Goal: Task Accomplishment & Management: Manage account settings

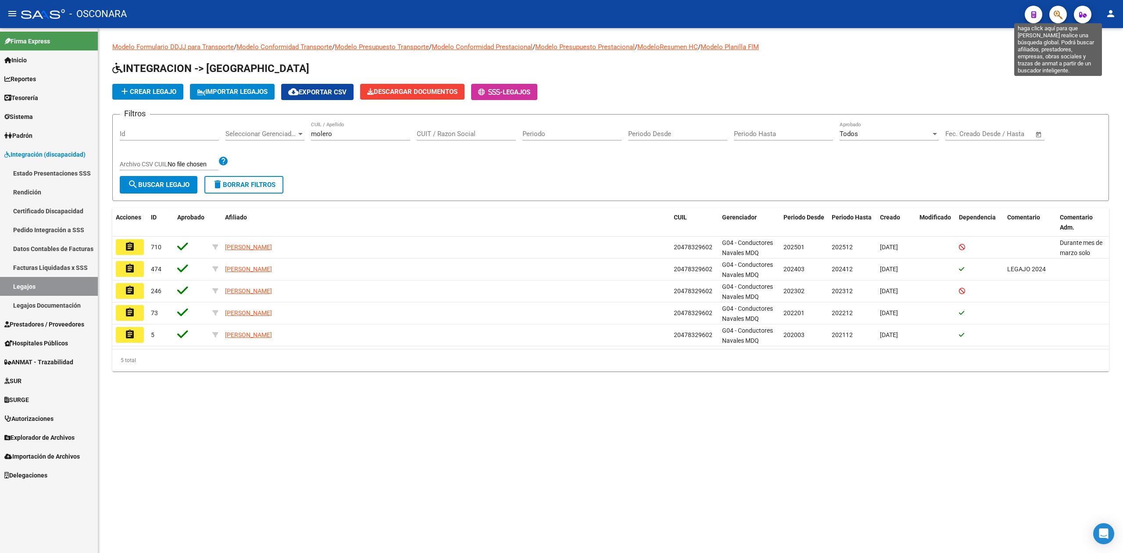
click at [1060, 15] on icon "button" at bounding box center [1058, 15] width 9 height 10
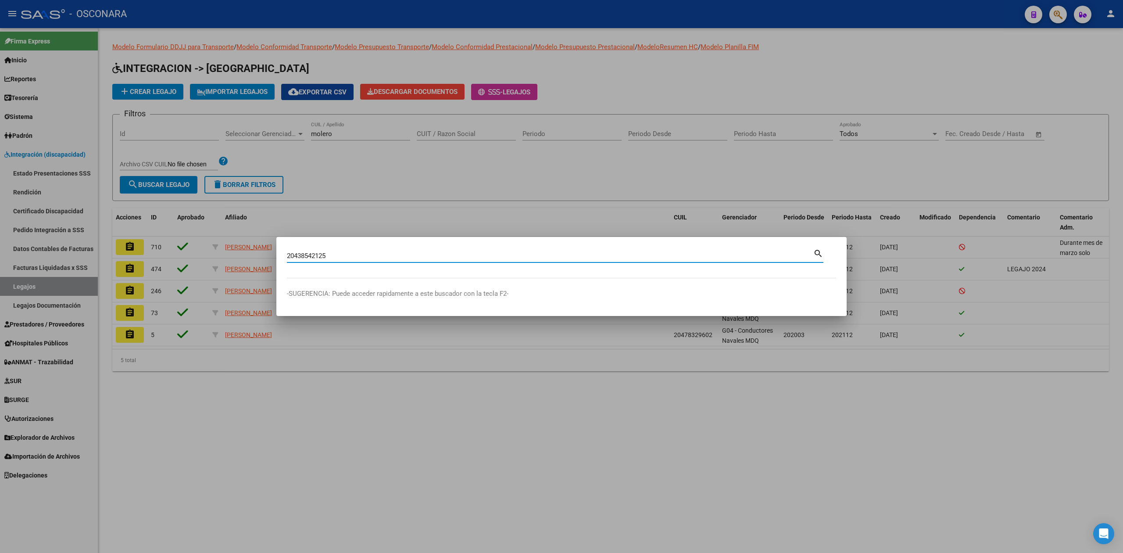
type input "20438542125"
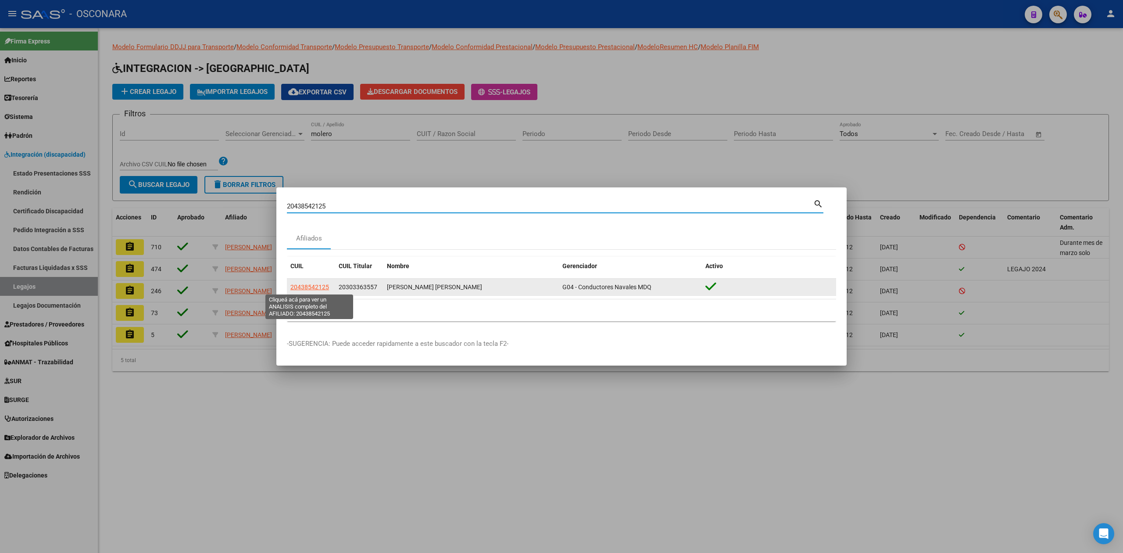
click at [318, 286] on span "20438542125" at bounding box center [309, 286] width 39 height 7
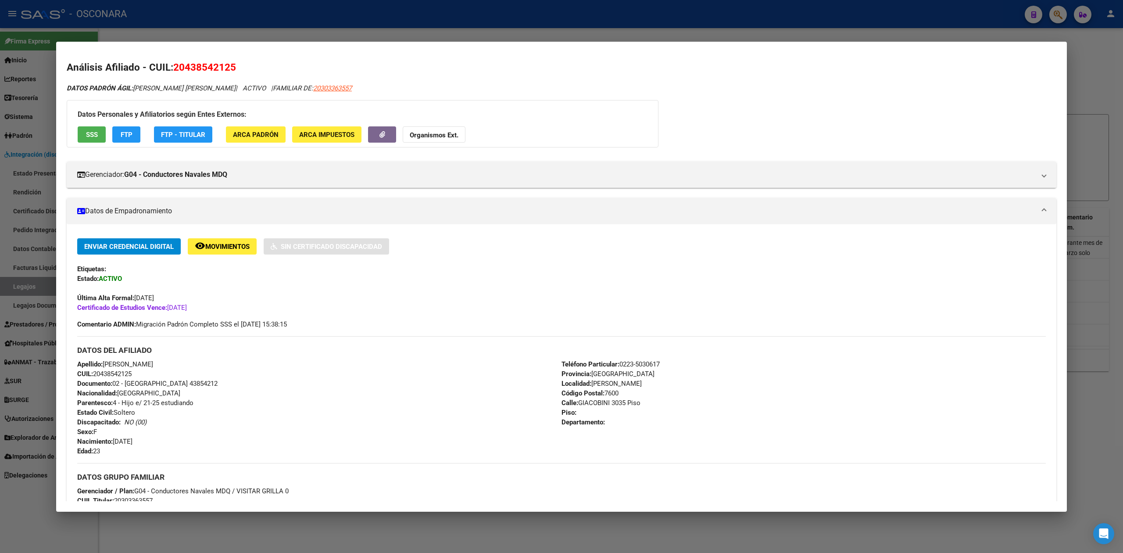
click at [325, 522] on div at bounding box center [561, 276] width 1123 height 553
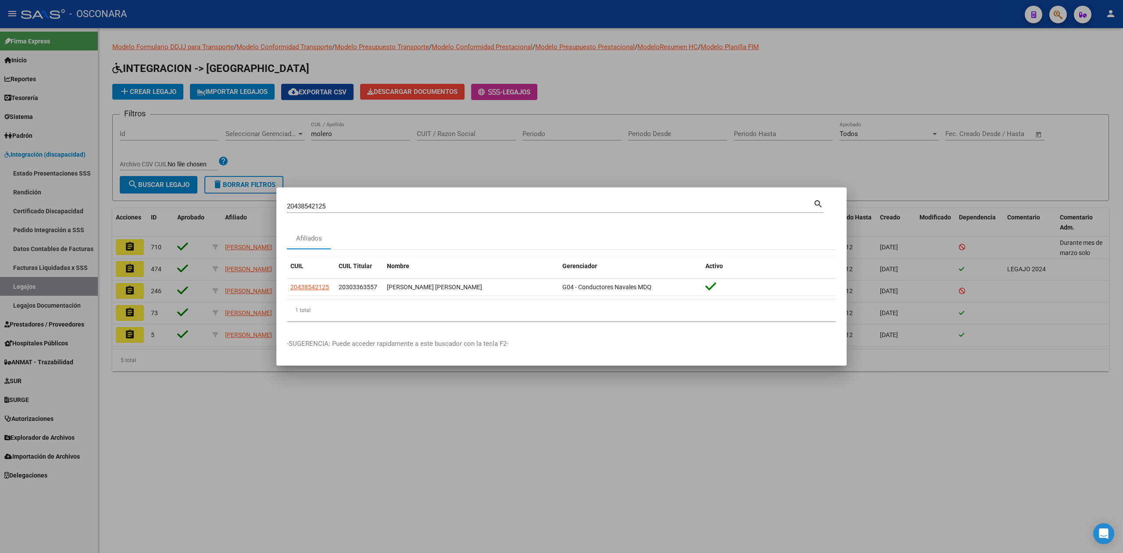
click at [609, 93] on div at bounding box center [561, 276] width 1123 height 553
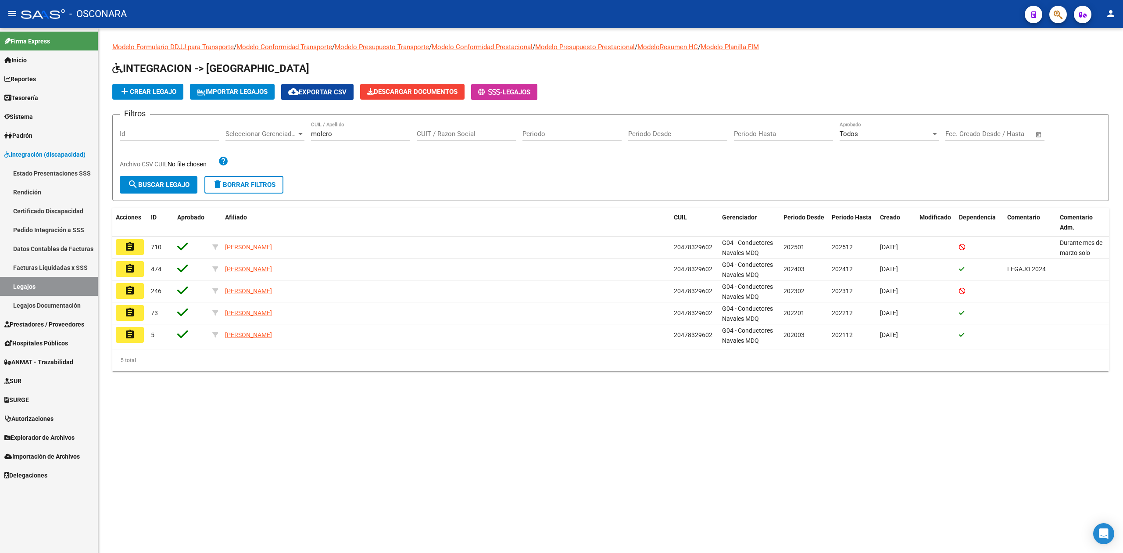
drag, startPoint x: 53, startPoint y: 153, endPoint x: 53, endPoint y: 160, distance: 7.5
click at [53, 153] on span "Integración (discapacidad)" at bounding box center [44, 155] width 81 height 10
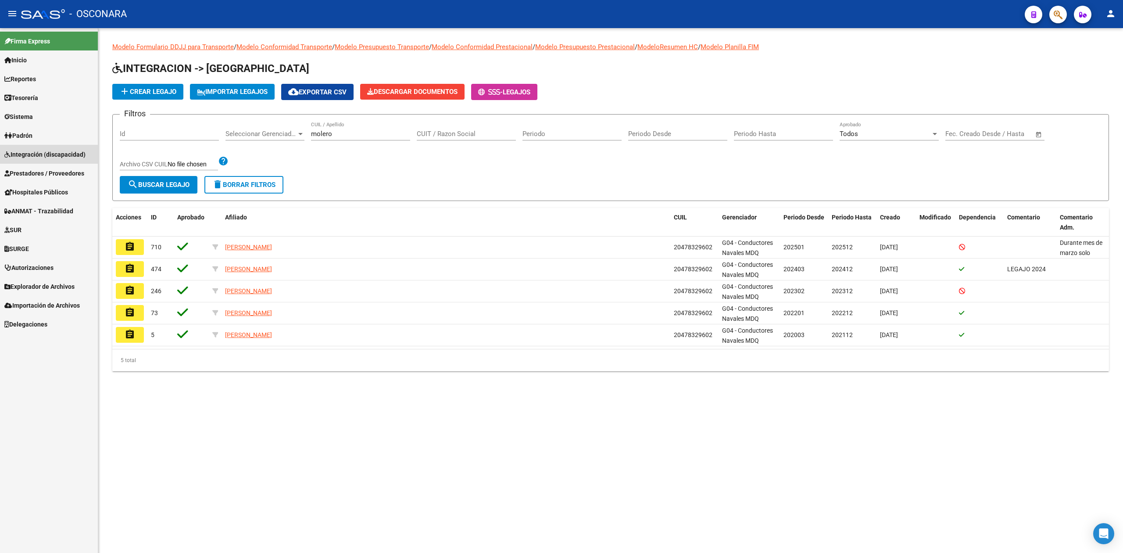
click at [49, 153] on span "Integración (discapacidad)" at bounding box center [44, 155] width 81 height 10
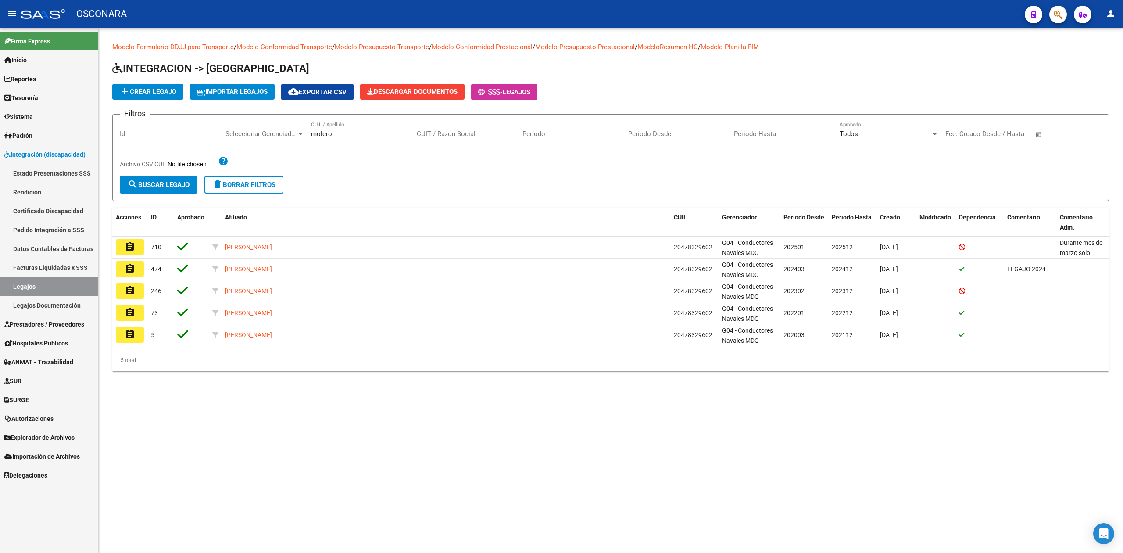
click at [50, 174] on link "Estado Presentaciones SSS" at bounding box center [49, 173] width 98 height 19
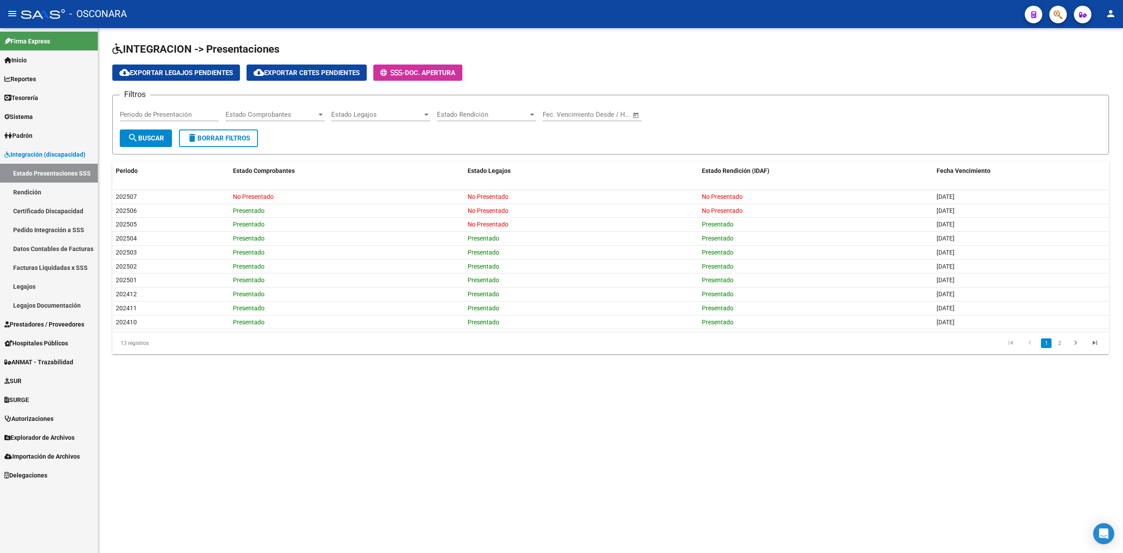
click at [33, 150] on span "Integración (discapacidad)" at bounding box center [44, 155] width 81 height 10
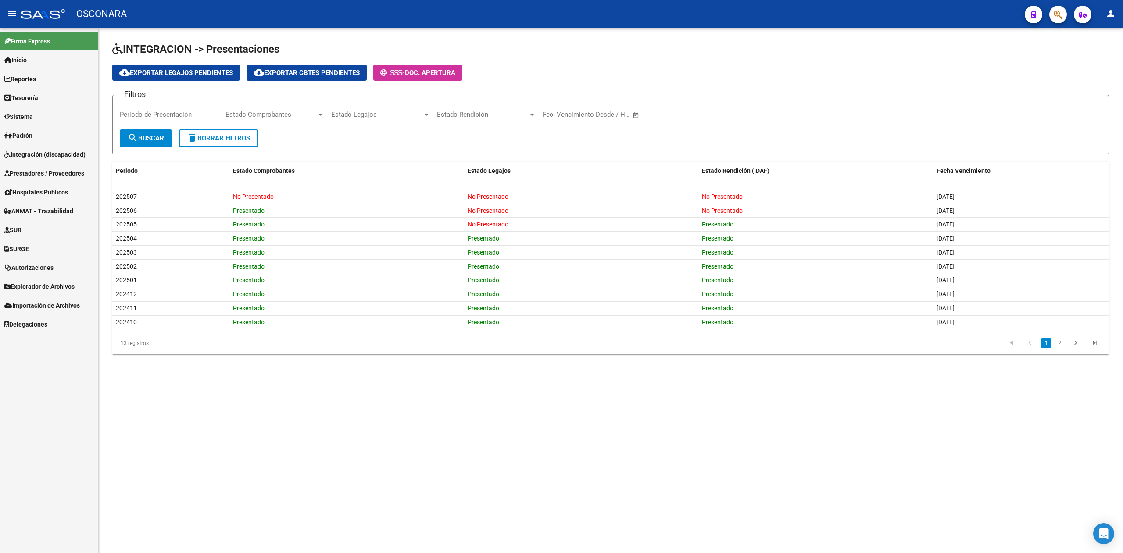
click at [50, 172] on span "Prestadores / Proveedores" at bounding box center [44, 173] width 80 height 10
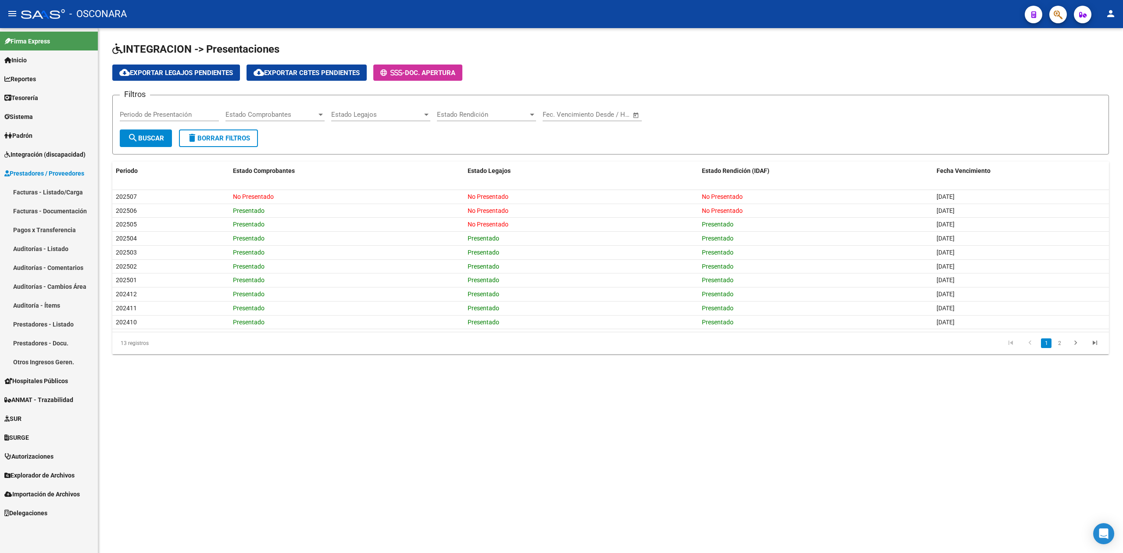
click at [51, 172] on span "Prestadores / Proveedores" at bounding box center [44, 173] width 80 height 10
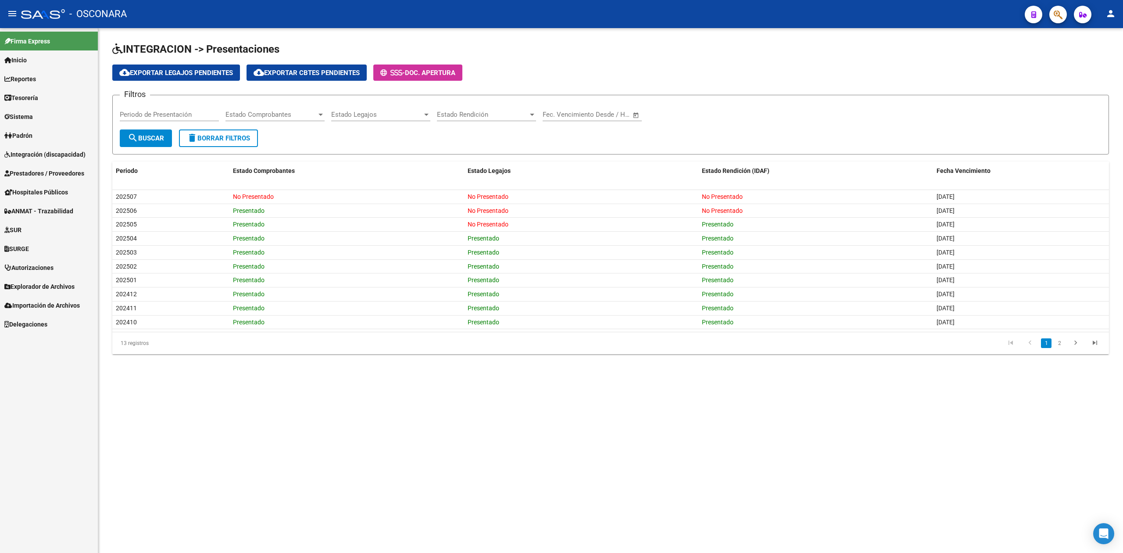
click at [515, 55] on h1 "INTEGRACION -> Presentaciones" at bounding box center [610, 49] width 997 height 15
click at [1057, 12] on icon "button" at bounding box center [1058, 15] width 9 height 10
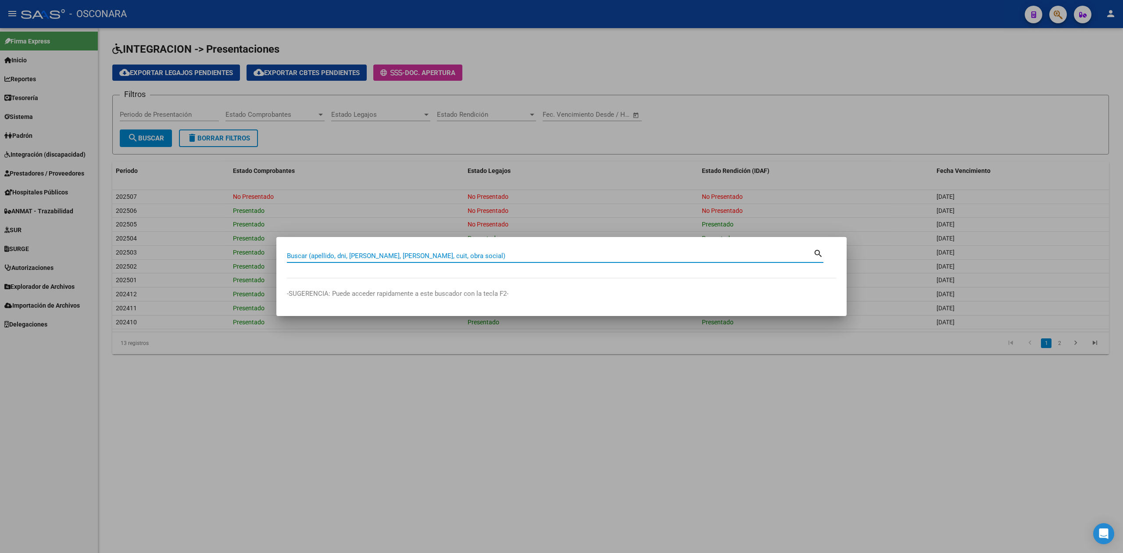
paste input "20566929075"
type input "20566929075"
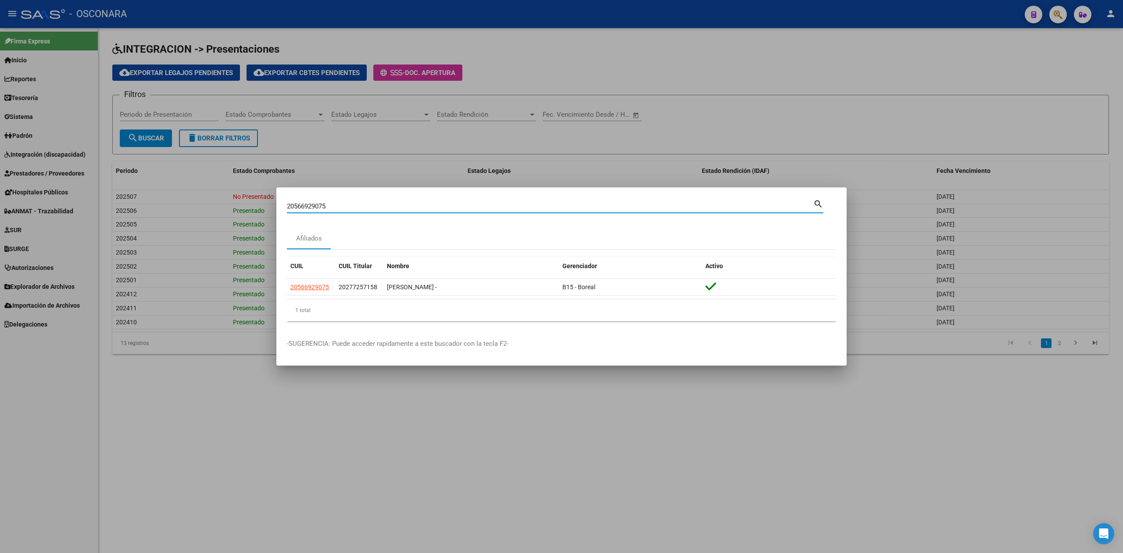
click at [186, 411] on div at bounding box center [561, 276] width 1123 height 553
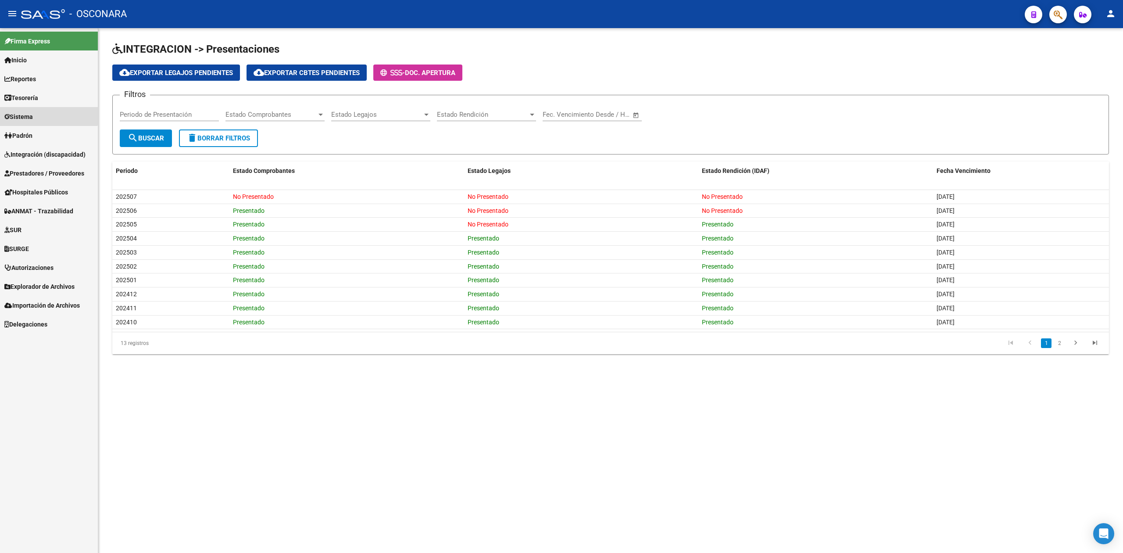
click at [30, 110] on link "Sistema" at bounding box center [49, 116] width 98 height 19
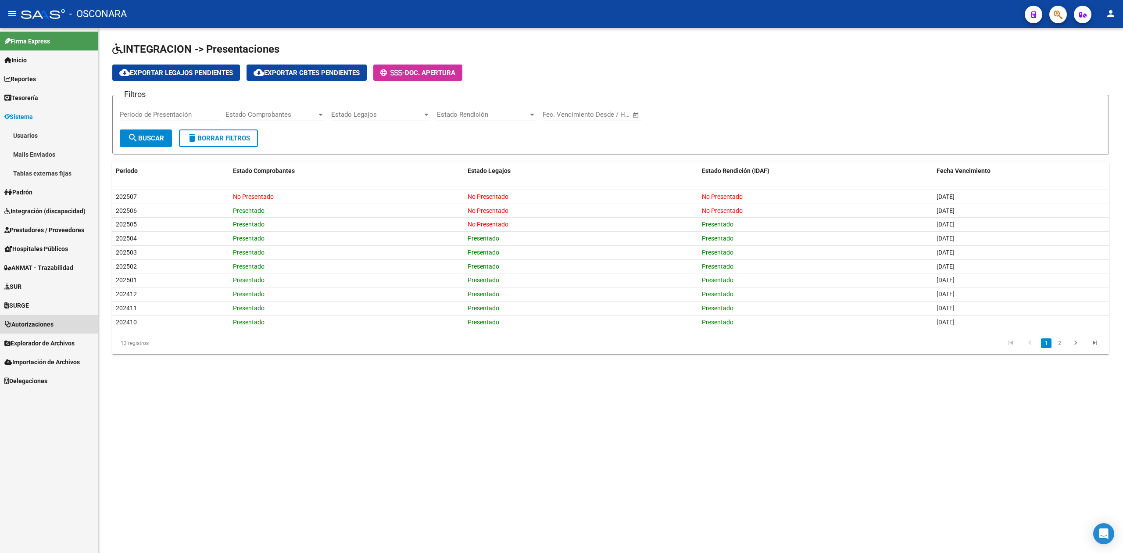
click at [25, 322] on span "Autorizaciones" at bounding box center [28, 324] width 49 height 10
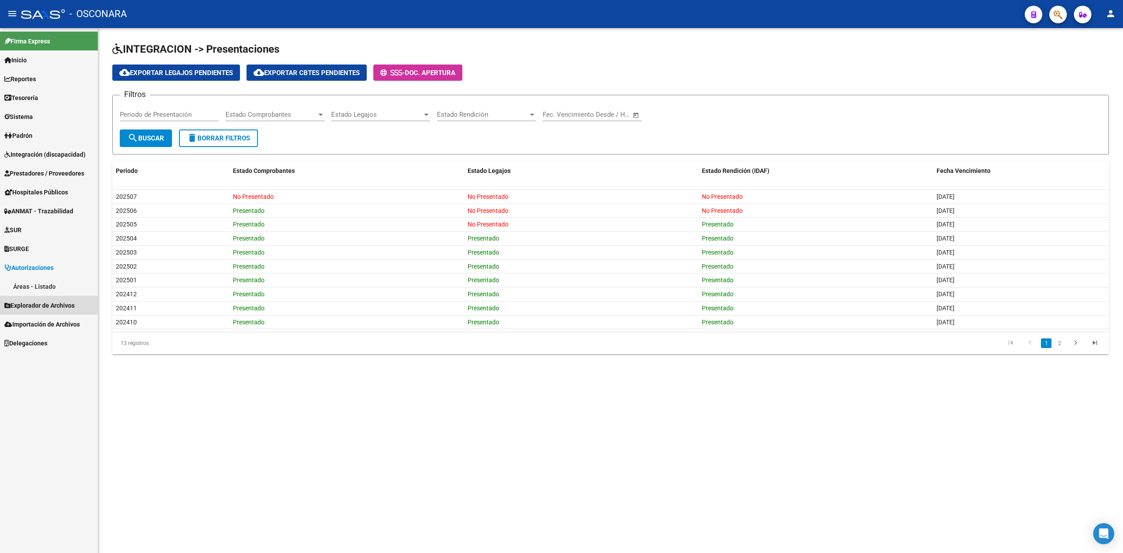
click at [32, 302] on span "Explorador de Archivos" at bounding box center [39, 306] width 70 height 10
click at [40, 378] on span "Importación de Archivos" at bounding box center [41, 381] width 75 height 10
click at [30, 358] on span "Delegaciones" at bounding box center [25, 362] width 43 height 10
click at [29, 116] on span "Sistema" at bounding box center [18, 117] width 29 height 10
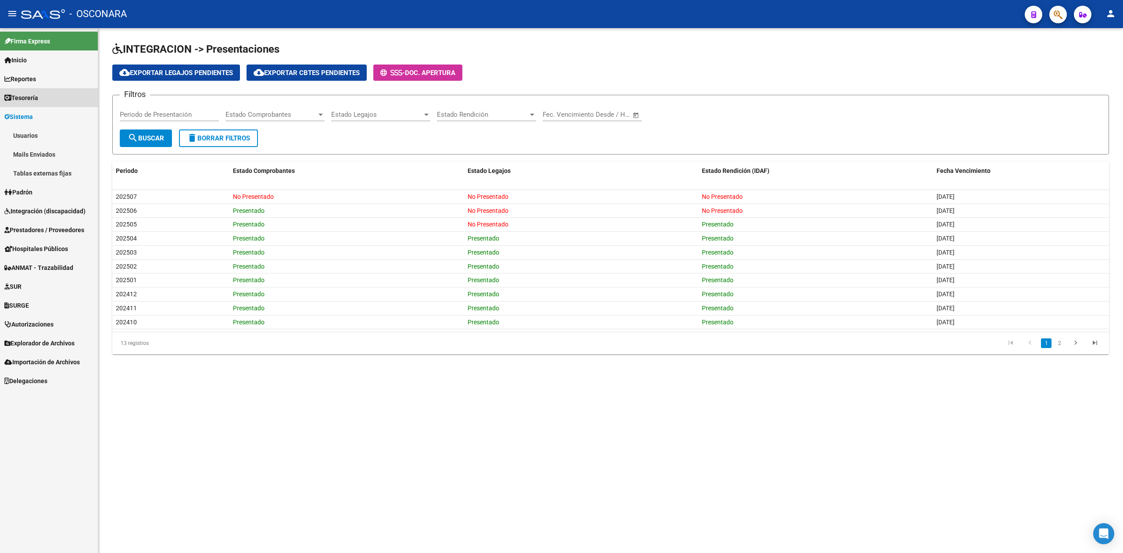
click at [29, 94] on span "Tesorería" at bounding box center [21, 98] width 34 height 10
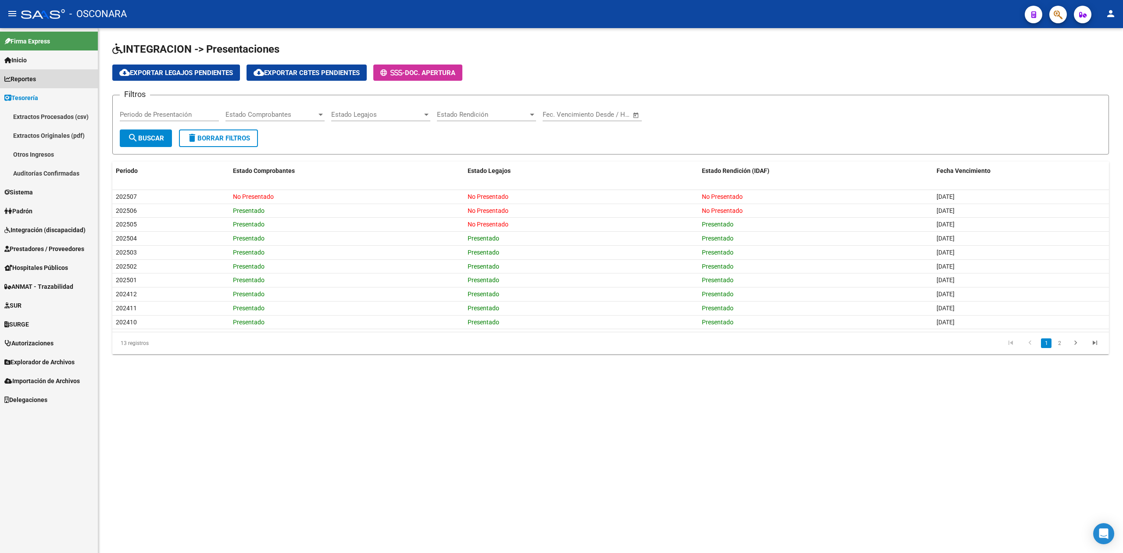
click at [32, 78] on span "Reportes" at bounding box center [20, 79] width 32 height 10
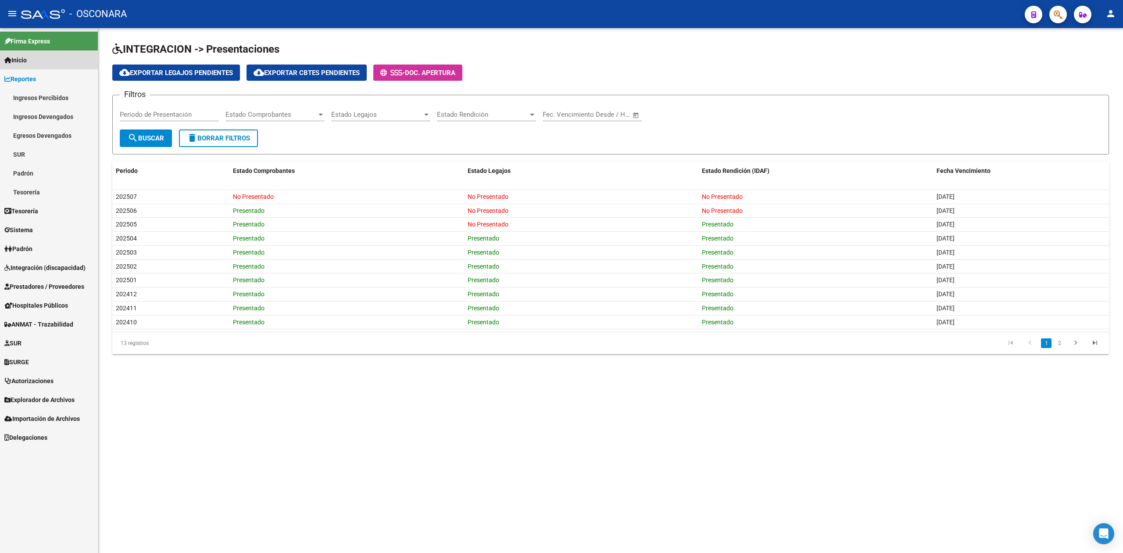
click at [32, 57] on link "Inicio" at bounding box center [49, 59] width 98 height 19
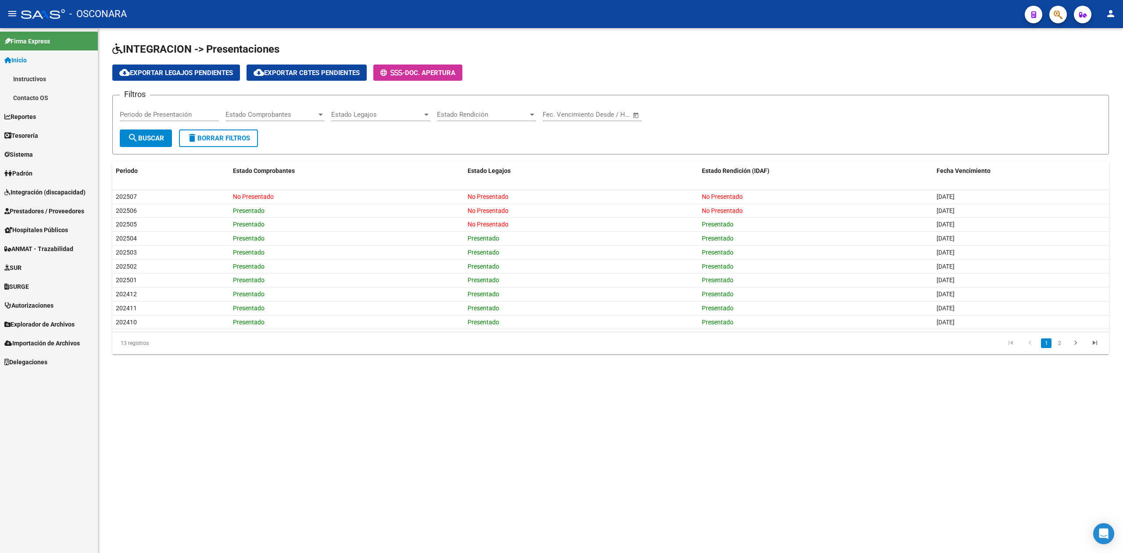
click at [39, 225] on span "Hospitales Públicos" at bounding box center [36, 230] width 64 height 10
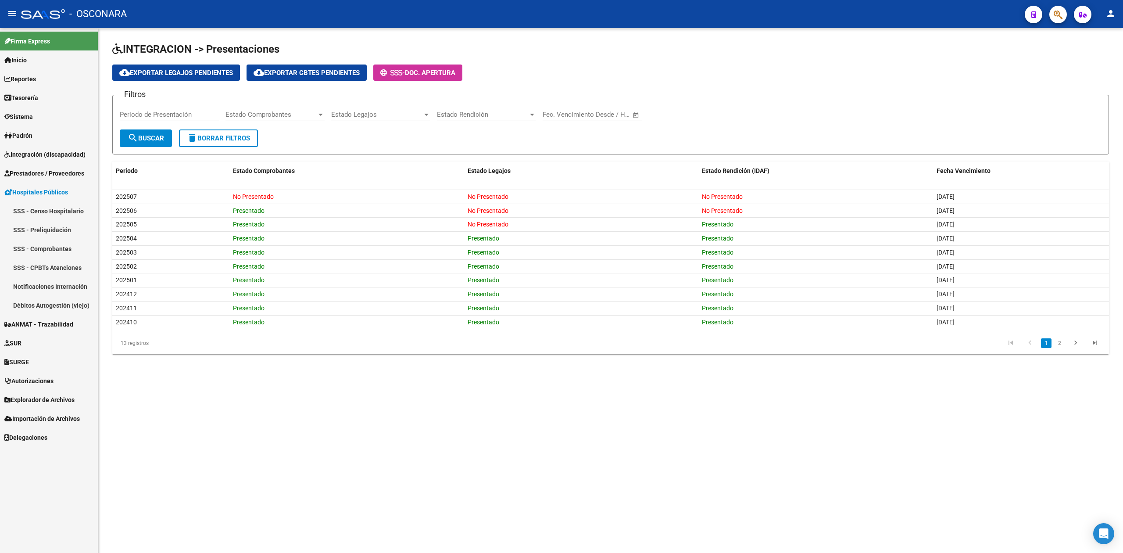
click at [221, 404] on mat-sidenav-content "INTEGRACION -> Presentaciones cloud_download Exportar Legajos Pendientes cloud_…" at bounding box center [610, 290] width 1025 height 525
click at [43, 402] on span "Explorador de Archivos" at bounding box center [39, 400] width 70 height 10
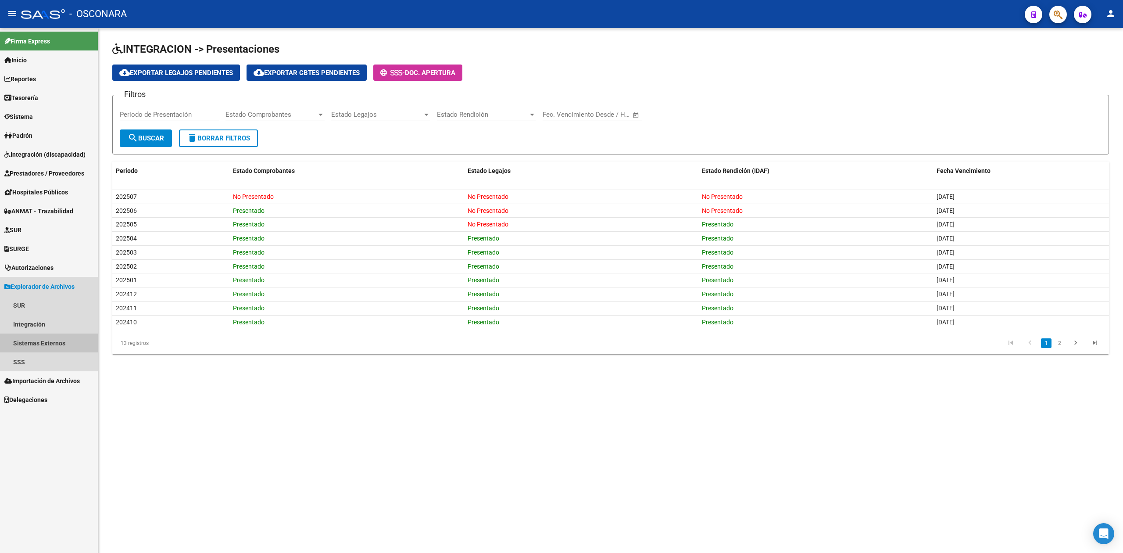
drag, startPoint x: 54, startPoint y: 342, endPoint x: 58, endPoint y: 349, distance: 7.8
click at [54, 342] on link "Sistemas Externos" at bounding box center [49, 342] width 98 height 19
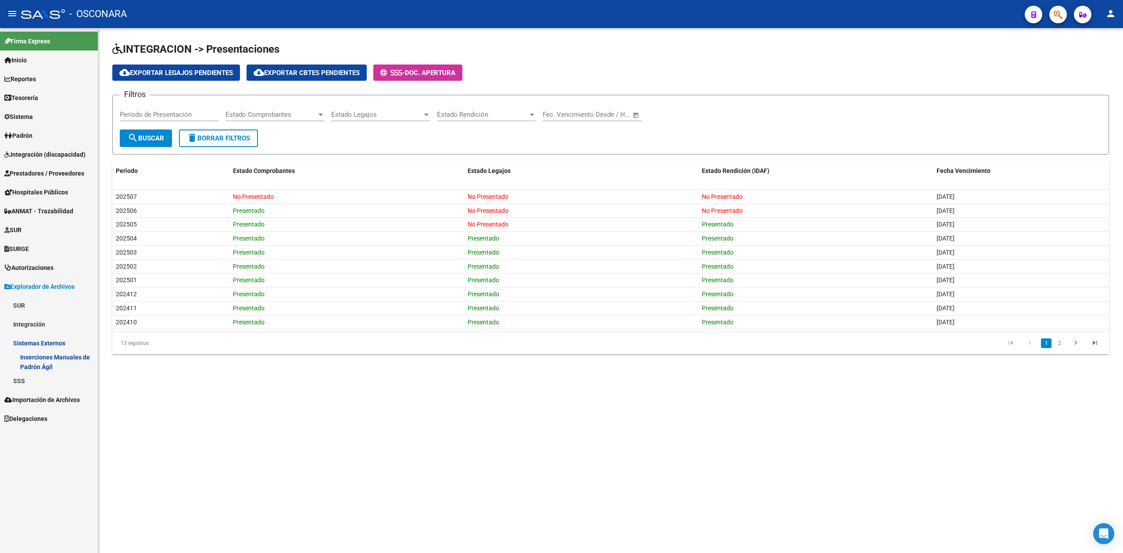
click at [34, 283] on span "Explorador de Archivos" at bounding box center [39, 287] width 70 height 10
click at [697, 105] on div "Filtros Periodo de Presentación Estado Comprobantes Estado Comprobantes Estado …" at bounding box center [611, 115] width 982 height 27
click at [532, 59] on app-list-header "INTEGRACION -> Presentaciones cloud_download Exportar Legajos Pendientes cloud_…" at bounding box center [610, 98] width 997 height 112
click at [760, 109] on div "Filtros Periodo de Presentación Estado Comprobantes Estado Comprobantes Estado …" at bounding box center [611, 115] width 982 height 27
click at [523, 82] on app-list-header "INTEGRACION -> Presentaciones cloud_download Exportar Legajos Pendientes cloud_…" at bounding box center [610, 98] width 997 height 112
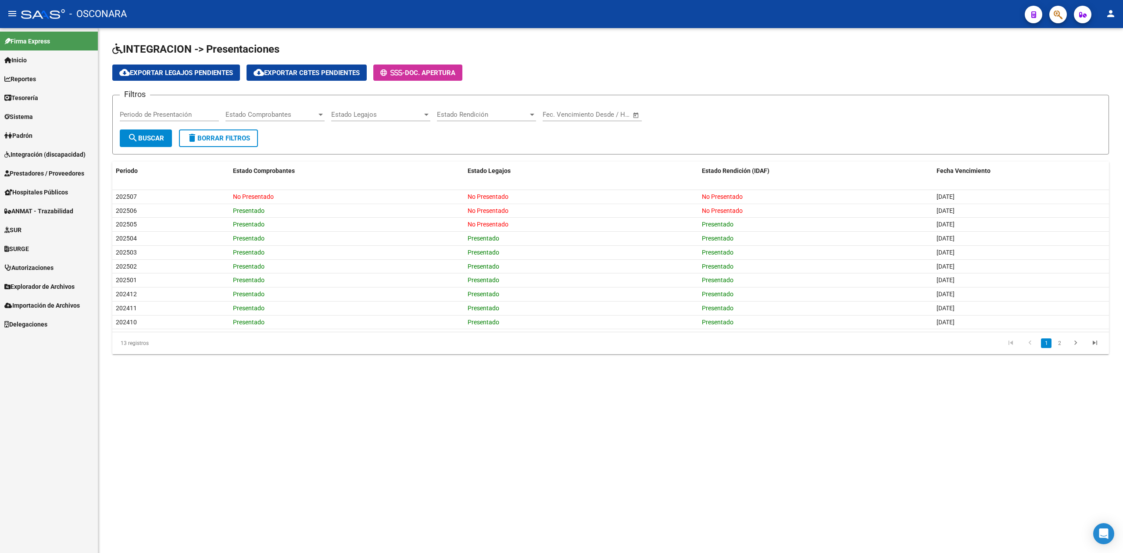
click at [32, 118] on span "Sistema" at bounding box center [18, 117] width 29 height 10
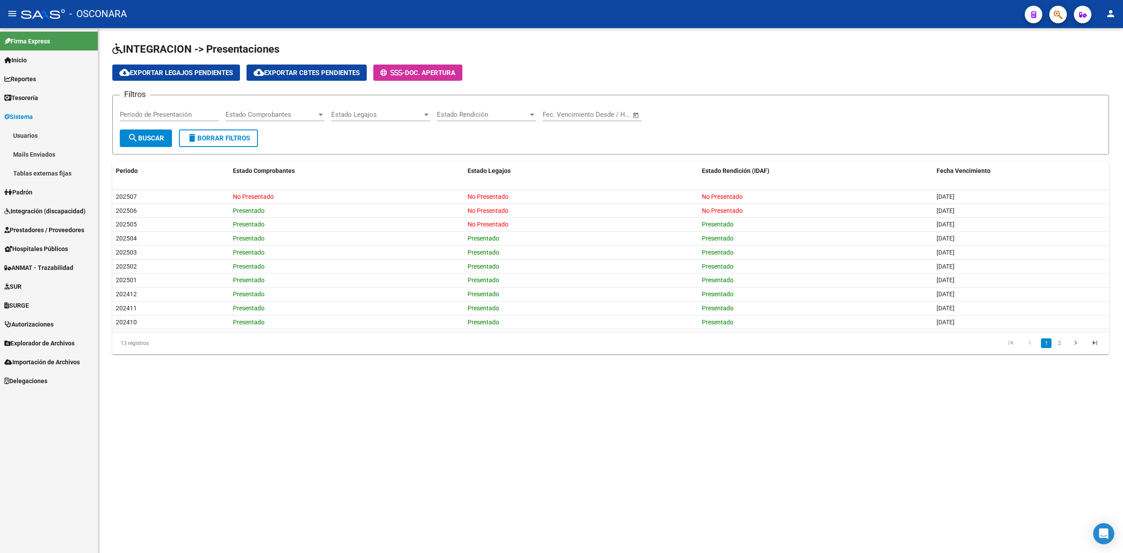
click at [33, 136] on link "Usuarios" at bounding box center [49, 135] width 98 height 19
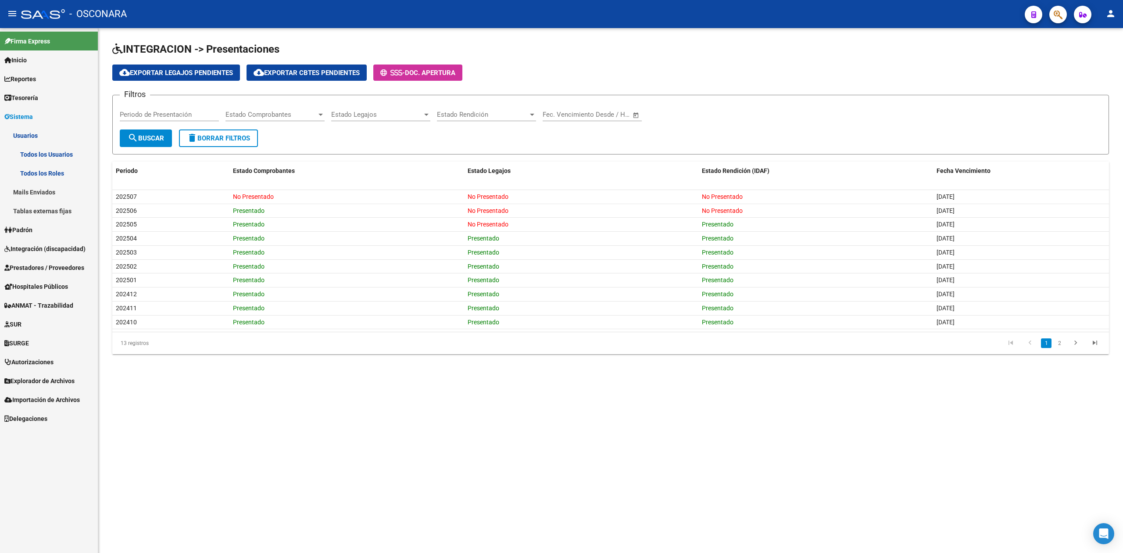
click at [54, 152] on link "Todos los Usuarios" at bounding box center [49, 154] width 98 height 19
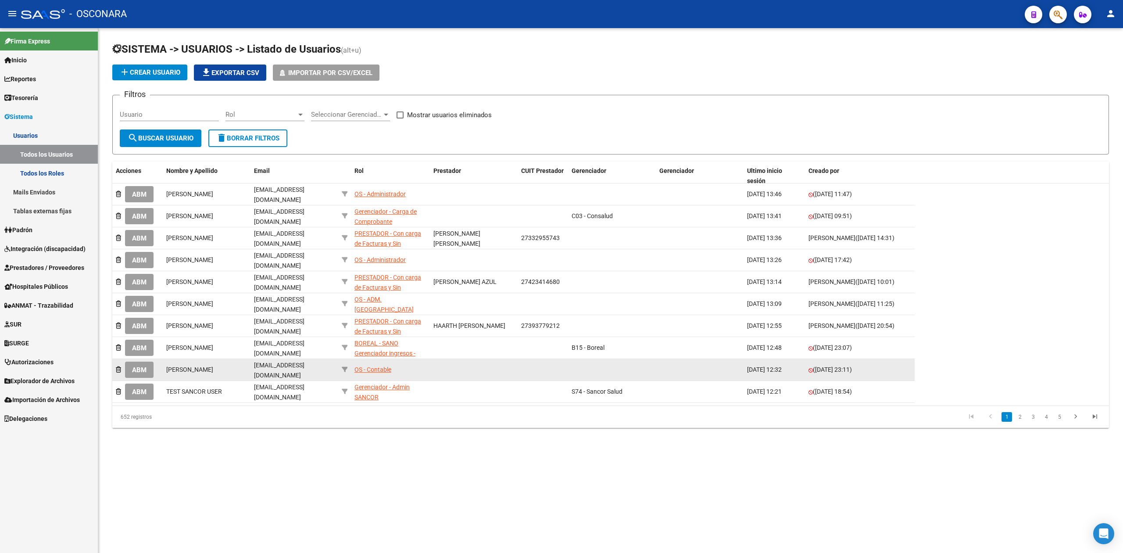
click at [380, 365] on div "OS - Contable" at bounding box center [373, 370] width 37 height 10
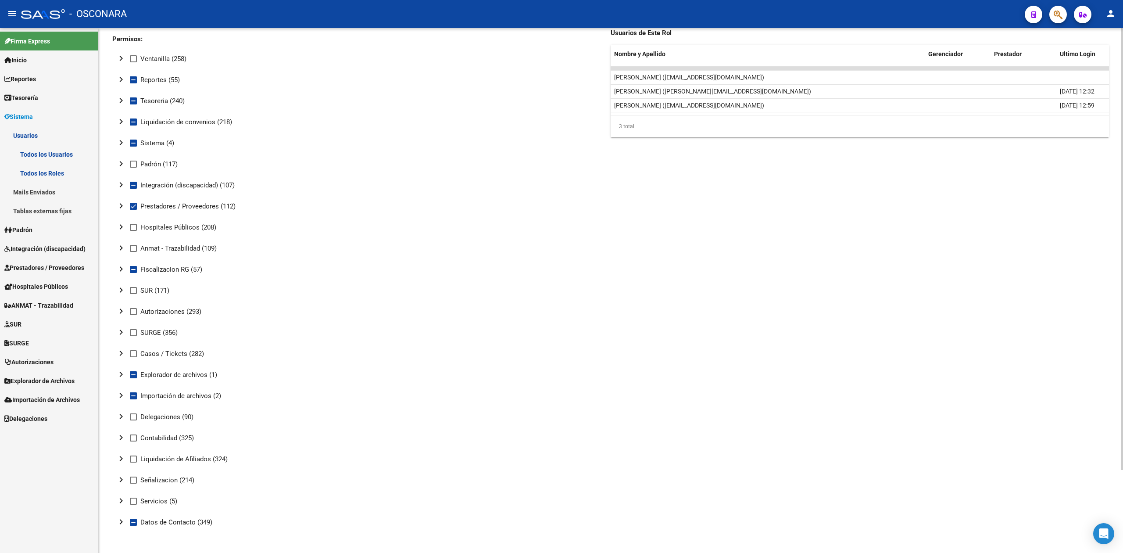
scroll to position [99, 0]
click at [120, 371] on mat-icon "chevron_right" at bounding box center [121, 374] width 11 height 11
click at [140, 392] on mat-icon "chevron_right" at bounding box center [138, 395] width 11 height 11
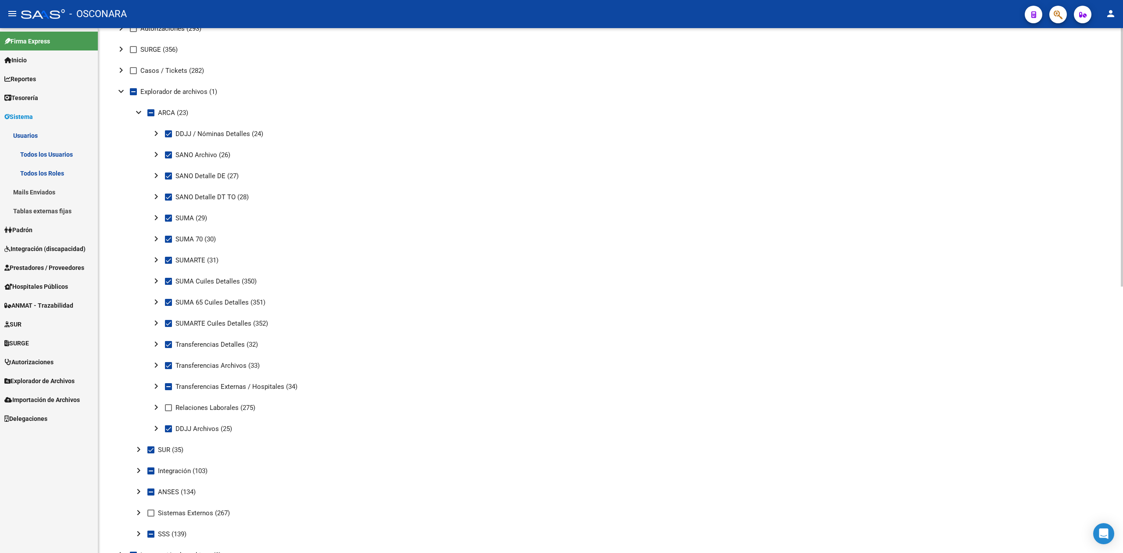
scroll to position [365, 0]
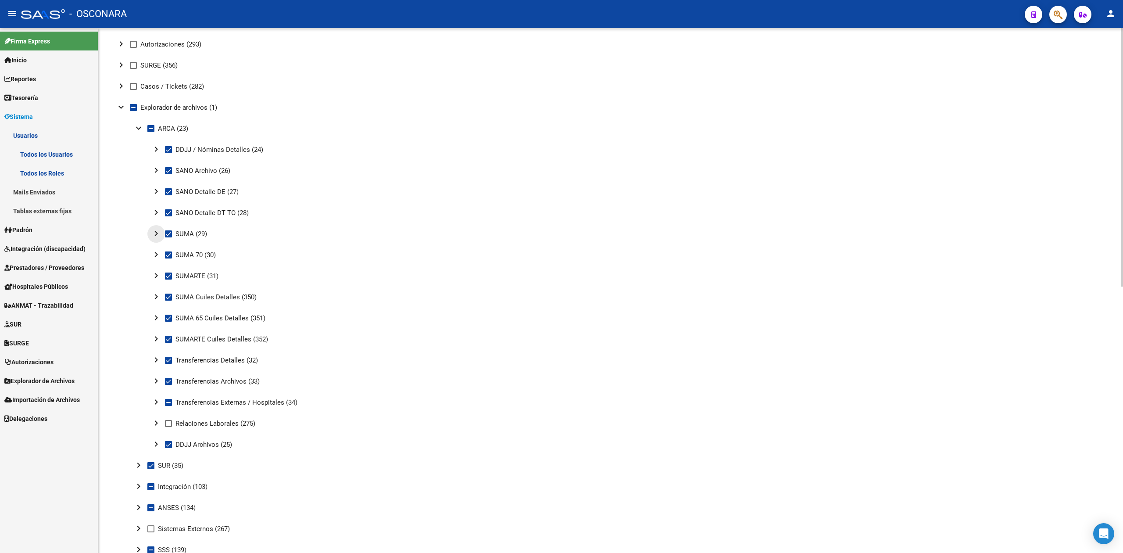
click at [157, 232] on mat-icon "chevron_right" at bounding box center [156, 233] width 11 height 11
click at [155, 274] on mat-icon "chevron_right" at bounding box center [156, 275] width 11 height 11
click at [157, 315] on mat-icon "chevron_right" at bounding box center [156, 317] width 11 height 11
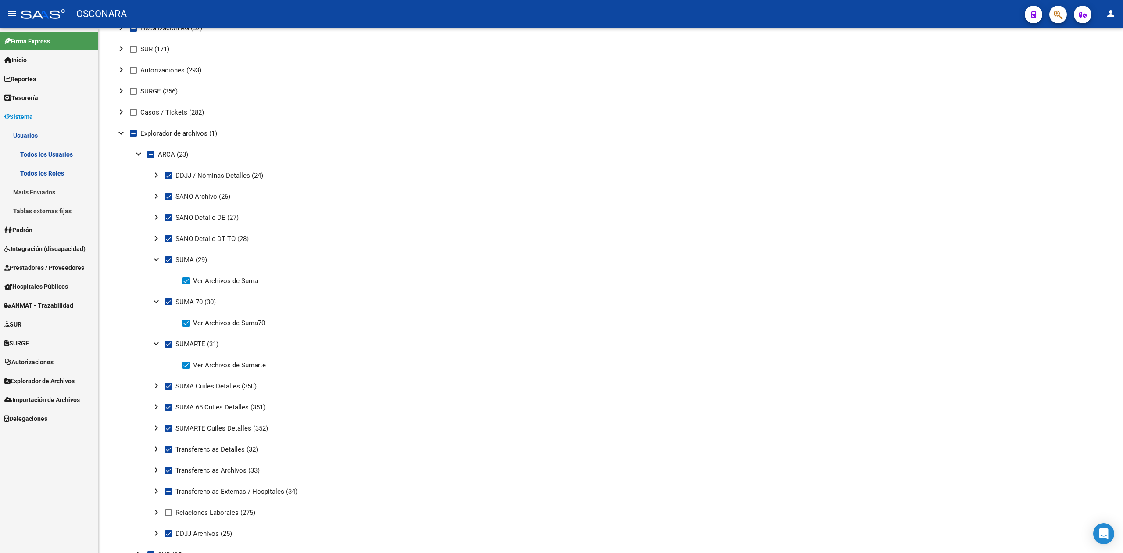
scroll to position [312, 0]
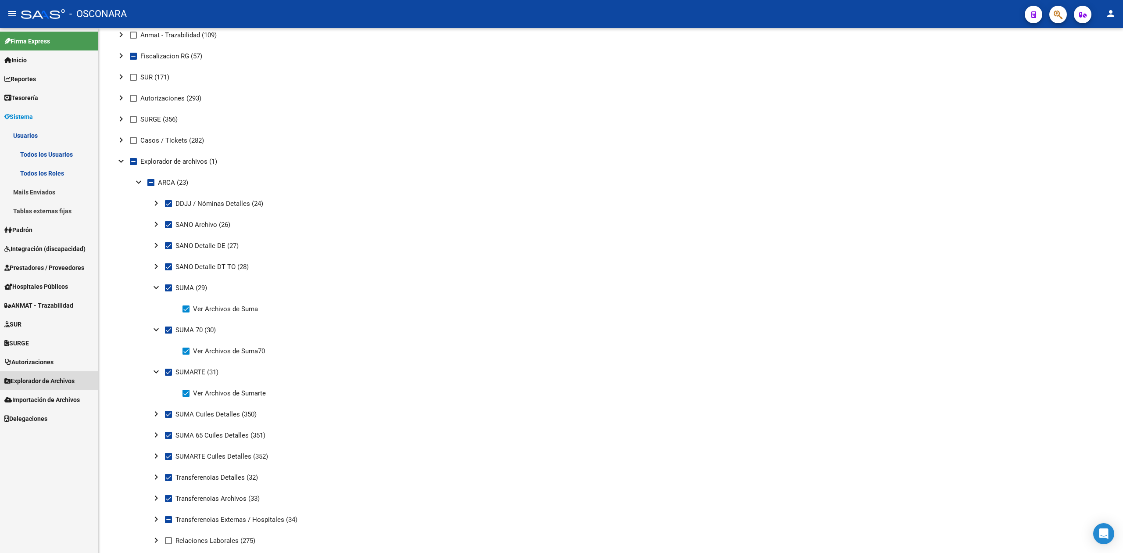
click at [30, 379] on span "Explorador de Archivos" at bounding box center [39, 381] width 70 height 10
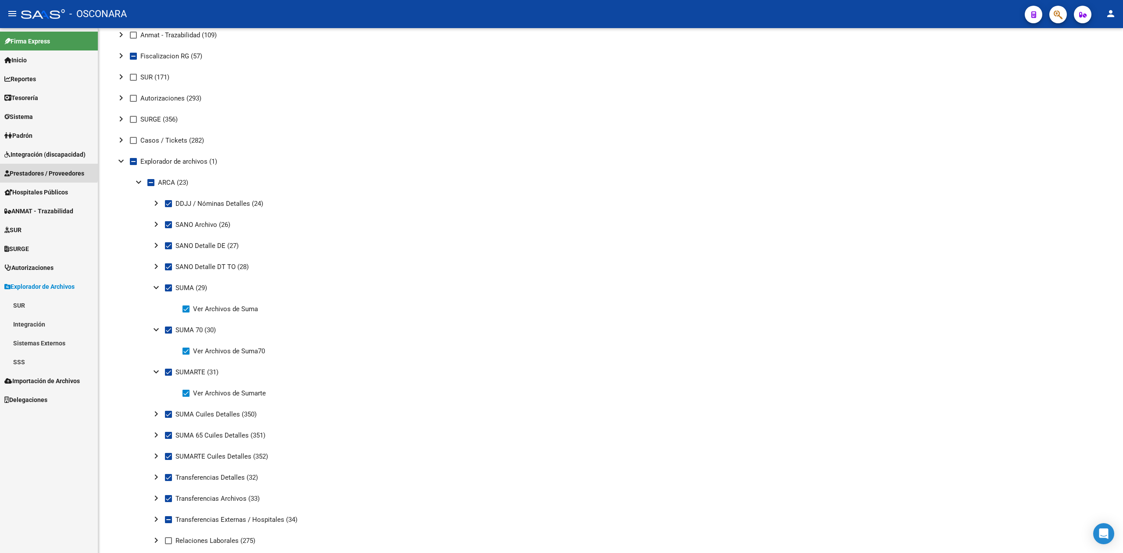
click at [39, 168] on span "Prestadores / Proveedores" at bounding box center [44, 173] width 80 height 10
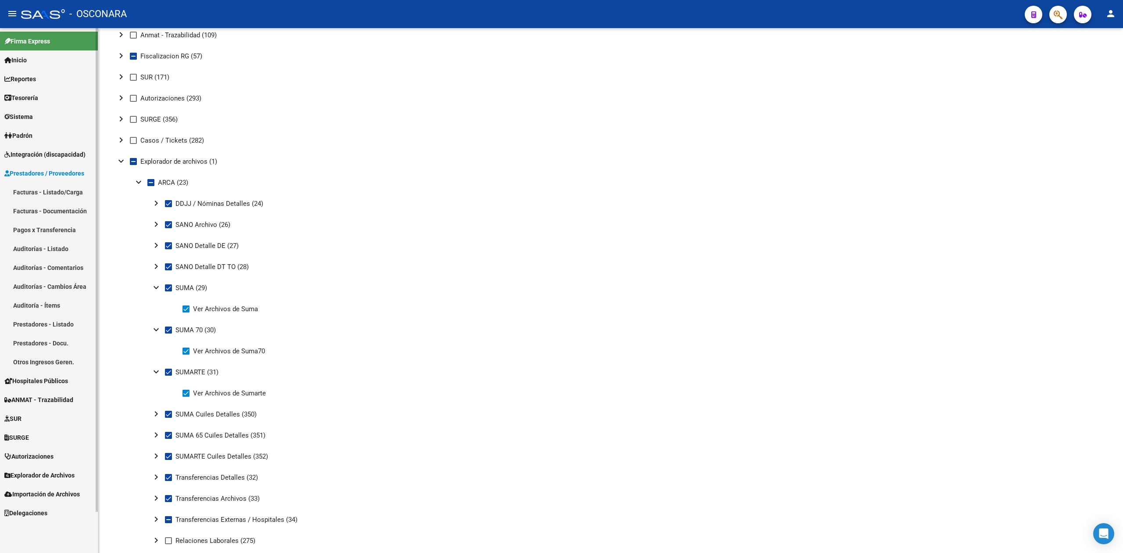
click at [43, 183] on link "Facturas - Listado/Carga" at bounding box center [49, 192] width 98 height 19
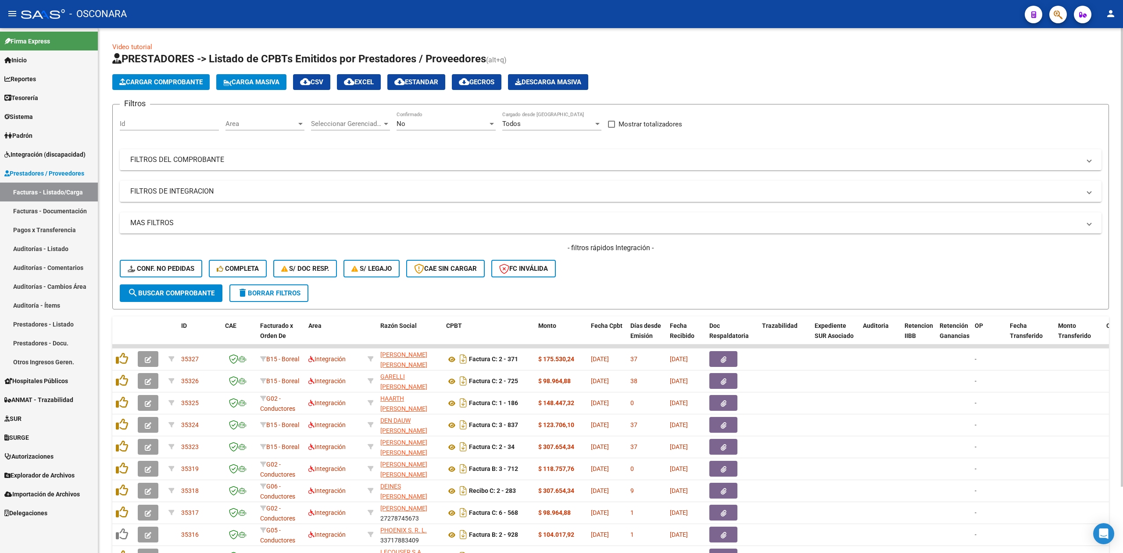
click at [723, 53] on h1 "PRESTADORES -> Listado de CPBTs Emitidos por Prestadores / Proveedores (alt+q)" at bounding box center [610, 59] width 997 height 15
click at [790, 47] on div "Video tutorial PRESTADORES -> Listado de CPBTs Emitidos por Prestadores / Prove…" at bounding box center [610, 317] width 997 height 551
click at [679, 272] on div "- filtros rápidos Integración - Conf. no pedidas Completa S/ Doc Resp. S/ legaj…" at bounding box center [611, 263] width 982 height 41
click at [747, 58] on h1 "PRESTADORES -> Listado de CPBTs Emitidos por Prestadores / Proveedores (alt+q)" at bounding box center [610, 59] width 997 height 15
click at [855, 71] on app-list-header "PRESTADORES -> Listado de CPBTs Emitidos por Prestadores / Proveedores (alt+q) …" at bounding box center [610, 181] width 997 height 258
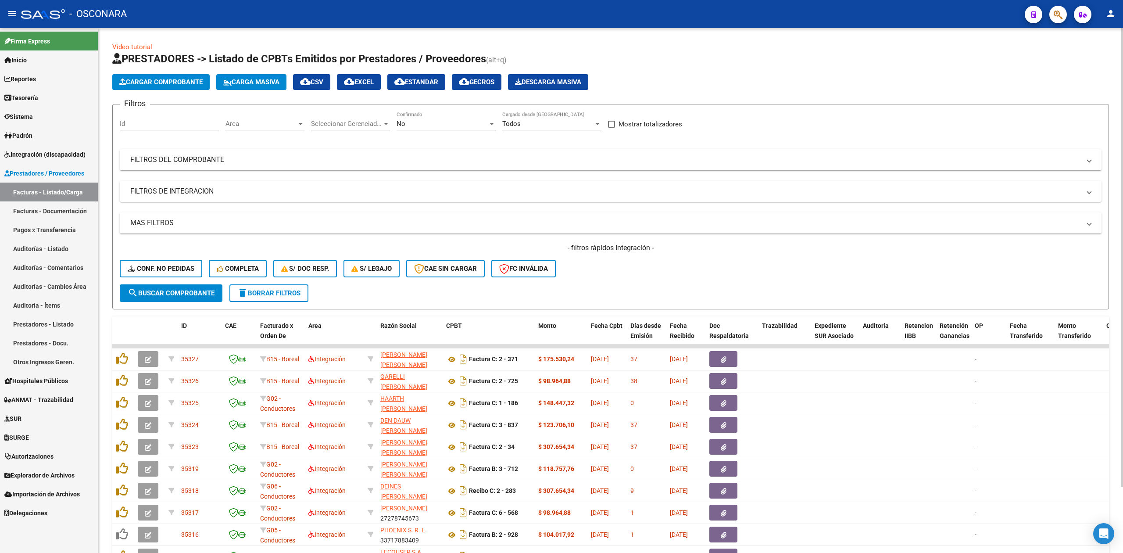
click at [754, 60] on h1 "PRESTADORES -> Listado de CPBTs Emitidos por Prestadores / Proveedores (alt+q)" at bounding box center [610, 59] width 997 height 15
click at [753, 64] on h1 "PRESTADORES -> Listado de CPBTs Emitidos por Prestadores / Proveedores (alt+q)" at bounding box center [610, 59] width 997 height 15
click at [645, 257] on div "- filtros rápidos Integración - Conf. no pedidas Completa S/ Doc Resp. S/ legaj…" at bounding box center [611, 263] width 982 height 41
click at [258, 120] on span "Area" at bounding box center [261, 124] width 71 height 8
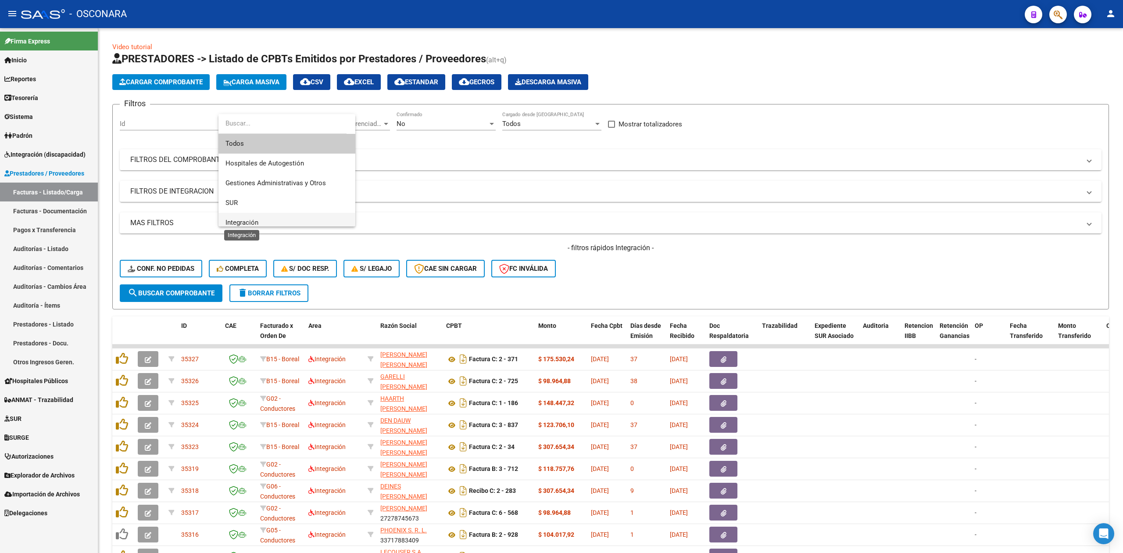
click at [250, 218] on span "Integración" at bounding box center [242, 222] width 33 height 8
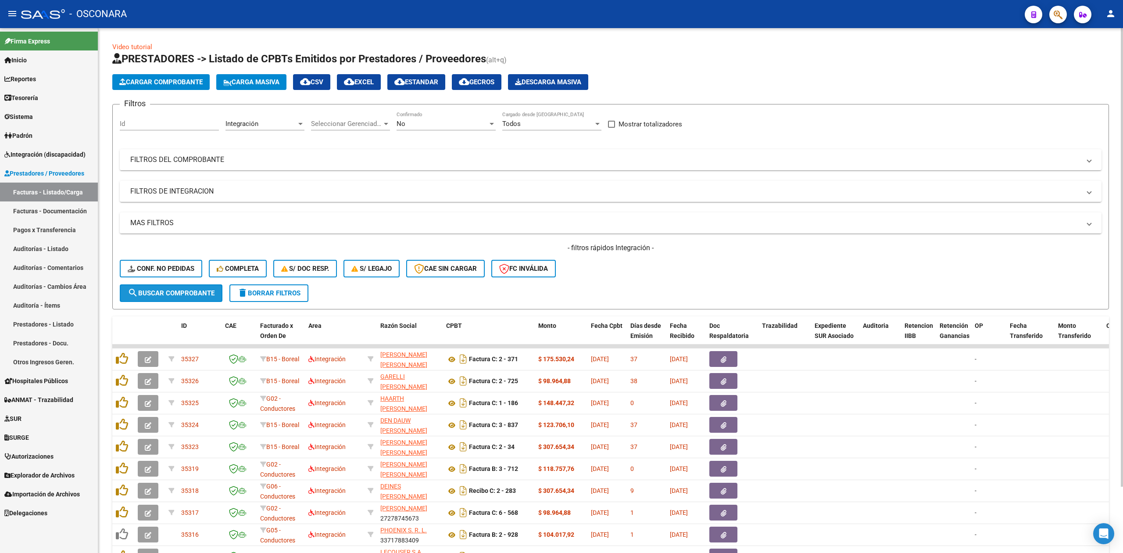
click at [193, 294] on span "search Buscar Comprobante" at bounding box center [171, 293] width 87 height 8
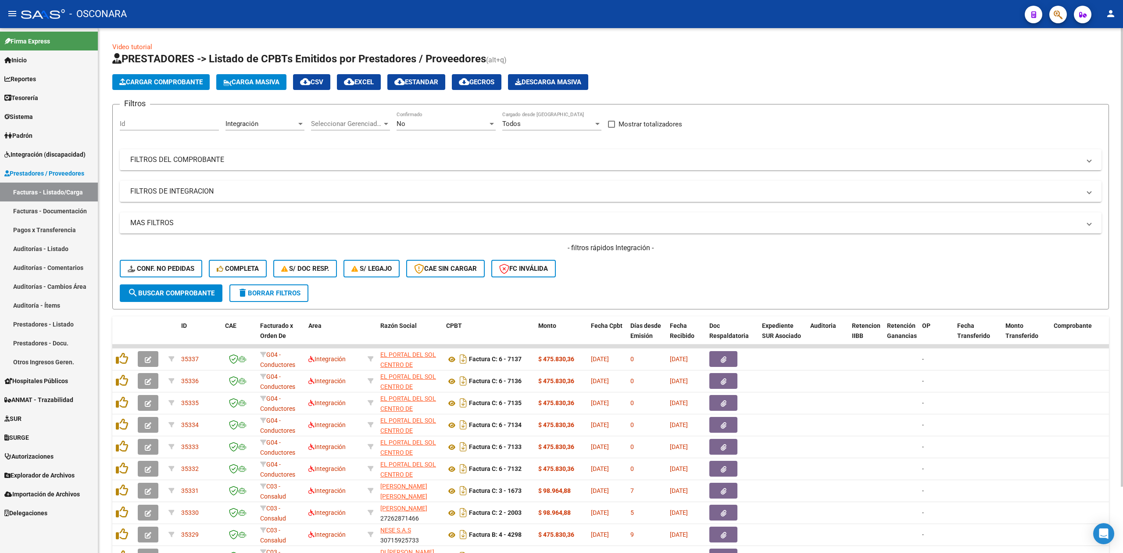
click at [604, 248] on h4 "- filtros rápidos Integración -" at bounding box center [611, 248] width 982 height 10
click at [602, 283] on div "- filtros rápidos Integración - Conf. no pedidas Completa S/ Doc Resp. S/ legaj…" at bounding box center [611, 263] width 982 height 41
click at [527, 297] on form "Filtros Id Integración Area Seleccionar Gerenciador Seleccionar Gerenciador No …" at bounding box center [610, 206] width 997 height 205
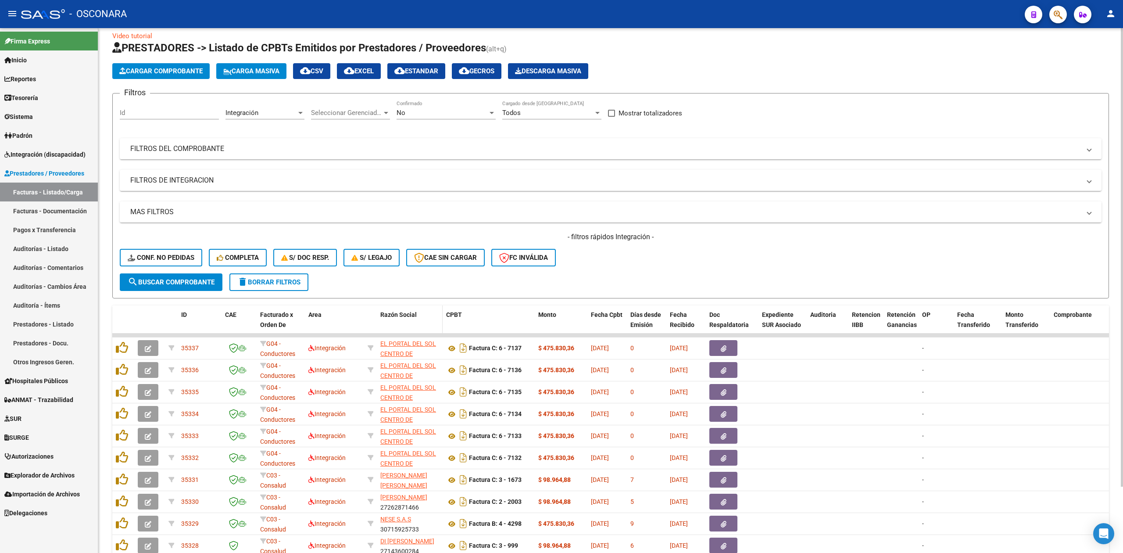
scroll to position [0, 0]
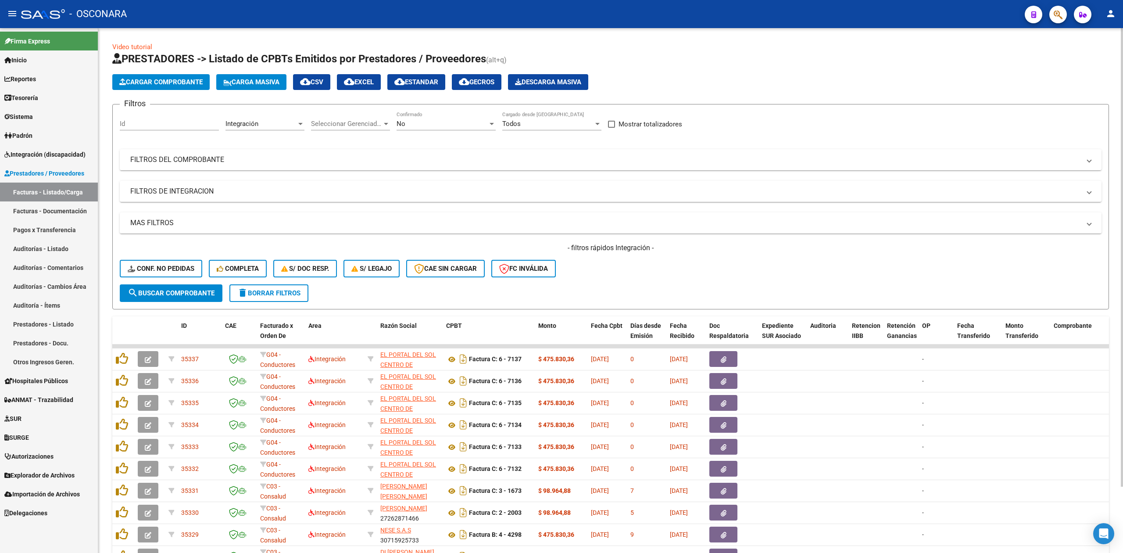
click at [683, 68] on app-list-header "PRESTADORES -> Listado de CPBTs Emitidos por Prestadores / Proveedores (alt+q) …" at bounding box center [610, 181] width 997 height 258
click at [630, 283] on form "Filtros Id Integración Area Seleccionar Gerenciador Seleccionar Gerenciador No …" at bounding box center [610, 206] width 997 height 205
click at [776, 271] on div "- filtros rápidos Integración - Conf. no pedidas Completa S/ Doc Resp. S/ legaj…" at bounding box center [611, 263] width 982 height 41
click at [585, 285] on form "Filtros Id Integración Area Seleccionar Gerenciador Seleccionar Gerenciador No …" at bounding box center [610, 206] width 997 height 205
click at [736, 71] on app-list-header "PRESTADORES -> Listado de CPBTs Emitidos por Prestadores / Proveedores (alt+q) …" at bounding box center [610, 181] width 997 height 258
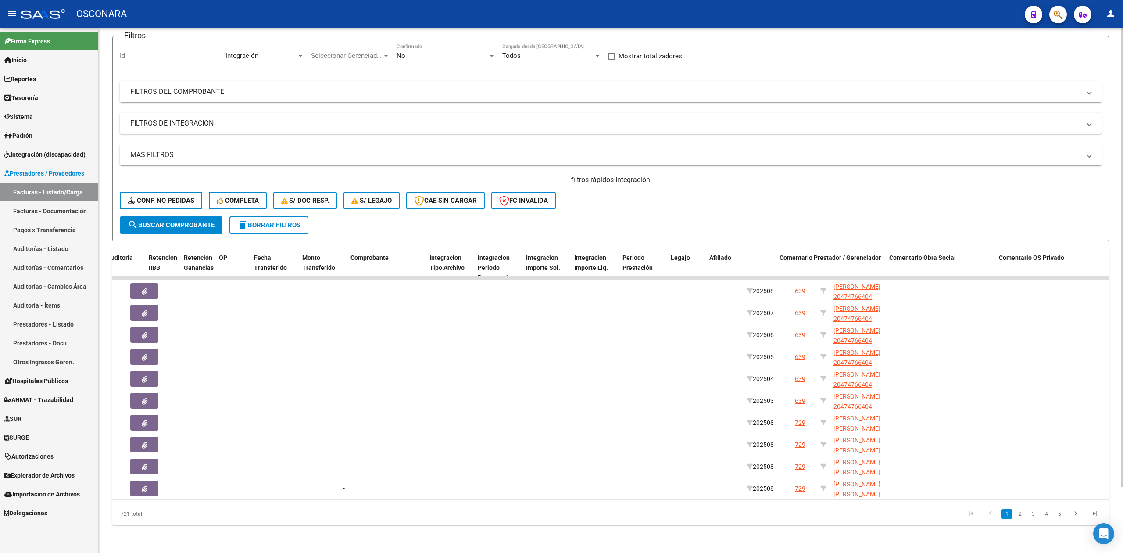
scroll to position [0, 792]
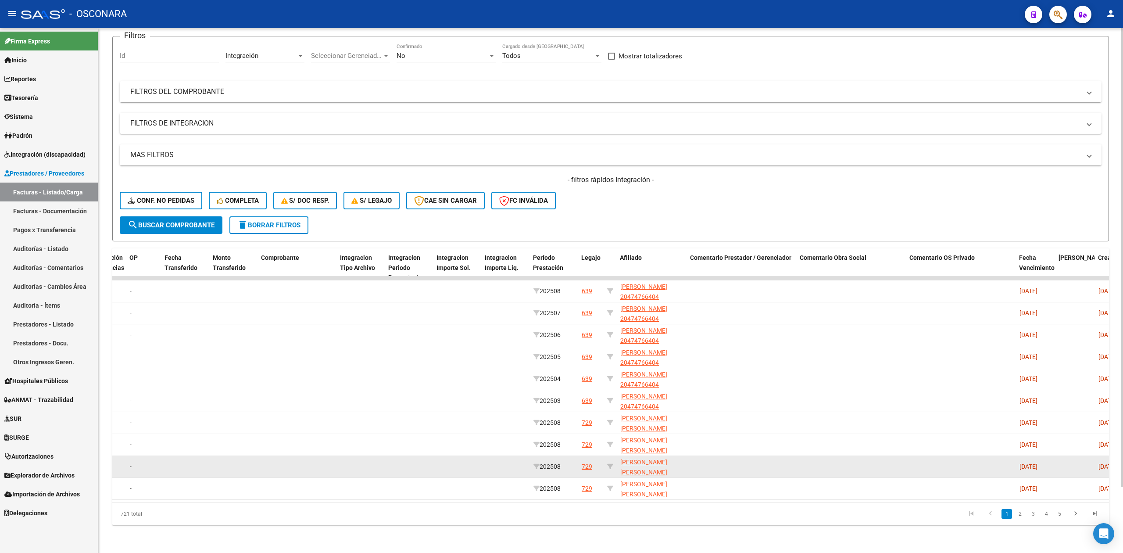
click at [611, 462] on div at bounding box center [610, 467] width 6 height 10
click at [609, 463] on icon at bounding box center [610, 466] width 6 height 6
type input "27504749601"
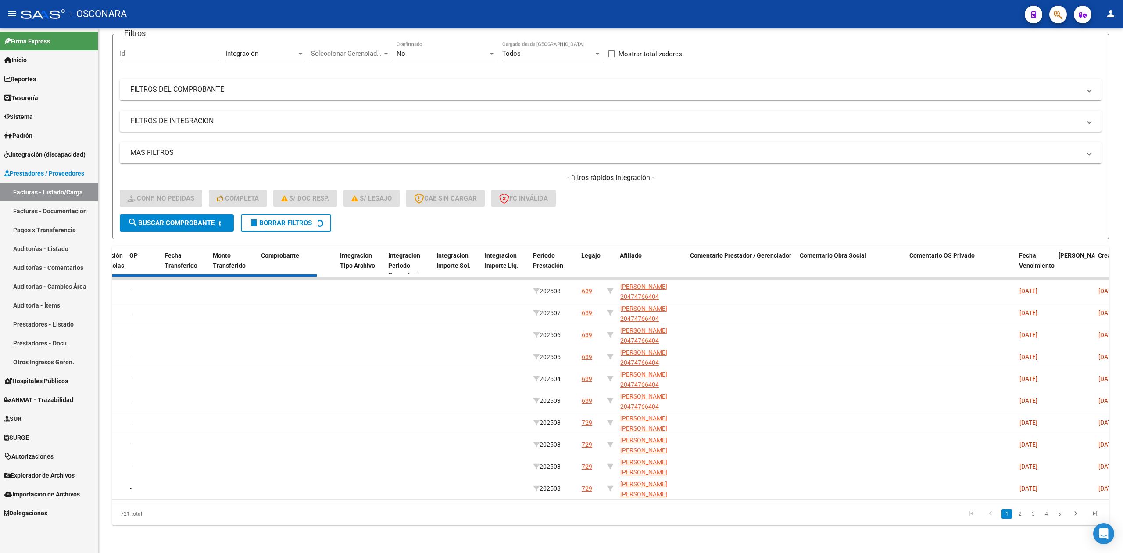
scroll to position [0, 0]
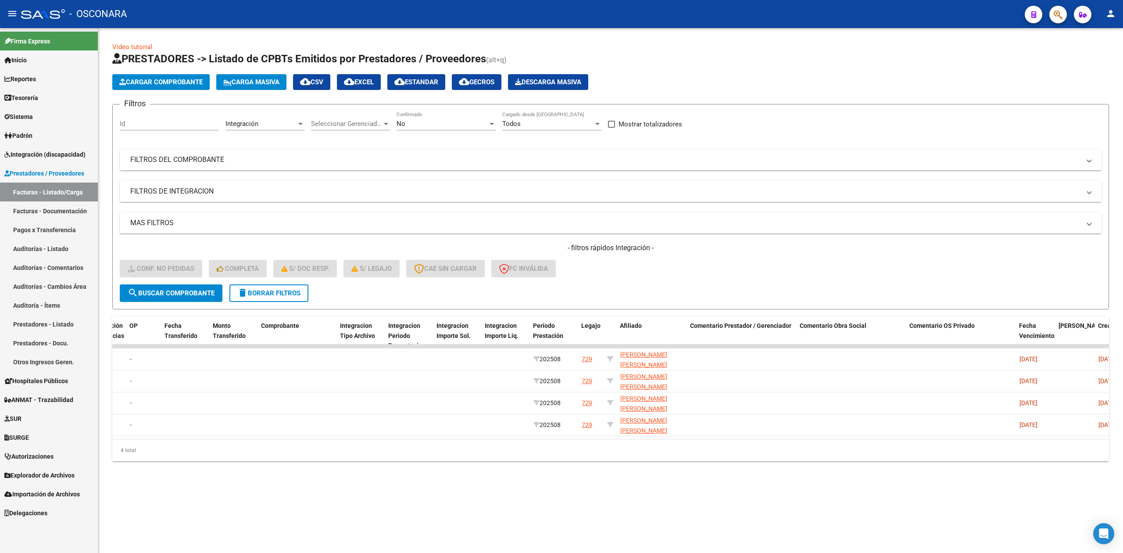
click at [425, 125] on div "No" at bounding box center [442, 124] width 91 height 8
click at [411, 89] on span "Todos" at bounding box center [446, 85] width 99 height 20
click at [213, 293] on span "search Buscar Comprobante" at bounding box center [171, 293] width 87 height 8
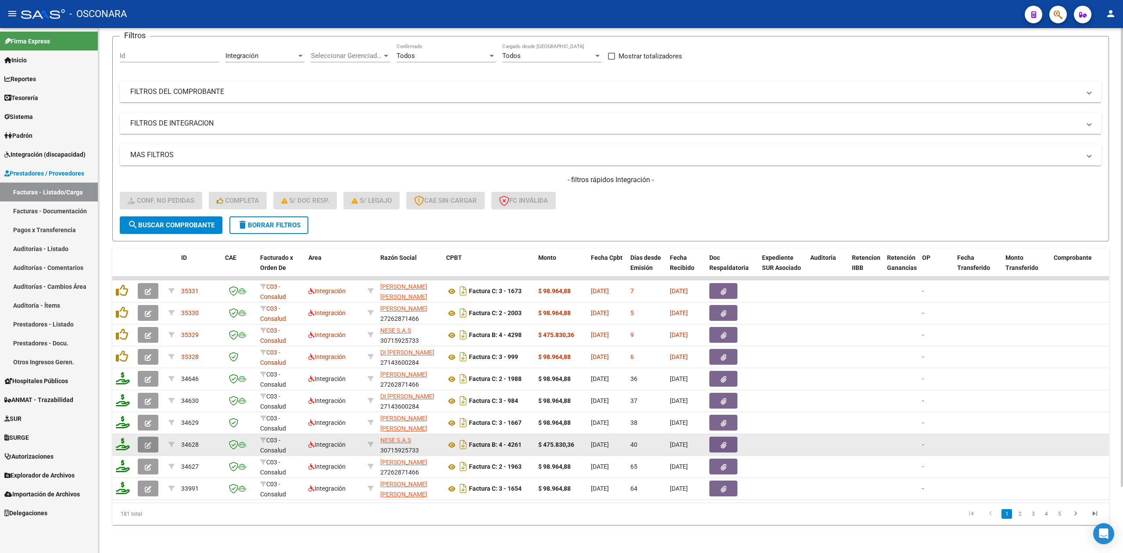
click at [150, 442] on icon "button" at bounding box center [148, 445] width 7 height 7
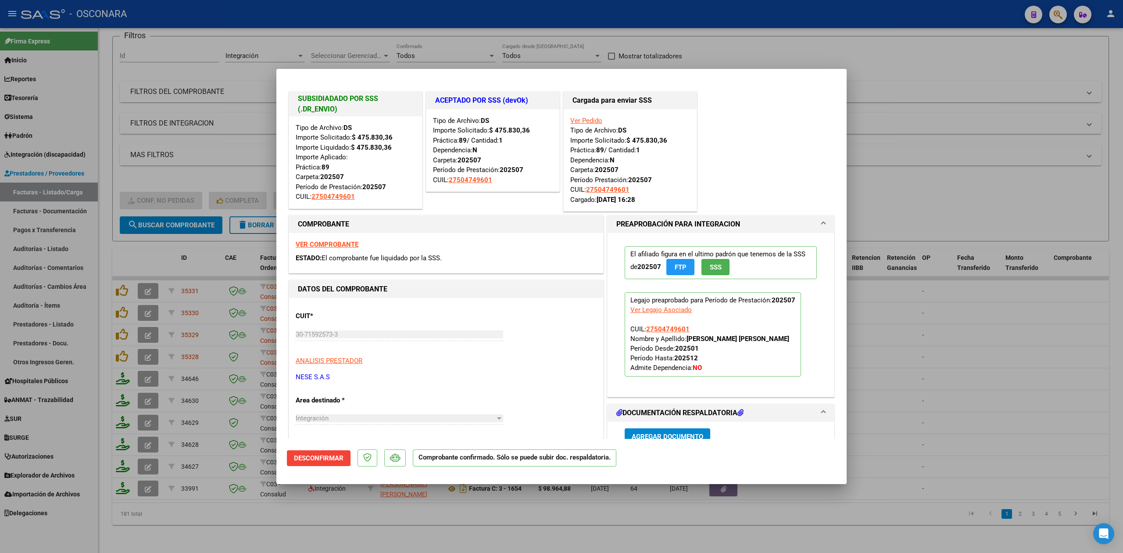
click at [245, 529] on div at bounding box center [561, 276] width 1123 height 553
type input "$ 0,00"
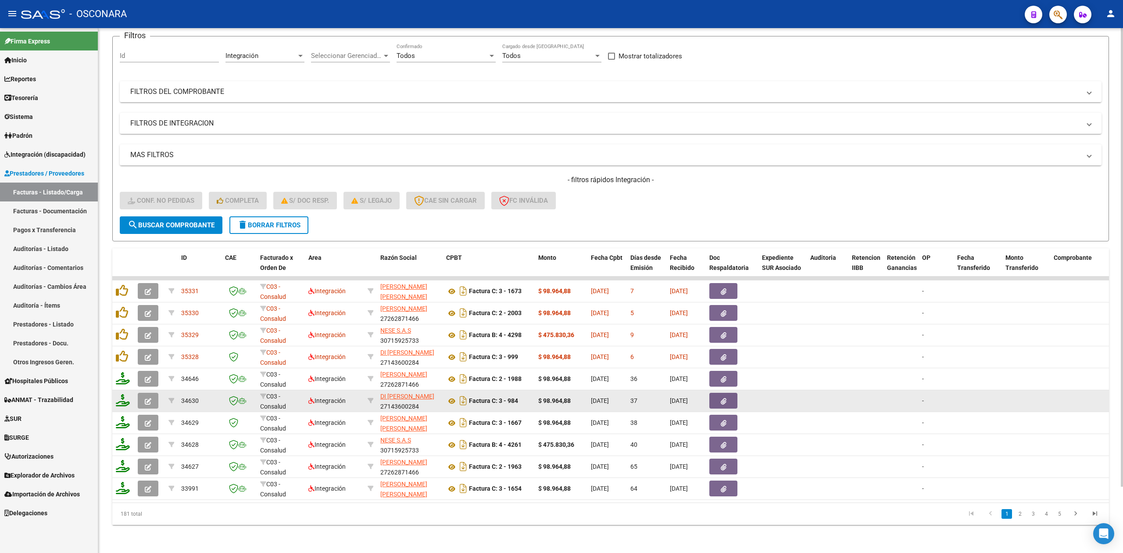
click at [147, 398] on icon "button" at bounding box center [148, 401] width 7 height 7
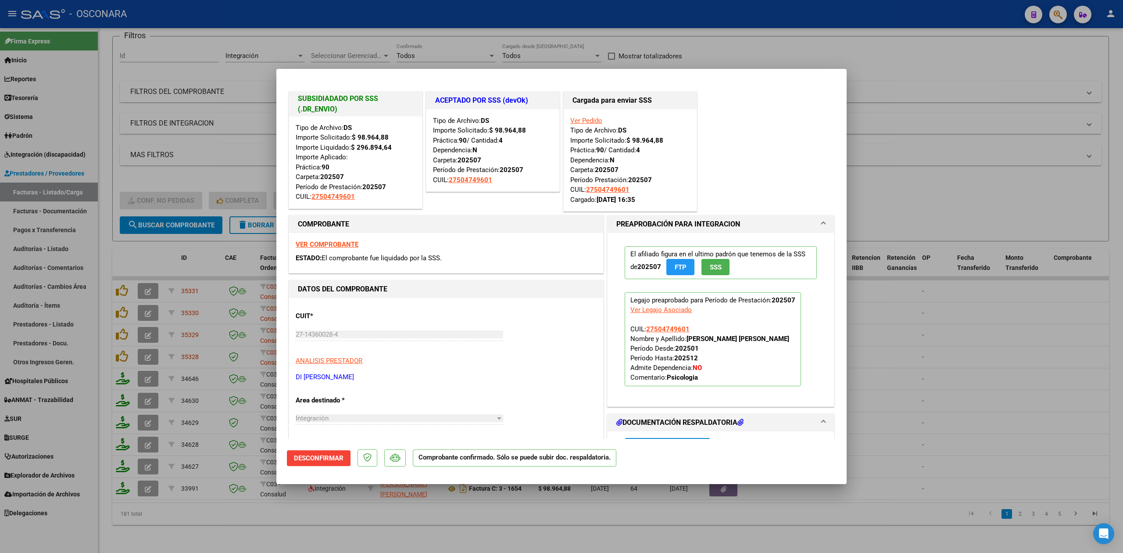
click at [328, 534] on div at bounding box center [561, 276] width 1123 height 553
type input "$ 0,00"
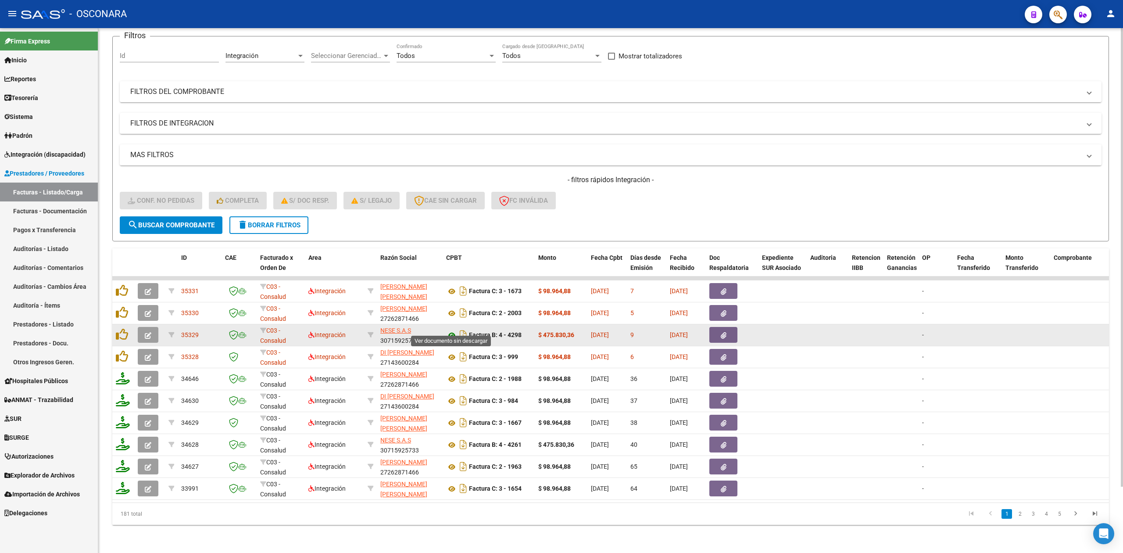
click at [451, 330] on icon at bounding box center [451, 335] width 11 height 11
click at [727, 327] on button "button" at bounding box center [723, 335] width 28 height 16
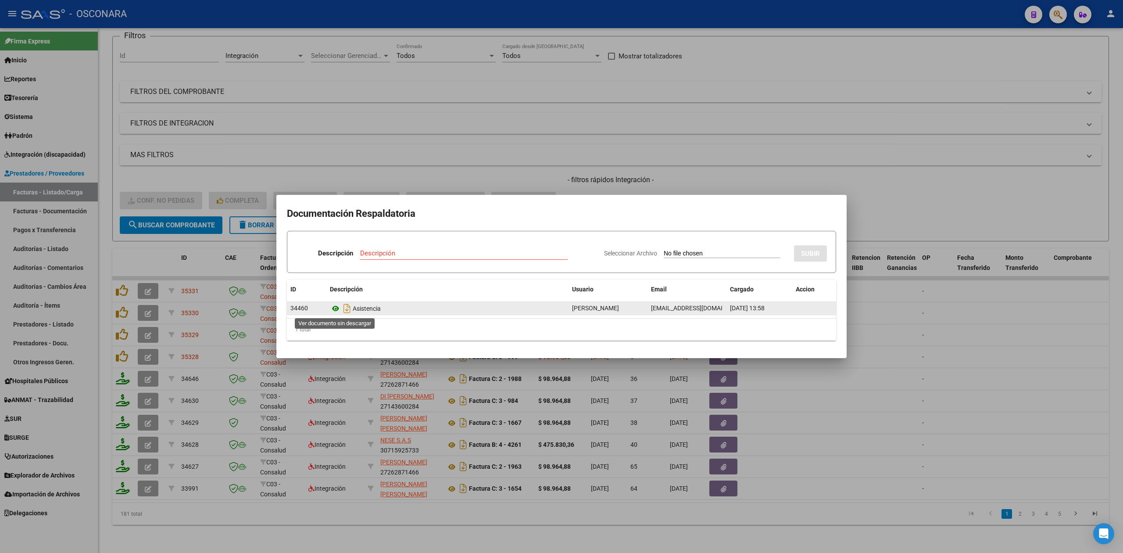
click at [337, 305] on icon at bounding box center [335, 308] width 11 height 11
click at [389, 171] on div at bounding box center [561, 276] width 1123 height 553
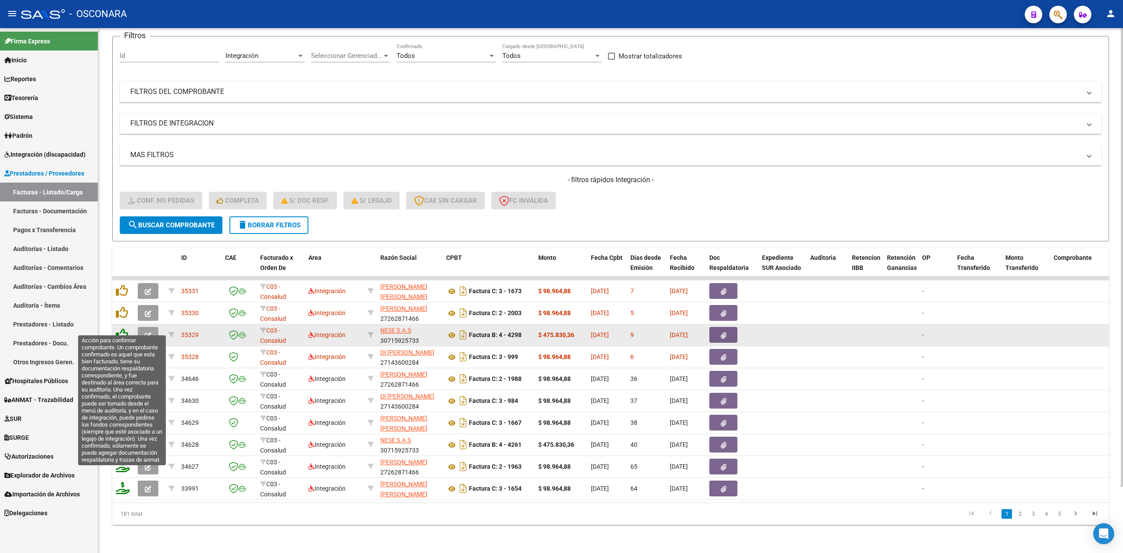
click at [118, 328] on icon at bounding box center [122, 334] width 12 height 12
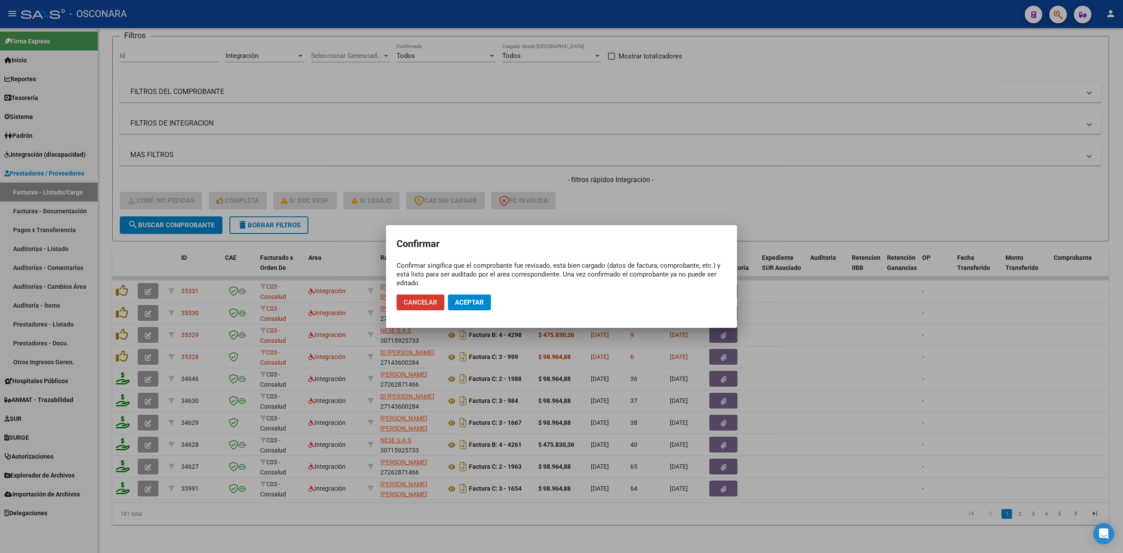
click at [476, 301] on span "Aceptar" at bounding box center [469, 302] width 29 height 8
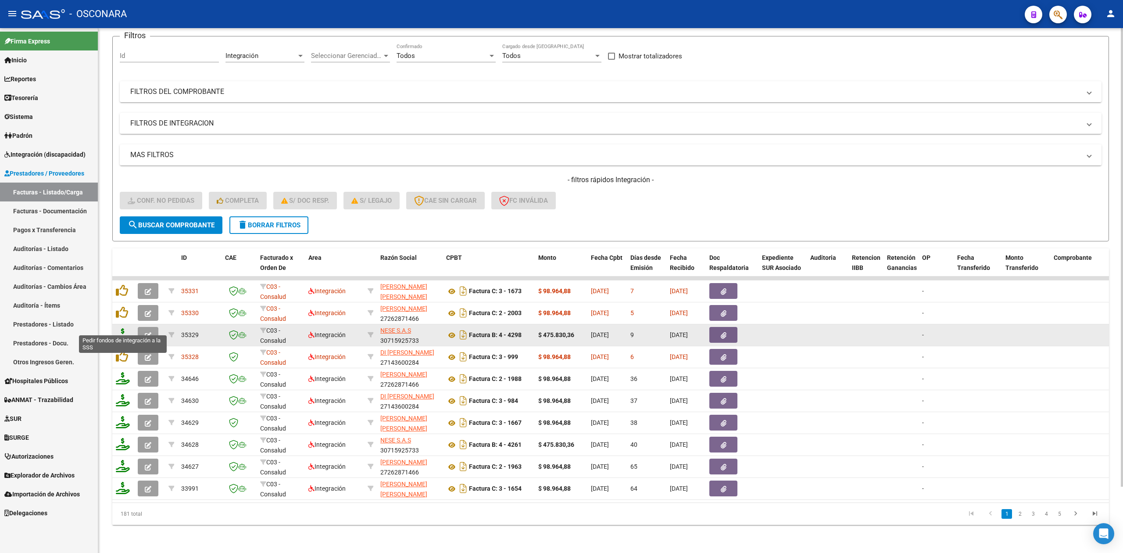
click at [119, 328] on icon at bounding box center [123, 334] width 14 height 12
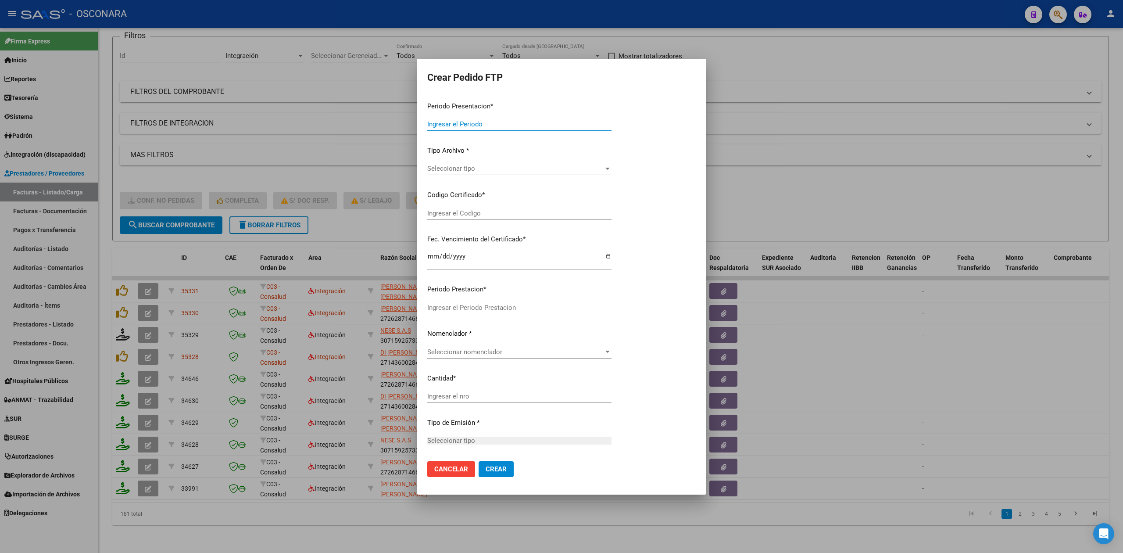
type input "202508"
type input "$ 475.830,36"
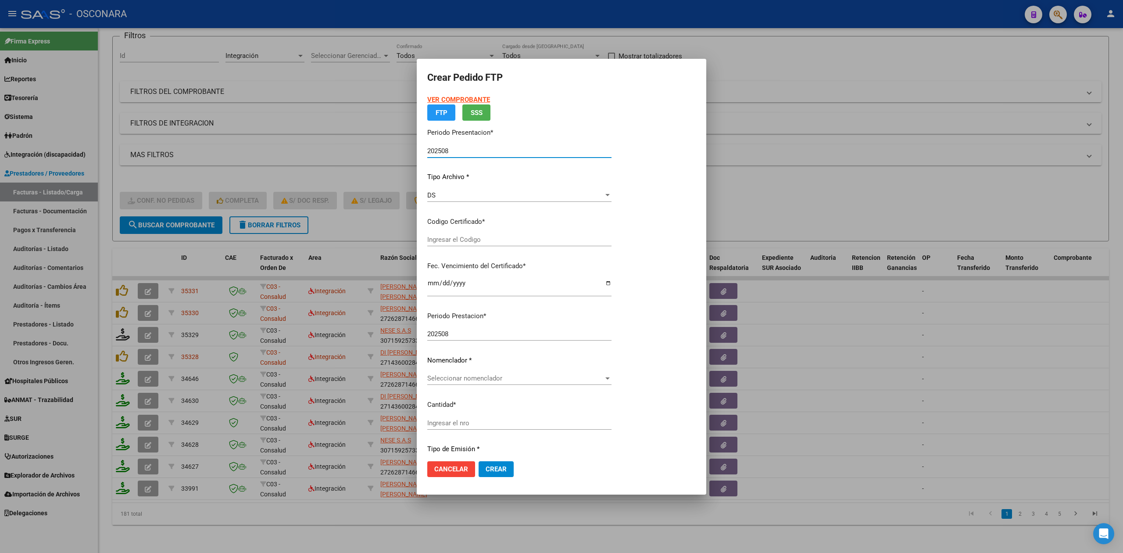
type input "ARG01000504749602022032220260322SJN820"
type input "[DATE]"
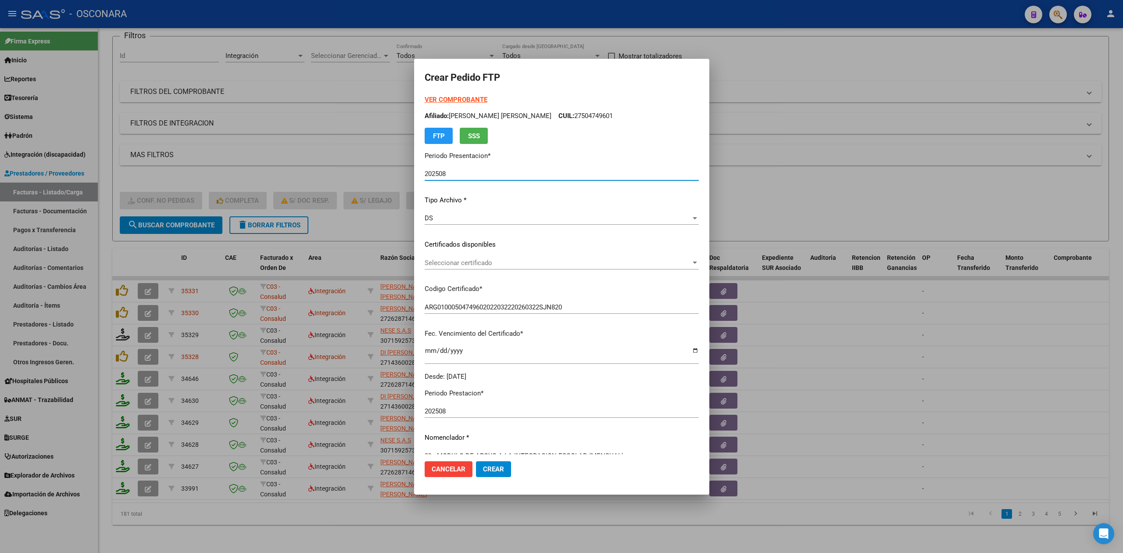
click at [476, 267] on div "Seleccionar certificado Seleccionar certificado" at bounding box center [562, 262] width 274 height 13
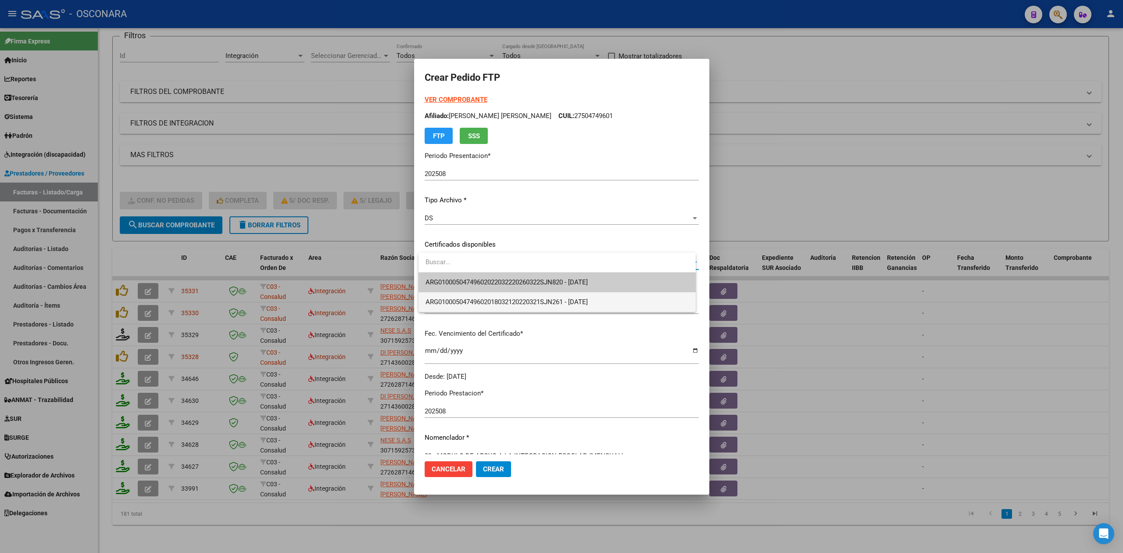
click at [495, 292] on span "ARG01000504749602018032120220321SJN261 - [DATE]" at bounding box center [557, 302] width 263 height 20
type input "ARG01000504749602018032120220321SJN261"
type input "[DATE]"
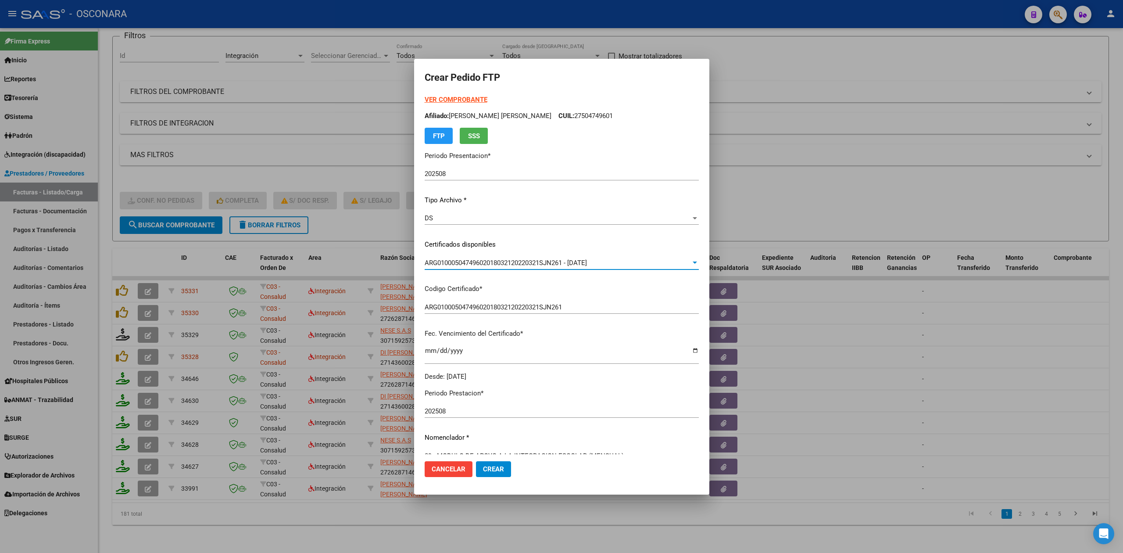
click at [485, 261] on span "ARG01000504749602018032120220321SJN261 - [DATE]" at bounding box center [506, 263] width 162 height 8
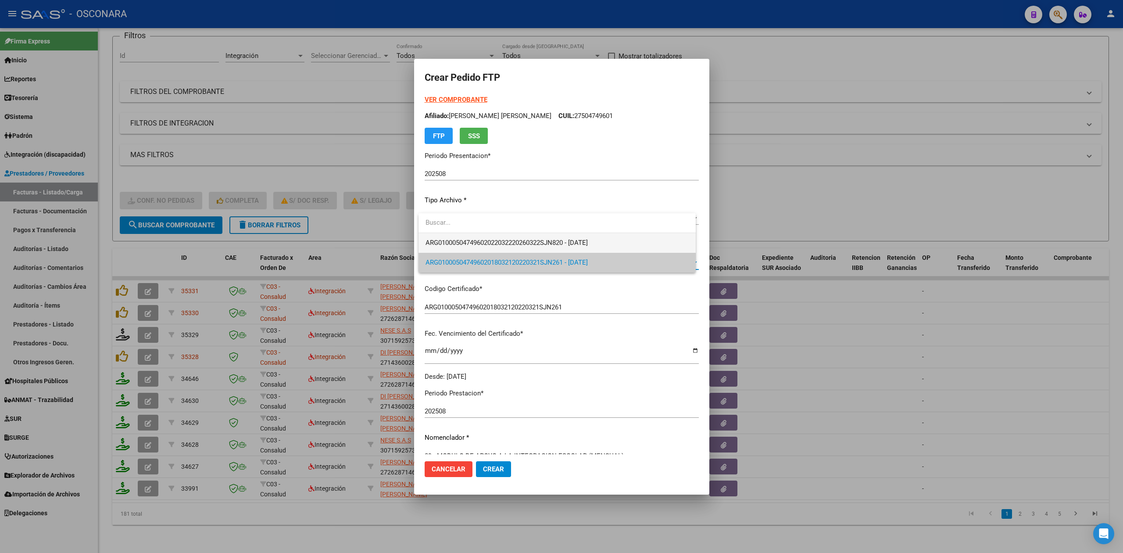
click at [588, 245] on span "ARG01000504749602022032220260322SJN820 - [DATE]" at bounding box center [507, 243] width 162 height 8
type input "ARG01000504749602022032220260322SJN820"
type input "[DATE]"
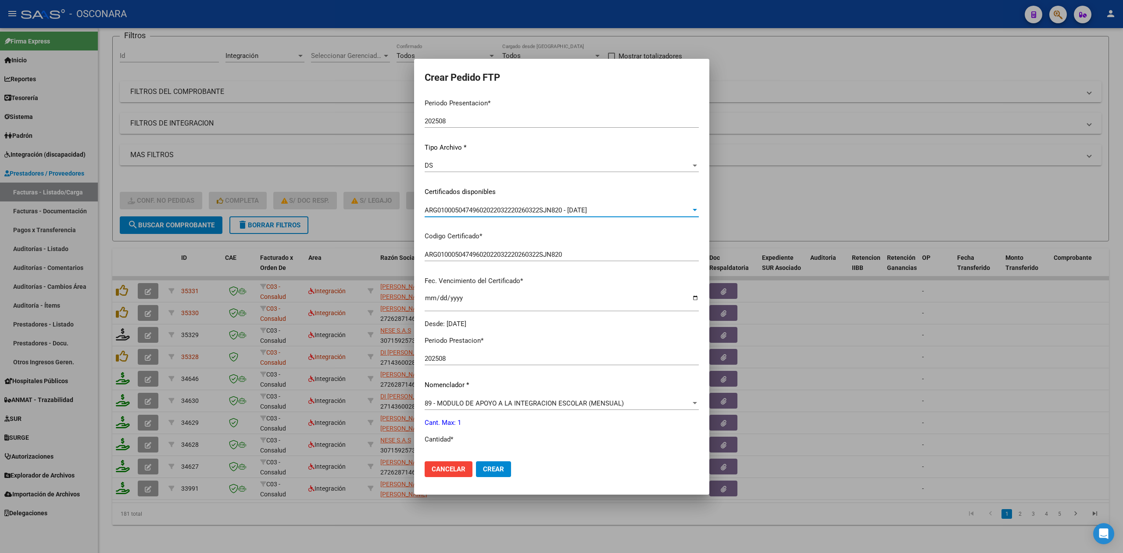
scroll to position [117, 0]
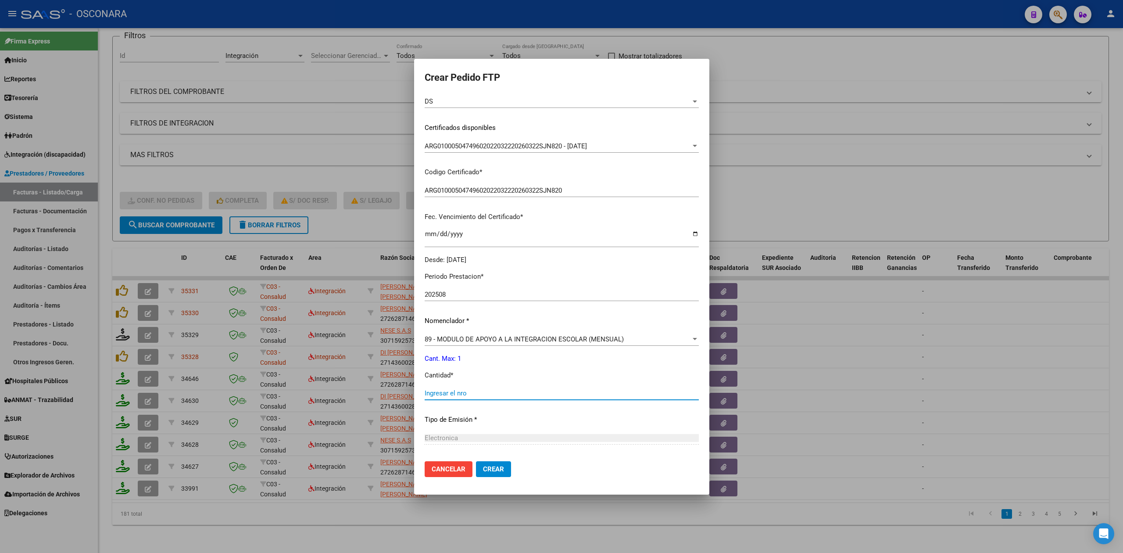
click at [460, 390] on input "Ingresar el nro" at bounding box center [562, 393] width 274 height 8
type input "1"
click at [476, 461] on button "Crear" at bounding box center [493, 469] width 35 height 16
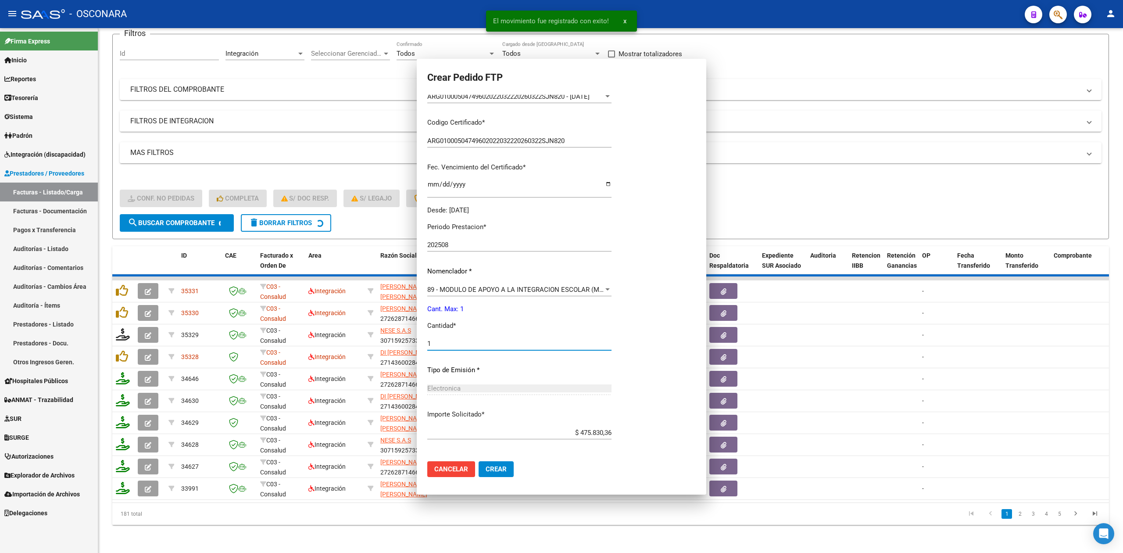
scroll to position [0, 0]
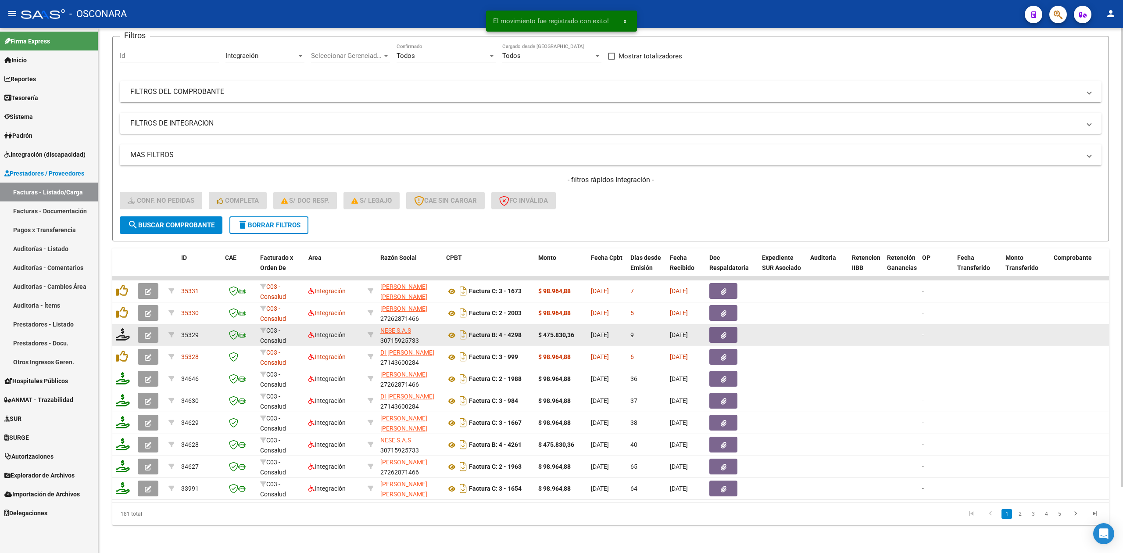
click at [147, 330] on button "button" at bounding box center [148, 335] width 21 height 16
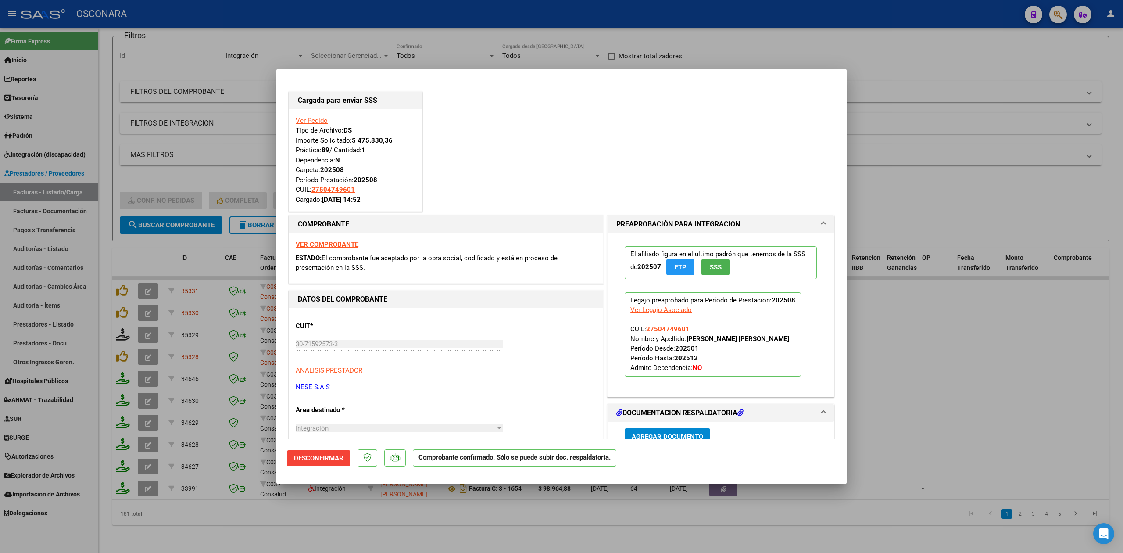
click at [323, 517] on div at bounding box center [561, 276] width 1123 height 553
type input "$ 0,00"
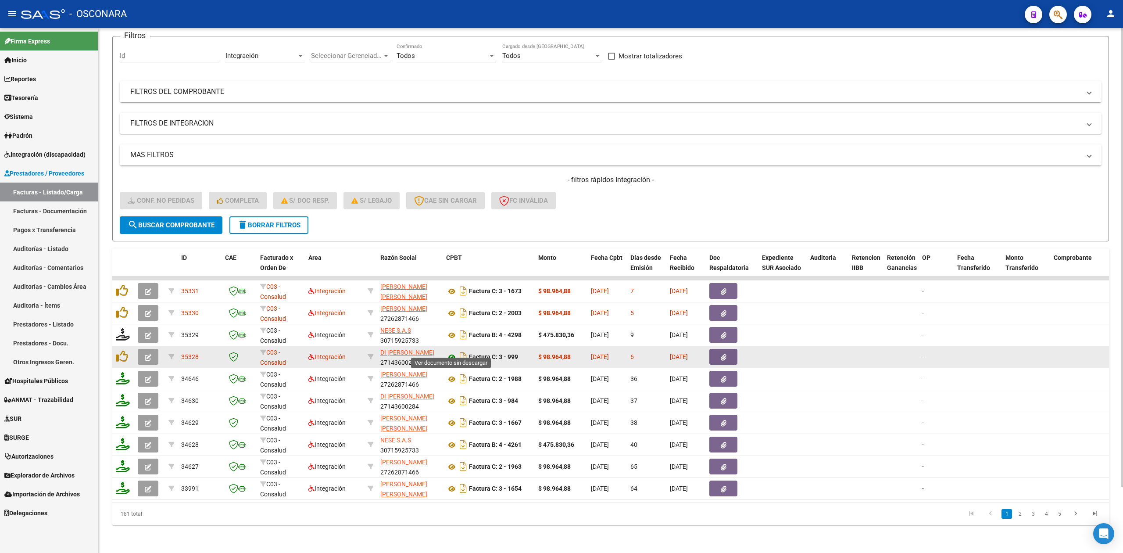
click at [452, 352] on icon at bounding box center [451, 357] width 11 height 11
click at [718, 349] on button "button" at bounding box center [723, 357] width 28 height 16
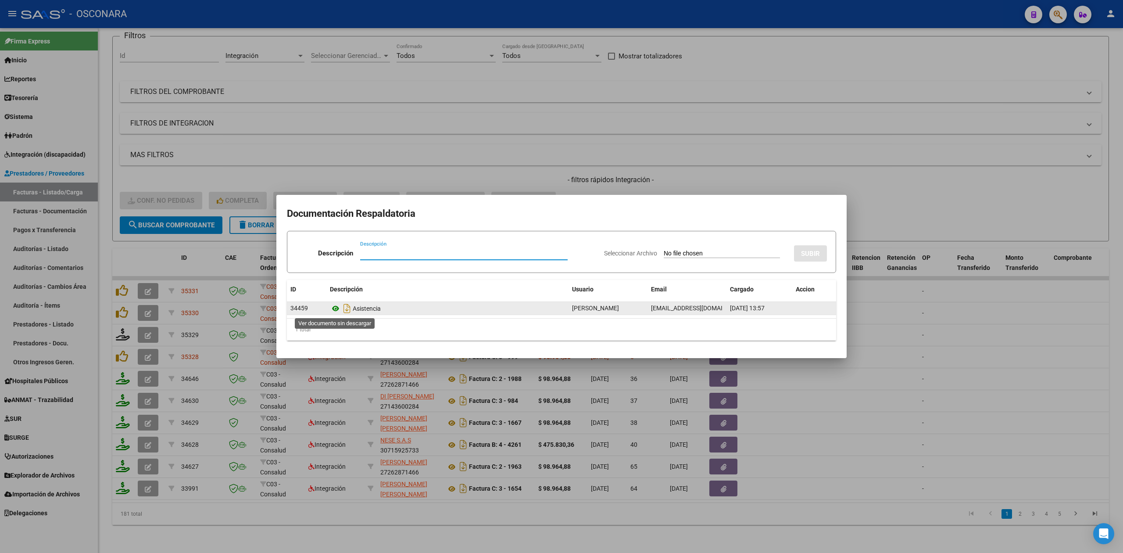
click at [333, 309] on icon at bounding box center [335, 308] width 11 height 11
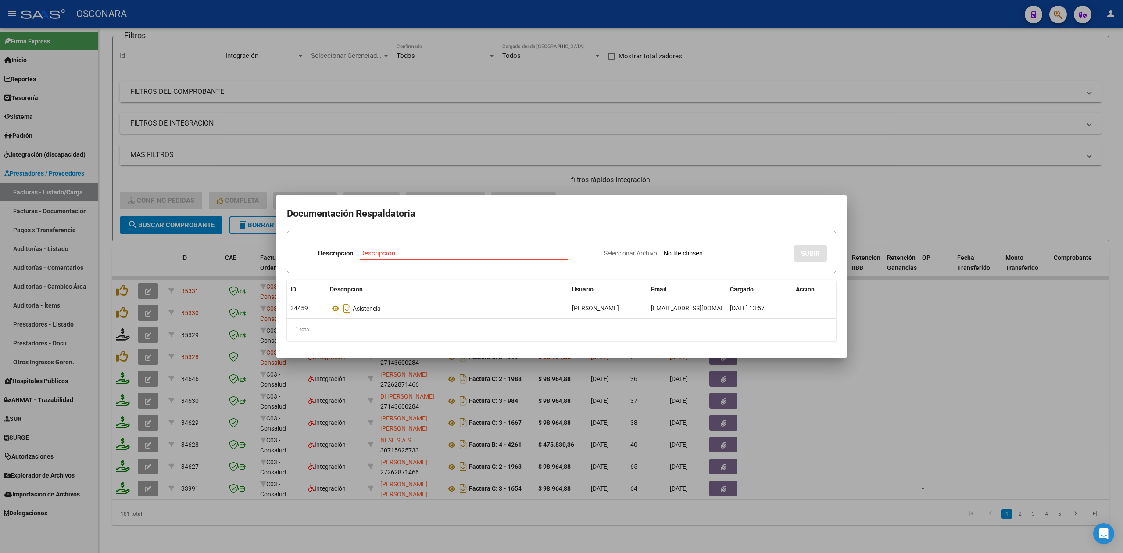
click at [120, 349] on div at bounding box center [561, 276] width 1123 height 553
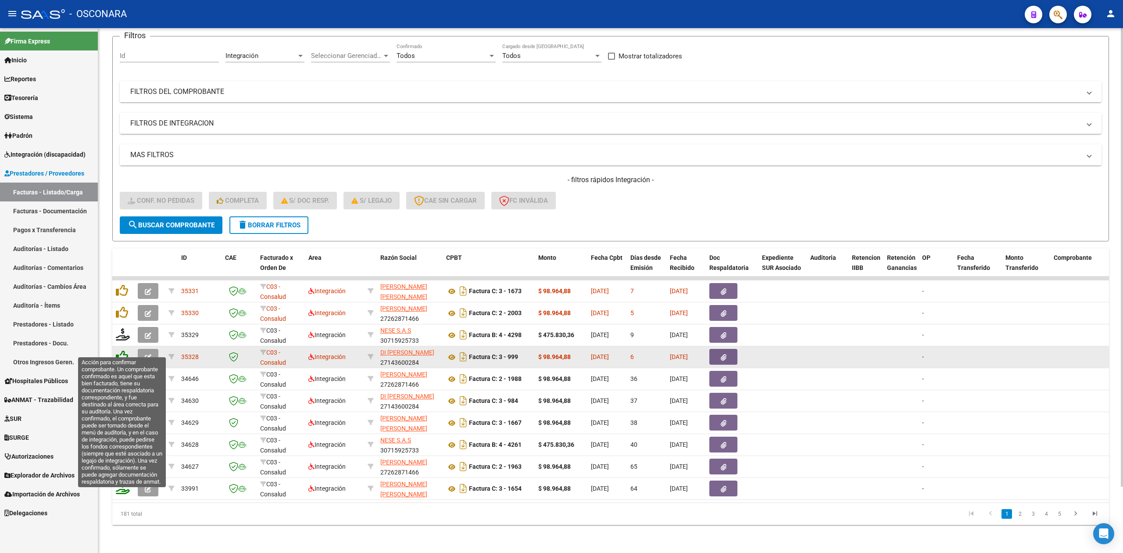
click at [125, 350] on icon at bounding box center [122, 356] width 12 height 12
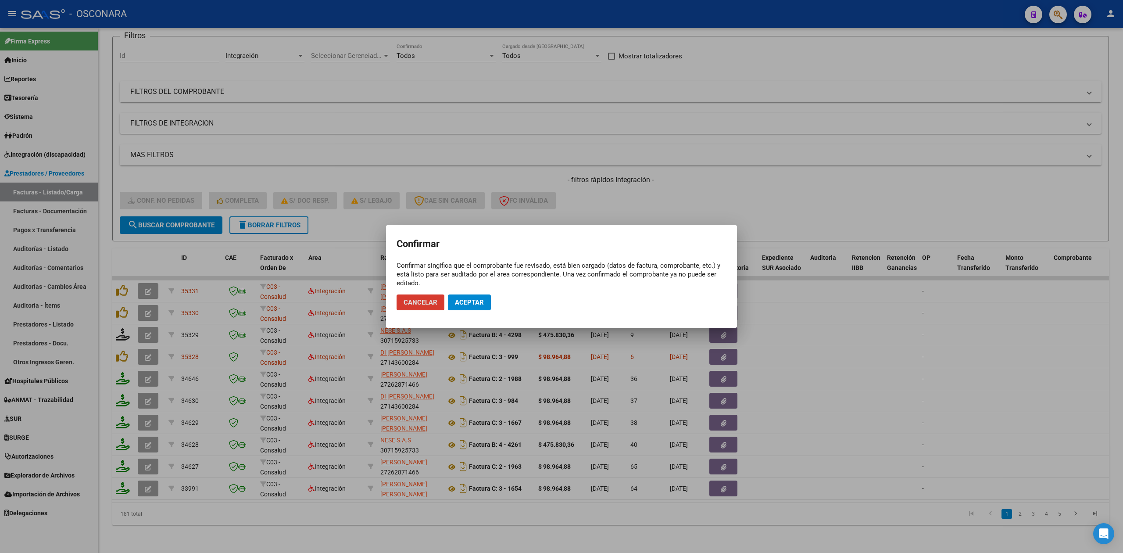
click at [471, 299] on span "Aceptar" at bounding box center [469, 302] width 29 height 8
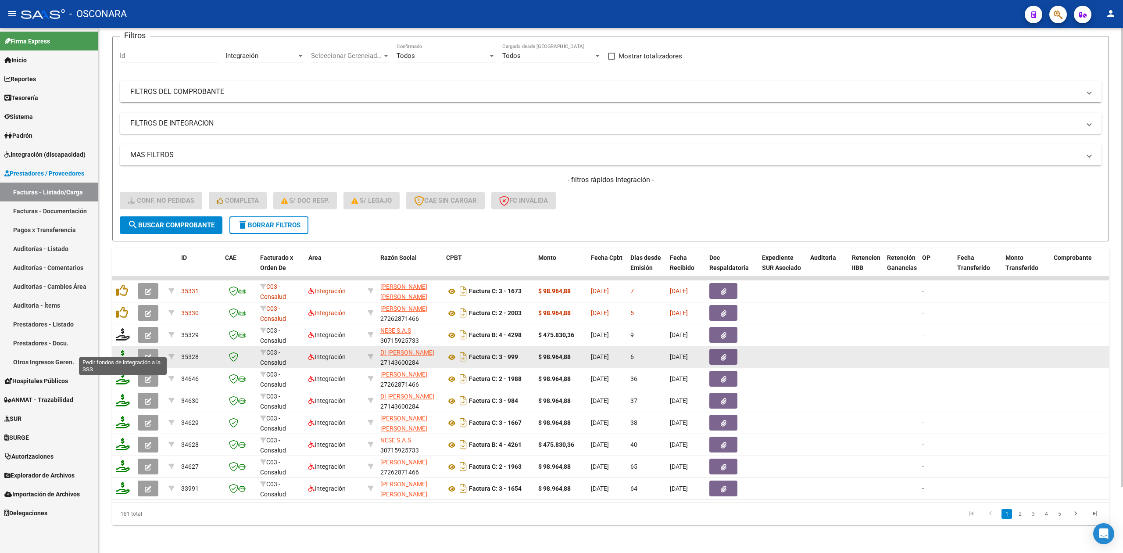
click at [120, 351] on icon at bounding box center [123, 356] width 14 height 12
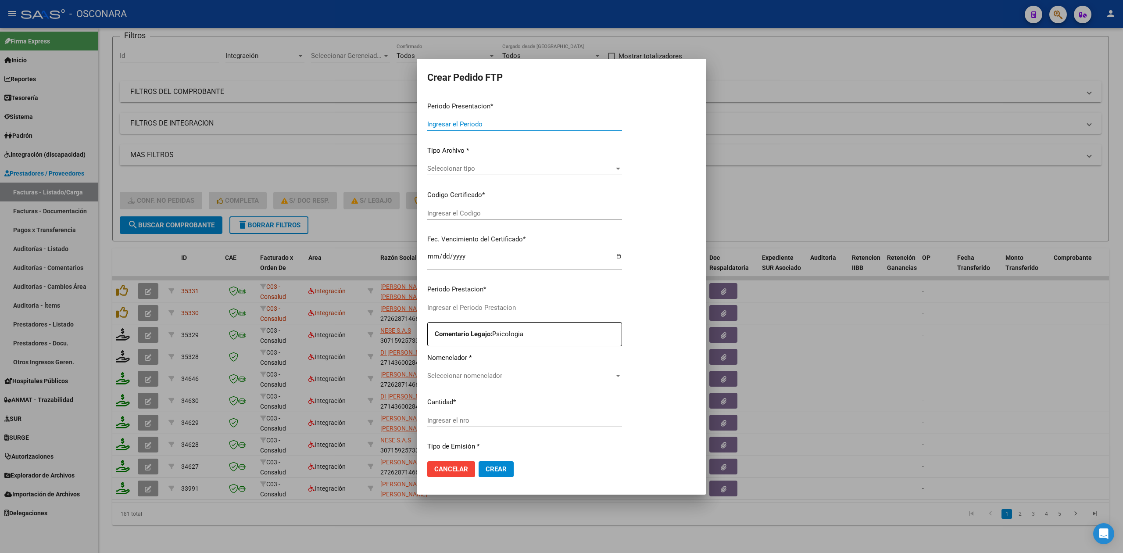
type input "202508"
type input "$ 98.964,88"
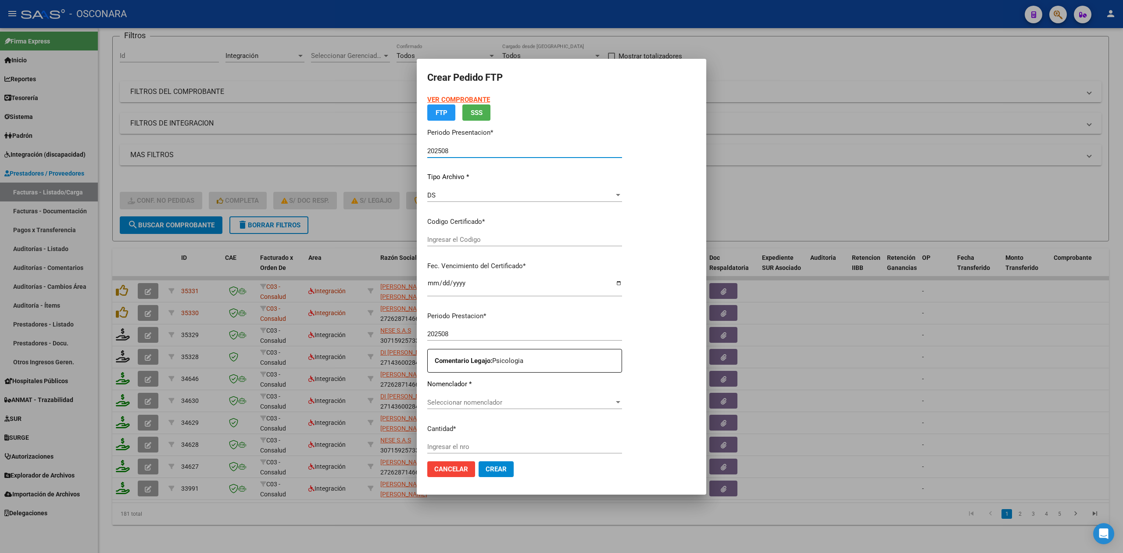
type input "ARG01000504749602022032220260322SJN820"
type input "[DATE]"
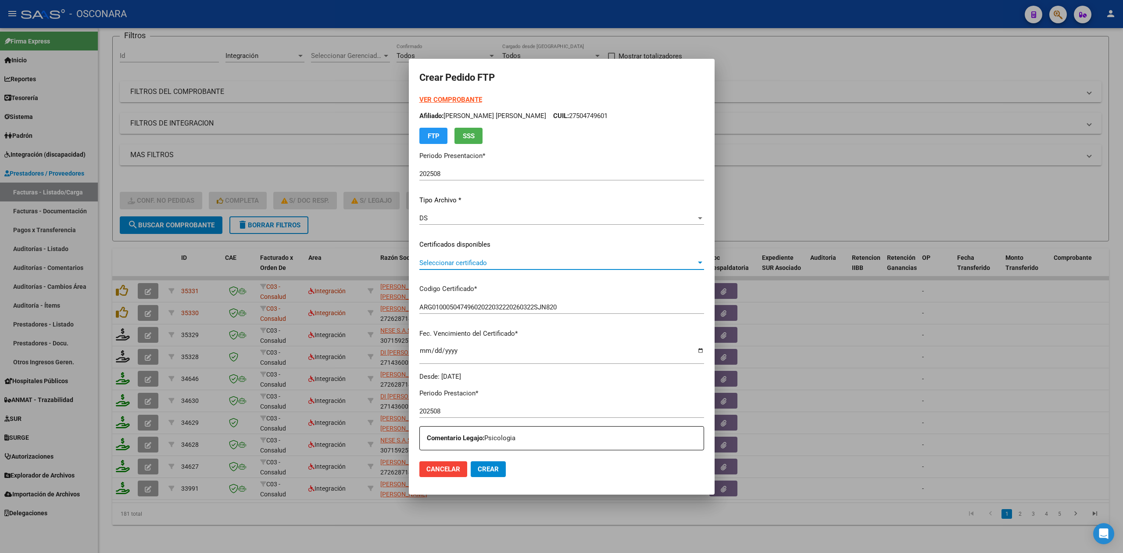
click at [476, 263] on span "Seleccionar certificado" at bounding box center [557, 263] width 277 height 8
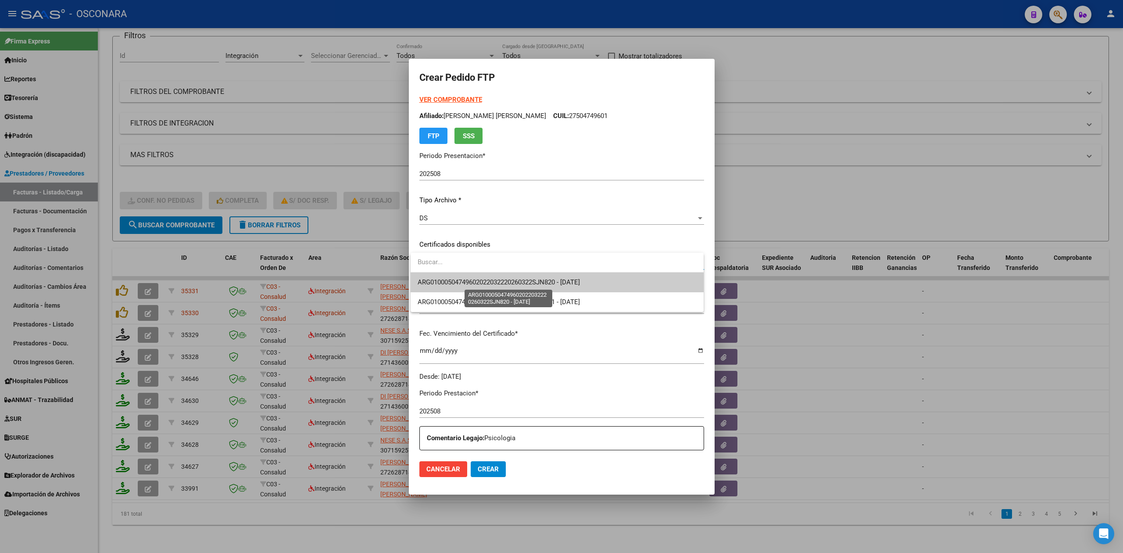
click at [478, 279] on span "ARG01000504749602022032220260322SJN820 - [DATE]" at bounding box center [499, 282] width 162 height 8
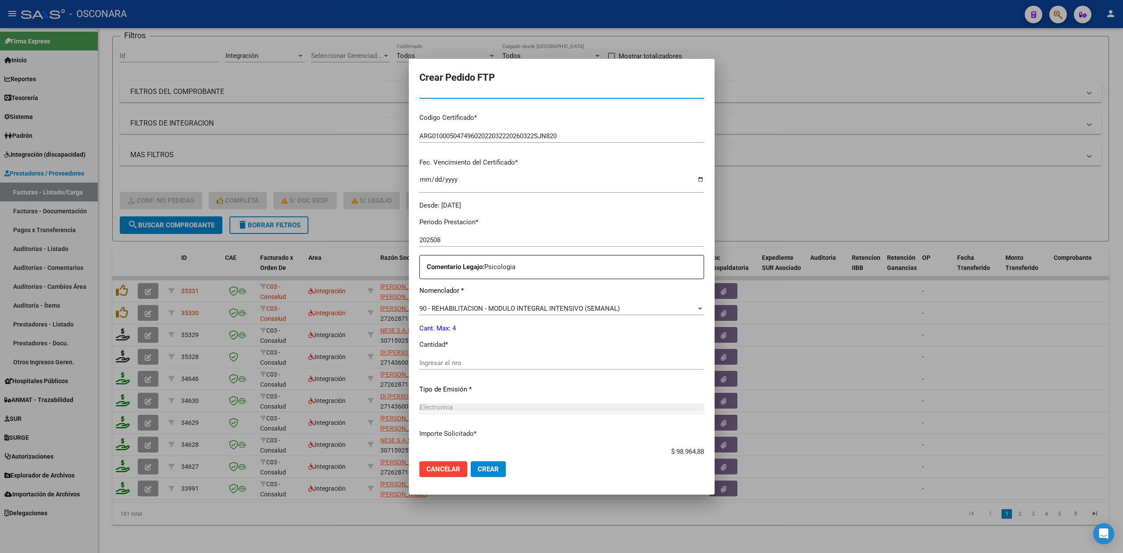
scroll to position [228, 0]
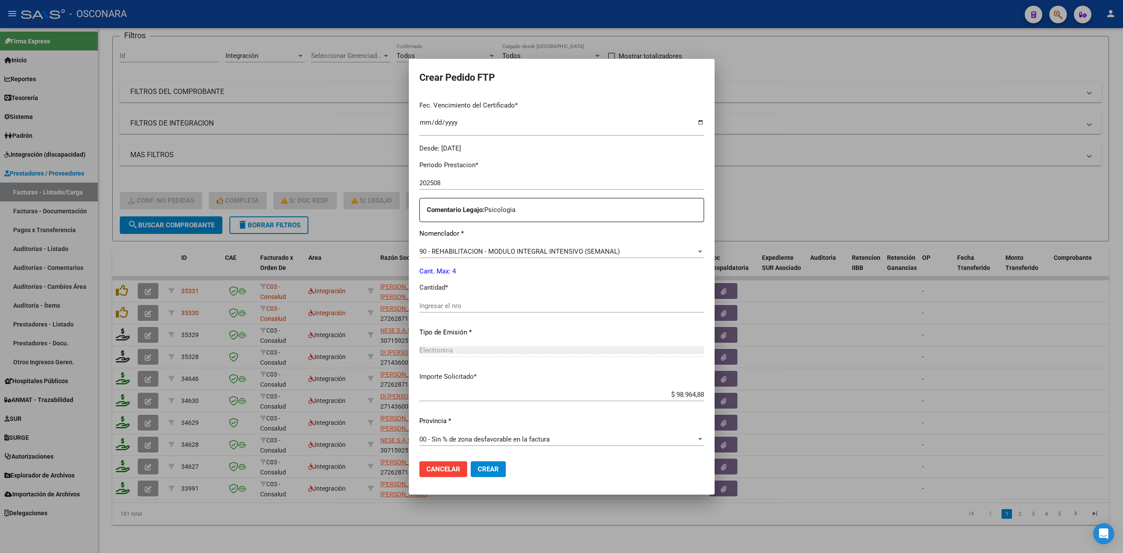
click at [458, 304] on input "Ingresar el nro" at bounding box center [561, 306] width 285 height 8
type input "4"
click at [471, 461] on button "Crear" at bounding box center [488, 469] width 35 height 16
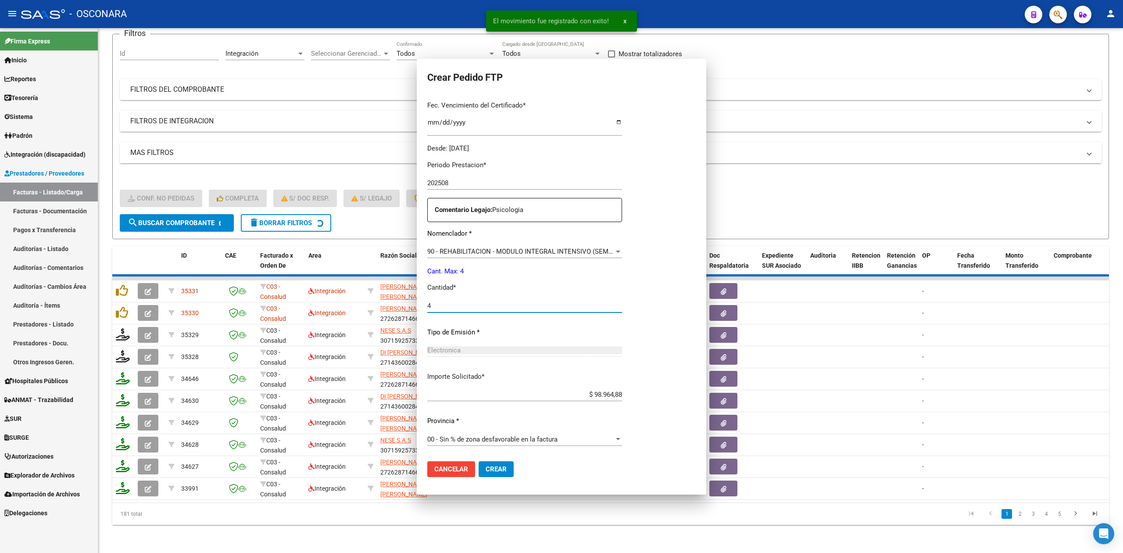
scroll to position [178, 0]
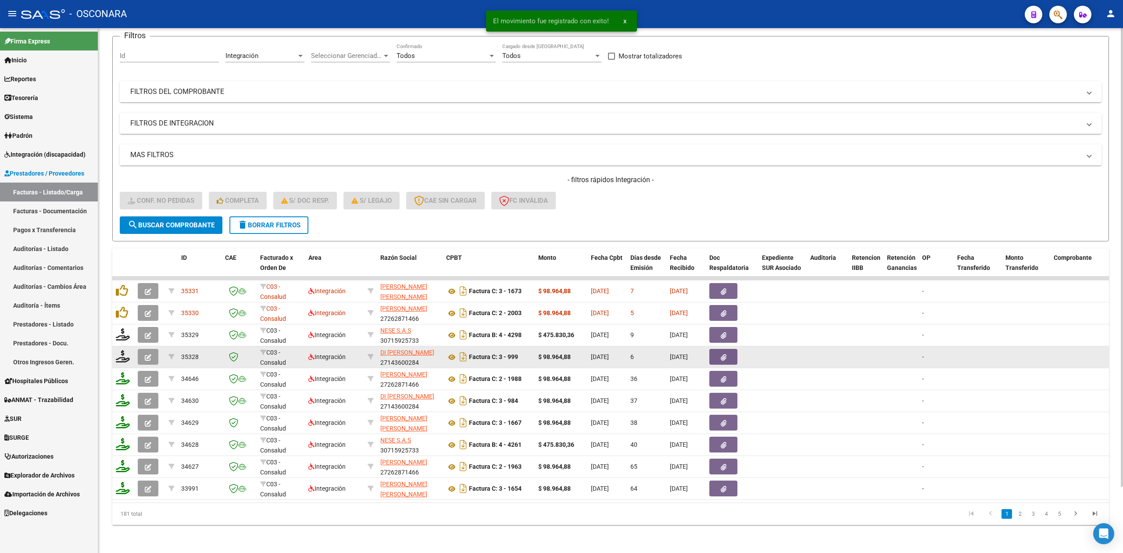
click at [154, 349] on button "button" at bounding box center [148, 357] width 21 height 16
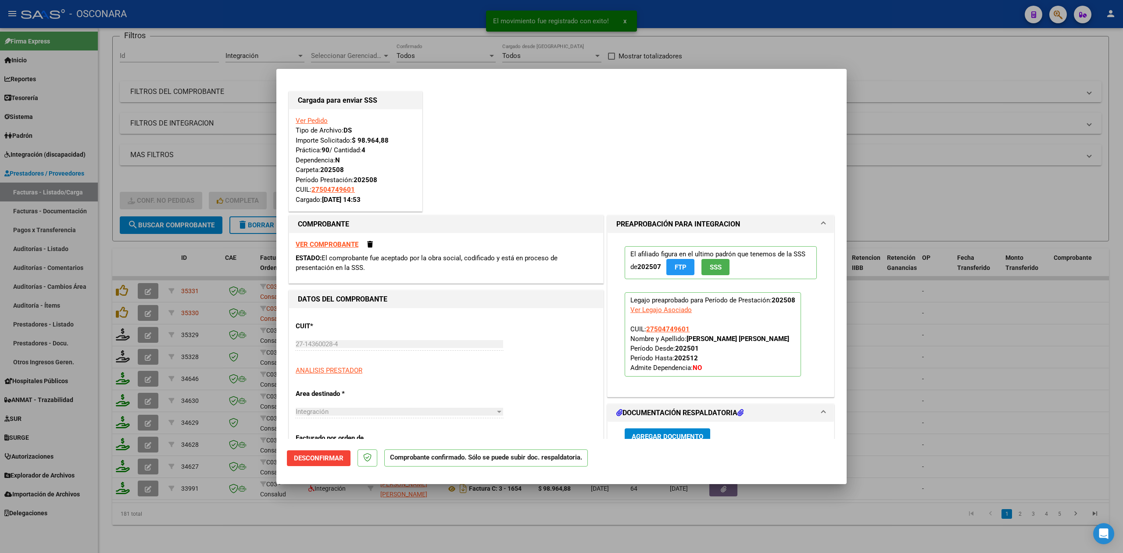
click at [231, 533] on div at bounding box center [561, 276] width 1123 height 553
type input "$ 0,00"
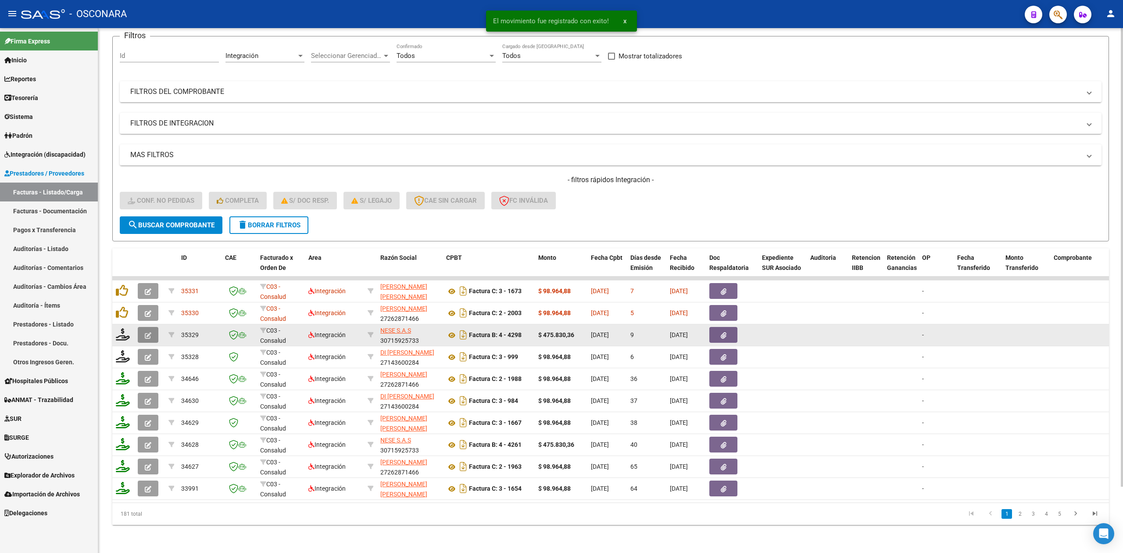
click at [141, 327] on button "button" at bounding box center [148, 335] width 21 height 16
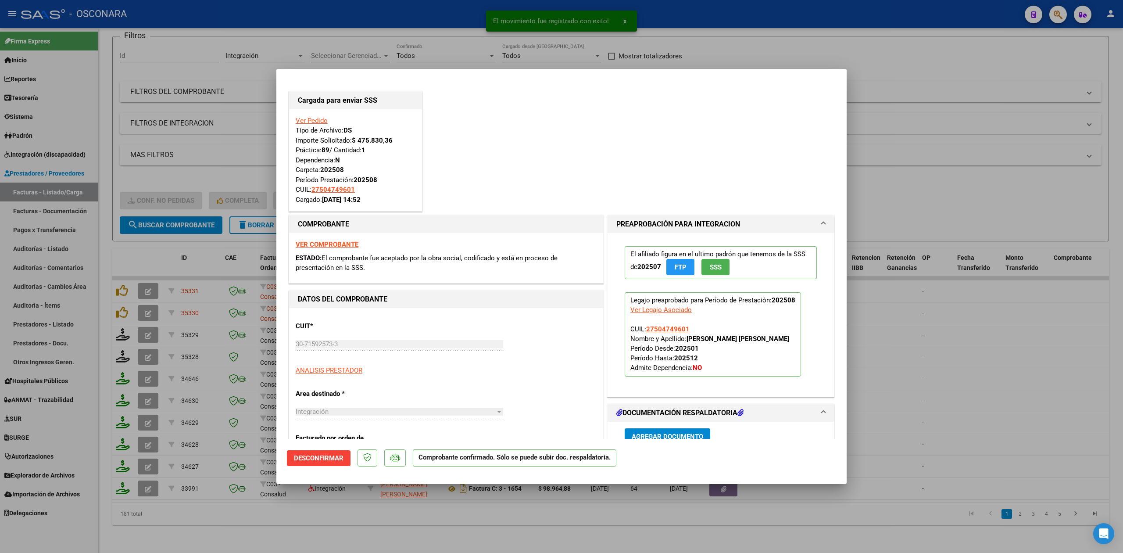
click at [311, 517] on div at bounding box center [561, 276] width 1123 height 553
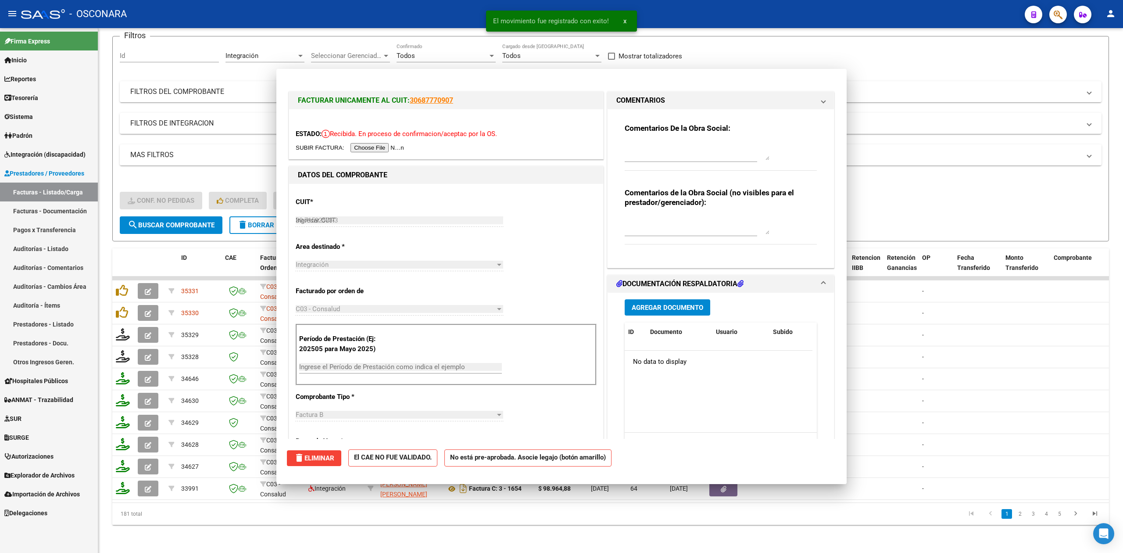
type input "$ 0,00"
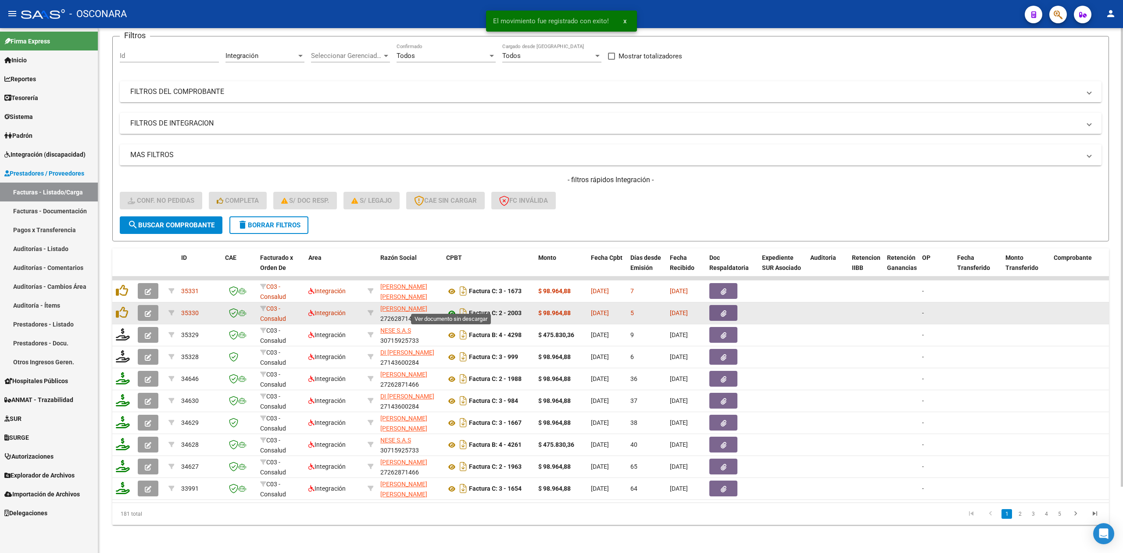
click at [450, 308] on icon at bounding box center [451, 313] width 11 height 11
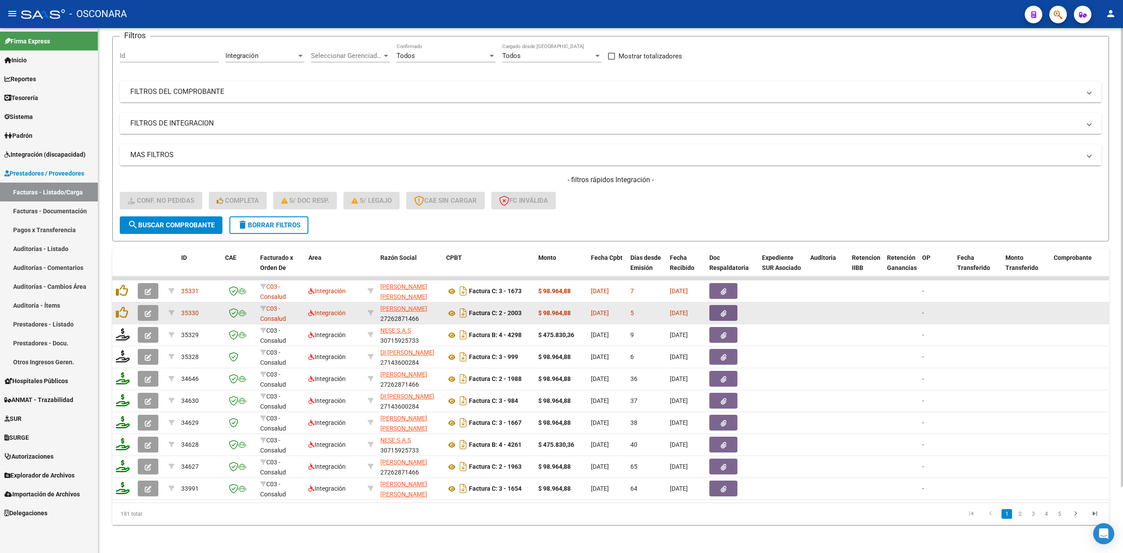
click at [724, 305] on button "button" at bounding box center [723, 313] width 28 height 16
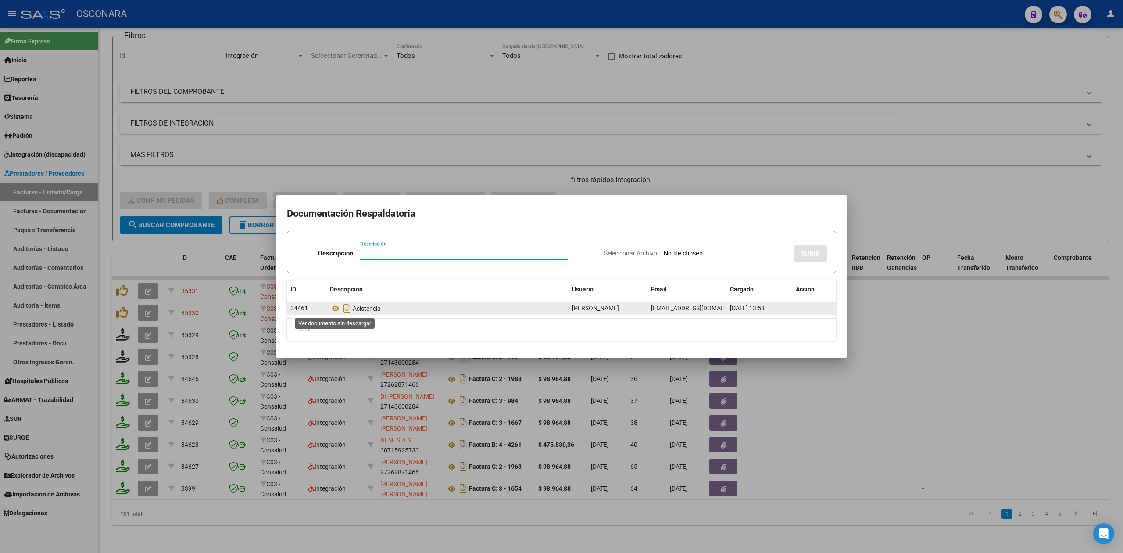
click at [331, 304] on icon at bounding box center [335, 308] width 11 height 11
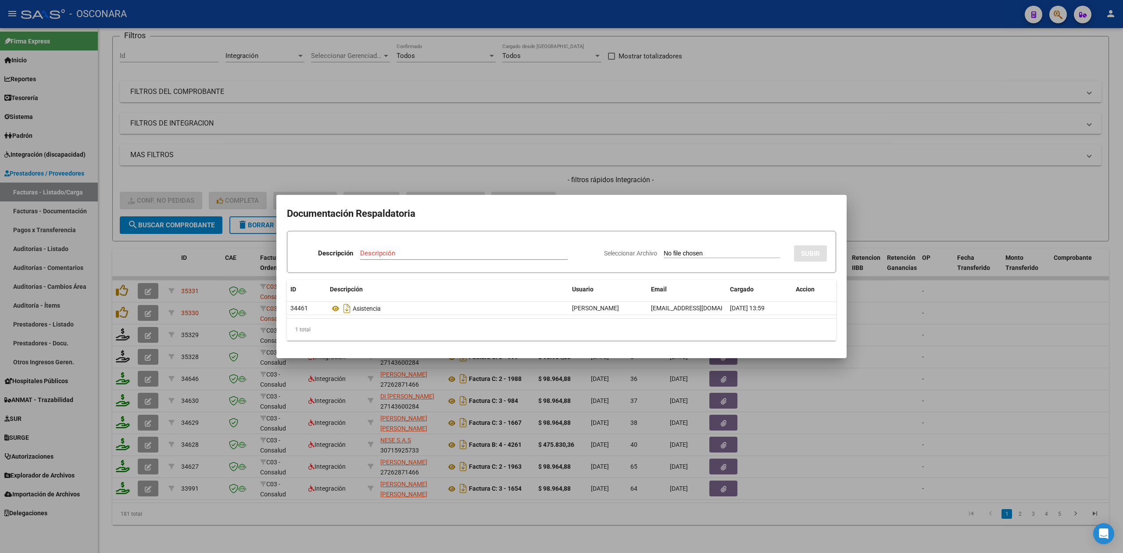
click at [564, 186] on div at bounding box center [561, 276] width 1123 height 553
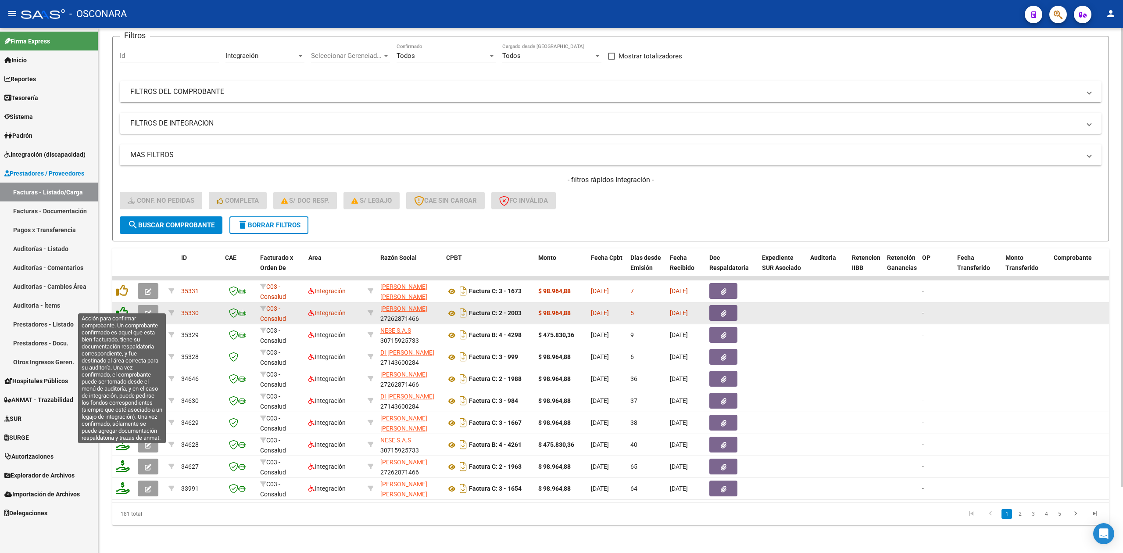
click at [124, 306] on icon at bounding box center [122, 312] width 12 height 12
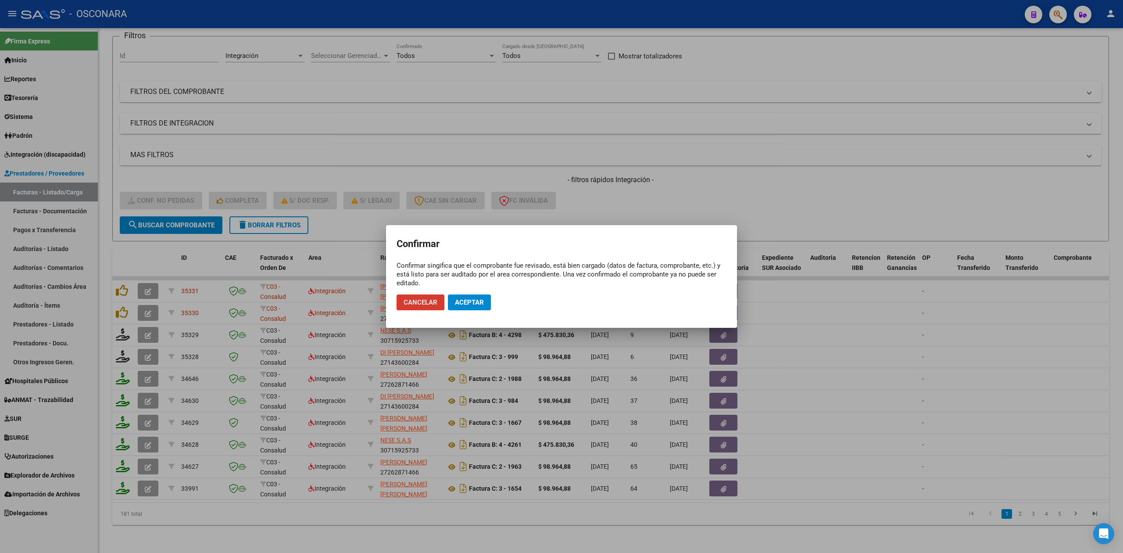
click at [458, 299] on span "Aceptar" at bounding box center [469, 302] width 29 height 8
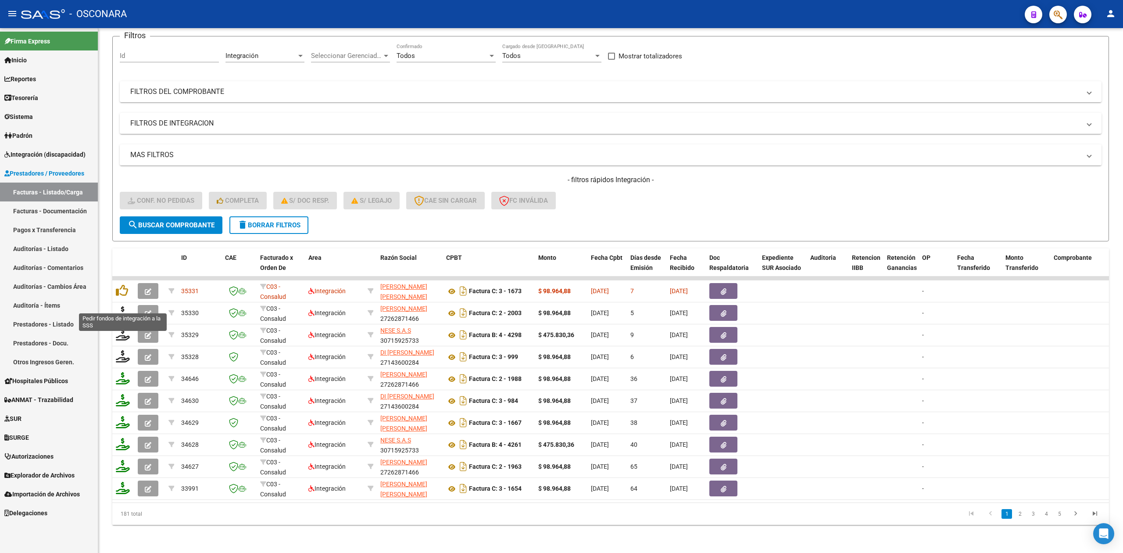
click at [123, 306] on icon at bounding box center [123, 312] width 14 height 12
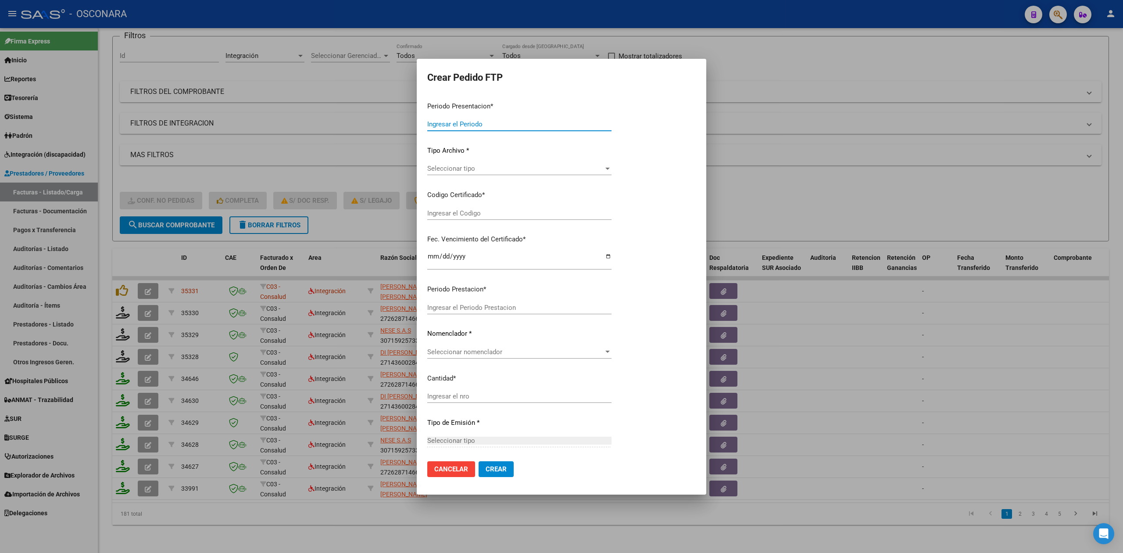
type input "202508"
type input "$ 98.964,88"
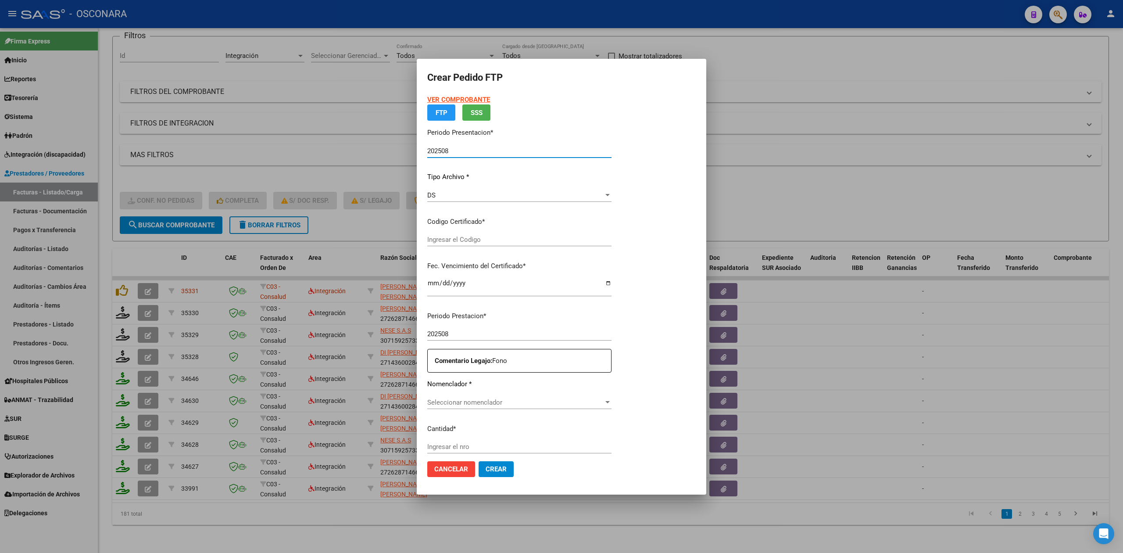
type input "ARG01000504749602022032220260322SJN820"
type input "[DATE]"
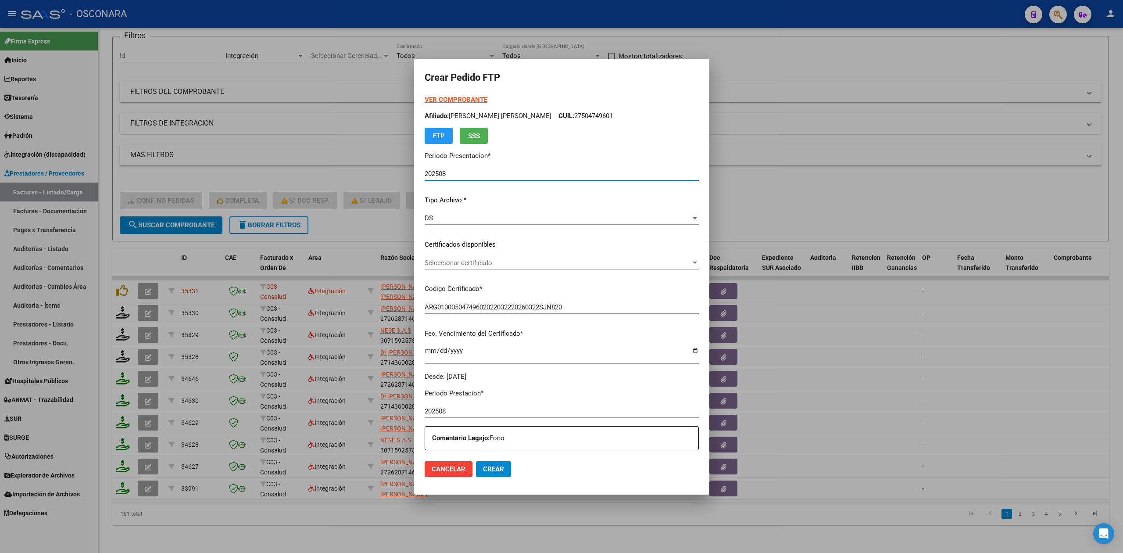
click at [471, 265] on span "Seleccionar certificado" at bounding box center [558, 263] width 266 height 8
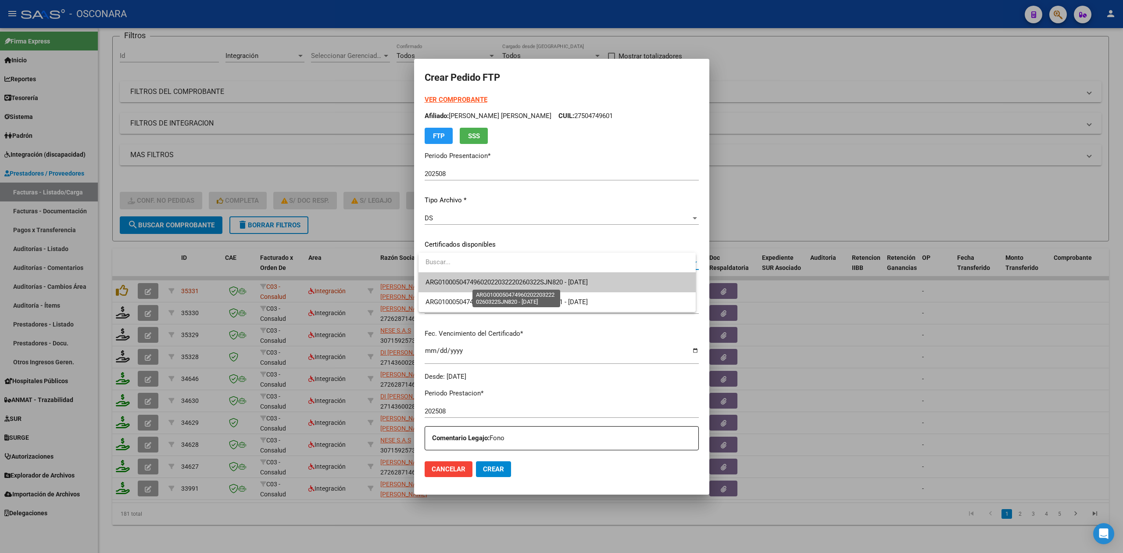
click at [473, 283] on span "ARG01000504749602022032220260322SJN820 - [DATE]" at bounding box center [507, 282] width 162 height 8
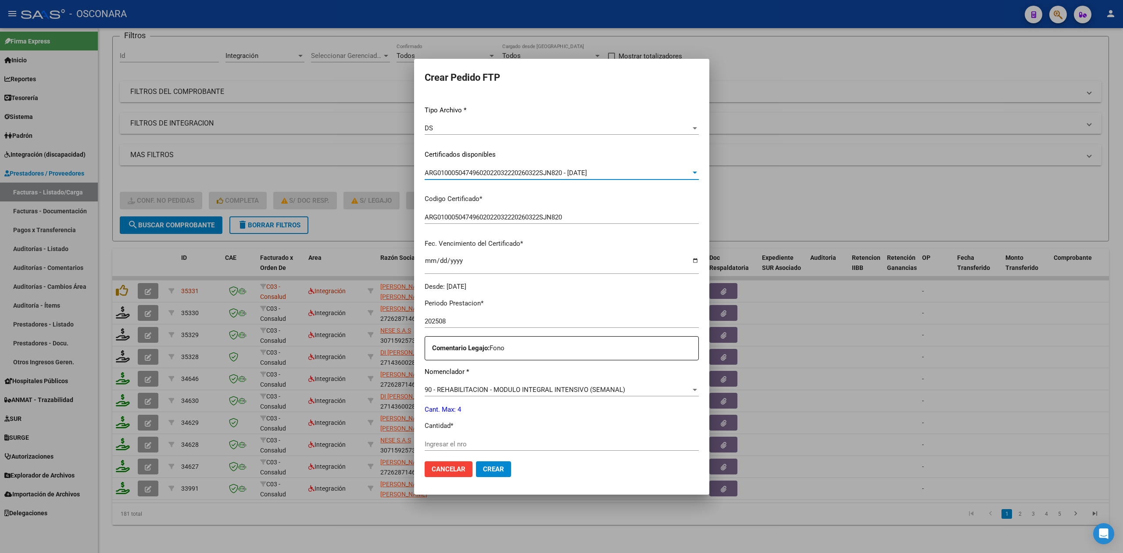
scroll to position [228, 0]
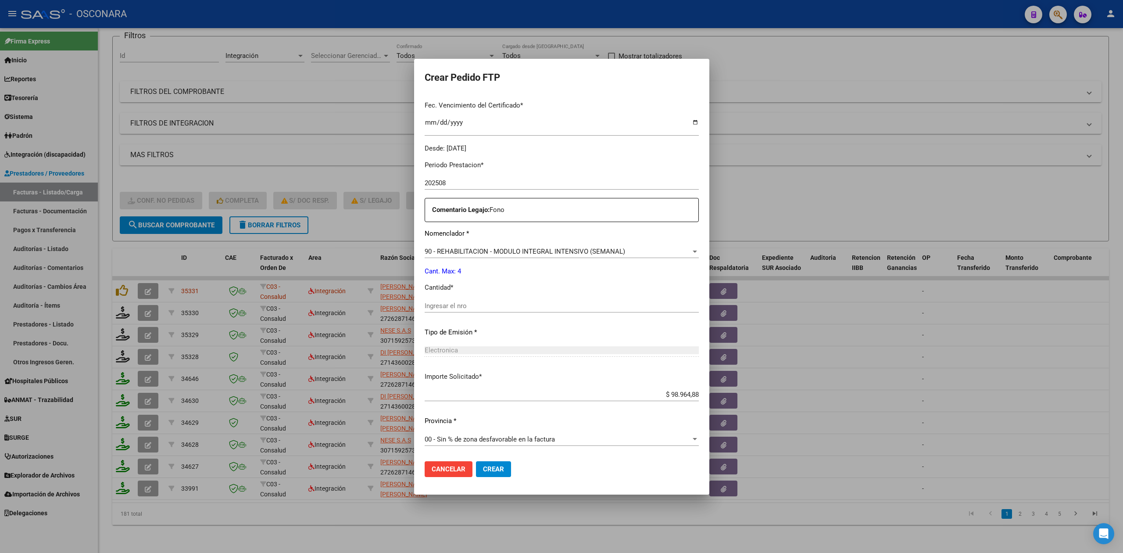
click at [462, 303] on input "Ingresar el nro" at bounding box center [562, 306] width 274 height 8
type input "4"
click at [476, 461] on button "Crear" at bounding box center [493, 469] width 35 height 16
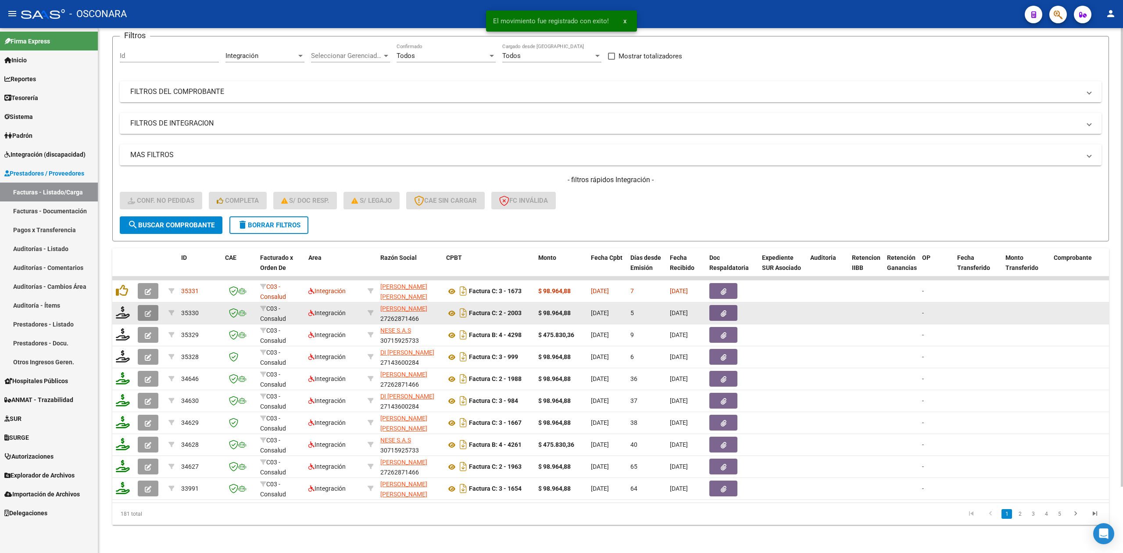
click at [144, 305] on button "button" at bounding box center [148, 313] width 21 height 16
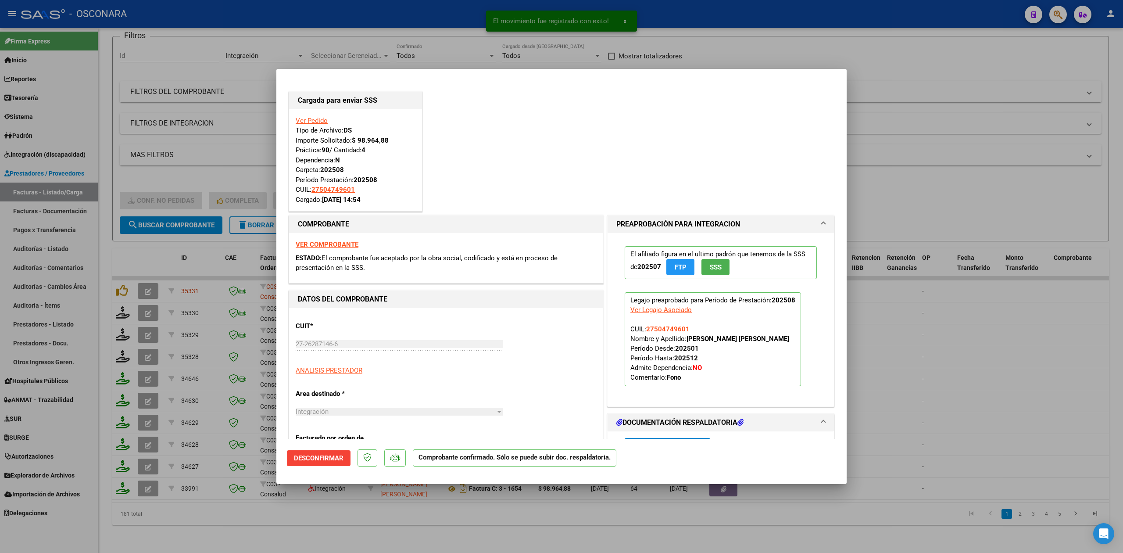
click at [322, 537] on div at bounding box center [561, 276] width 1123 height 553
type input "$ 0,00"
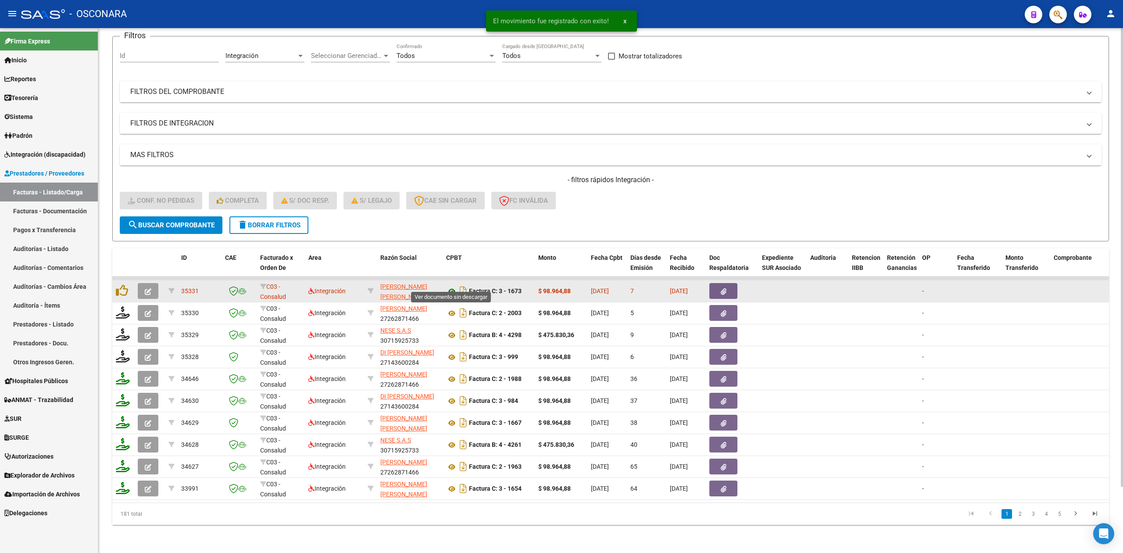
click at [450, 286] on icon at bounding box center [451, 291] width 11 height 11
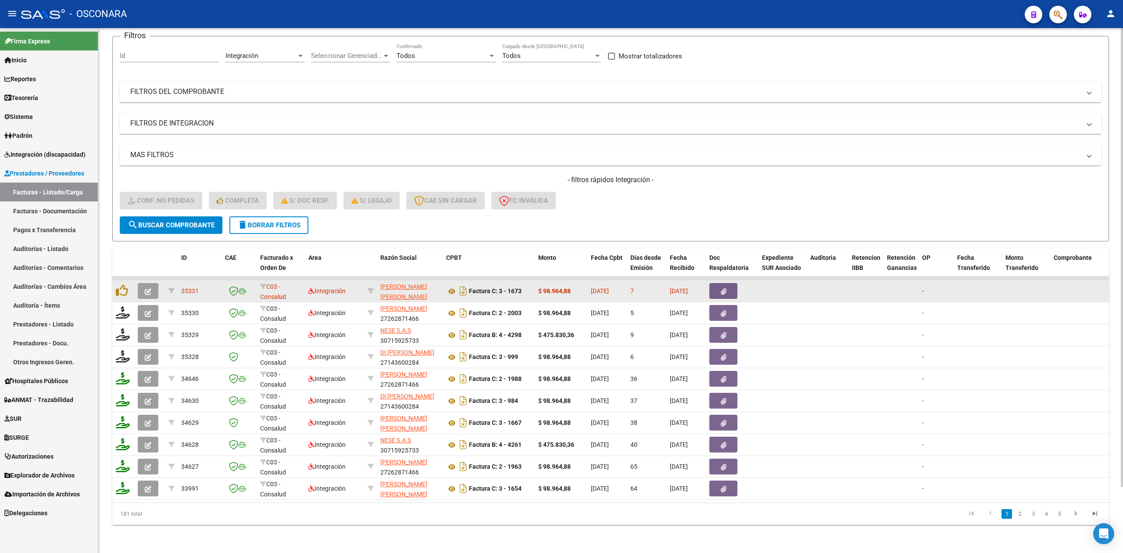
click at [725, 283] on button "button" at bounding box center [723, 291] width 28 height 16
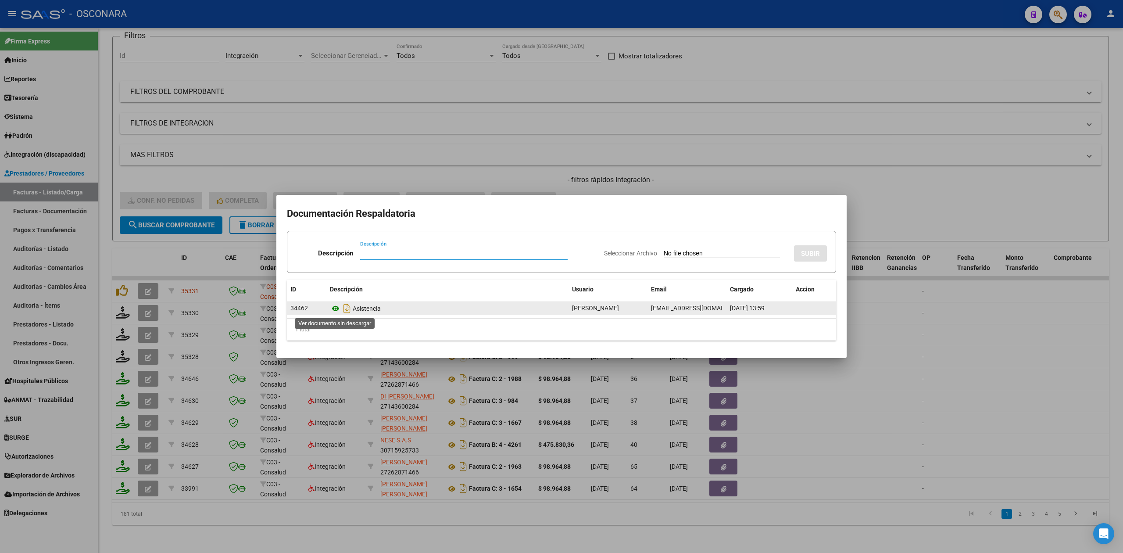
drag, startPoint x: 337, startPoint y: 311, endPoint x: 337, endPoint y: 304, distance: 6.6
click at [337, 311] on icon at bounding box center [335, 308] width 11 height 11
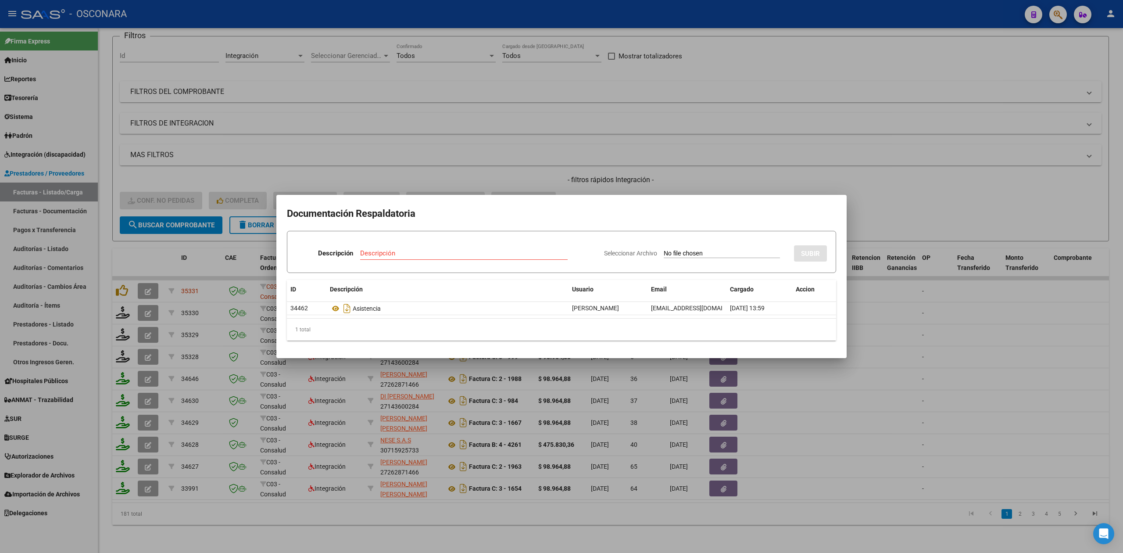
click at [120, 288] on div at bounding box center [561, 276] width 1123 height 553
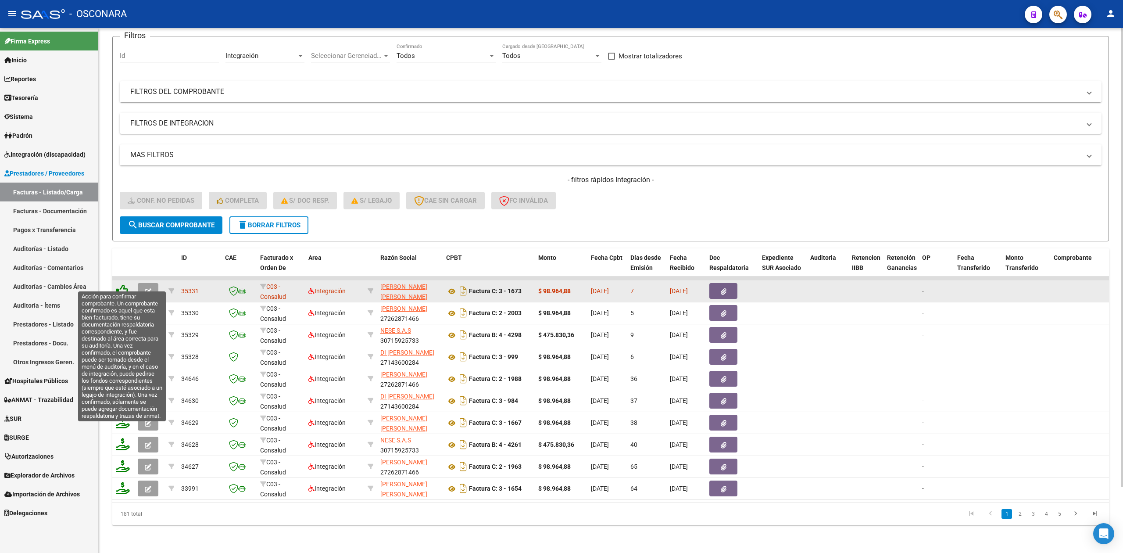
click at [123, 284] on icon at bounding box center [122, 290] width 12 height 12
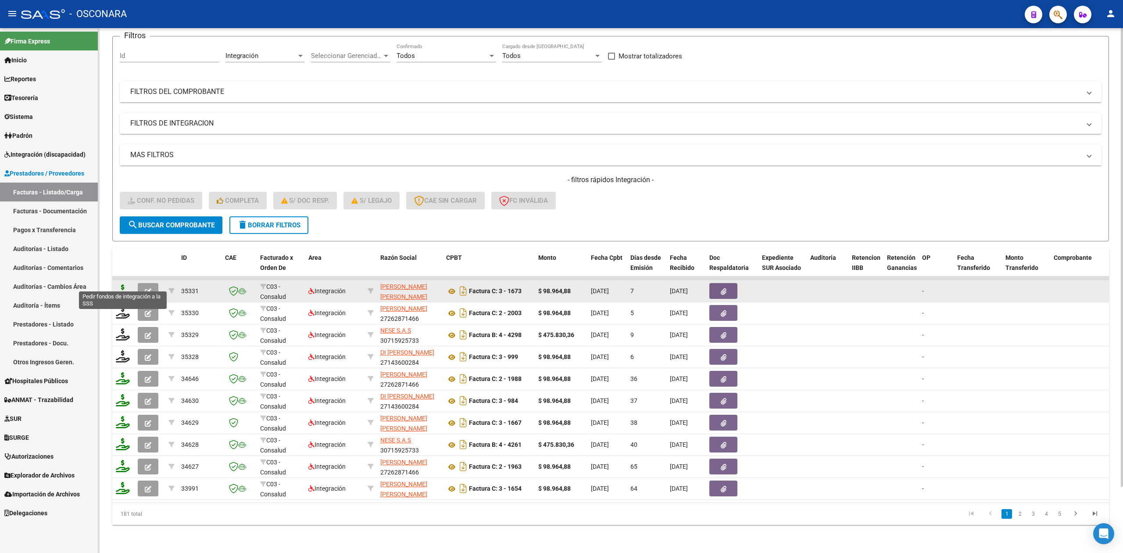
click at [122, 284] on icon at bounding box center [123, 290] width 14 height 12
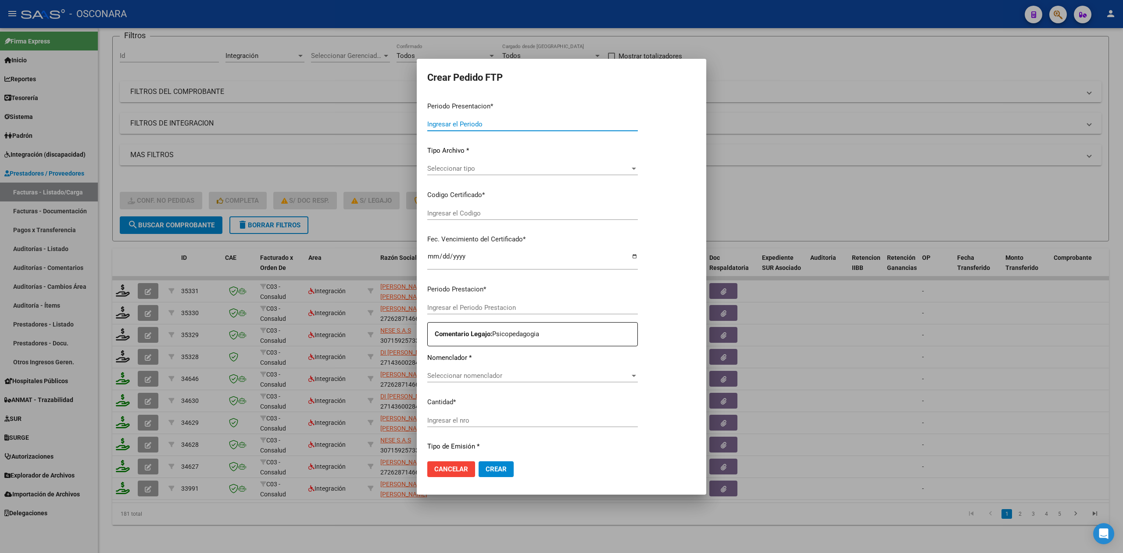
type input "202508"
type input "$ 98.964,88"
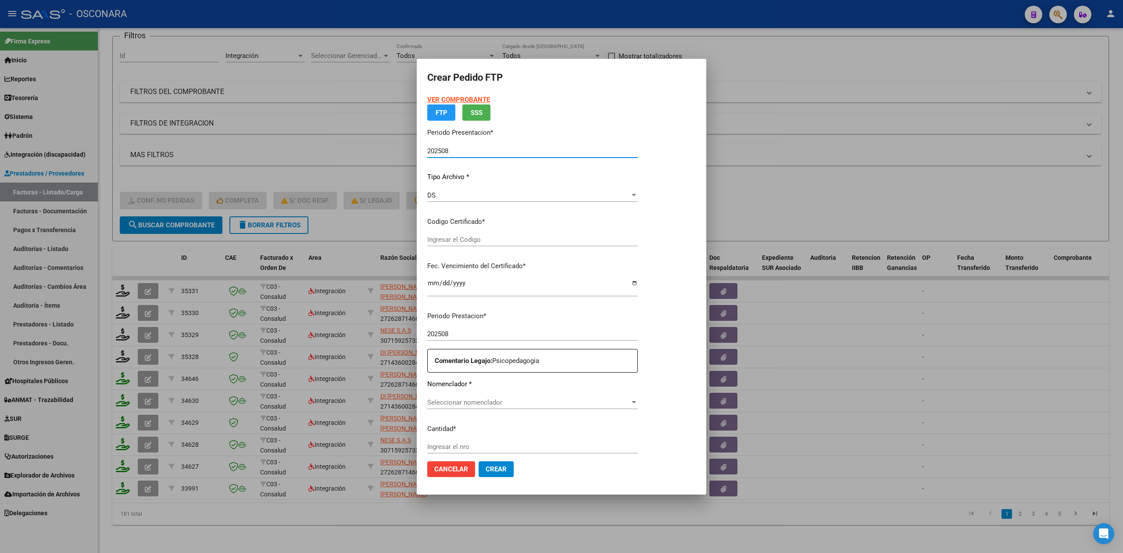
type input "ARG01000504749602022032220260322SJN820"
type input "[DATE]"
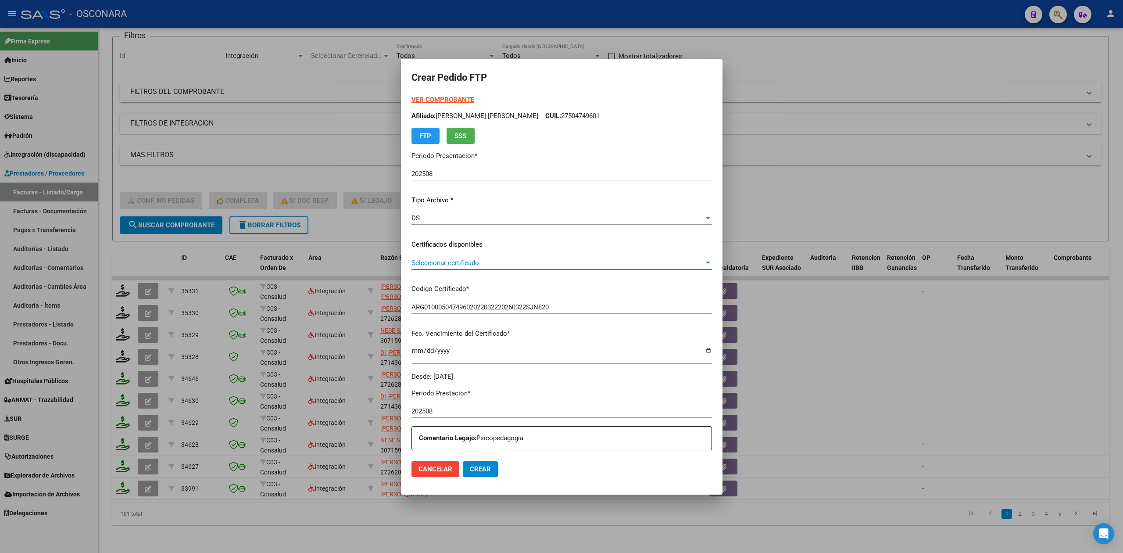
click at [457, 261] on span "Seleccionar certificado" at bounding box center [558, 263] width 293 height 8
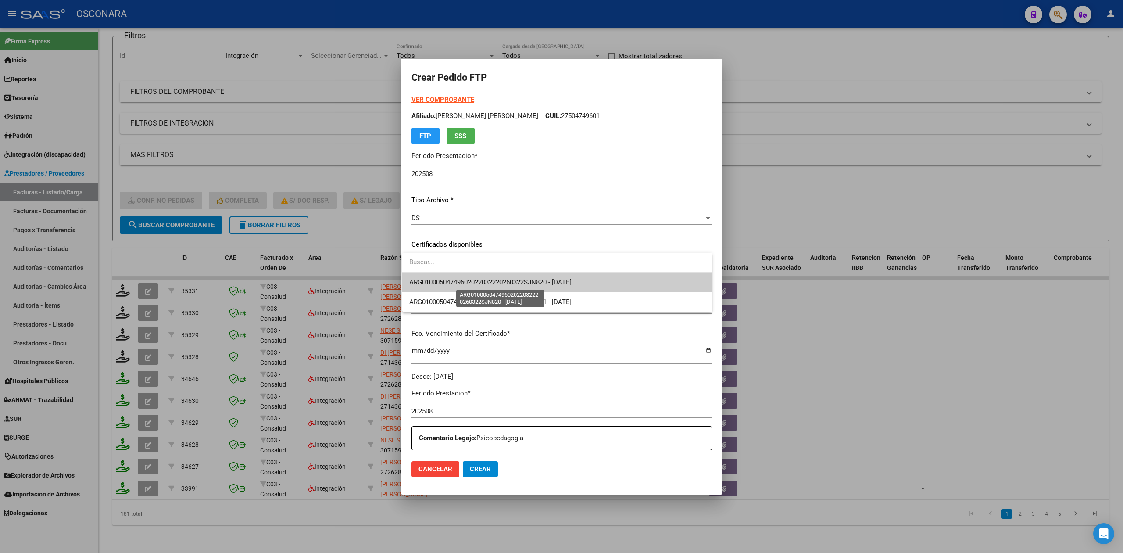
click at [458, 281] on span "ARG01000504749602022032220260322SJN820 - [DATE]" at bounding box center [490, 282] width 162 height 8
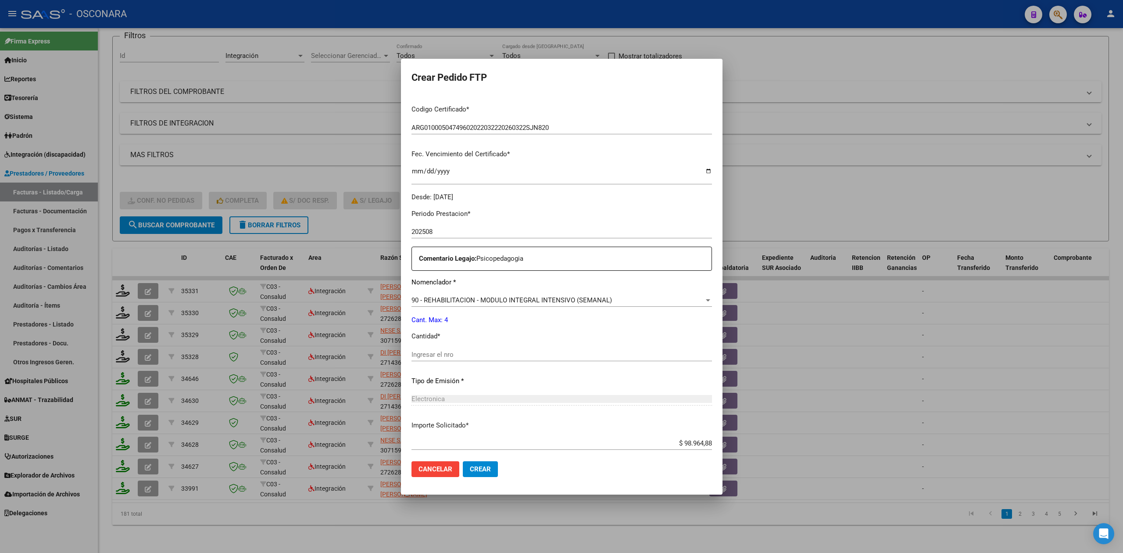
scroll to position [228, 0]
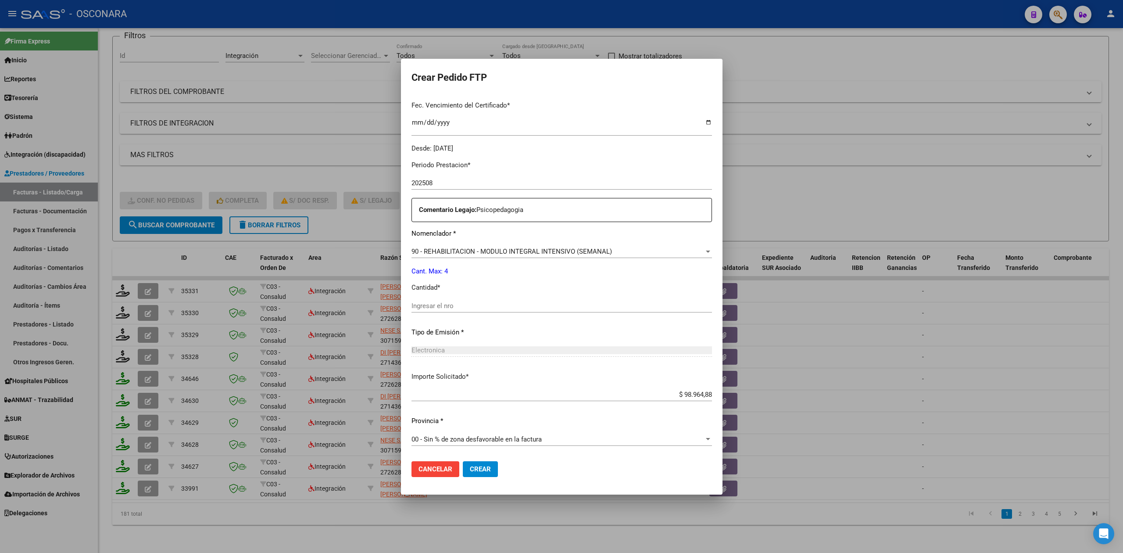
click at [450, 304] on input "Ingresar el nro" at bounding box center [562, 306] width 301 height 8
type input "4"
click at [463, 461] on button "Crear" at bounding box center [480, 469] width 35 height 16
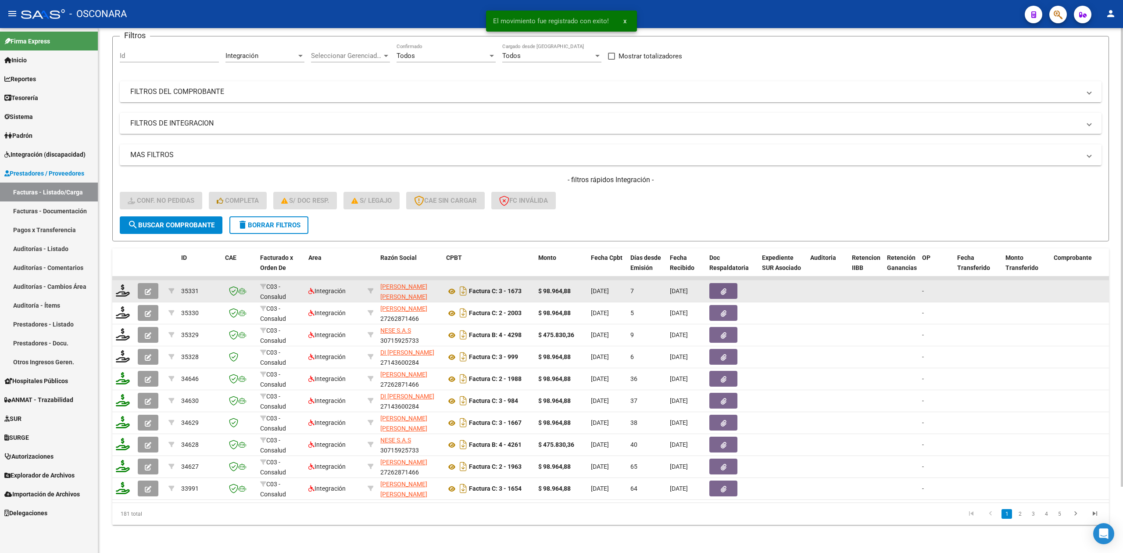
click at [147, 288] on icon "button" at bounding box center [148, 291] width 7 height 7
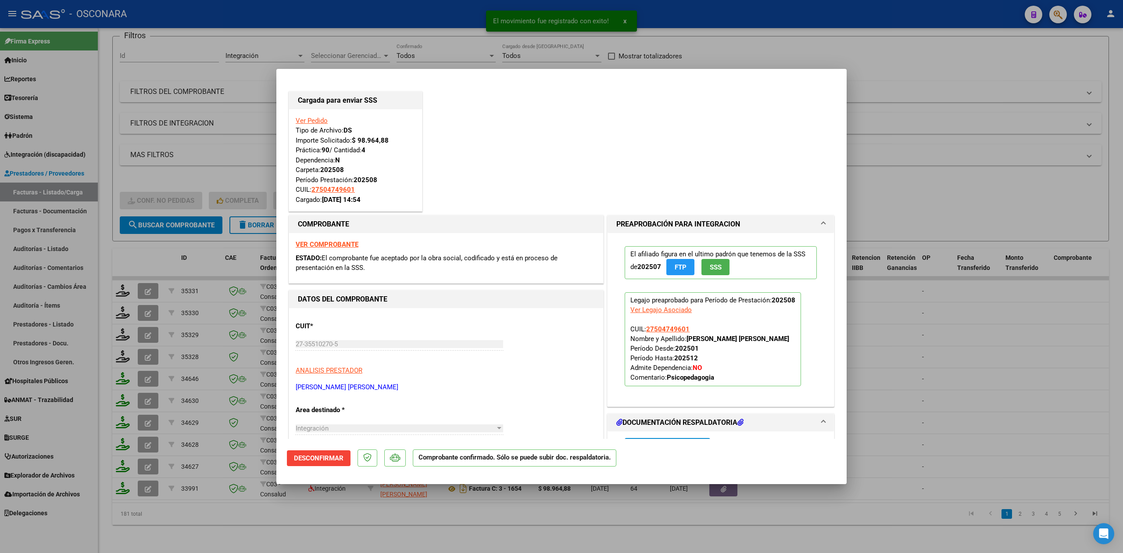
click at [274, 522] on div at bounding box center [561, 276] width 1123 height 553
type input "$ 0,00"
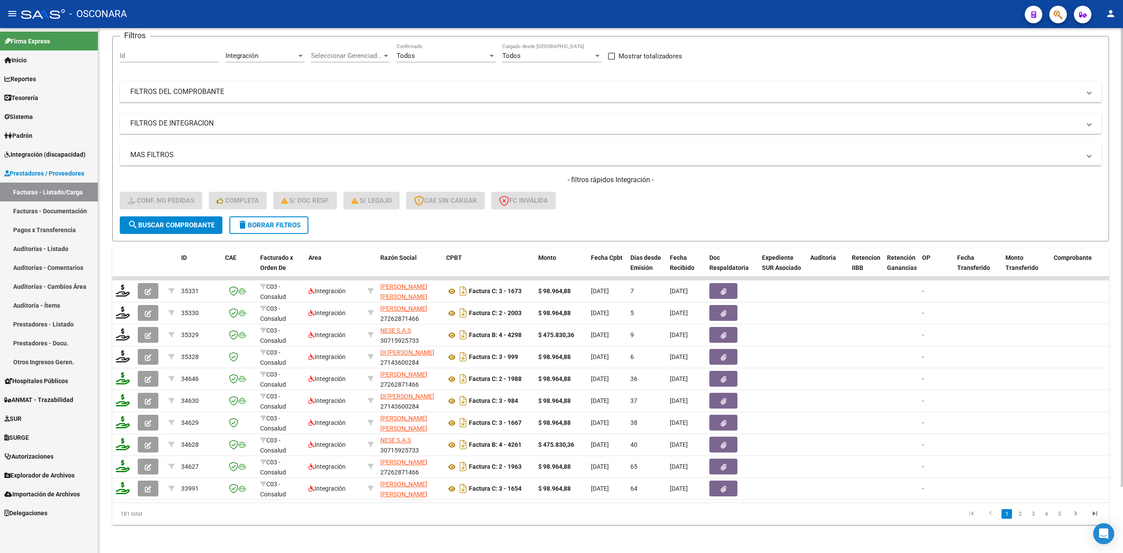
click at [659, 204] on div "- filtros rápidos Integración - Conf. no pedidas Completa S/ Doc Resp. S/ legaj…" at bounding box center [611, 195] width 982 height 41
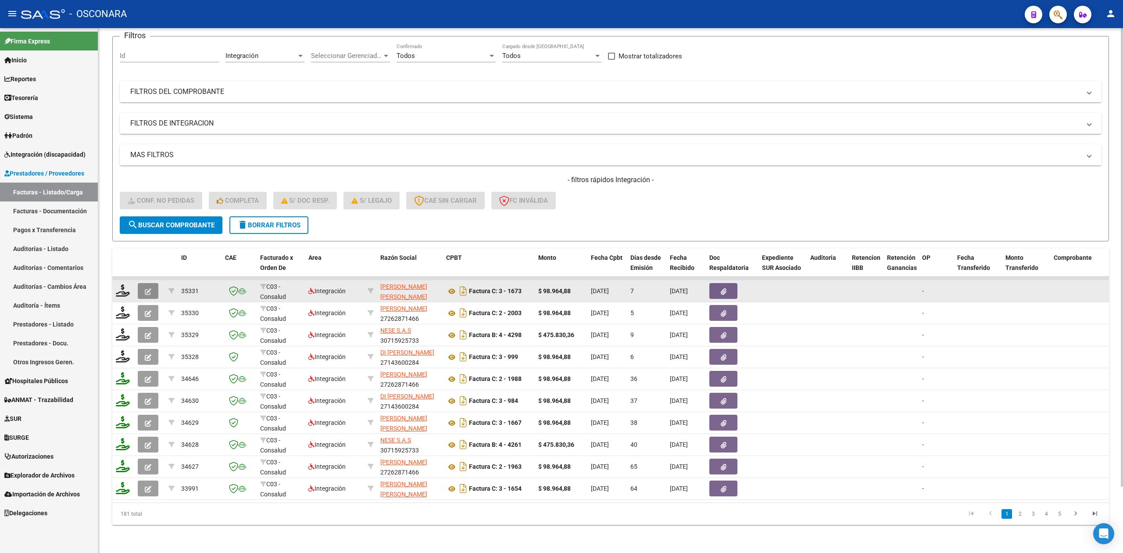
click at [146, 288] on icon "button" at bounding box center [148, 291] width 7 height 7
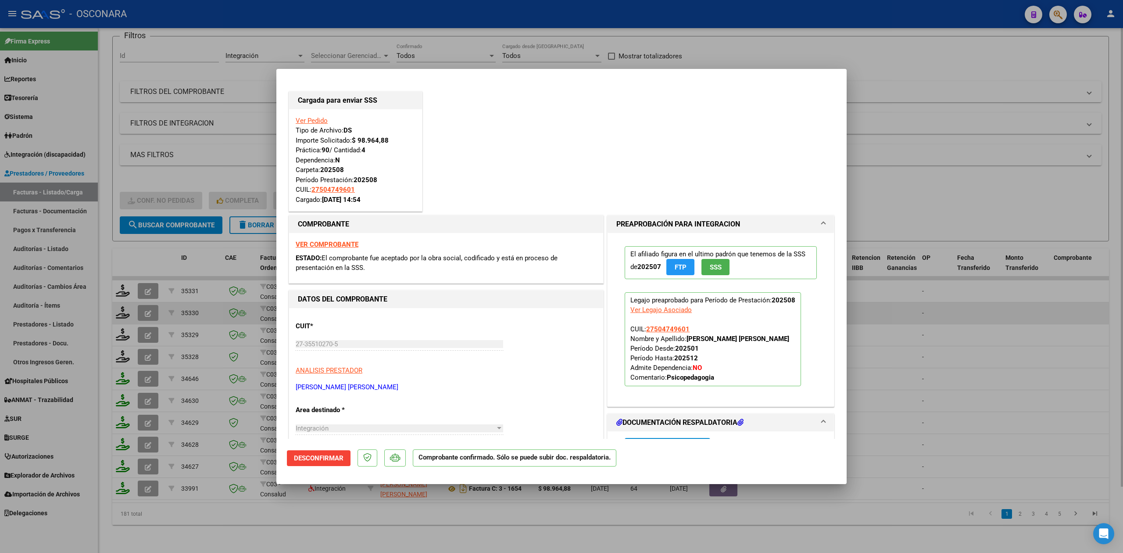
click at [142, 303] on div at bounding box center [561, 276] width 1123 height 553
type input "$ 0,00"
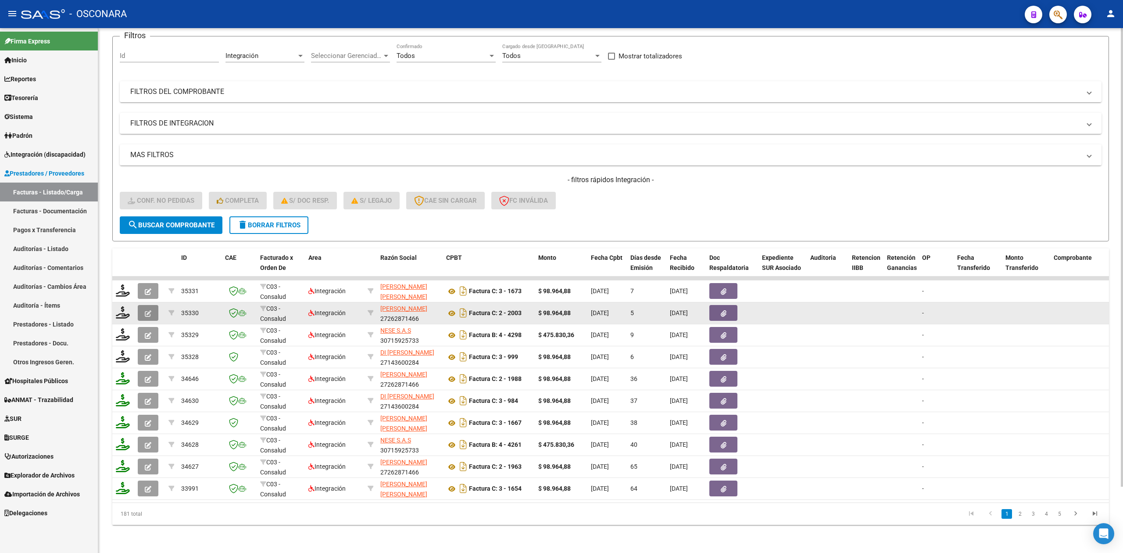
click at [144, 305] on button "button" at bounding box center [148, 313] width 21 height 16
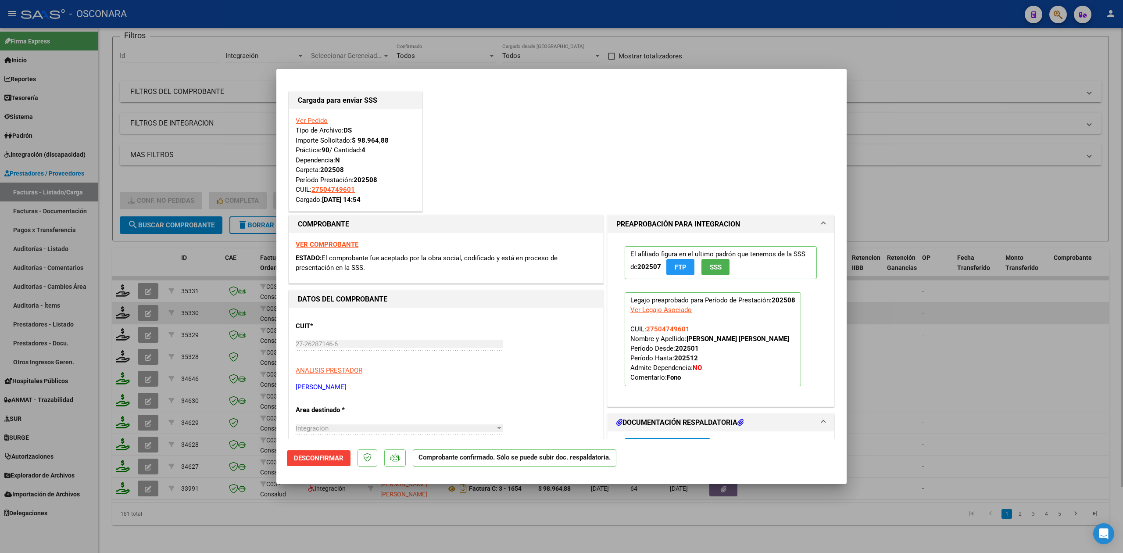
click at [141, 329] on div at bounding box center [561, 276] width 1123 height 553
type input "$ 0,00"
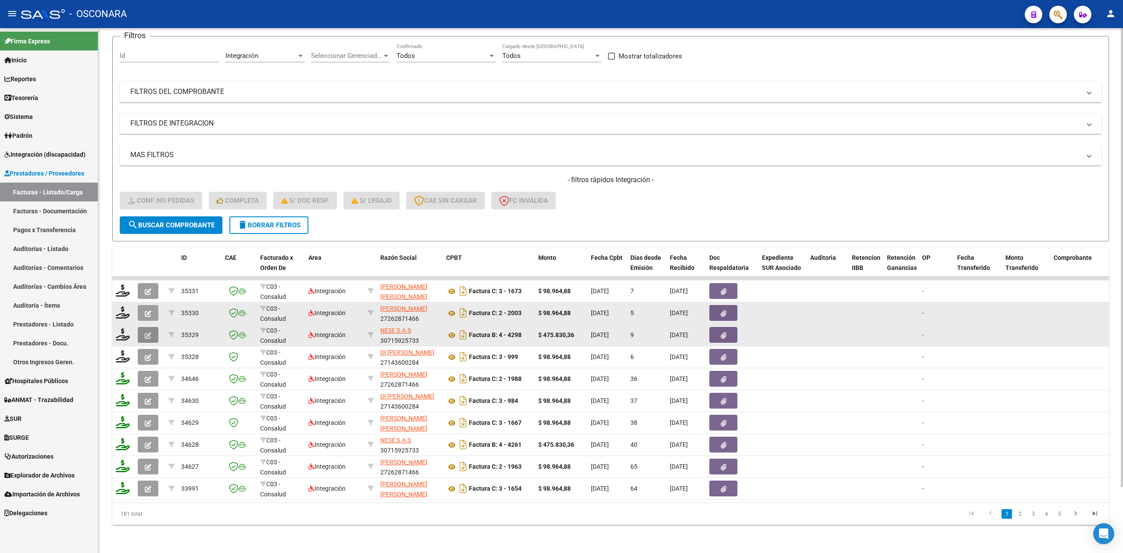
click at [151, 327] on button "button" at bounding box center [148, 335] width 21 height 16
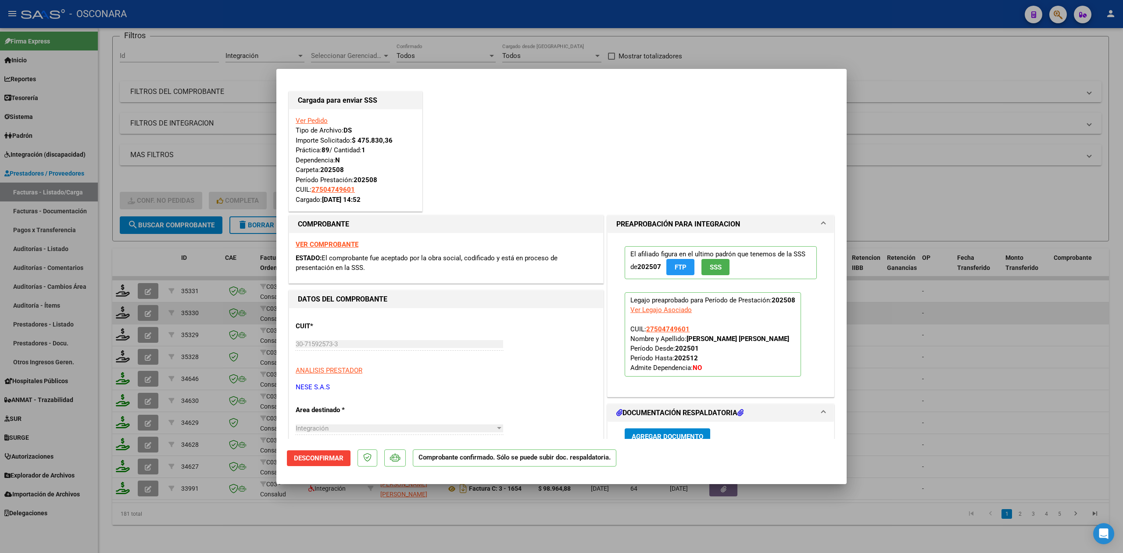
click at [151, 353] on div at bounding box center [561, 276] width 1123 height 553
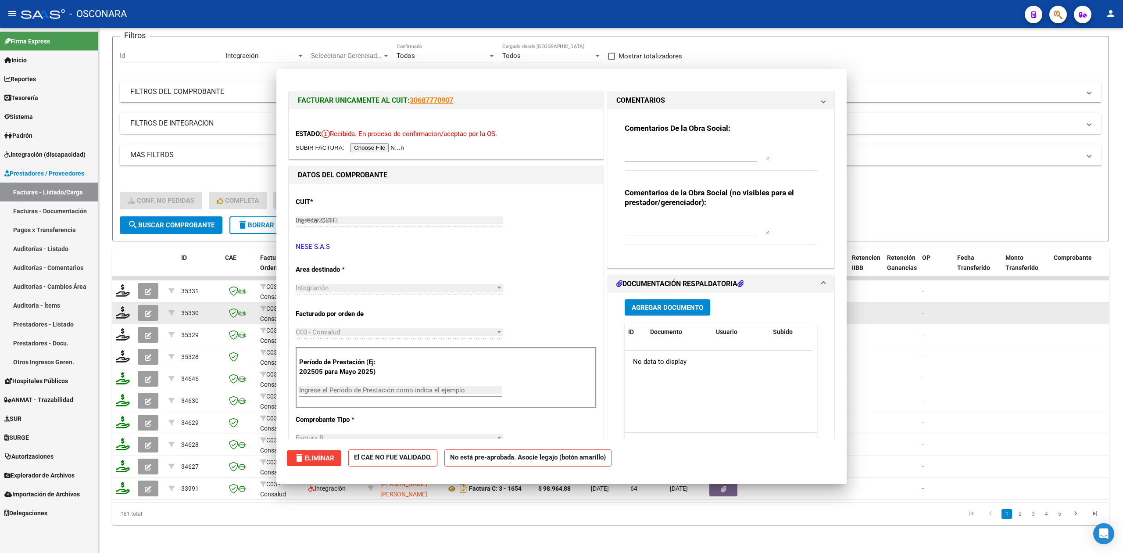
type input "$ 0,00"
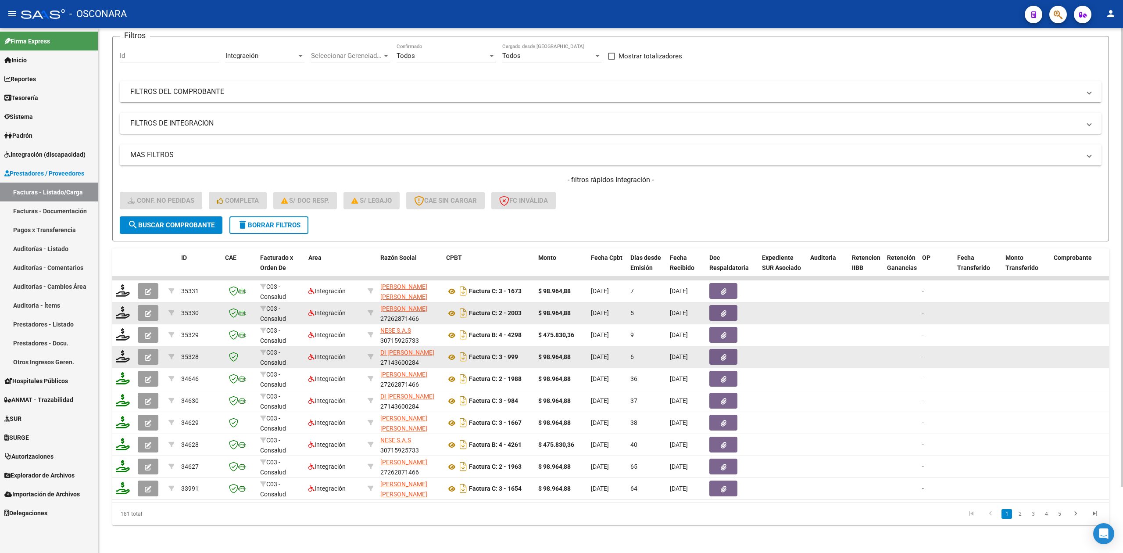
click at [150, 354] on icon "button" at bounding box center [148, 357] width 7 height 7
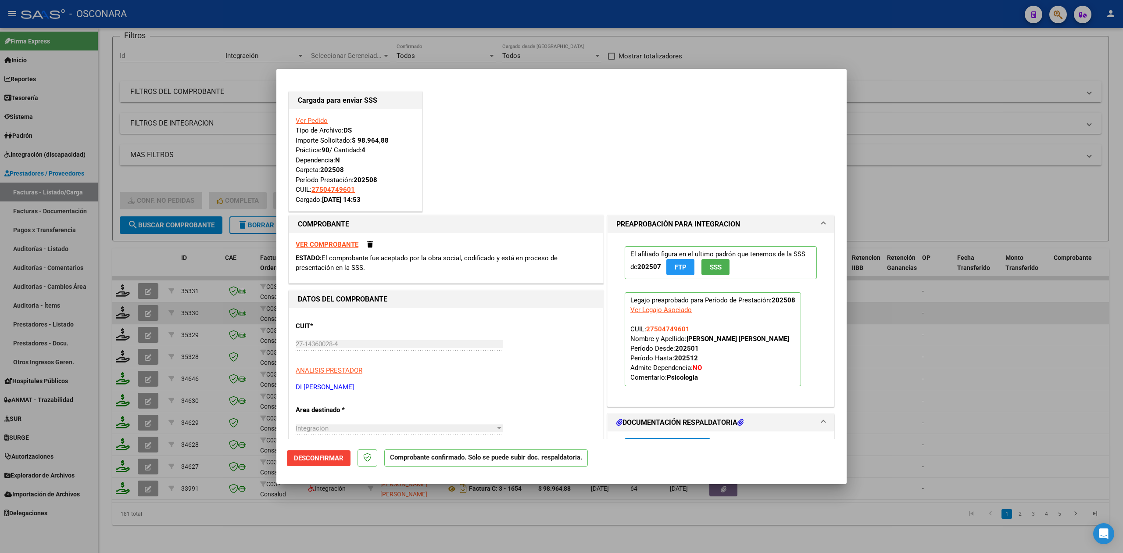
click at [152, 281] on div at bounding box center [561, 276] width 1123 height 553
type input "$ 0,00"
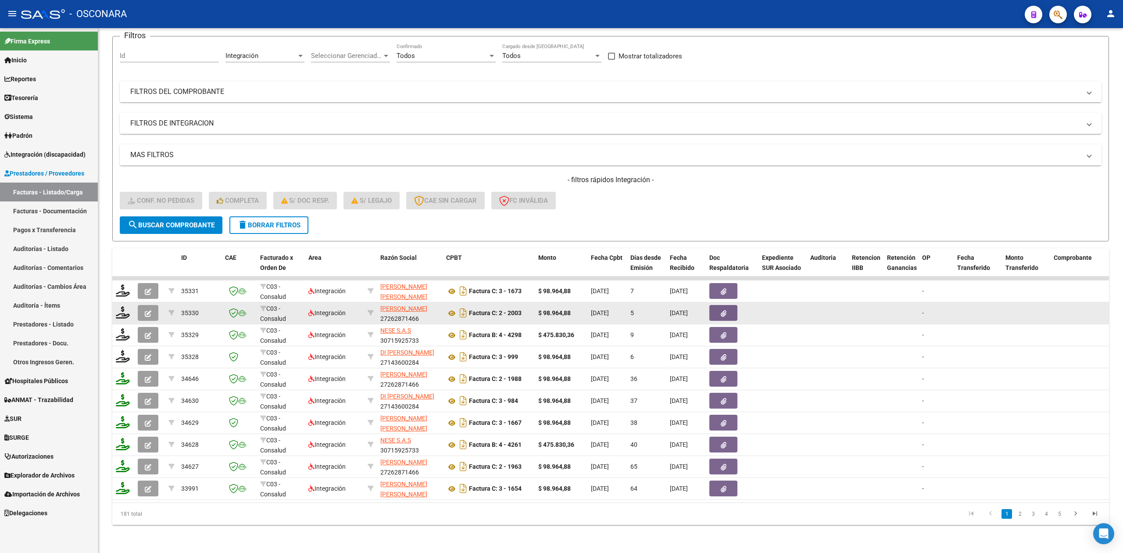
click at [151, 283] on button "button" at bounding box center [148, 291] width 21 height 16
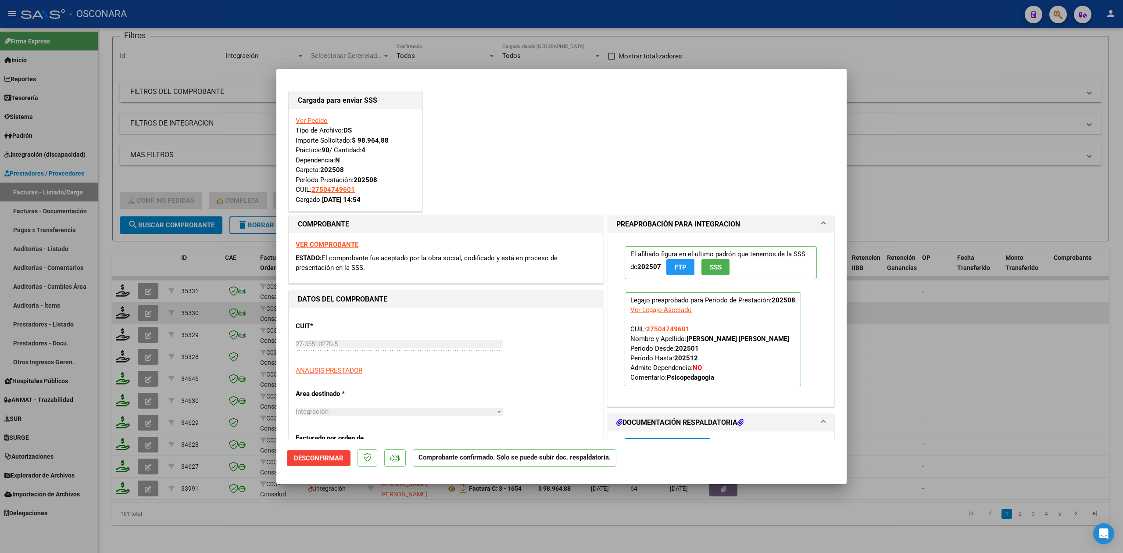
click at [429, 512] on div at bounding box center [561, 276] width 1123 height 553
type input "$ 0,00"
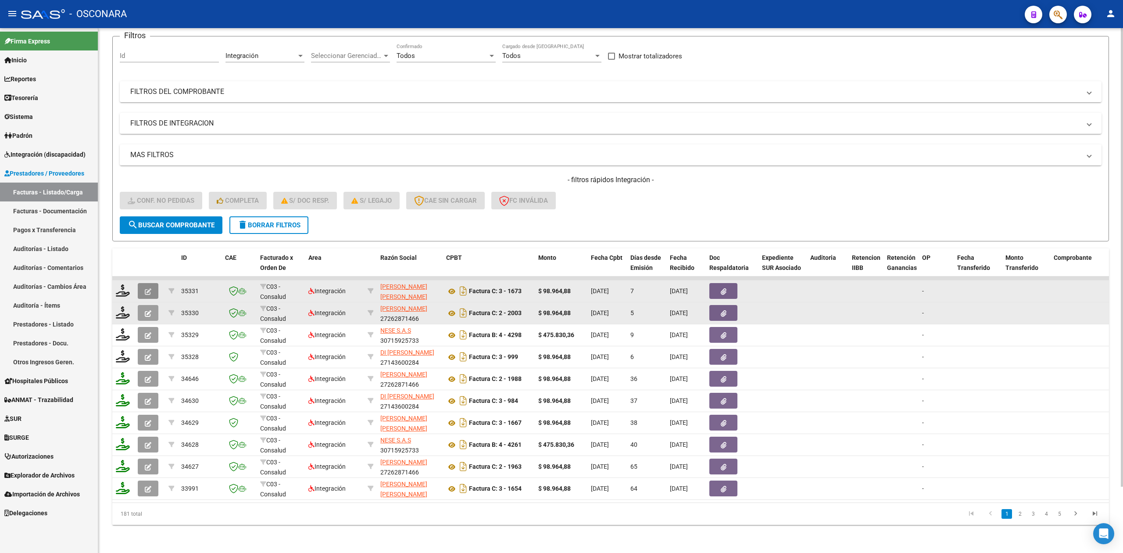
click at [146, 288] on icon "button" at bounding box center [148, 291] width 7 height 7
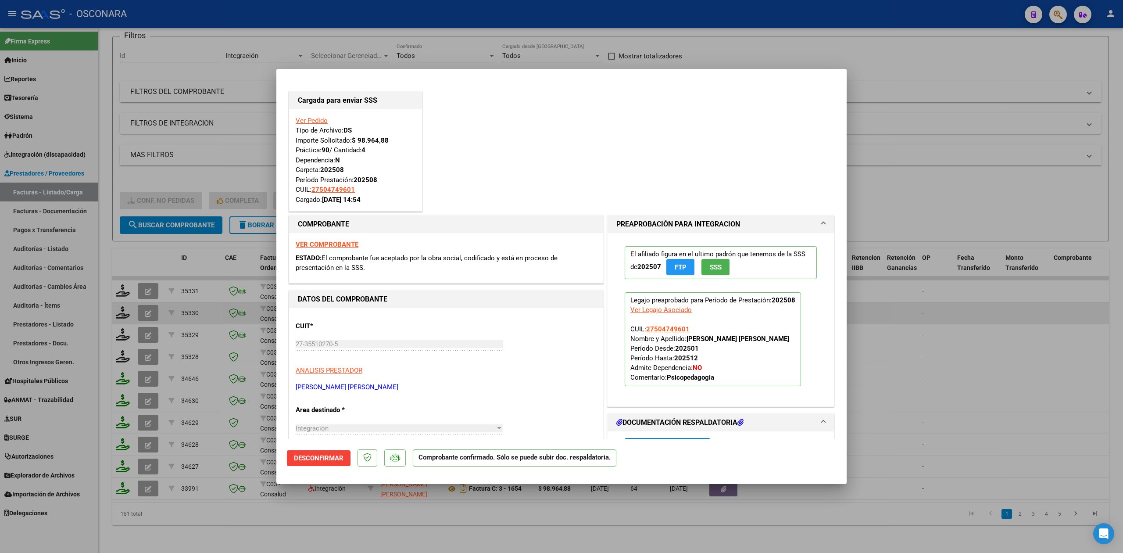
click at [896, 184] on div at bounding box center [561, 276] width 1123 height 553
type input "$ 0,00"
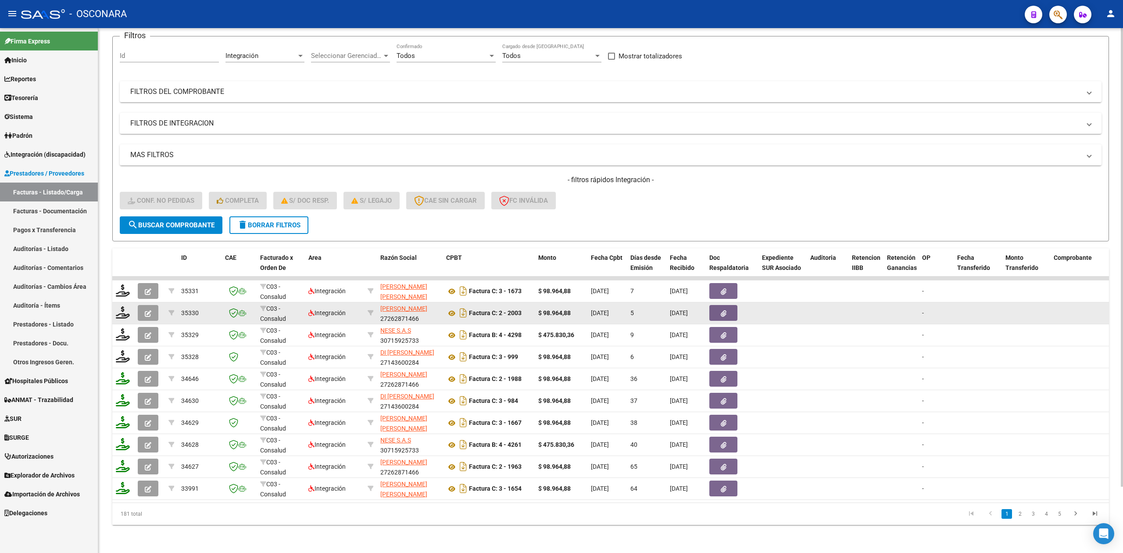
click at [285, 221] on span "delete Borrar Filtros" at bounding box center [268, 225] width 63 height 8
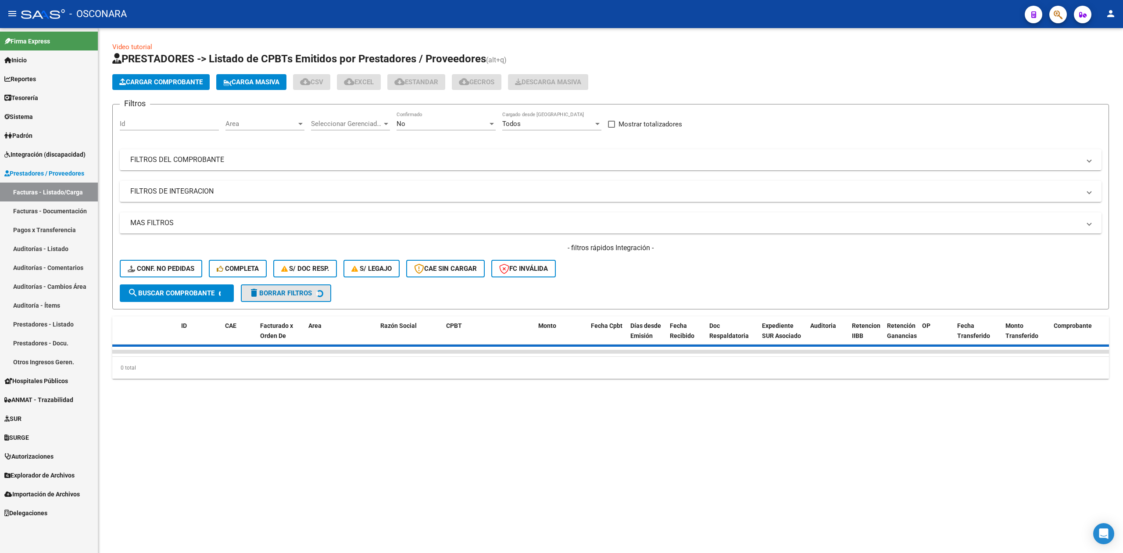
scroll to position [0, 0]
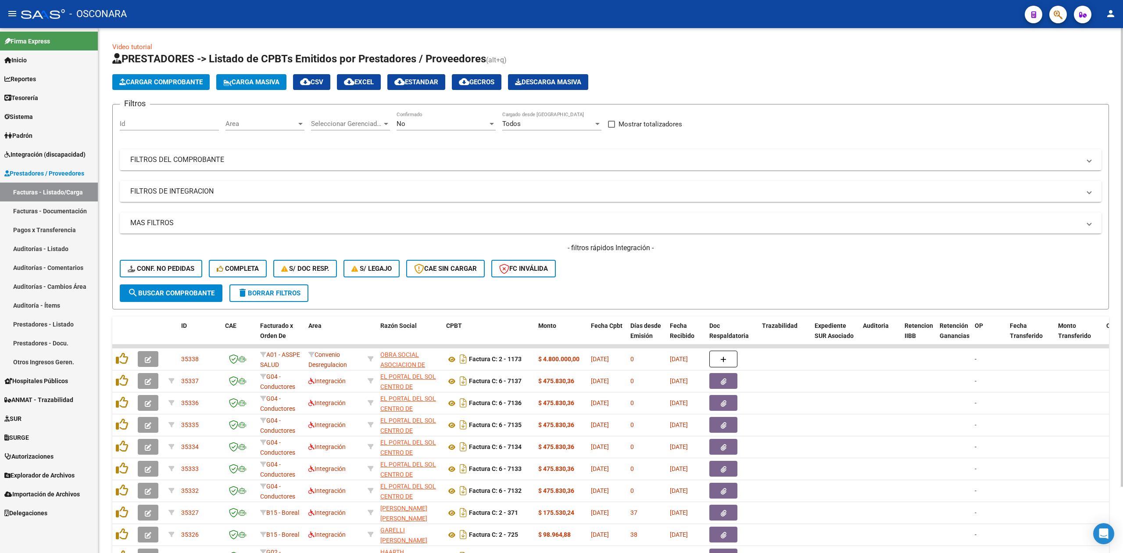
click at [659, 258] on div "- filtros rápidos Integración - Conf. no pedidas Completa S/ Doc Resp. S/ legaj…" at bounding box center [611, 263] width 982 height 41
drag, startPoint x: 565, startPoint y: 248, endPoint x: 664, endPoint y: 247, distance: 99.2
click at [664, 247] on h4 "- filtros rápidos Integración -" at bounding box center [611, 248] width 982 height 10
click at [641, 285] on form "Filtros Id Area Area Seleccionar Gerenciador Seleccionar Gerenciador No Confirm…" at bounding box center [610, 206] width 997 height 205
drag, startPoint x: 559, startPoint y: 250, endPoint x: 681, endPoint y: 253, distance: 122.5
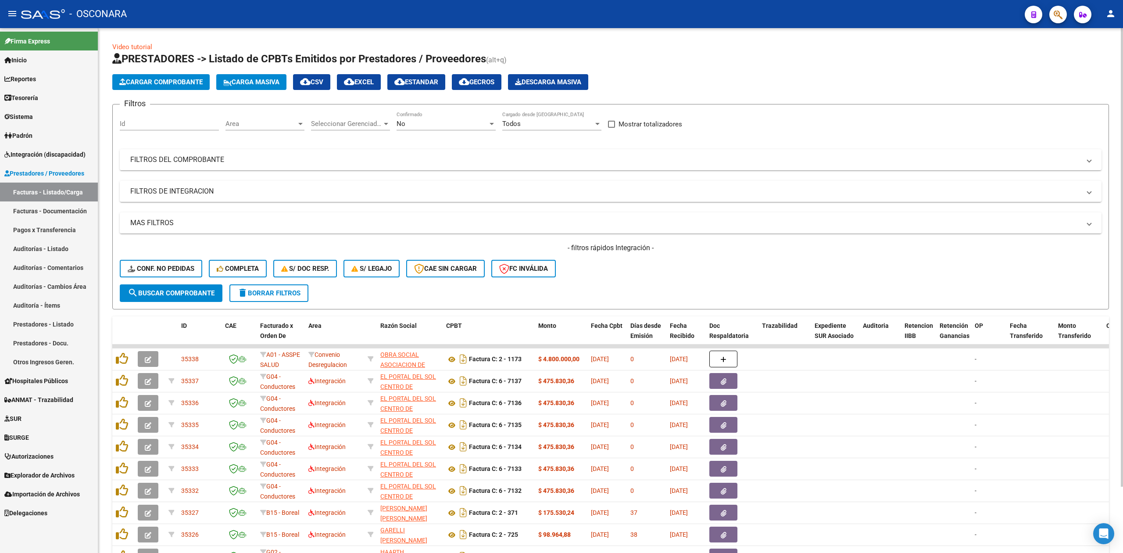
click at [681, 253] on h4 "- filtros rápidos Integración -" at bounding box center [611, 248] width 982 height 10
click at [601, 281] on div "- filtros rápidos Integración - Conf. no pedidas Completa S/ Doc Resp. S/ legaj…" at bounding box center [611, 263] width 982 height 41
click at [602, 258] on div "- filtros rápidos Integración - Conf. no pedidas Completa S/ Doc Resp. S/ legaj…" at bounding box center [611, 263] width 982 height 41
click at [607, 242] on div "MAS FILTROS Todos Con Doc. Respaldatoria Todos Con Trazabilidad Todos Asociado …" at bounding box center [611, 248] width 982 height 72
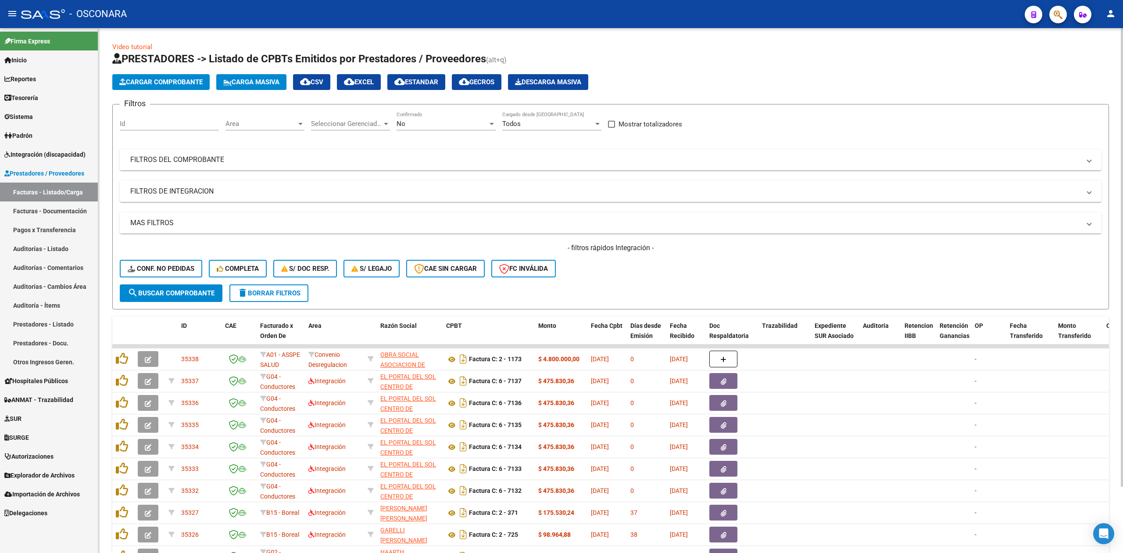
click at [657, 260] on div "- filtros rápidos Integración - Conf. no pedidas Completa S/ Doc Resp. S/ legaj…" at bounding box center [611, 263] width 982 height 41
click at [813, 288] on form "Filtros Id Area Area Seleccionar Gerenciador Seleccionar Gerenciador No Confirm…" at bounding box center [610, 206] width 997 height 205
click at [488, 155] on mat-panel-title "FILTROS DEL COMPROBANTE" at bounding box center [605, 160] width 950 height 10
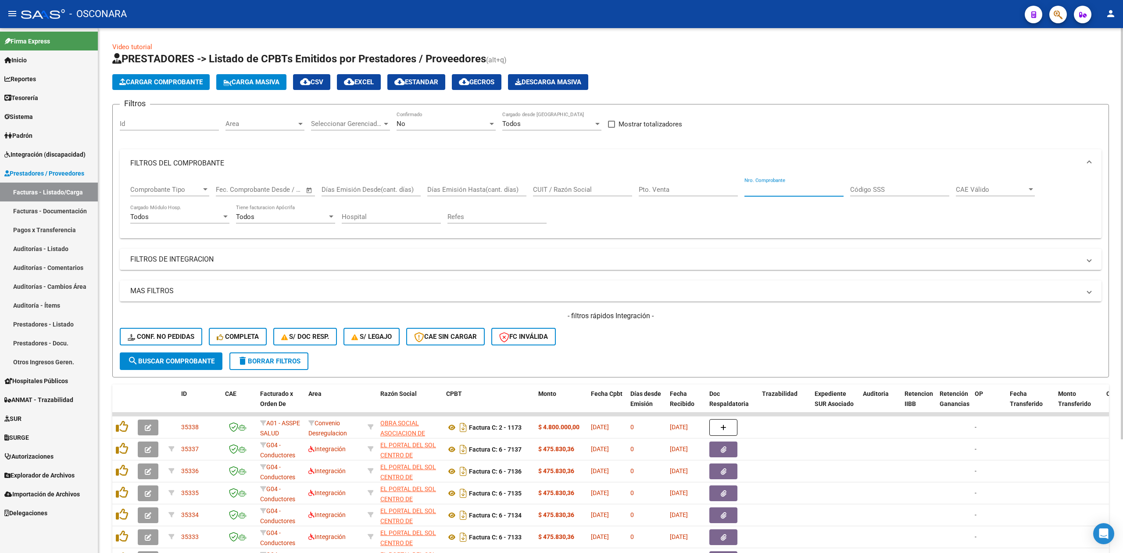
click at [792, 188] on input "Nro. Comprobante" at bounding box center [794, 190] width 99 height 8
type input "12036"
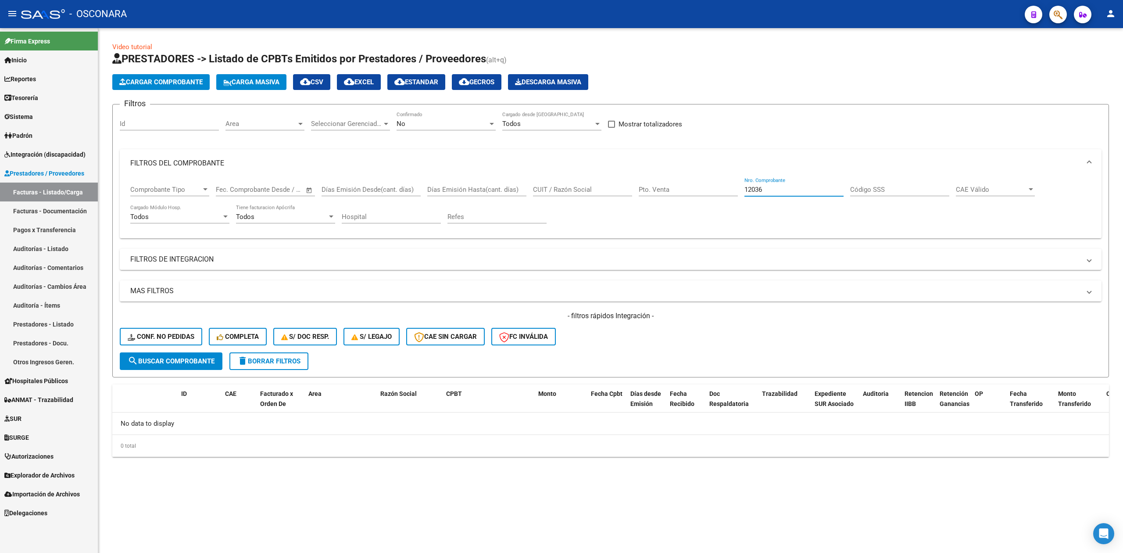
drag, startPoint x: 785, startPoint y: 188, endPoint x: 729, endPoint y: 188, distance: 56.2
click at [729, 188] on div "Comprobante Tipo Comprobante Tipo Fecha inicio – Fecha fin Fec. Comprobante Des…" at bounding box center [610, 204] width 961 height 54
click at [641, 64] on h1 "PRESTADORES -> Listado de CPBTs Emitidos por Prestadores / Proveedores (alt+q)" at bounding box center [610, 59] width 997 height 15
click at [409, 120] on div "No" at bounding box center [442, 124] width 91 height 8
click at [415, 85] on span "Todos" at bounding box center [446, 85] width 99 height 20
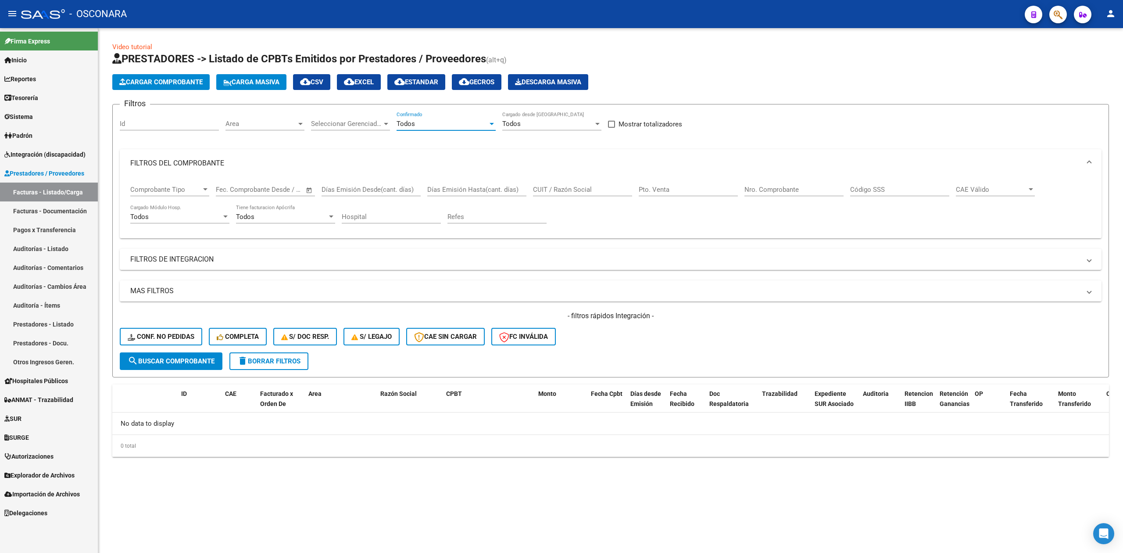
click at [724, 51] on div "Video tutorial PRESTADORES -> Listado de CPBTs Emitidos por Prestadores / Prove…" at bounding box center [610, 249] width 997 height 415
click at [680, 59] on h1 "PRESTADORES -> Listado de CPBTs Emitidos por Prestadores / Proveedores (alt+q)" at bounding box center [610, 59] width 997 height 15
click at [655, 43] on div "Video tutorial PRESTADORES -> Listado de CPBTs Emitidos por Prestadores / Prove…" at bounding box center [610, 249] width 997 height 415
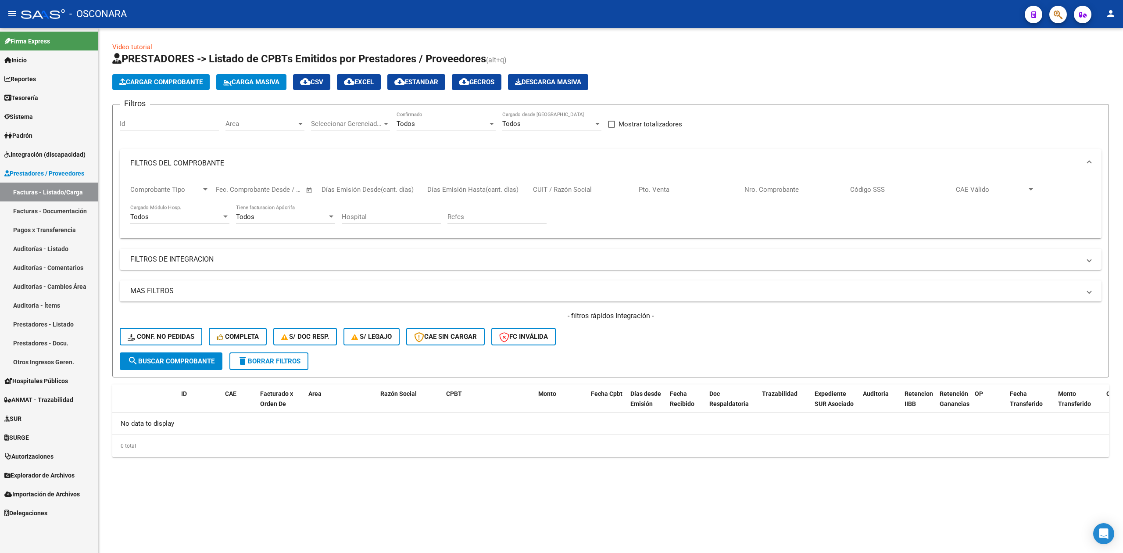
click at [408, 122] on span "Todos" at bounding box center [406, 124] width 18 height 8
click at [407, 160] on span "No" at bounding box center [446, 164] width 99 height 20
click at [240, 122] on span "Area" at bounding box center [261, 124] width 71 height 8
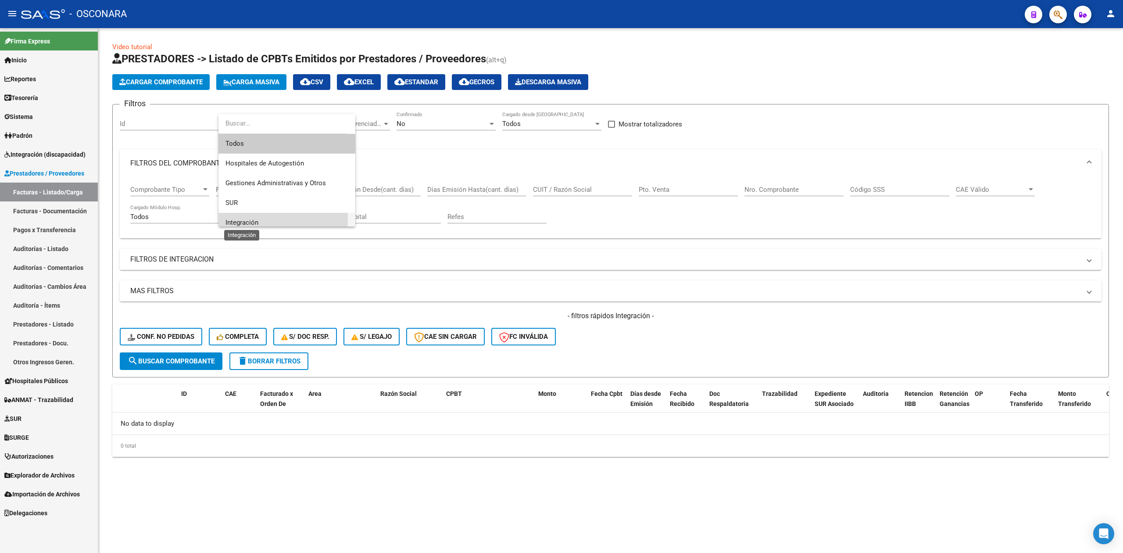
click at [246, 218] on span "Integración" at bounding box center [242, 222] width 33 height 8
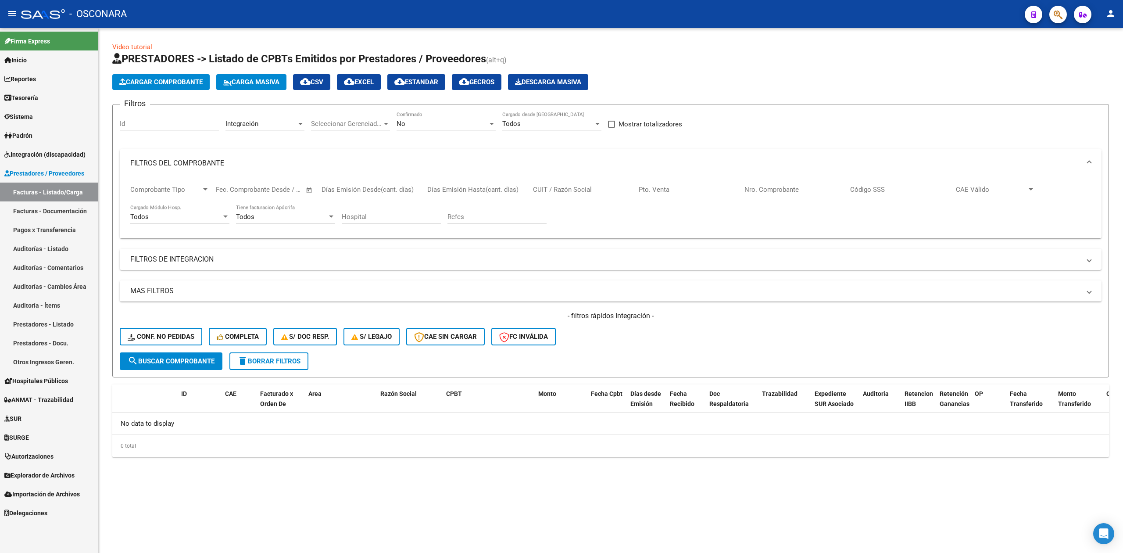
click at [201, 155] on mat-expansion-panel-header "FILTROS DEL COMPROBANTE" at bounding box center [611, 163] width 982 height 28
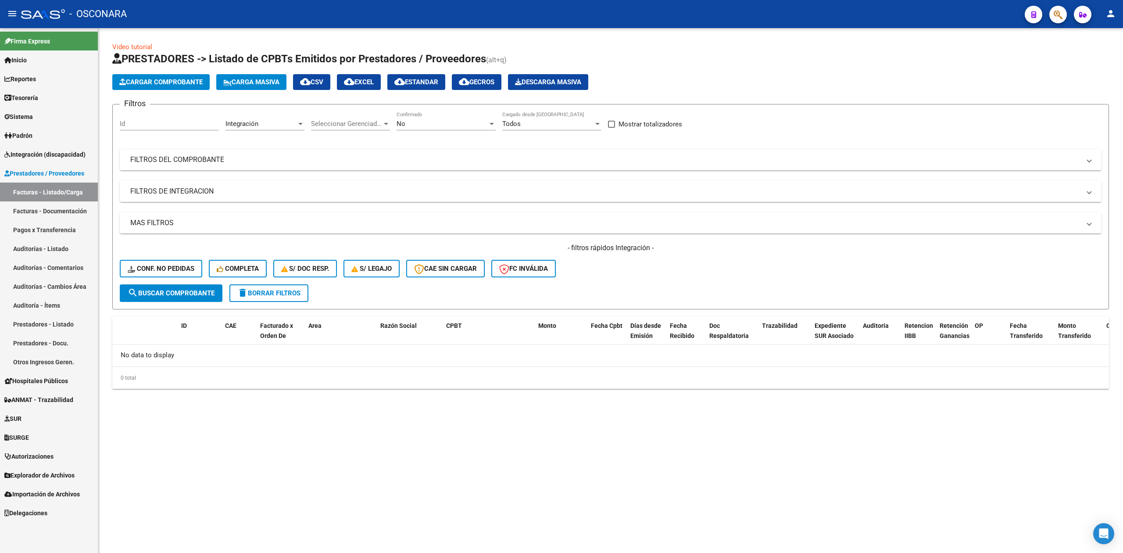
click at [193, 294] on span "search Buscar Comprobante" at bounding box center [171, 293] width 87 height 8
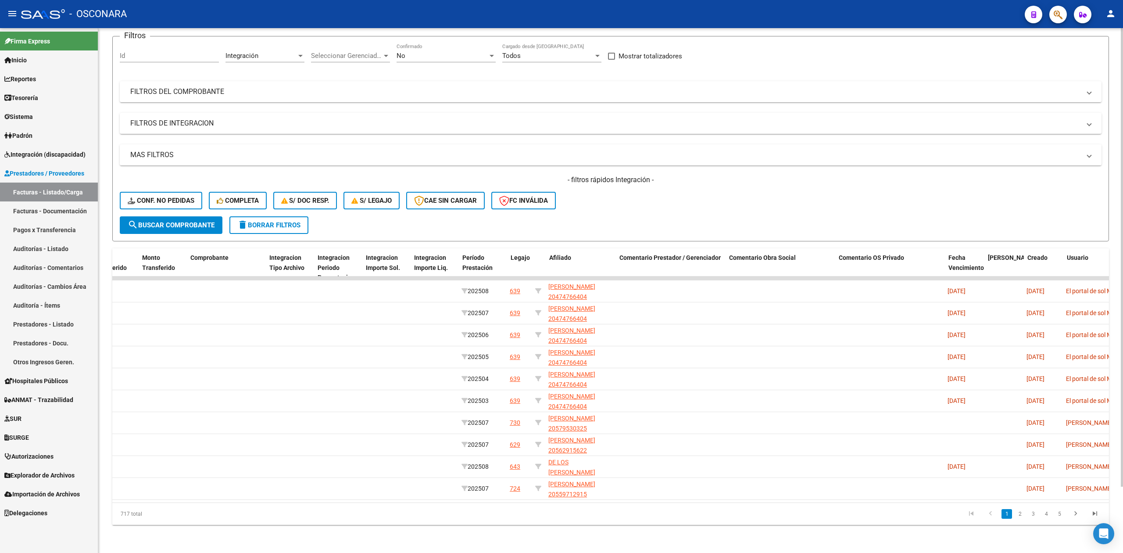
scroll to position [0, 0]
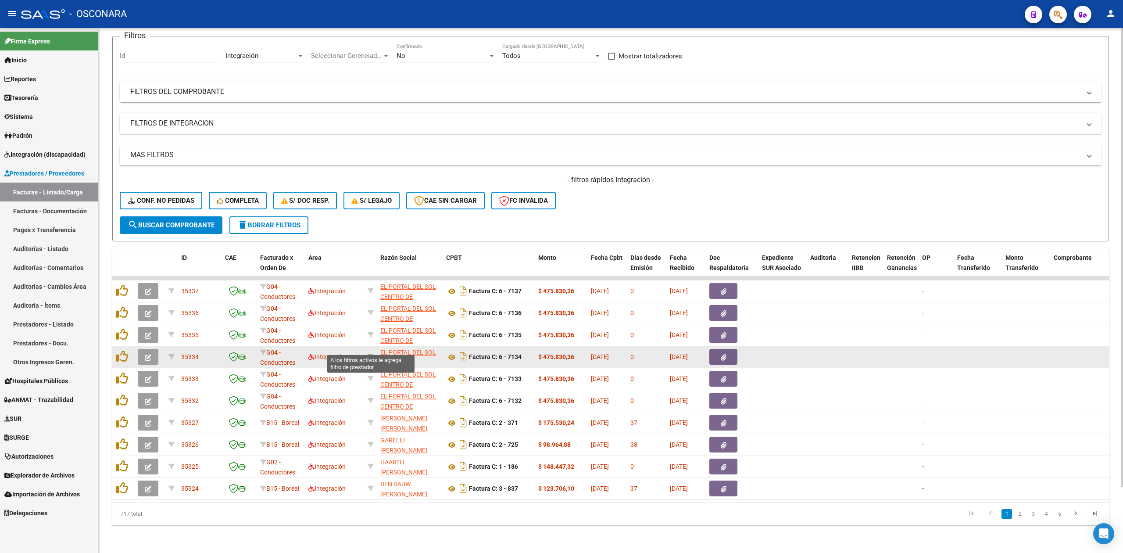
click at [369, 354] on icon at bounding box center [371, 357] width 6 height 6
type input "30538328924"
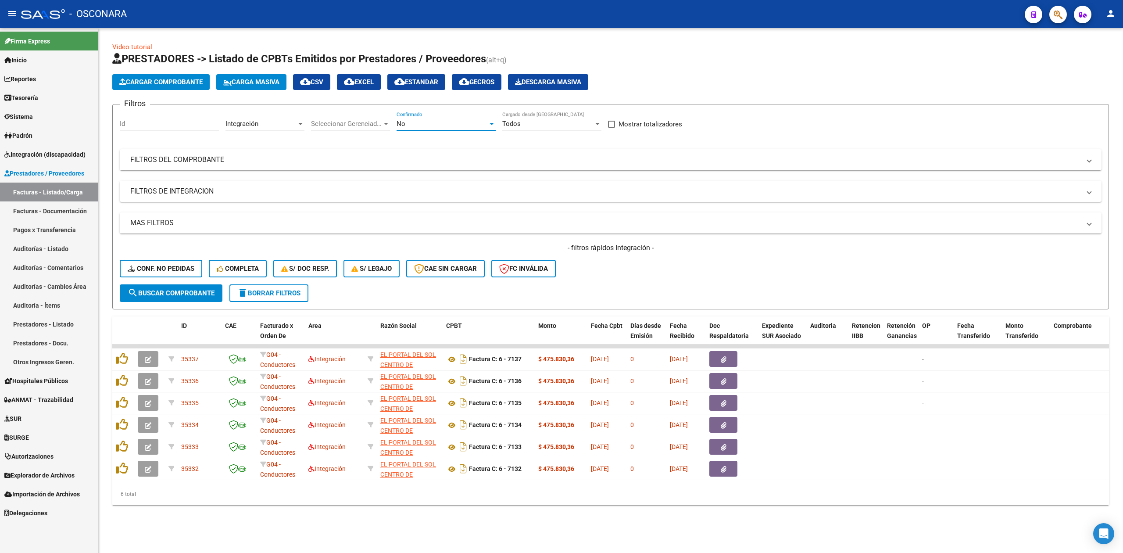
click at [421, 124] on div "No" at bounding box center [442, 124] width 91 height 8
click at [414, 88] on span "Todos" at bounding box center [446, 85] width 99 height 20
click at [190, 290] on span "search Buscar Comprobante" at bounding box center [171, 293] width 87 height 8
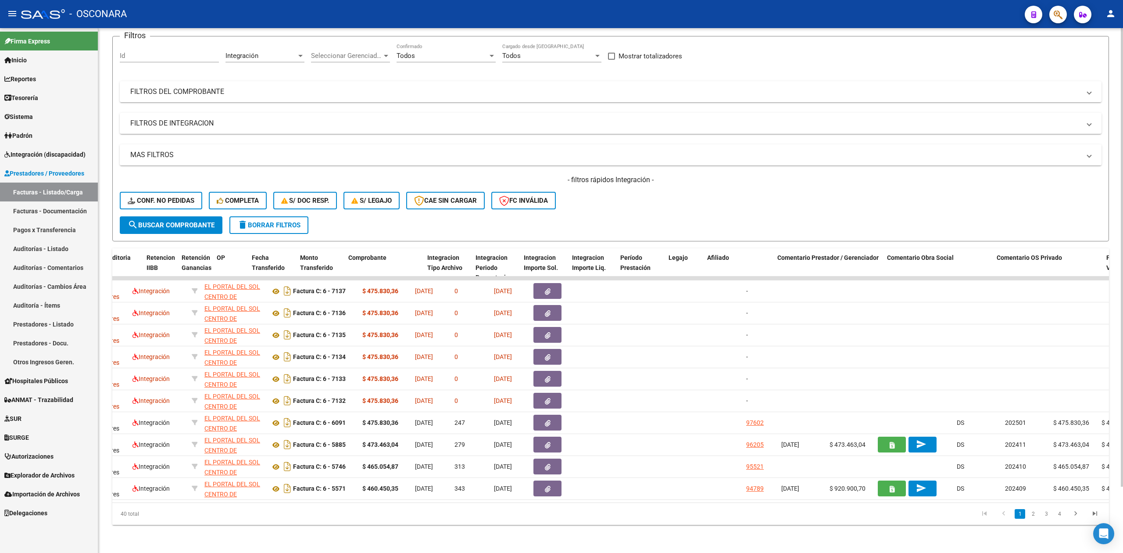
scroll to position [0, 1046]
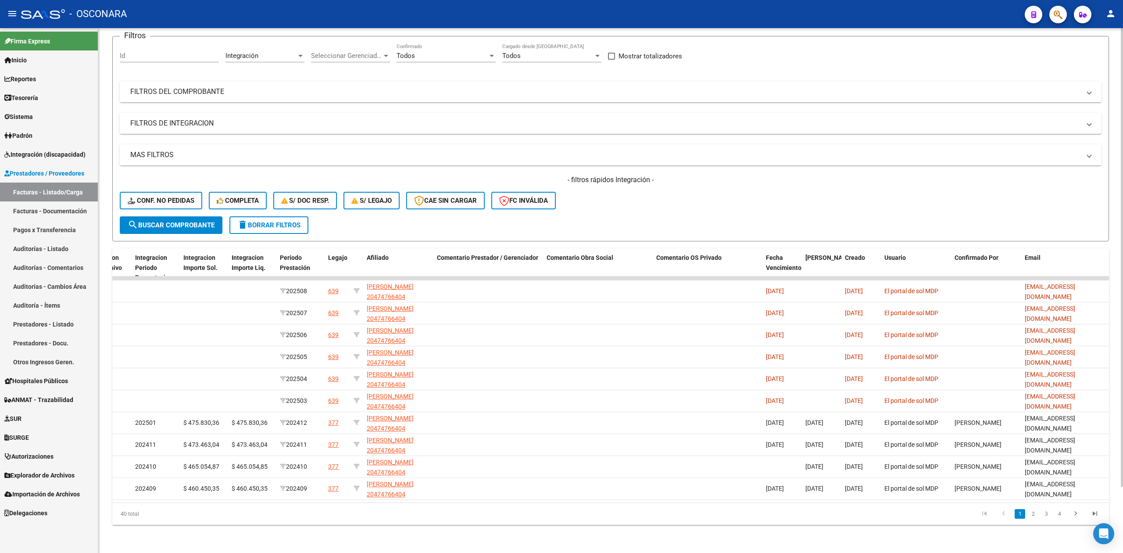
drag, startPoint x: 924, startPoint y: 492, endPoint x: 1028, endPoint y: 491, distance: 104.0
click at [1028, 491] on datatable-body "35337 G04 - Conductores Navales MDQ Integración EL PORTAL DEL SOL CENTRO DE HAB…" at bounding box center [610, 389] width 997 height 226
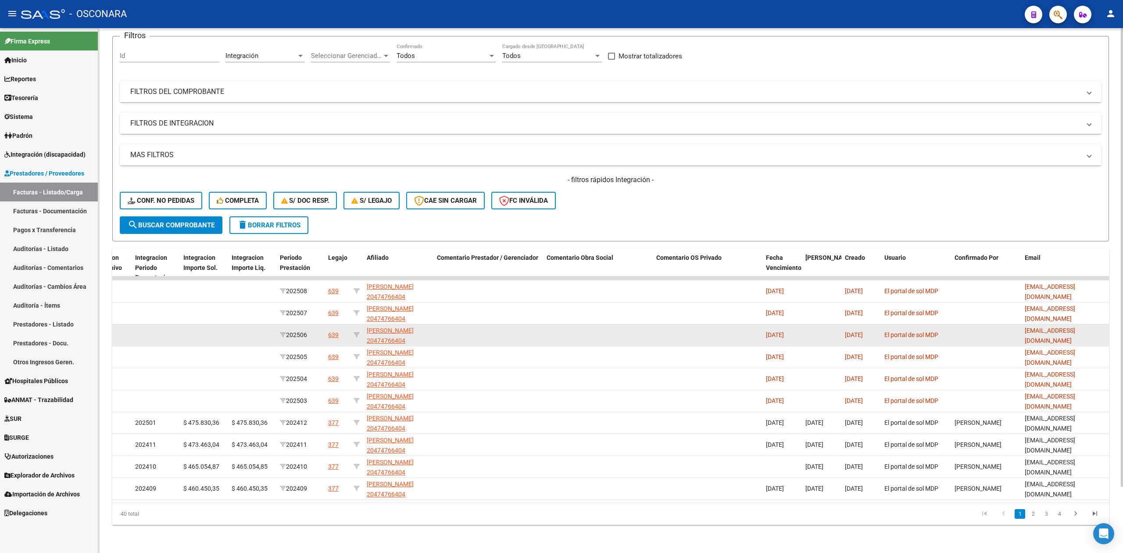
click at [332, 330] on div "639" at bounding box center [333, 335] width 11 height 10
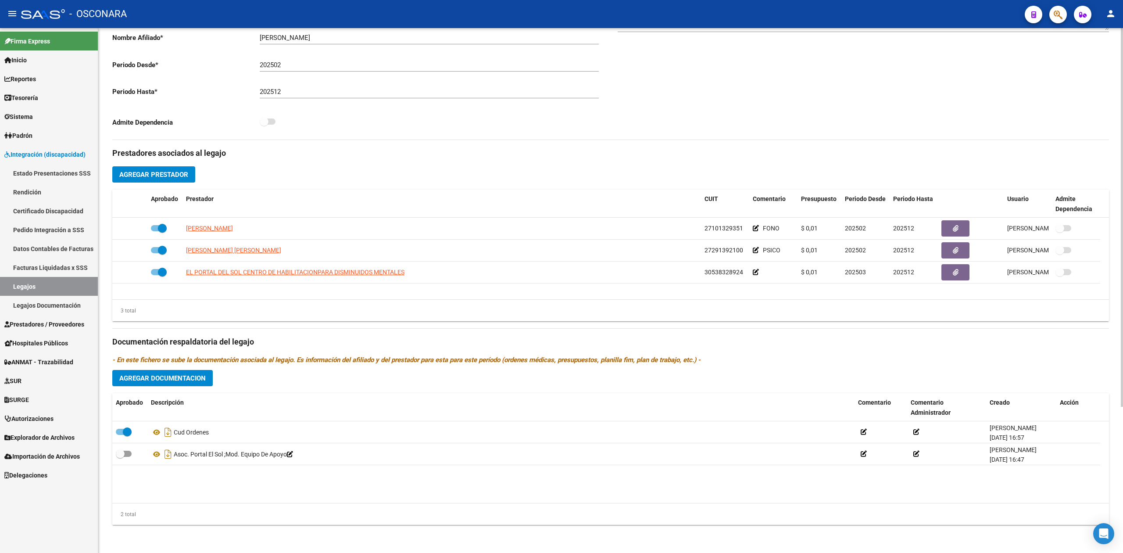
scroll to position [202, 0]
click at [42, 323] on span "Prestadores / Proveedores" at bounding box center [44, 324] width 80 height 10
click at [36, 325] on span "Prestadores / Proveedores" at bounding box center [44, 324] width 80 height 10
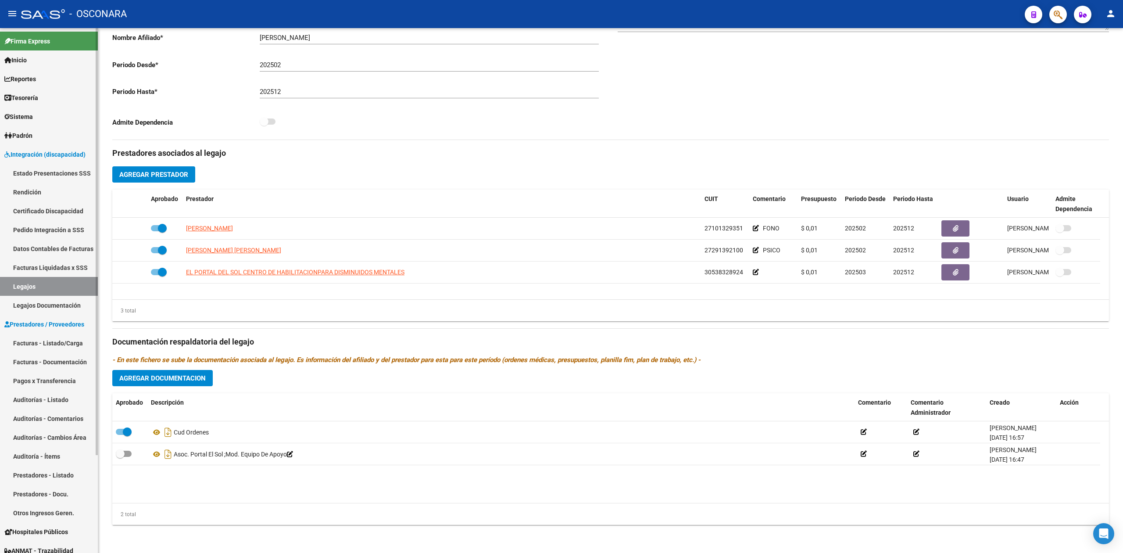
click at [39, 339] on link "Facturas - Listado/Carga" at bounding box center [49, 342] width 98 height 19
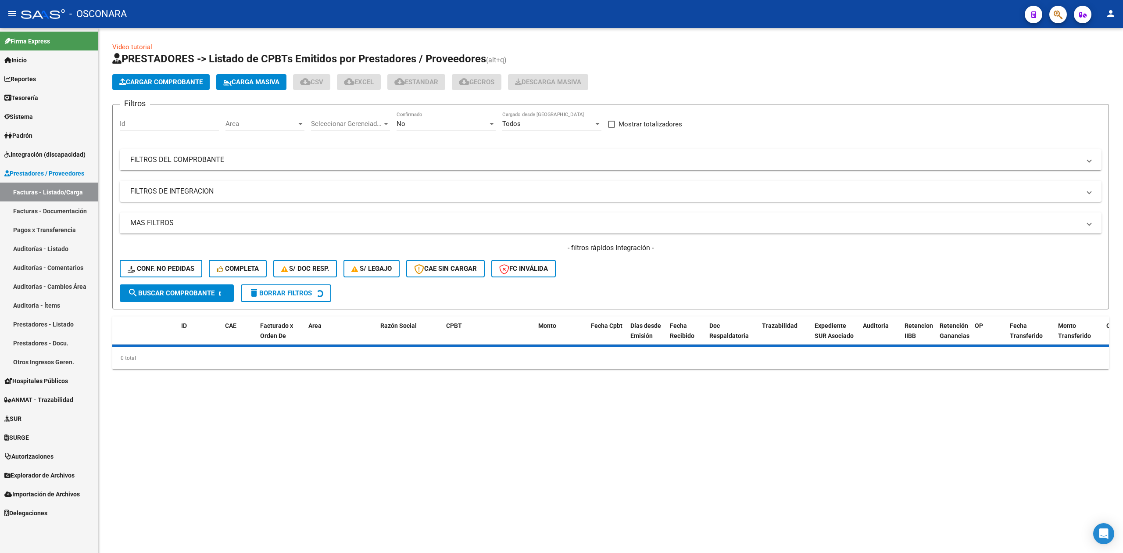
click at [431, 124] on div "No" at bounding box center [442, 124] width 91 height 8
click at [419, 87] on span "Todos" at bounding box center [446, 85] width 99 height 20
click at [333, 155] on mat-panel-title "FILTROS DEL COMPROBANTE" at bounding box center [605, 160] width 950 height 10
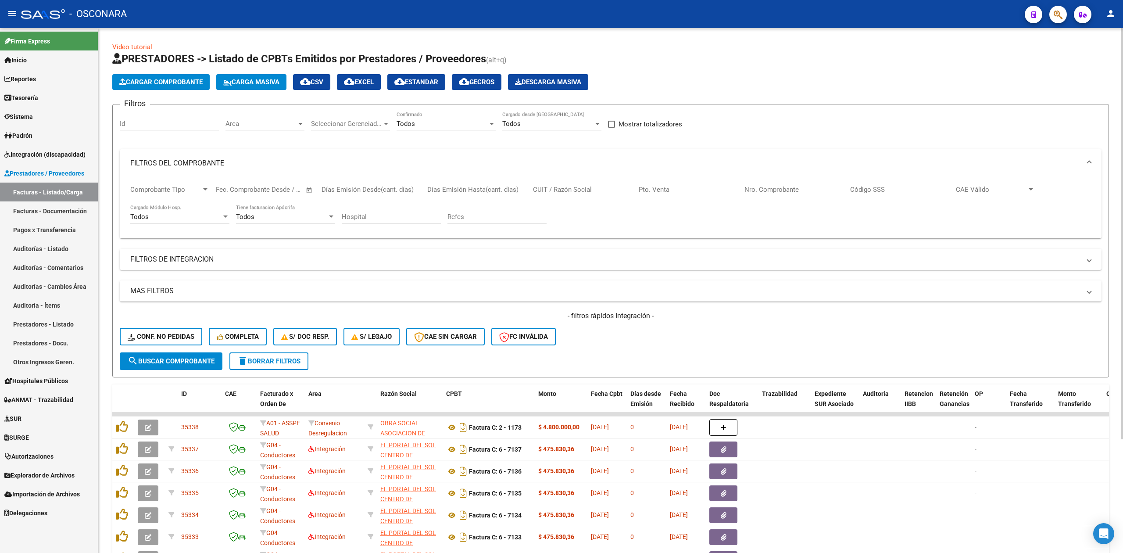
click at [581, 190] on input "CUIT / Razón Social" at bounding box center [582, 190] width 99 height 8
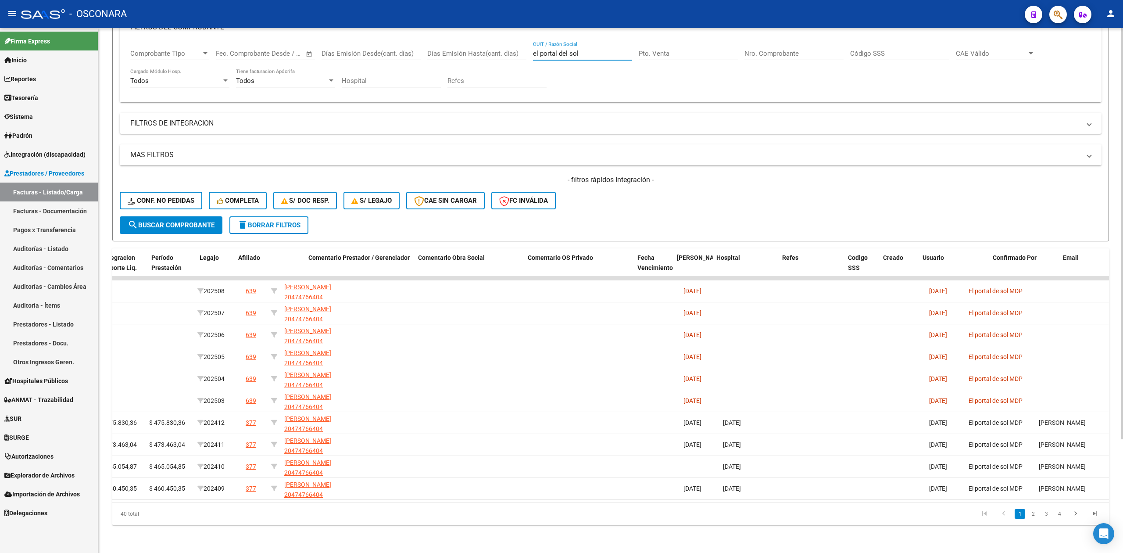
scroll to position [0, 1265]
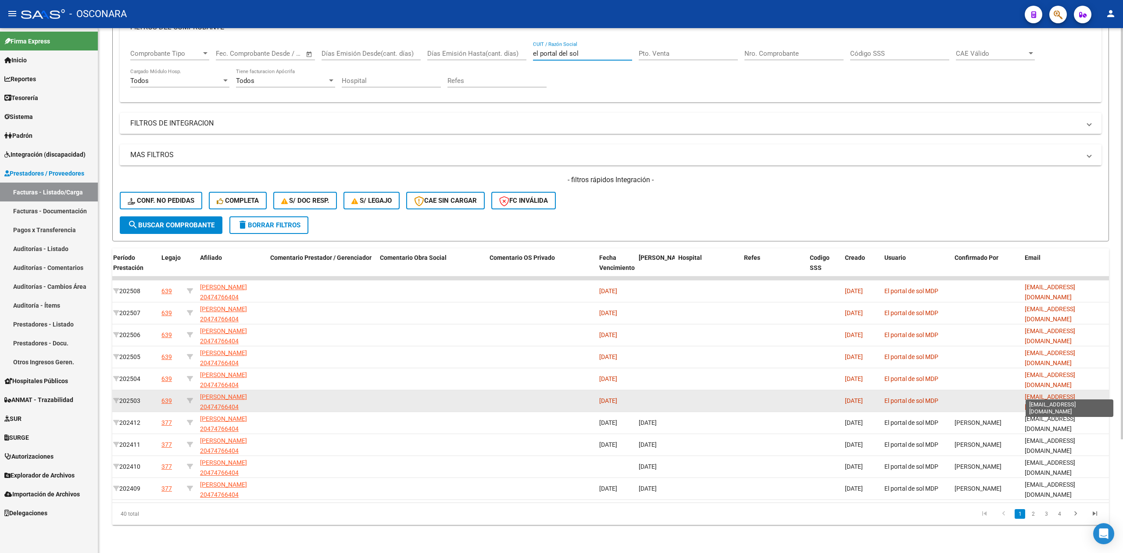
type input "el portal del sol"
drag, startPoint x: 1025, startPoint y: 391, endPoint x: 1106, endPoint y: 393, distance: 80.3
click at [1106, 393] on datatable-body-cell "[EMAIL_ADDRESS][DOMAIN_NAME]" at bounding box center [1065, 400] width 88 height 21
copy span "[EMAIL_ADDRESS][DOMAIN_NAME]"
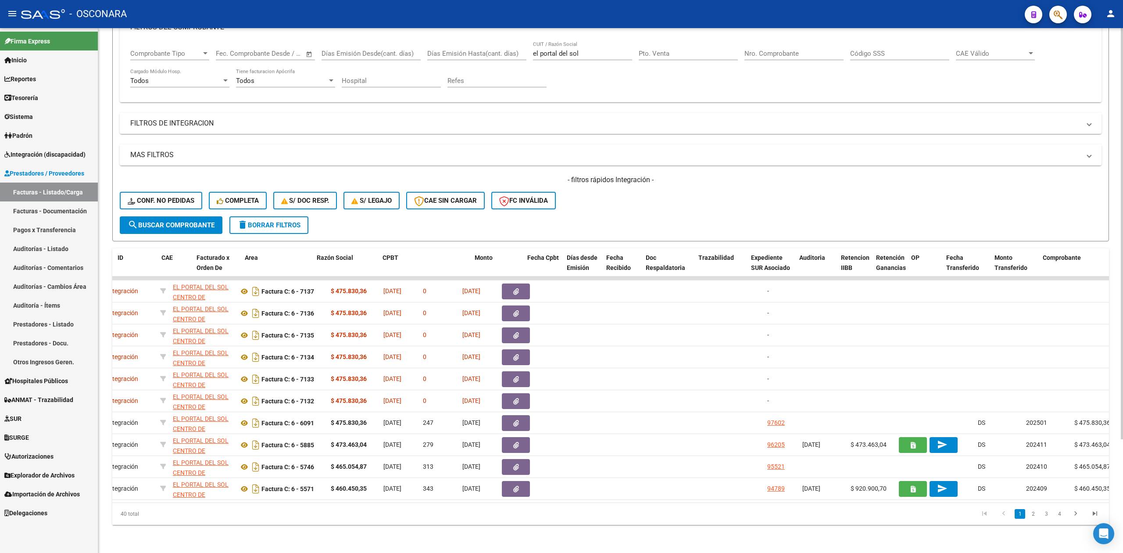
scroll to position [0, 0]
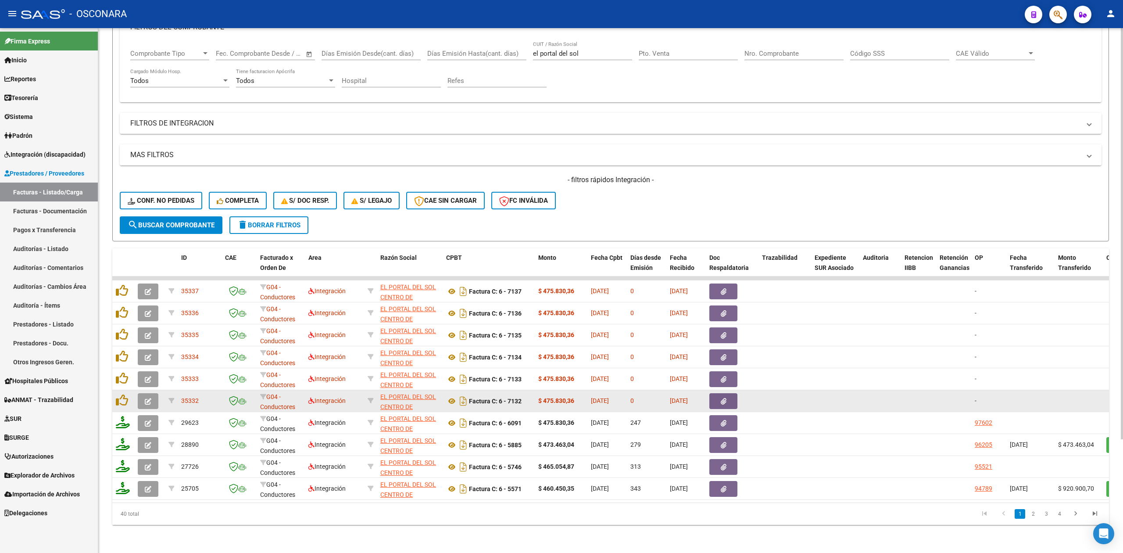
click at [148, 398] on icon "button" at bounding box center [148, 401] width 7 height 7
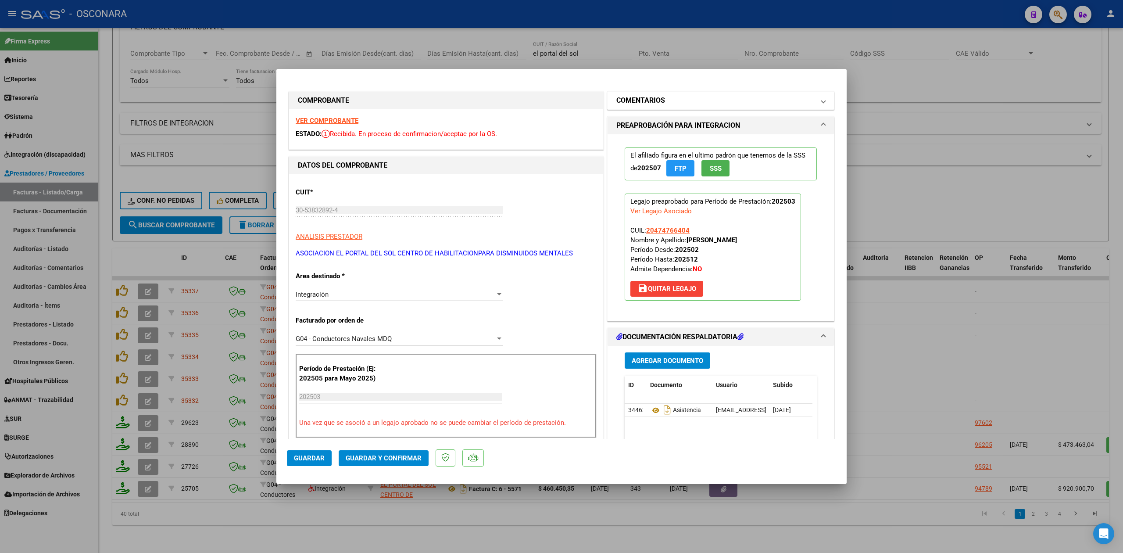
click at [645, 105] on h1 "COMENTARIOS" at bounding box center [640, 100] width 49 height 11
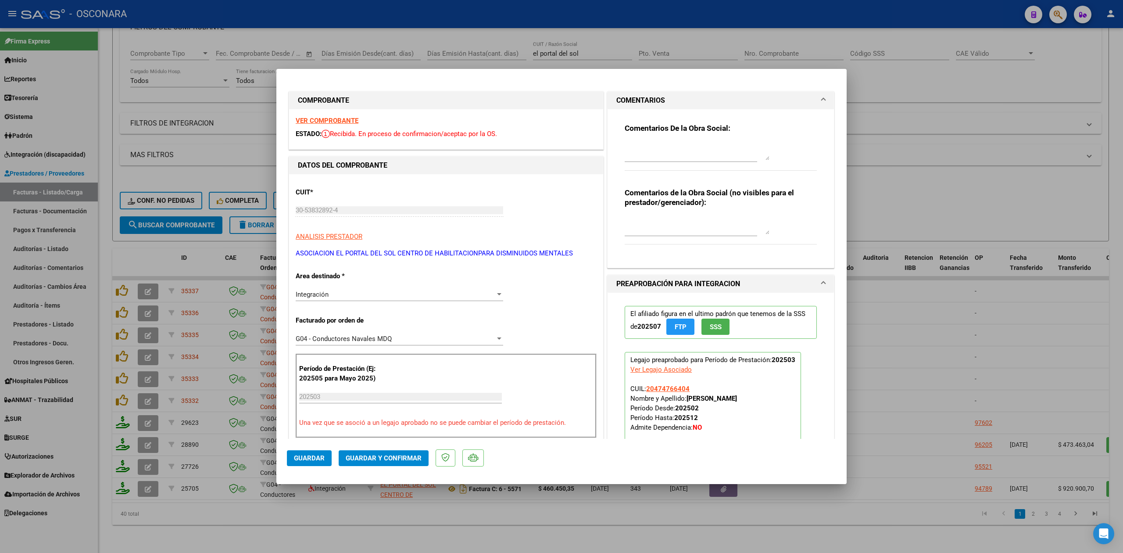
click at [641, 144] on textarea at bounding box center [697, 152] width 145 height 18
drag, startPoint x: 739, startPoint y: 157, endPoint x: 592, endPoint y: 143, distance: 147.7
click at [592, 143] on div "COMPROBANTE VER COMPROBANTE ESTADO: Recibida. En proceso de confirmacion/acepta…" at bounding box center [561, 509] width 549 height 838
type textarea "El periodo vencio, los plazos de presentacion ya terminaron. No es viable de ac…"
click at [318, 453] on button "Guardar" at bounding box center [309, 458] width 45 height 16
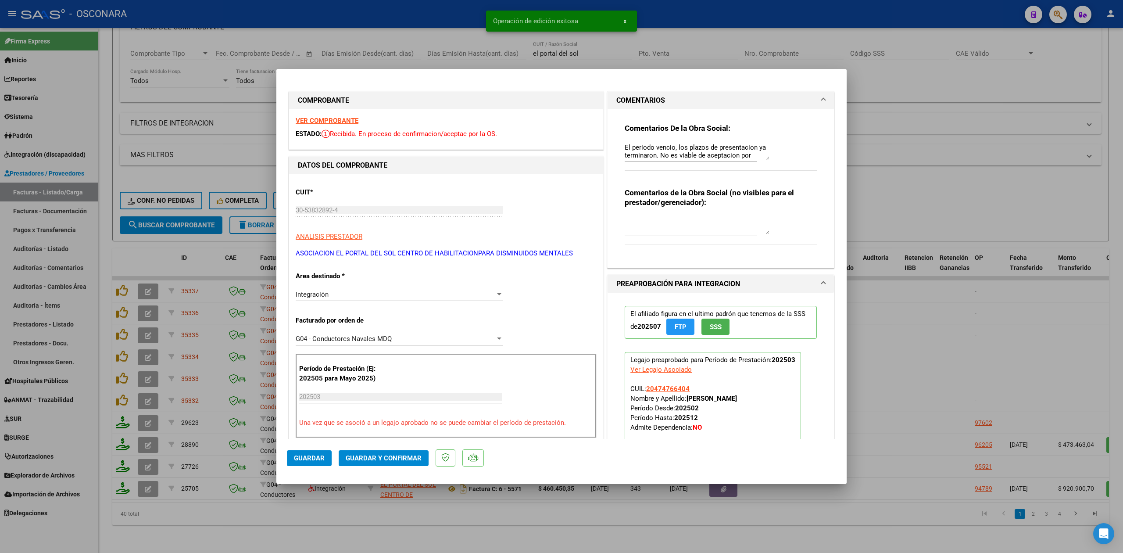
click at [147, 372] on div at bounding box center [561, 276] width 1123 height 553
type input "$ 0,00"
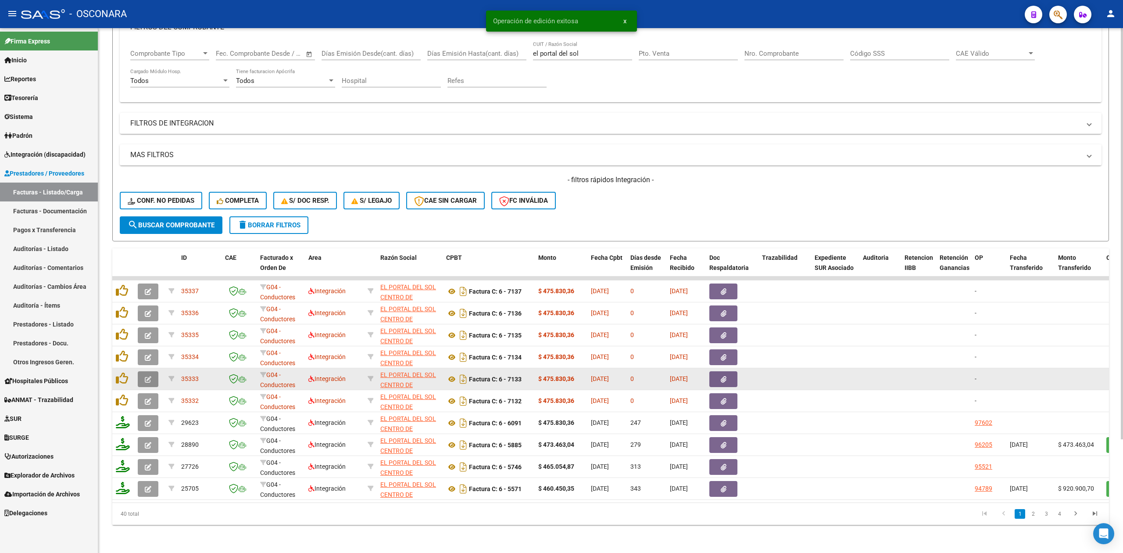
click at [148, 376] on icon "button" at bounding box center [148, 379] width 7 height 7
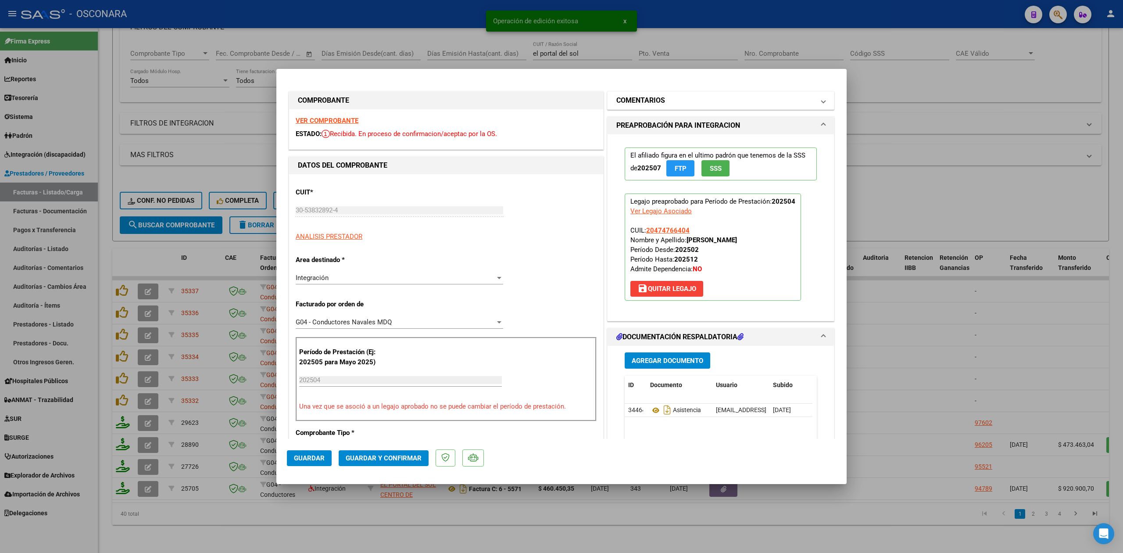
click at [666, 104] on mat-panel-title "COMENTARIOS" at bounding box center [715, 100] width 198 height 11
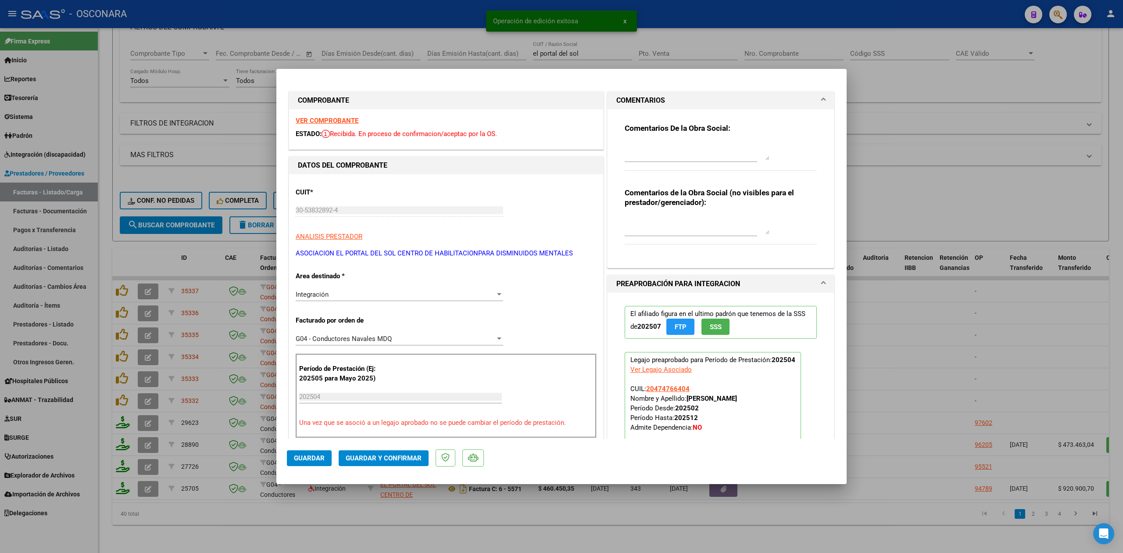
click at [649, 150] on textarea at bounding box center [697, 152] width 145 height 18
paste textarea "El periodo vencio, los plazos de presentacion ya terminaron. No es viable de ac…"
type textarea "El periodo vencio, los plazos de presentacion ya terminaron. No es viable de ac…"
click at [311, 464] on button "Guardar" at bounding box center [309, 458] width 45 height 16
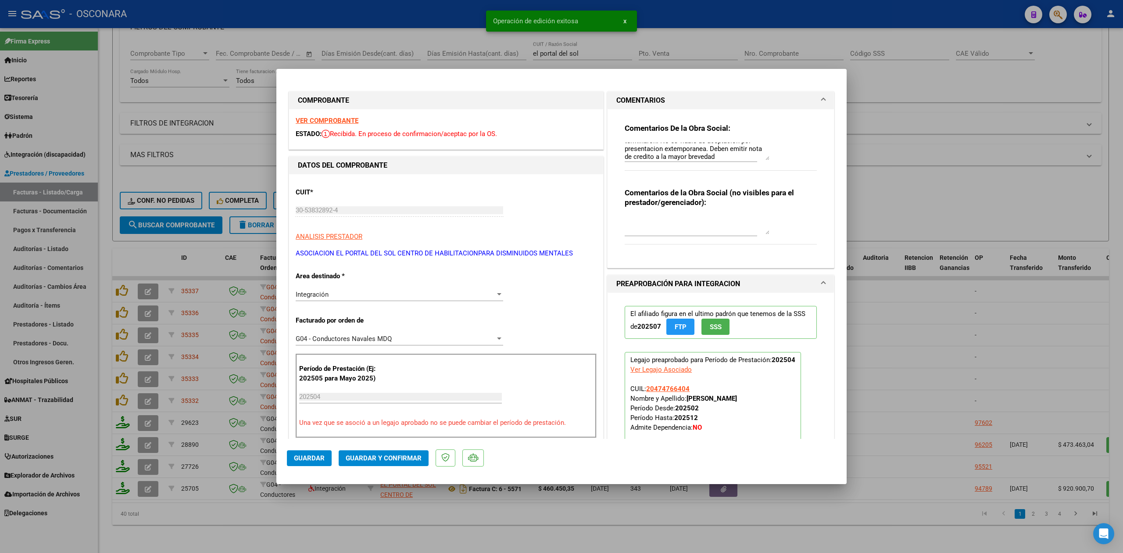
click at [150, 346] on div at bounding box center [561, 276] width 1123 height 553
type input "$ 0,00"
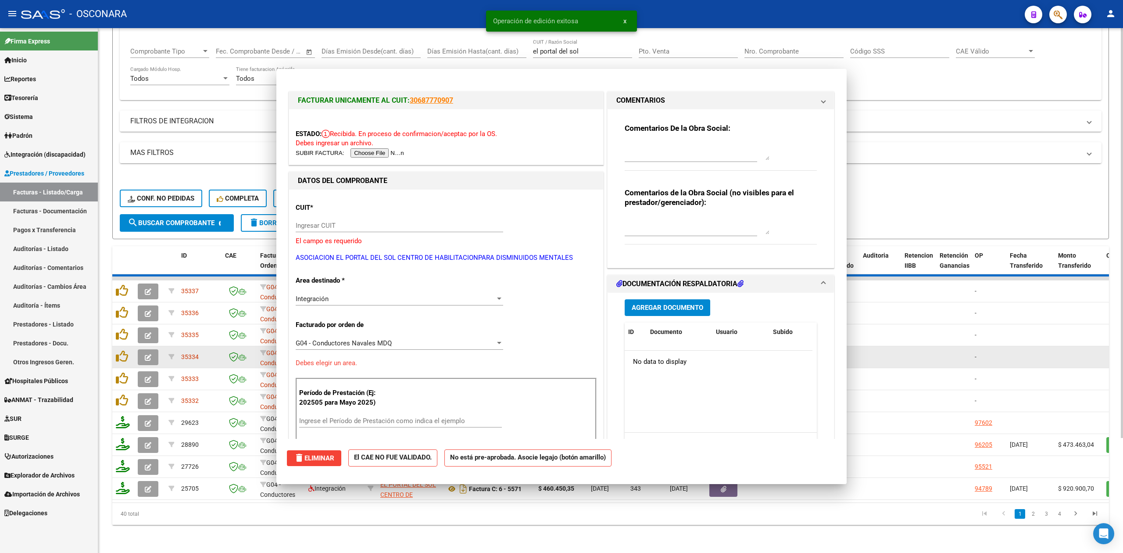
scroll to position [0, 0]
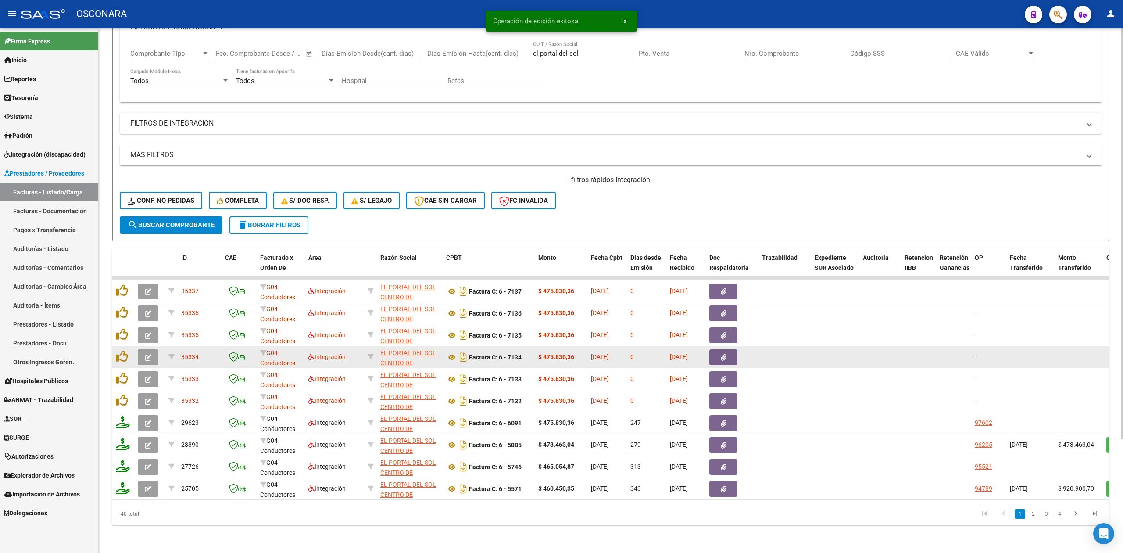
click at [150, 354] on icon "button" at bounding box center [148, 357] width 7 height 7
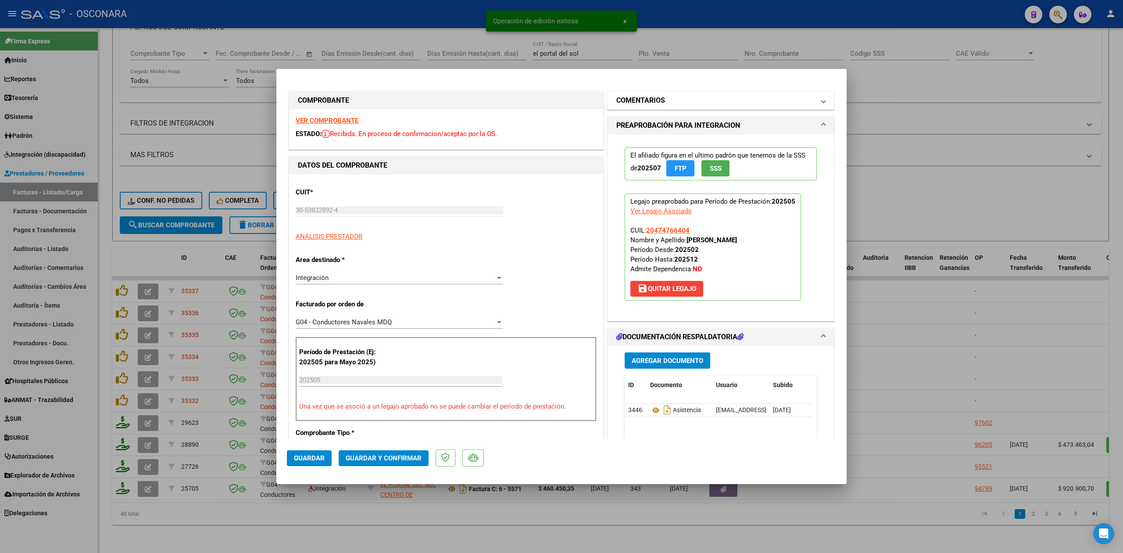
click at [680, 102] on mat-panel-title "COMENTARIOS" at bounding box center [715, 100] width 198 height 11
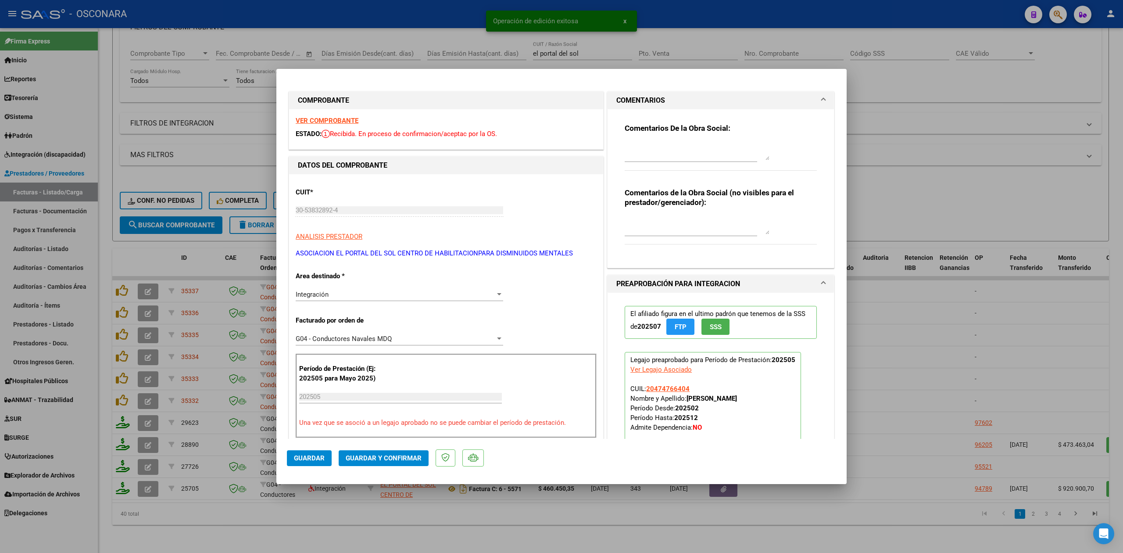
click at [670, 155] on textarea at bounding box center [697, 152] width 145 height 18
paste textarea "El periodo vencio, los plazos de presentacion ya terminaron. No es viable de ac…"
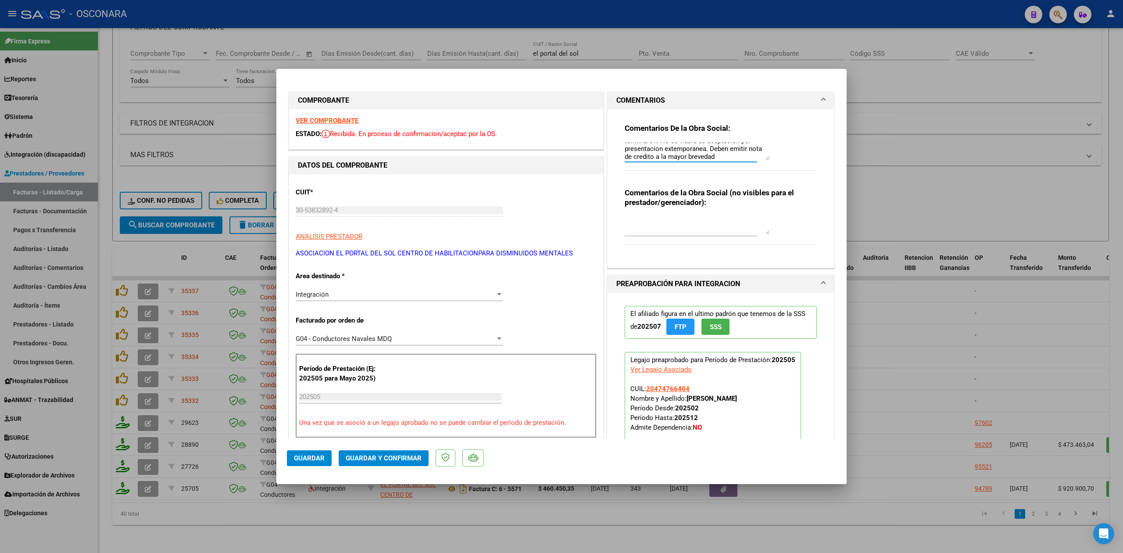
type textarea "El periodo vencio, los plazos de presentacion ya terminaron. No es viable de ac…"
drag, startPoint x: 312, startPoint y: 456, endPoint x: 312, endPoint y: 469, distance: 12.3
click at [312, 456] on span "Guardar" at bounding box center [309, 458] width 31 height 8
click at [277, 515] on div at bounding box center [561, 276] width 1123 height 553
type input "$ 0,00"
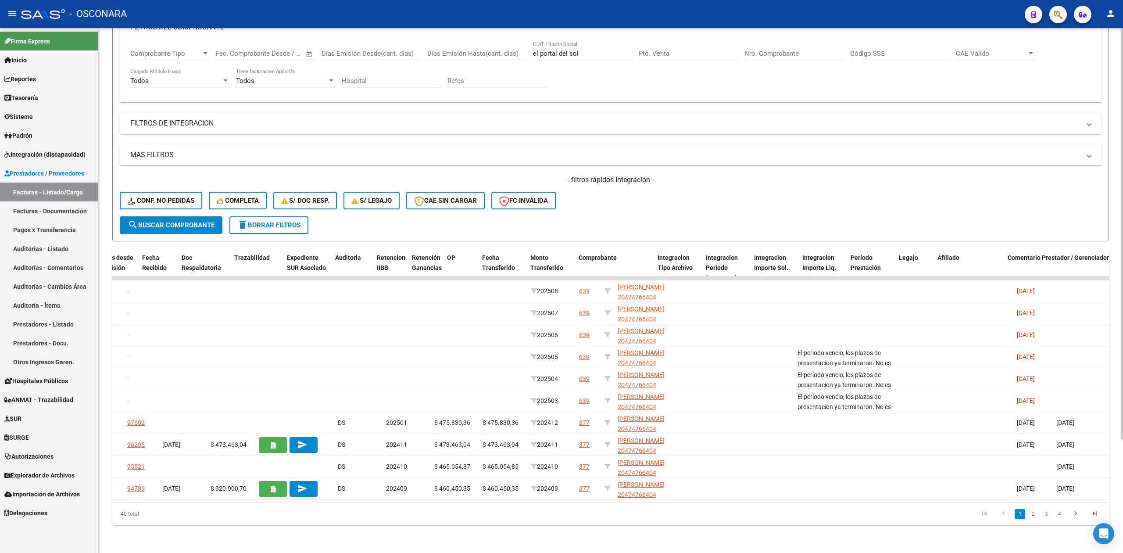
scroll to position [0, 0]
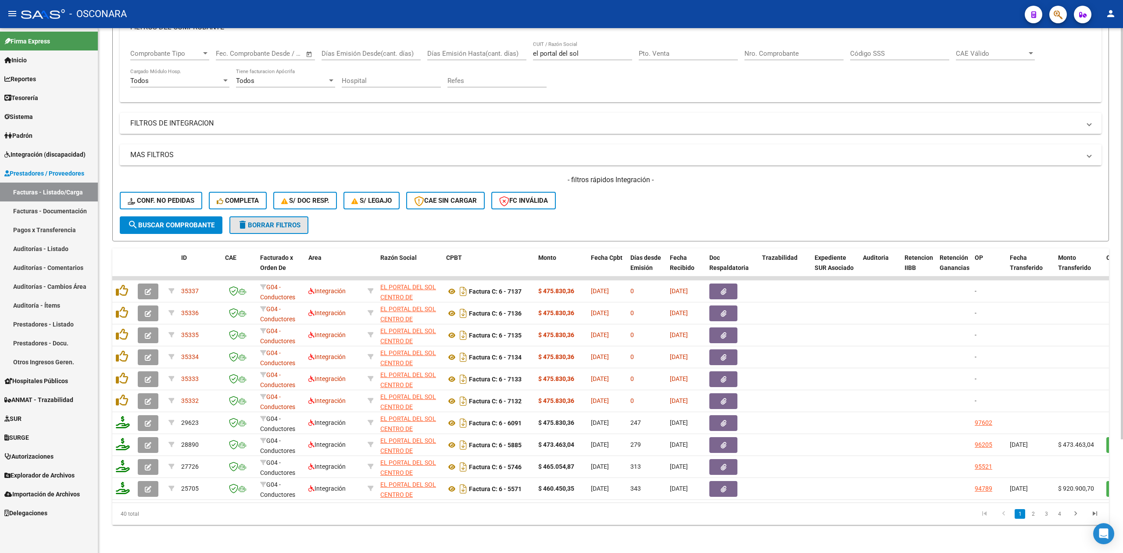
click at [281, 221] on span "delete Borrar Filtros" at bounding box center [268, 225] width 63 height 8
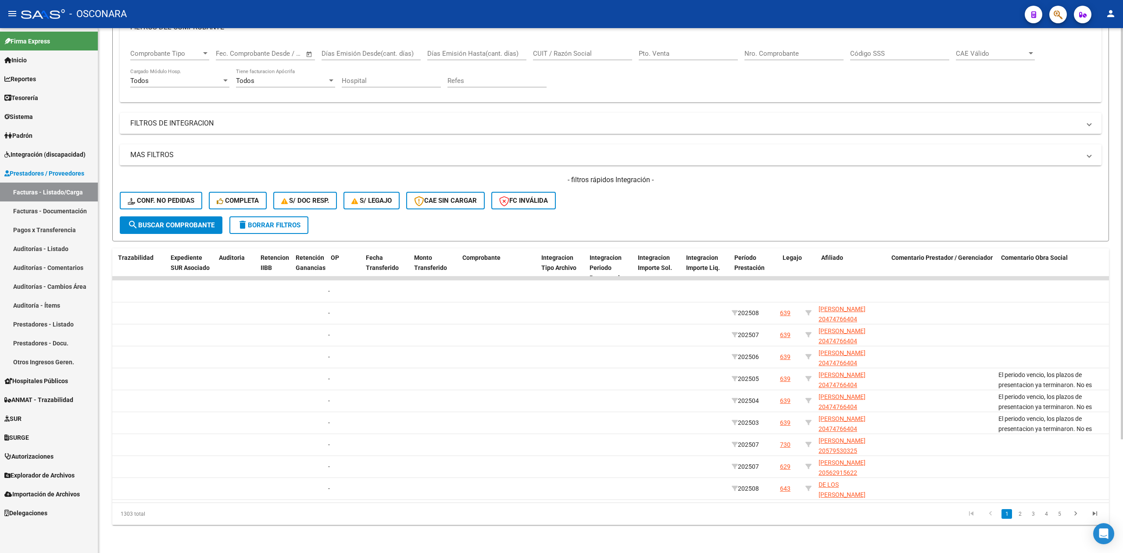
scroll to position [0, 644]
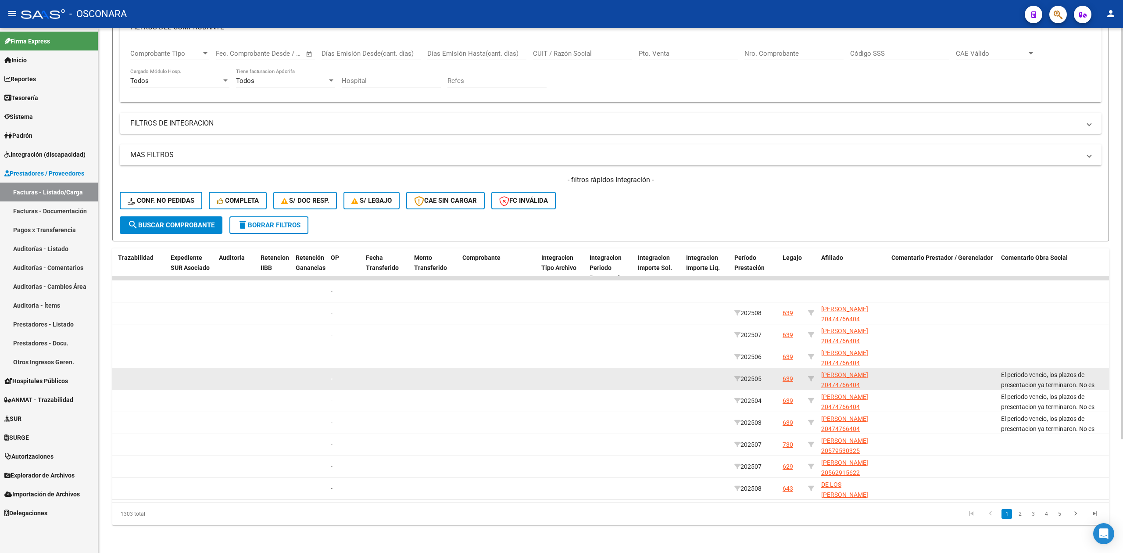
click at [788, 374] on div "639" at bounding box center [788, 379] width 11 height 10
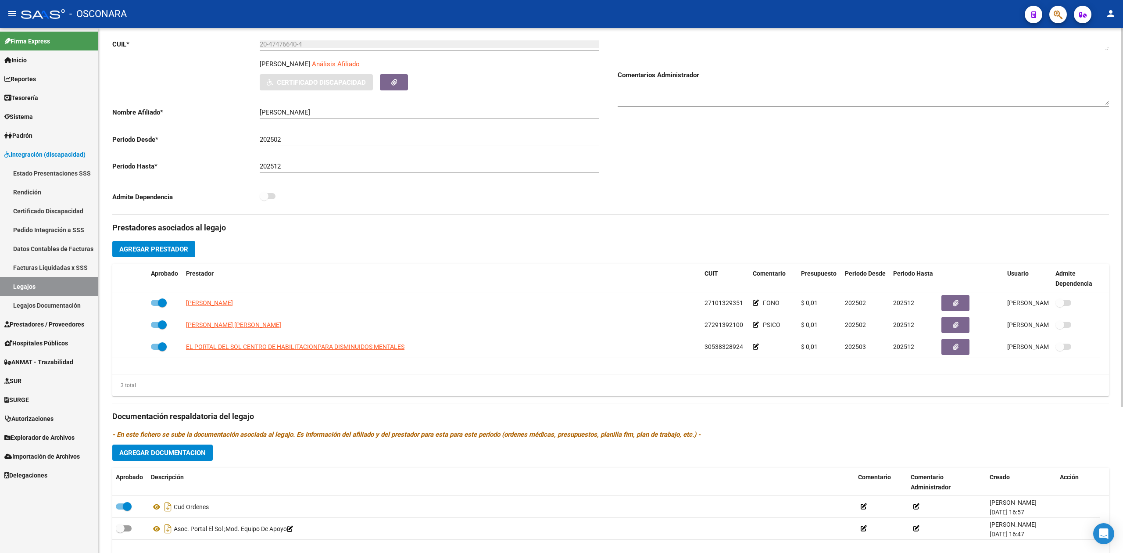
scroll to position [176, 0]
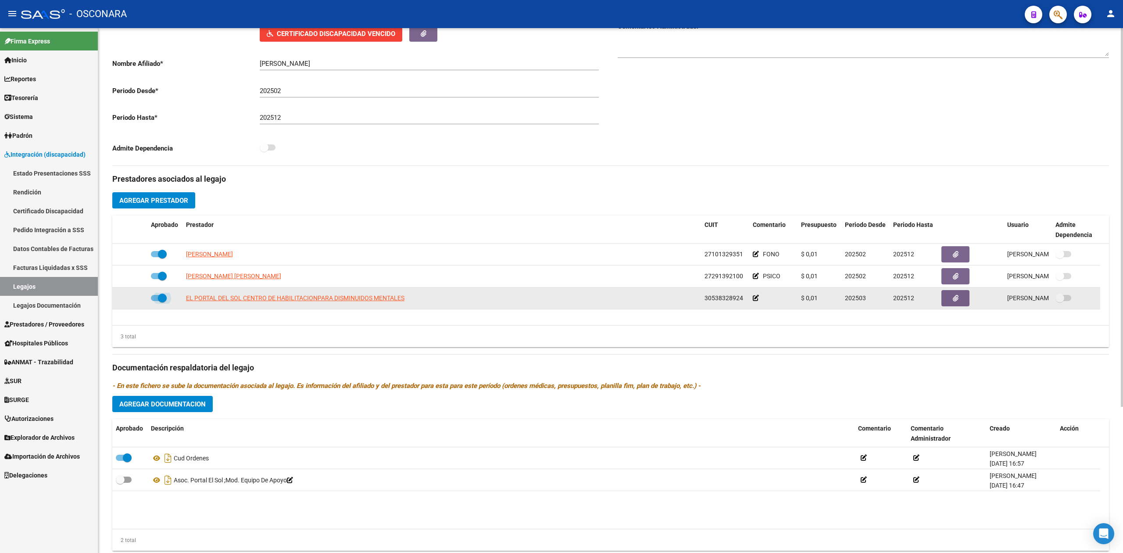
click at [155, 297] on span at bounding box center [159, 298] width 16 height 6
click at [155, 301] on input "checkbox" at bounding box center [155, 301] width 0 height 0
checkbox input "false"
click at [133, 299] on icon at bounding box center [135, 298] width 6 height 6
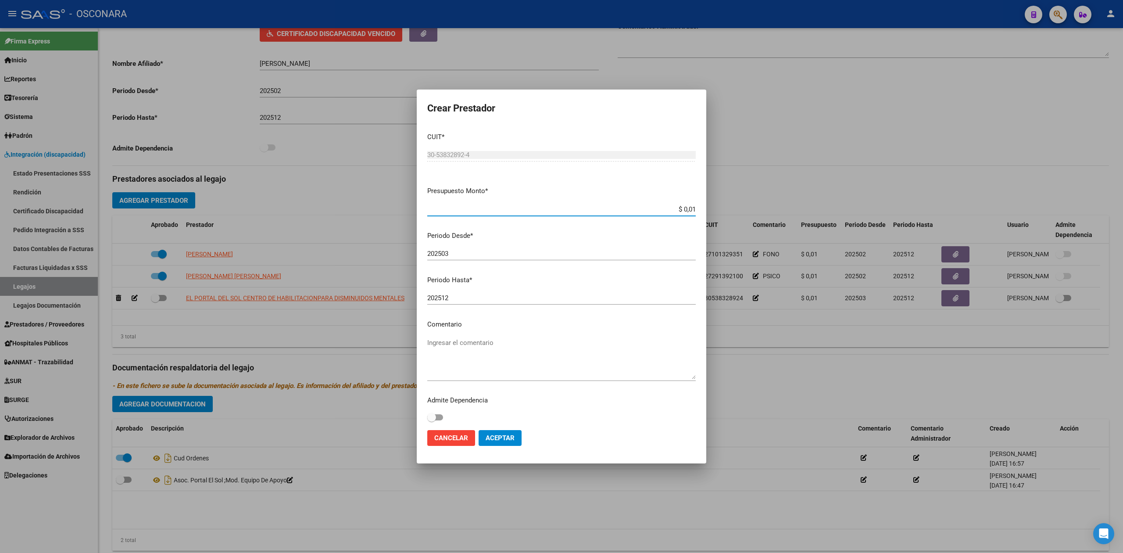
click at [453, 254] on input "202503" at bounding box center [561, 254] width 269 height 8
type input "202506"
click at [502, 439] on span "Aceptar" at bounding box center [500, 438] width 29 height 8
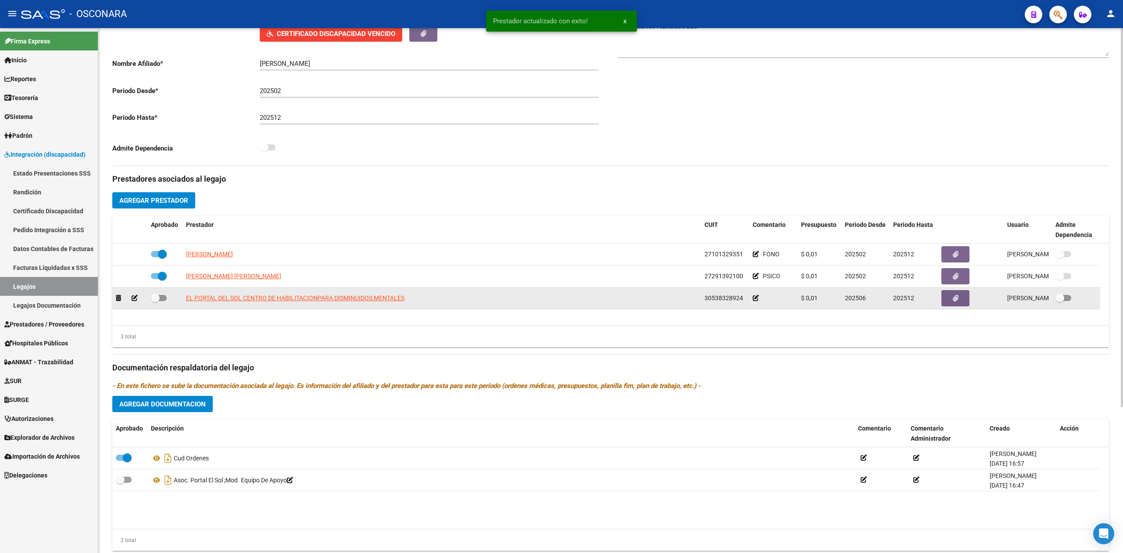
click at [162, 297] on span at bounding box center [159, 298] width 16 height 6
click at [155, 301] on input "checkbox" at bounding box center [155, 301] width 0 height 0
checkbox input "true"
drag, startPoint x: 745, startPoint y: 300, endPoint x: 670, endPoint y: 304, distance: 74.7
click at [670, 304] on div "EL PORTAL DEL SOL CENTRO DE HABILITACIONPARA DISMINUIDOS MENTALES 30538328924 $…" at bounding box center [606, 298] width 988 height 22
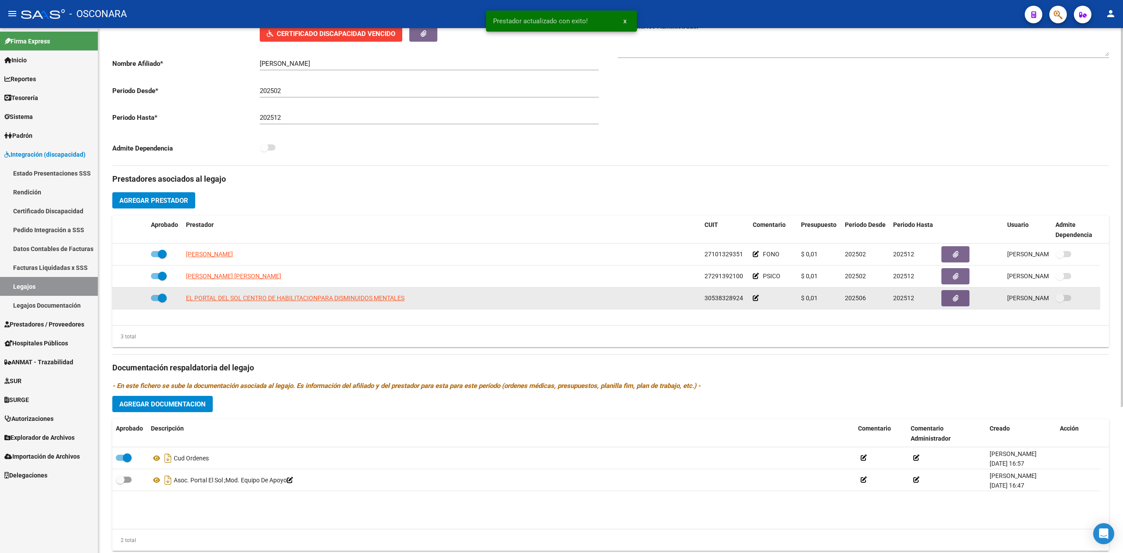
copy div "30538328924"
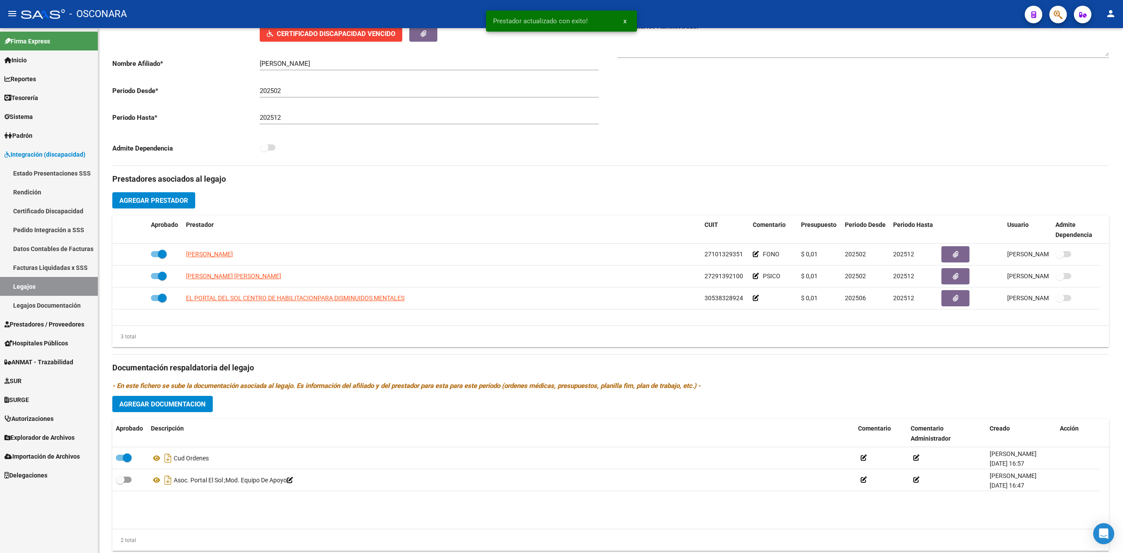
click at [54, 322] on span "Prestadores / Proveedores" at bounding box center [44, 324] width 80 height 10
click at [53, 320] on span "Prestadores / Proveedores" at bounding box center [44, 324] width 80 height 10
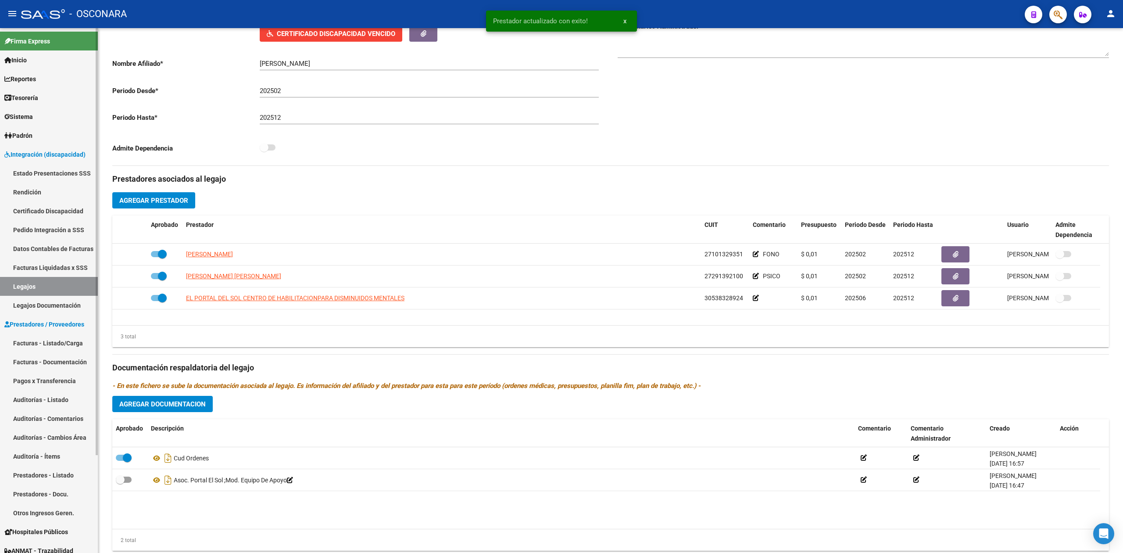
click at [54, 337] on link "Facturas - Listado/Carga" at bounding box center [49, 342] width 98 height 19
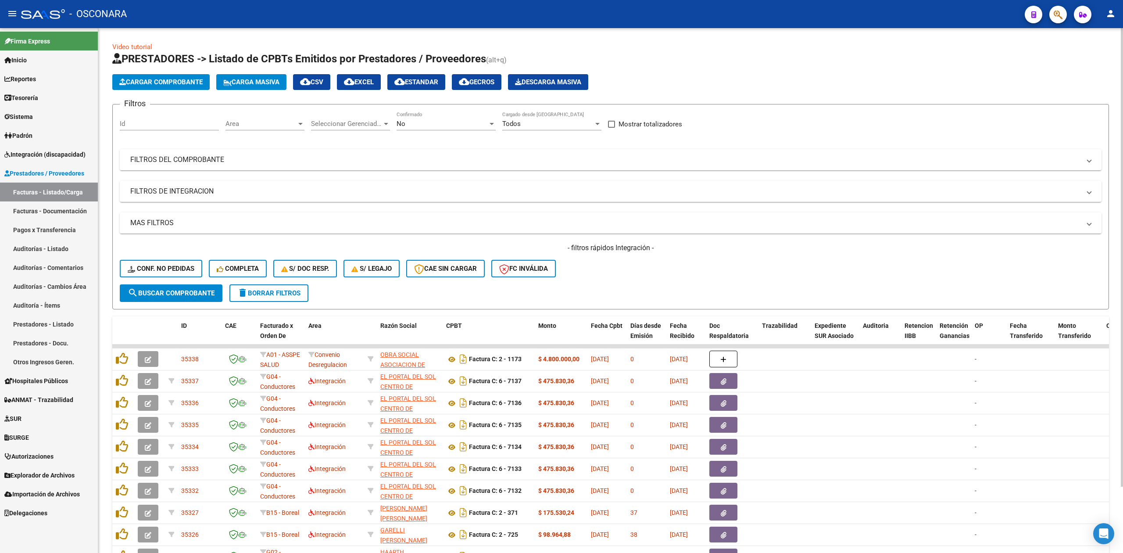
click at [412, 119] on div "No Confirmado" at bounding box center [446, 120] width 99 height 19
click at [418, 85] on span "Todos" at bounding box center [446, 85] width 99 height 20
click at [480, 163] on mat-panel-title "FILTROS DEL COMPROBANTE" at bounding box center [605, 160] width 950 height 10
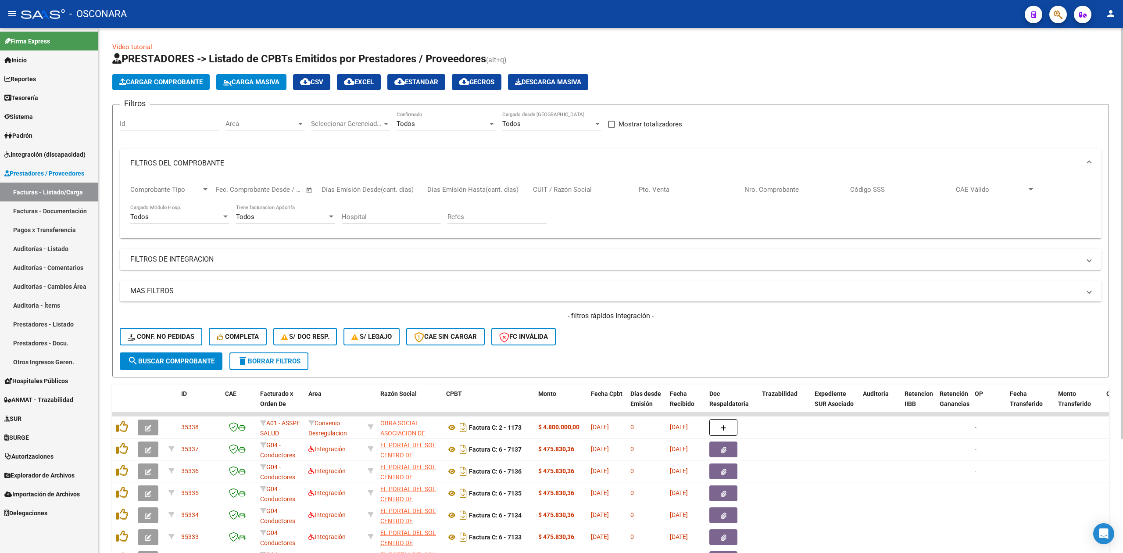
click at [569, 192] on input "CUIT / Razón Social" at bounding box center [582, 190] width 99 height 8
paste input "30538328924"
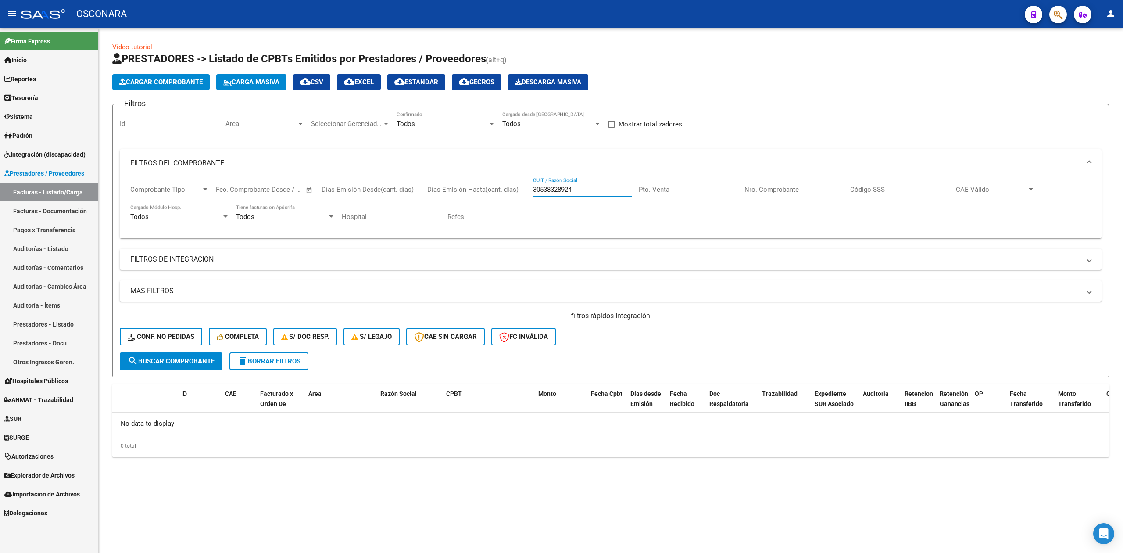
click at [534, 188] on input "30538328924" at bounding box center [582, 190] width 99 height 8
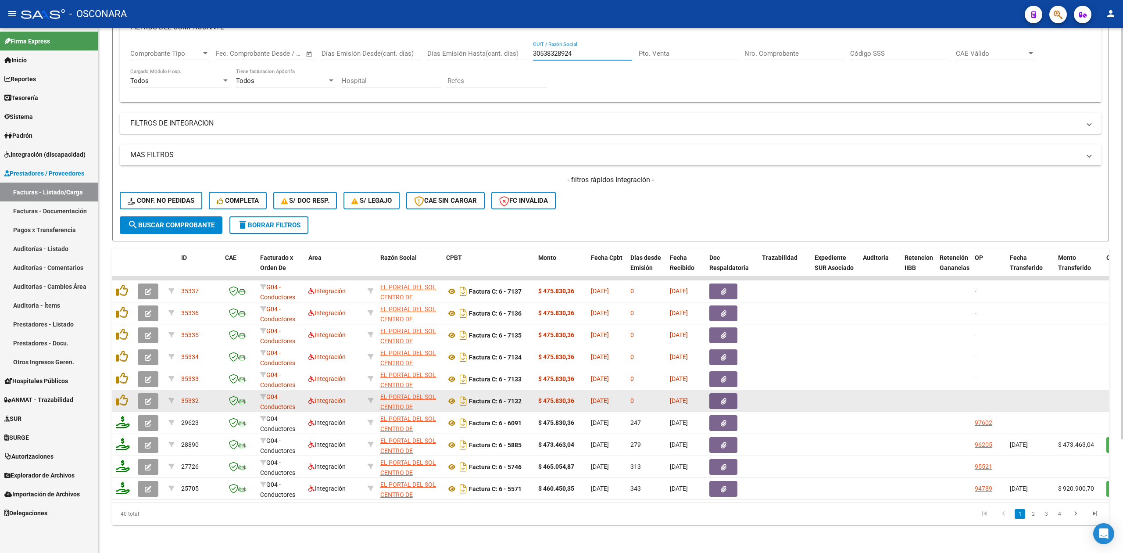
type input "30538328924"
click at [148, 398] on icon "button" at bounding box center [148, 401] width 7 height 7
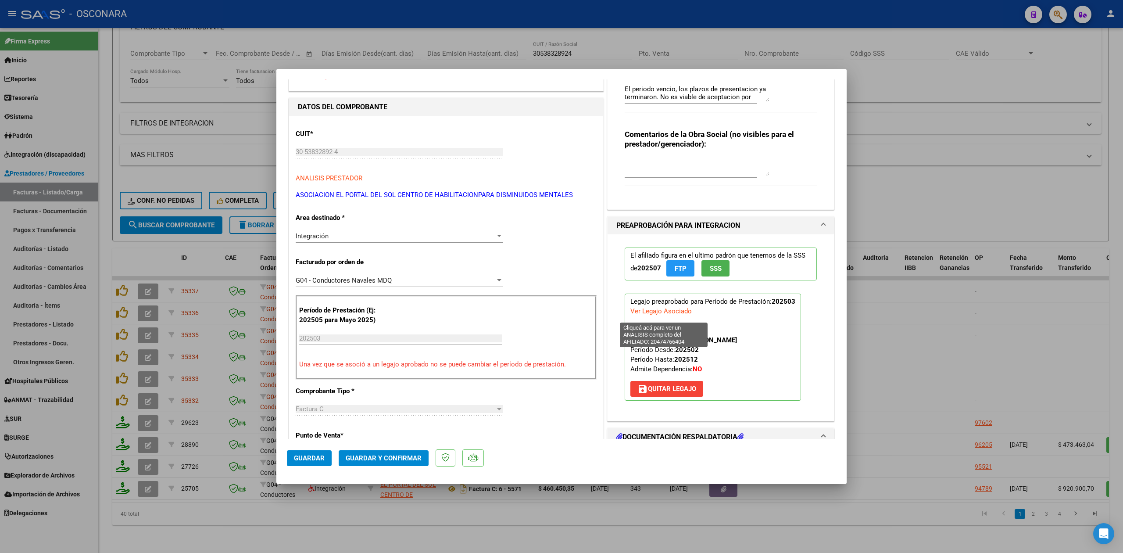
scroll to position [117, 0]
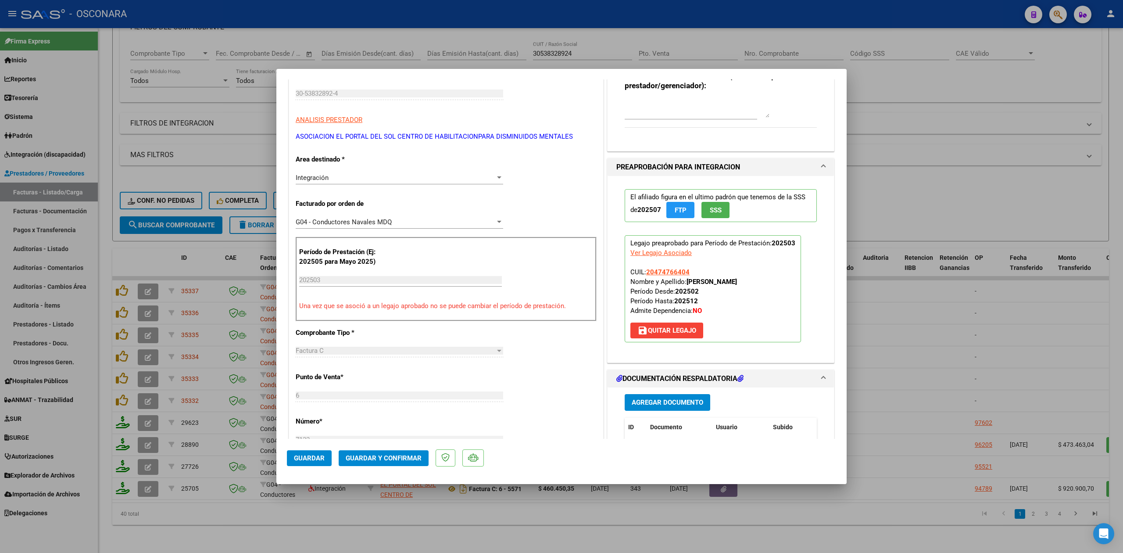
click at [673, 332] on span "save [PERSON_NAME]" at bounding box center [667, 330] width 59 height 8
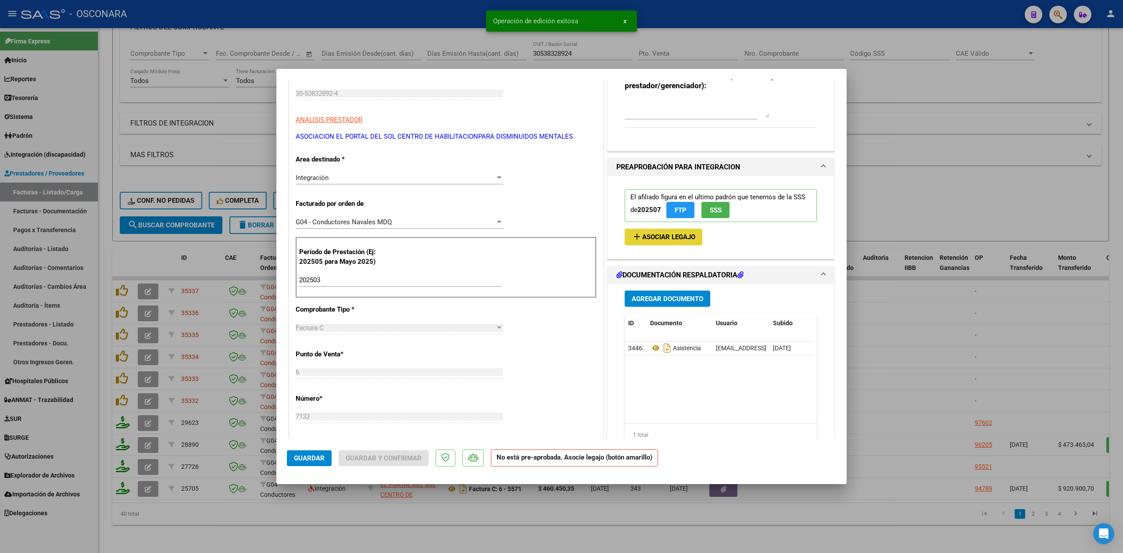
click at [653, 237] on span "Asociar Legajo" at bounding box center [668, 237] width 53 height 8
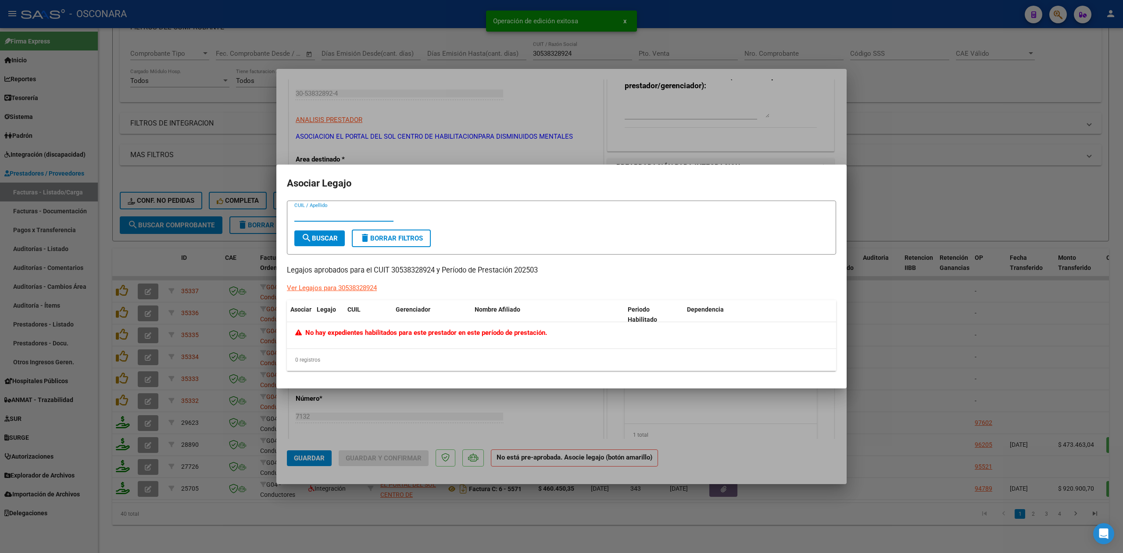
click at [679, 401] on div at bounding box center [561, 276] width 1123 height 553
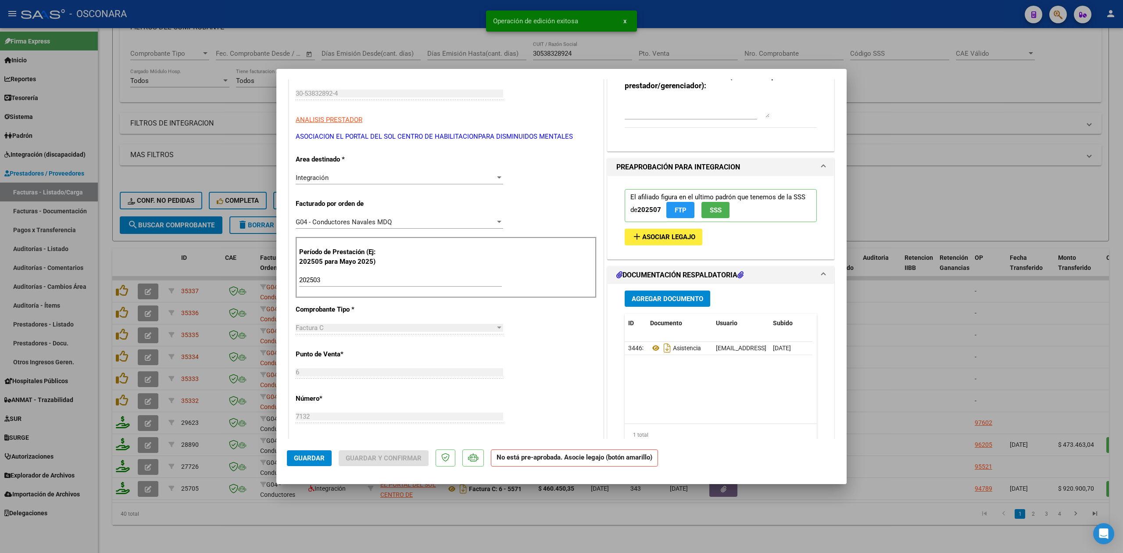
click at [320, 460] on span "Guardar" at bounding box center [309, 458] width 31 height 8
click at [147, 365] on div at bounding box center [561, 276] width 1123 height 553
type input "$ 0,00"
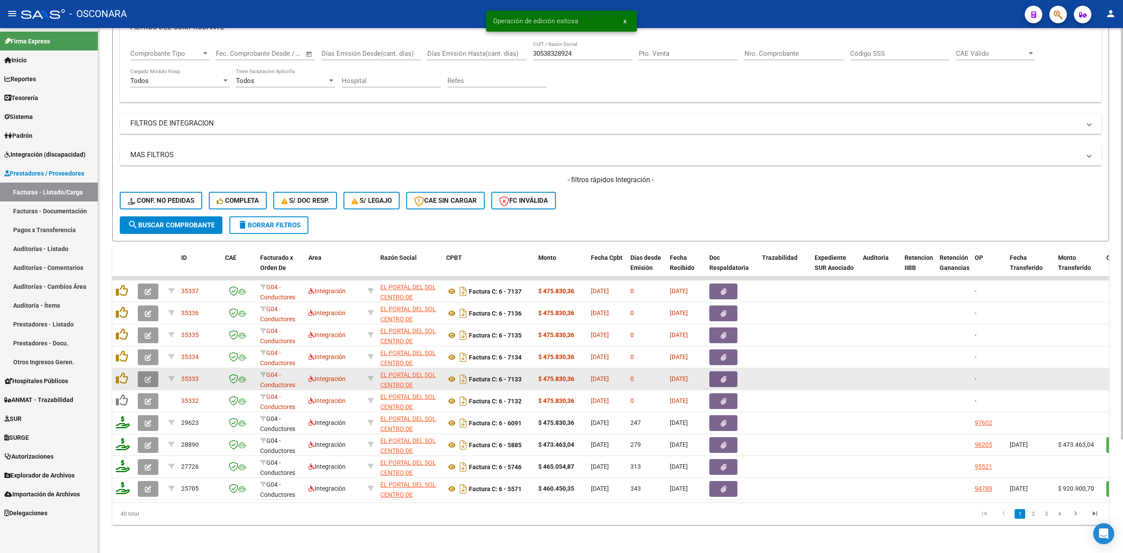
click at [147, 376] on icon "button" at bounding box center [148, 379] width 7 height 7
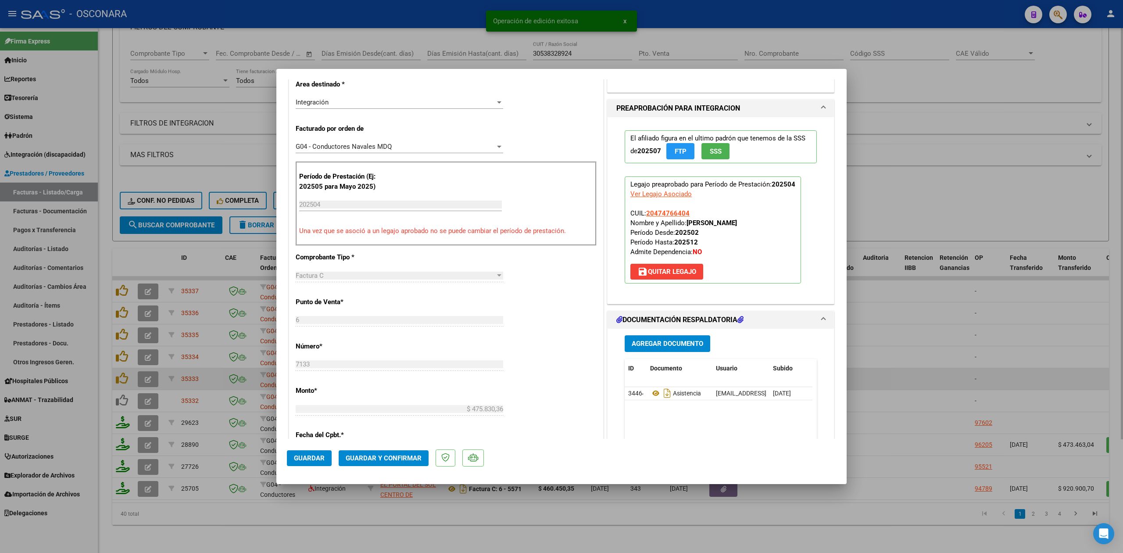
scroll to position [192, 0]
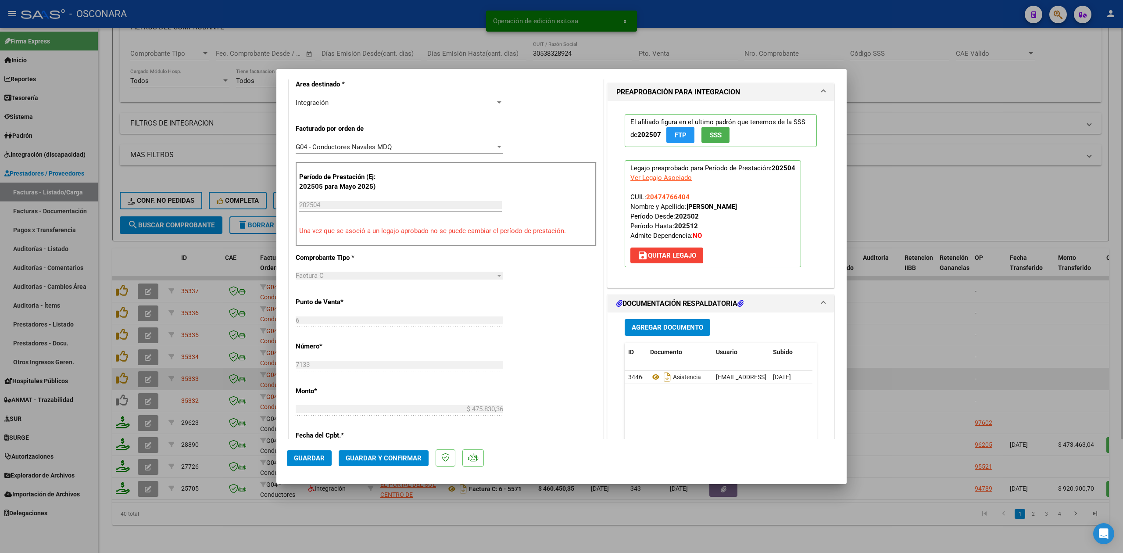
click at [665, 257] on span "save [PERSON_NAME]" at bounding box center [667, 255] width 59 height 8
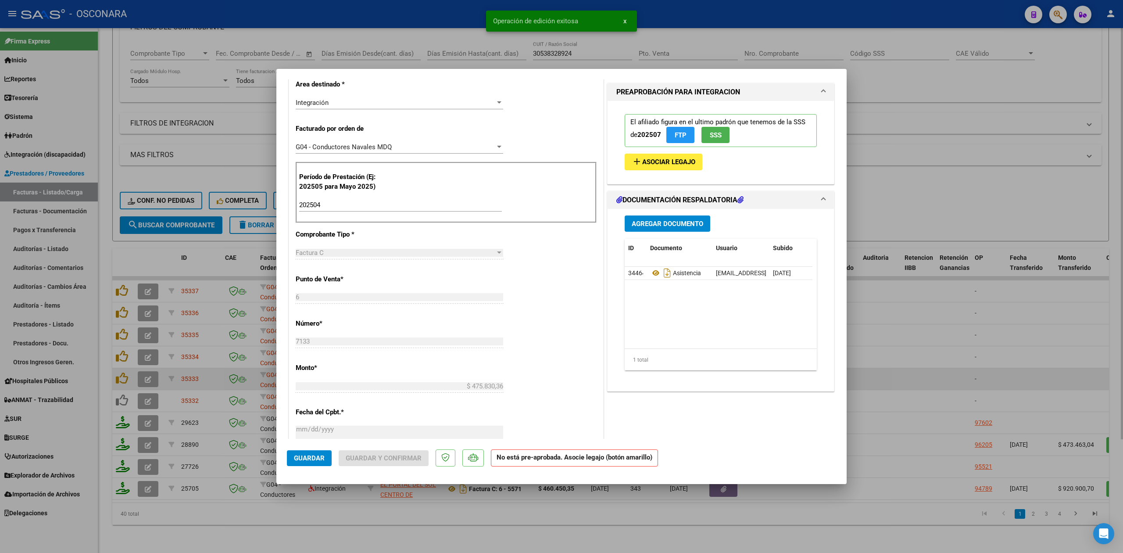
click at [353, 515] on div at bounding box center [561, 276] width 1123 height 553
type input "$ 0,00"
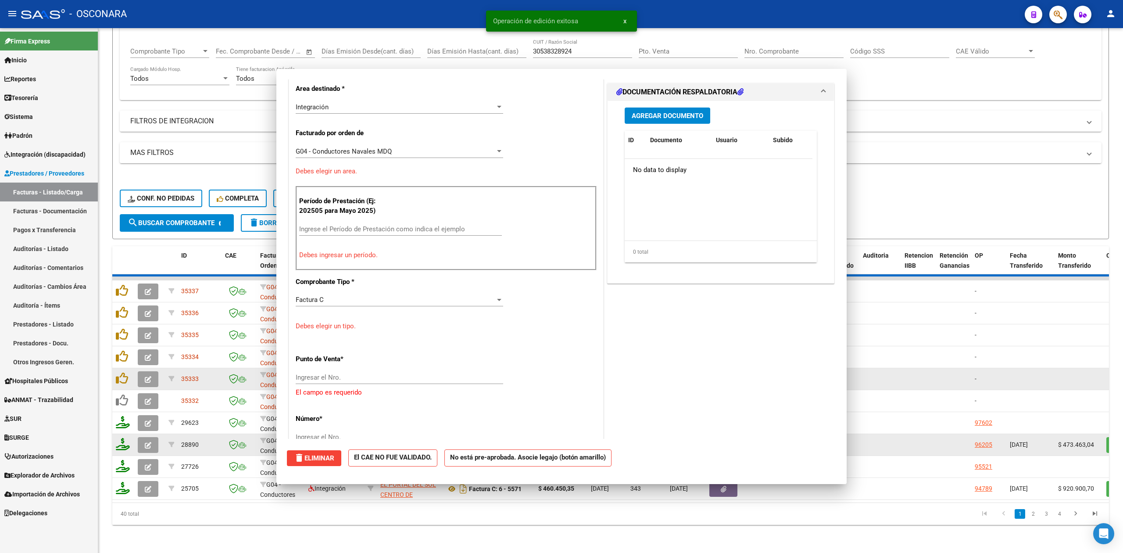
scroll to position [197, 0]
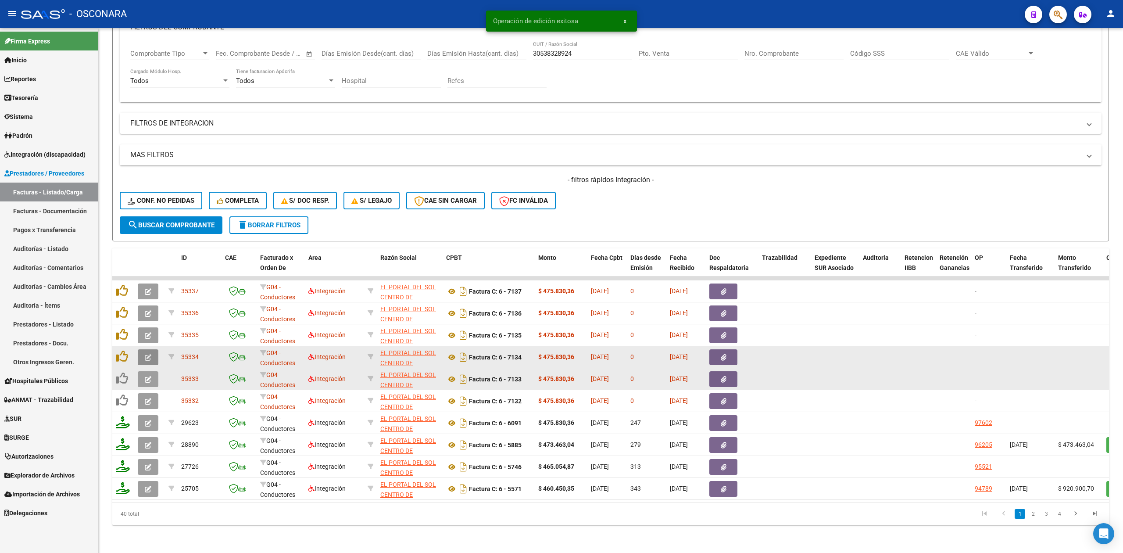
click at [145, 354] on icon "button" at bounding box center [148, 357] width 7 height 7
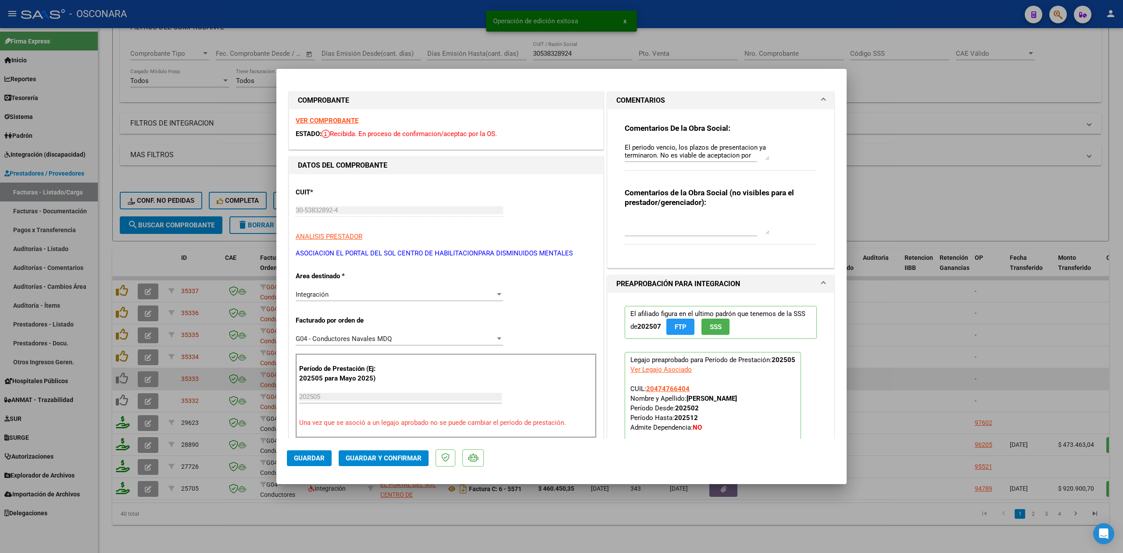
scroll to position [117, 0]
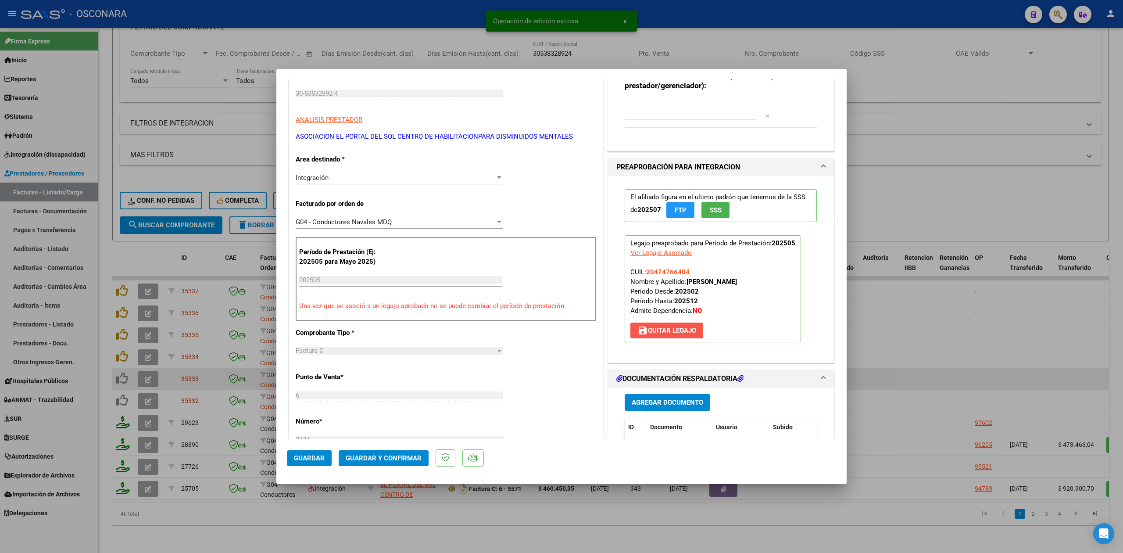
click at [676, 332] on span "save [PERSON_NAME]" at bounding box center [667, 330] width 59 height 8
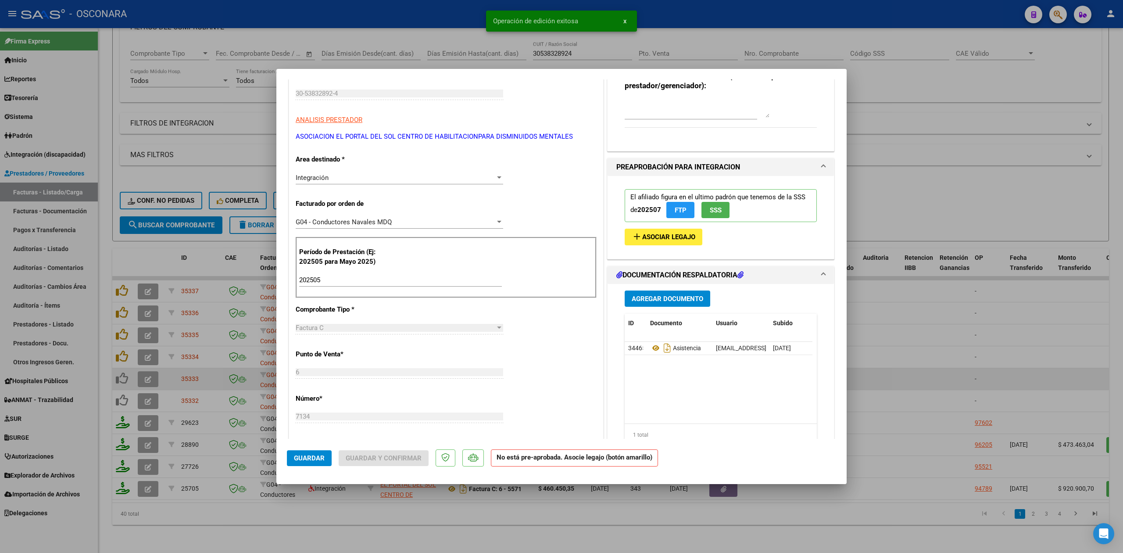
click at [369, 522] on div at bounding box center [561, 276] width 1123 height 553
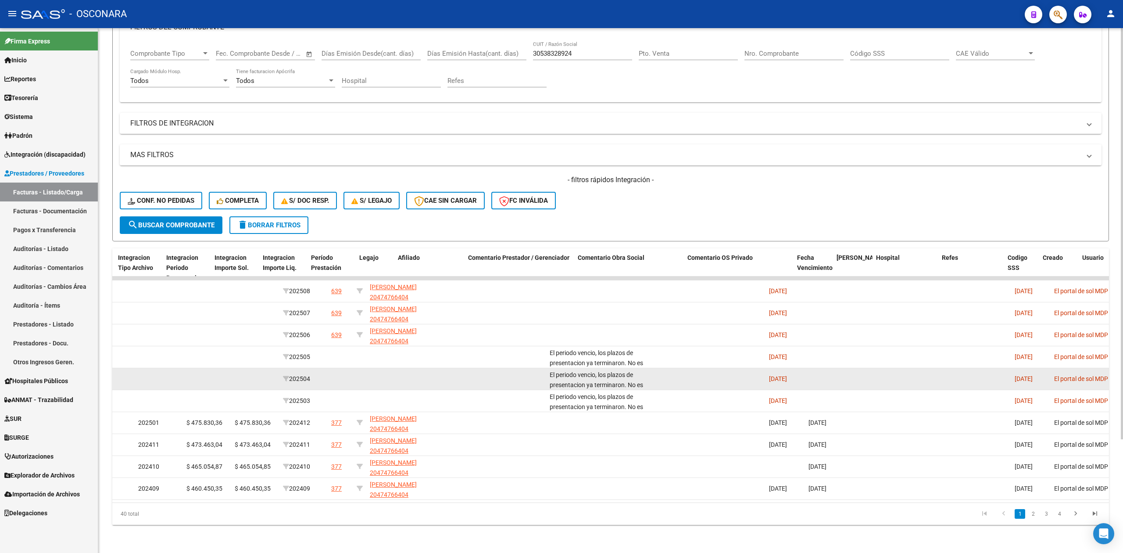
scroll to position [0, 0]
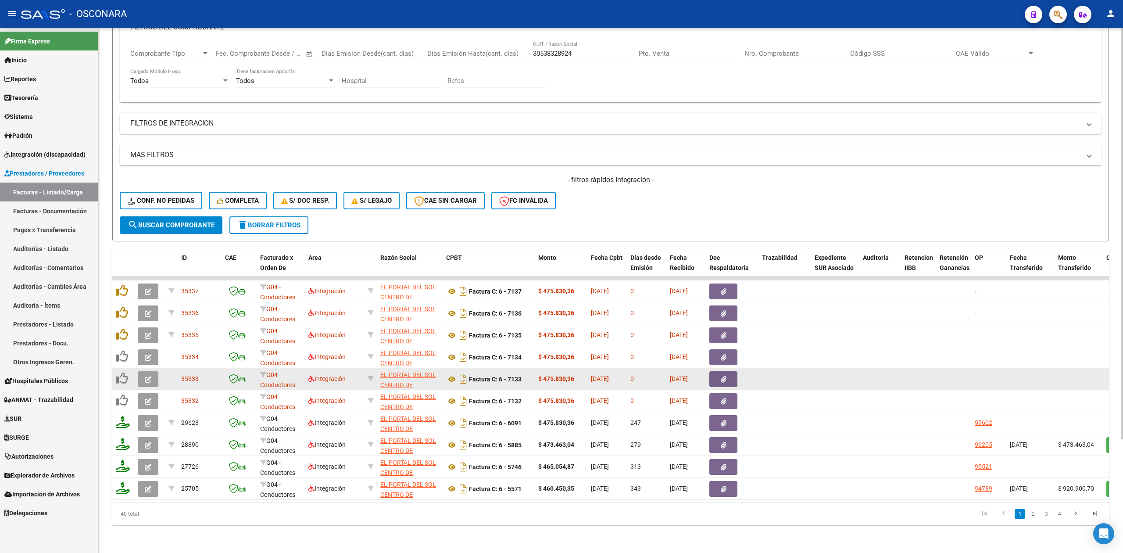
click at [695, 198] on div "- filtros rápidos Integración - Conf. no pedidas Completa S/ Doc Resp. S/ legaj…" at bounding box center [611, 195] width 982 height 41
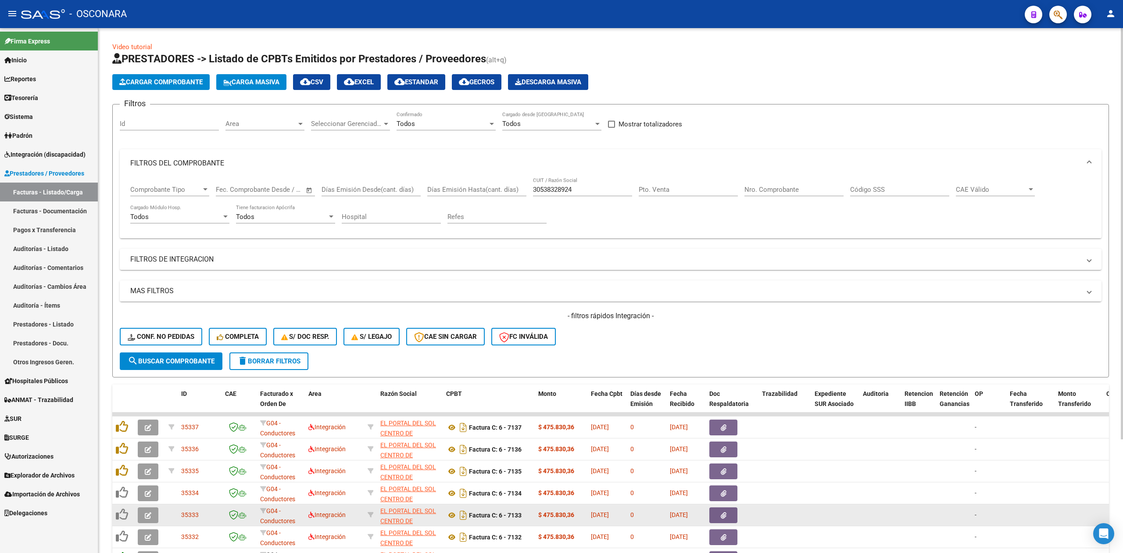
click at [258, 360] on span "delete Borrar Filtros" at bounding box center [268, 361] width 63 height 8
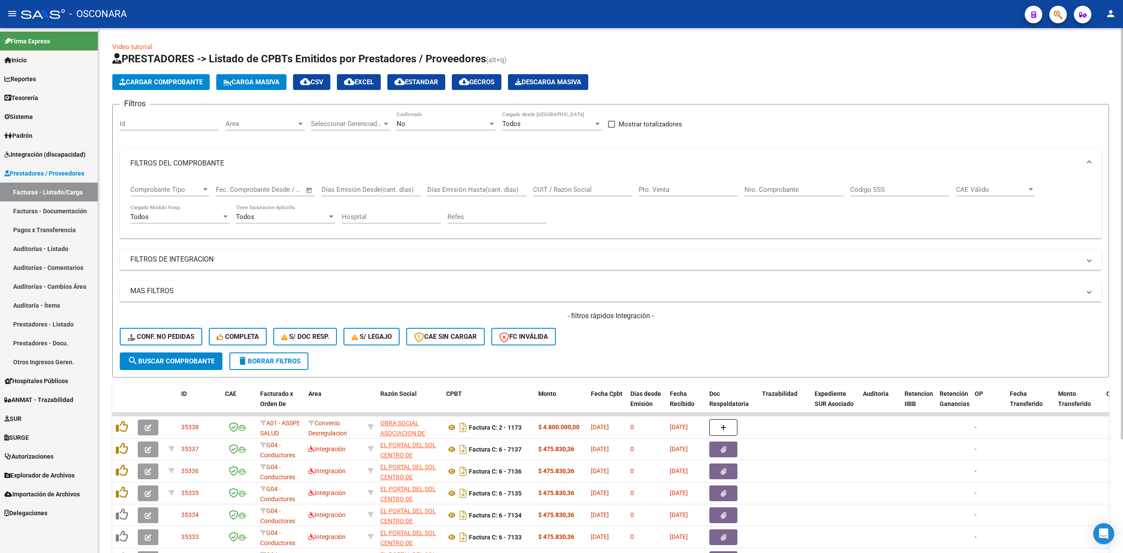
click at [218, 162] on mat-panel-title "FILTROS DEL COMPROBANTE" at bounding box center [605, 163] width 950 height 10
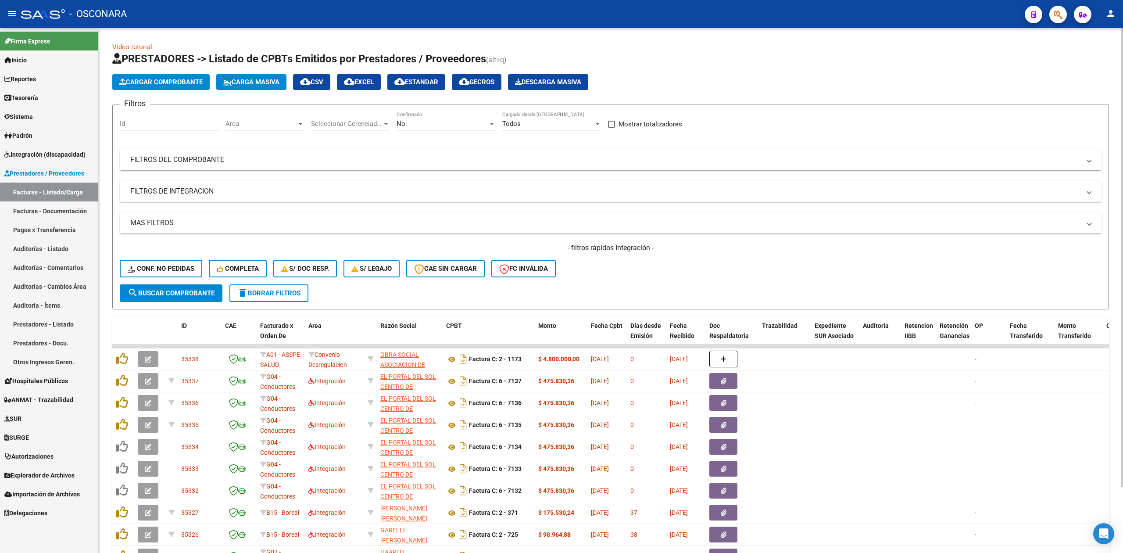
click at [283, 118] on div "Area Area" at bounding box center [265, 120] width 79 height 19
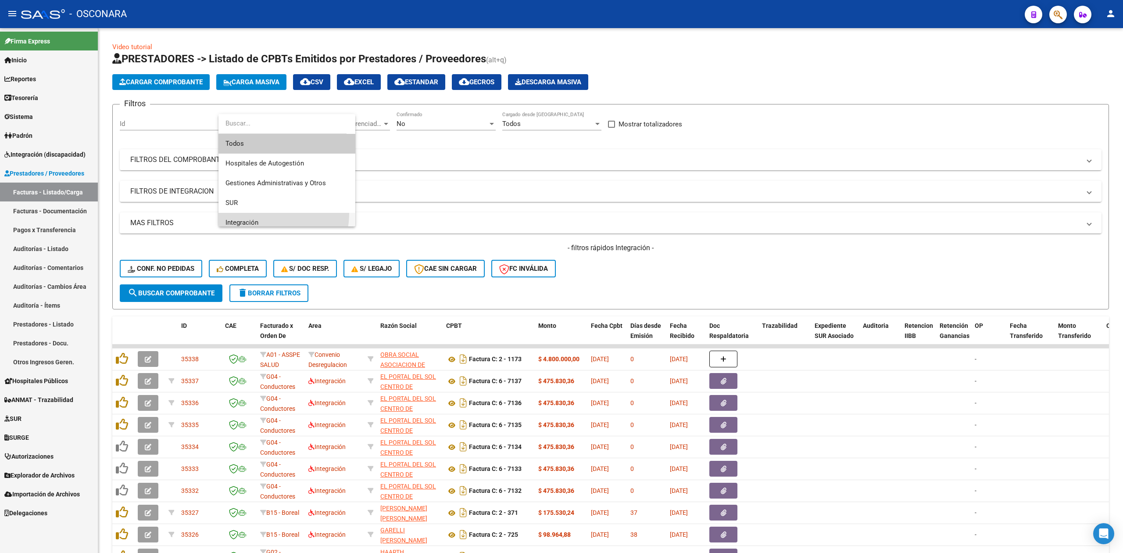
click at [262, 213] on span "Integración" at bounding box center [287, 223] width 123 height 20
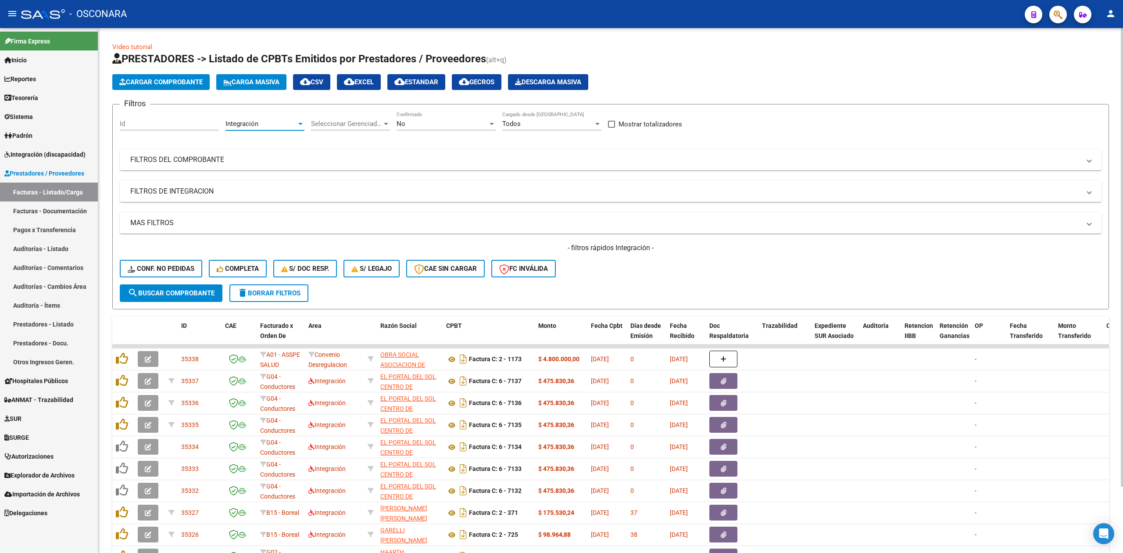
click at [324, 123] on span "Seleccionar Gerenciador" at bounding box center [346, 124] width 71 height 8
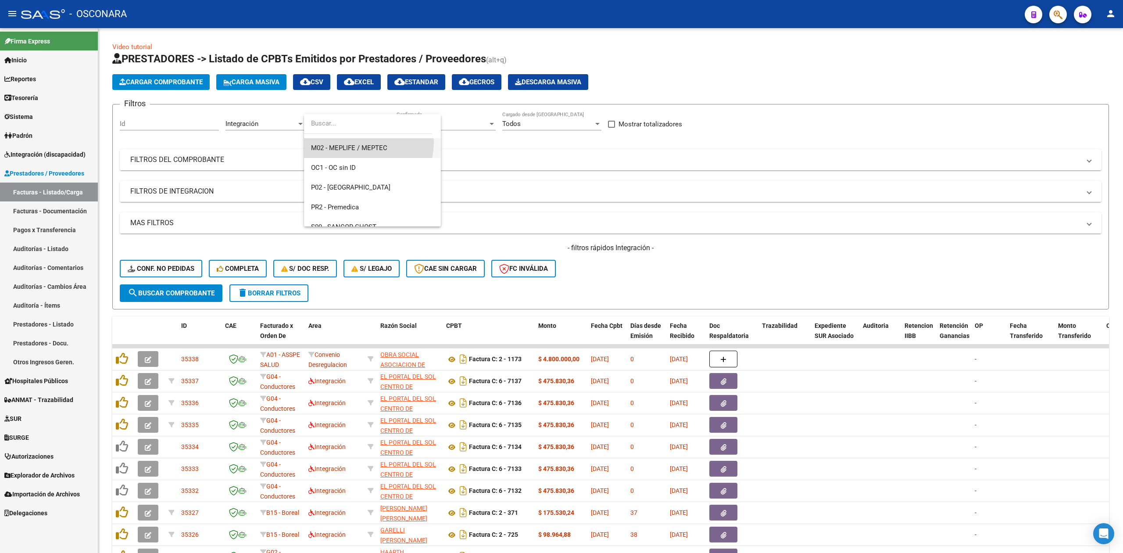
click at [362, 142] on span "M02 - MEPLIFE / MEPTEC" at bounding box center [372, 148] width 123 height 20
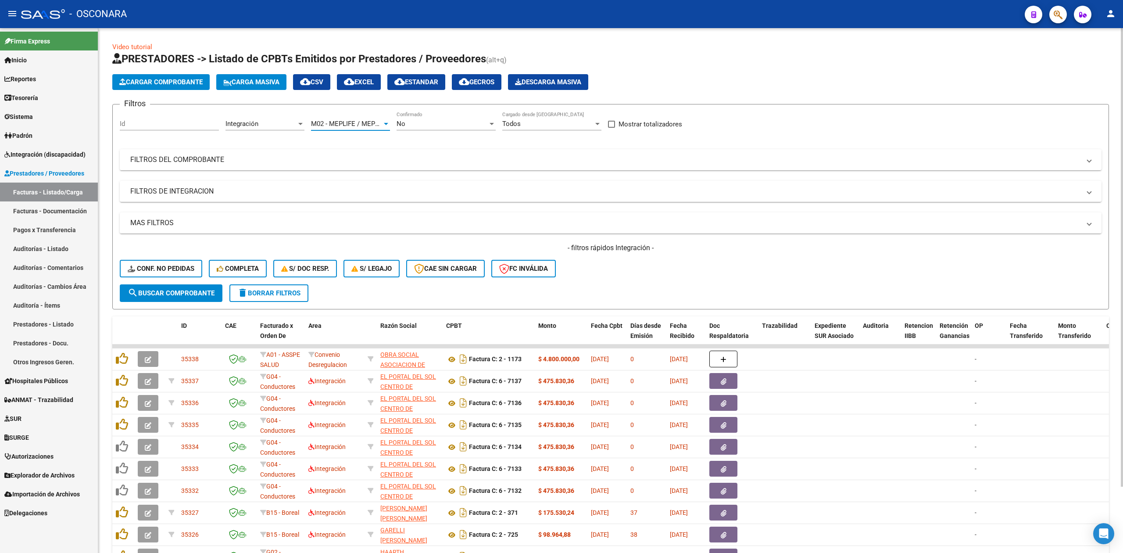
click at [204, 290] on span "search Buscar Comprobante" at bounding box center [171, 293] width 87 height 8
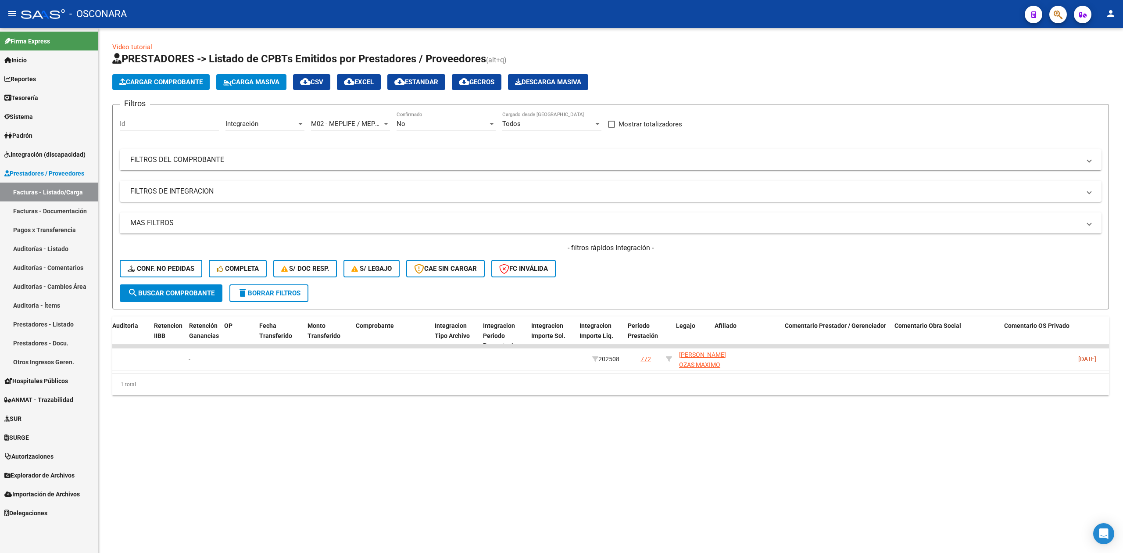
scroll to position [0, 695]
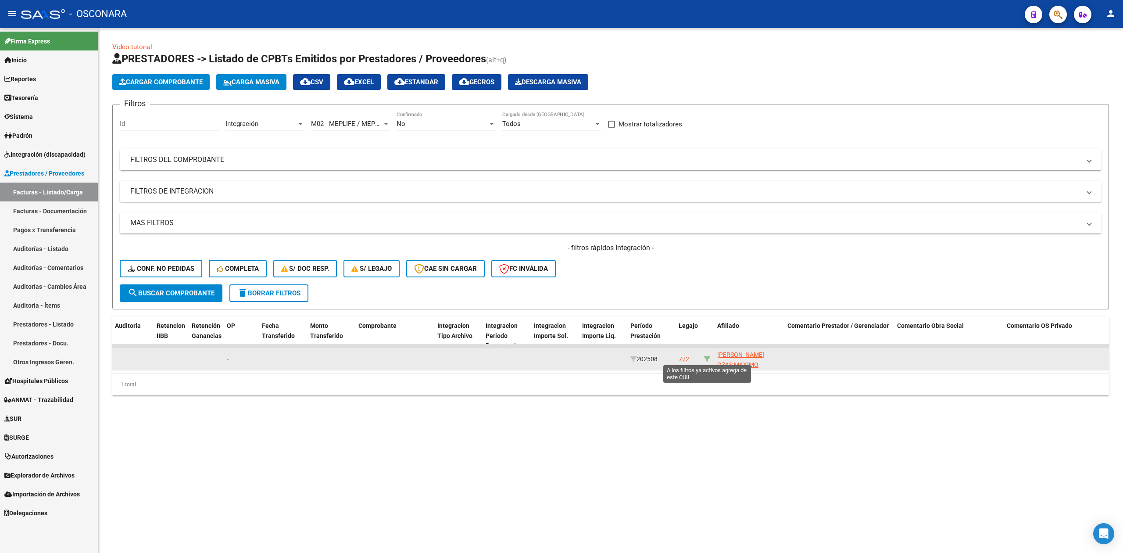
click at [705, 356] on icon at bounding box center [707, 359] width 6 height 6
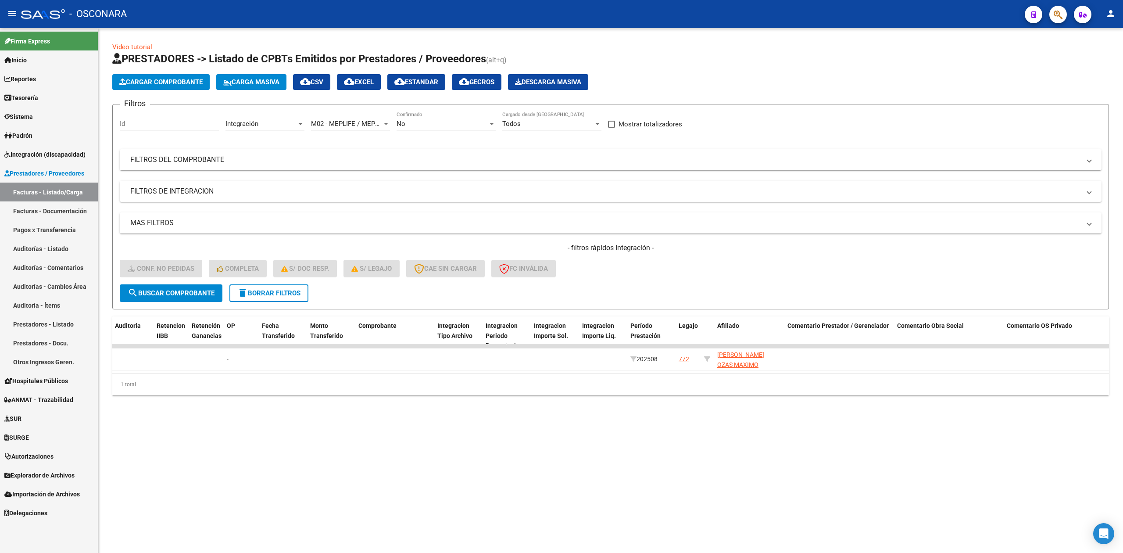
click at [419, 155] on mat-panel-title "FILTROS DEL COMPROBANTE" at bounding box center [605, 160] width 950 height 10
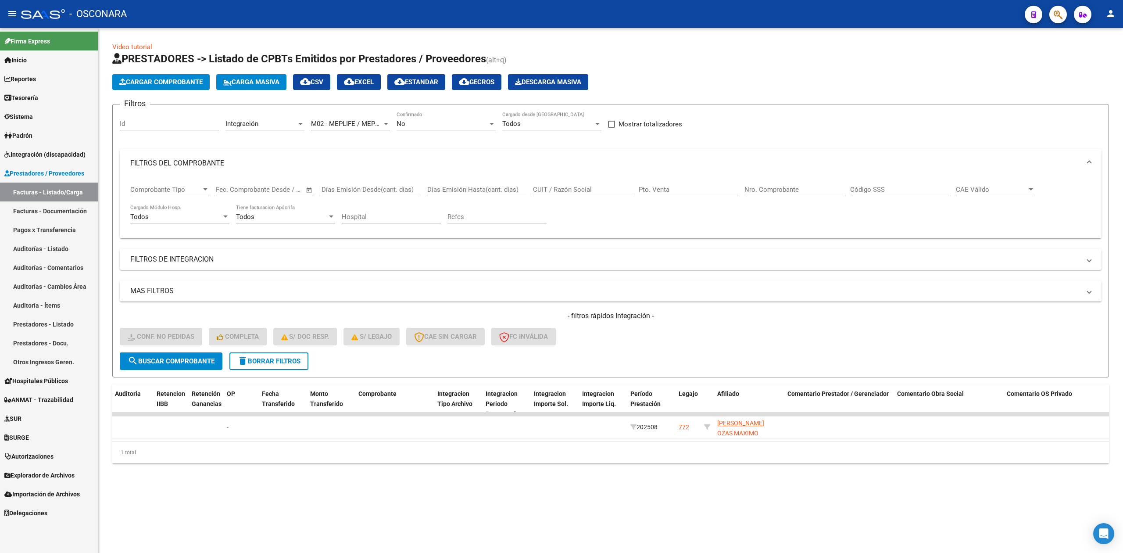
click at [416, 121] on div "No" at bounding box center [442, 124] width 91 height 8
click at [417, 85] on span "Todos" at bounding box center [446, 85] width 99 height 20
click at [209, 358] on span "search Buscar Comprobante" at bounding box center [171, 361] width 87 height 8
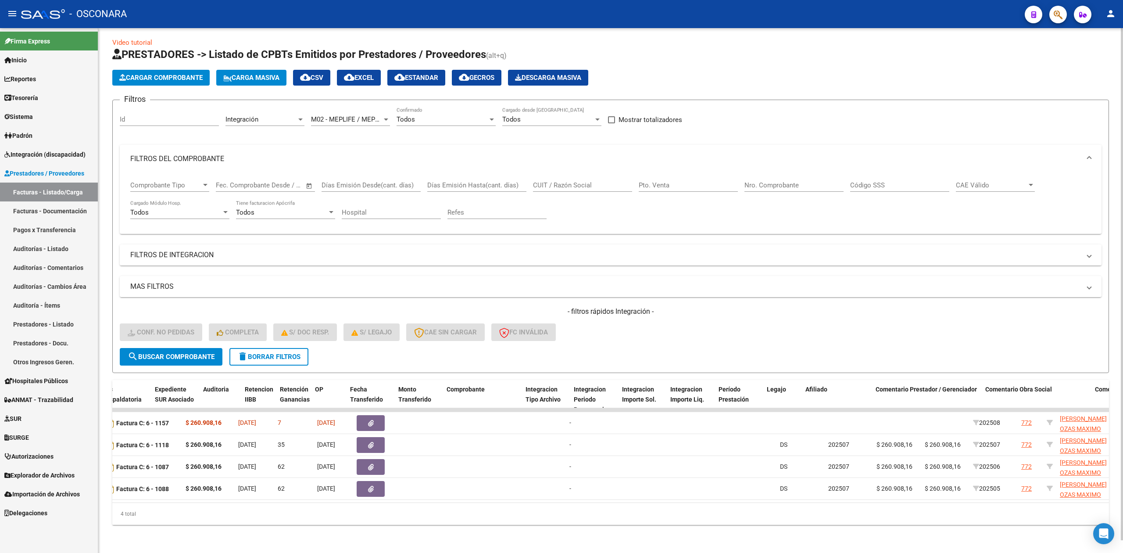
scroll to position [0, 0]
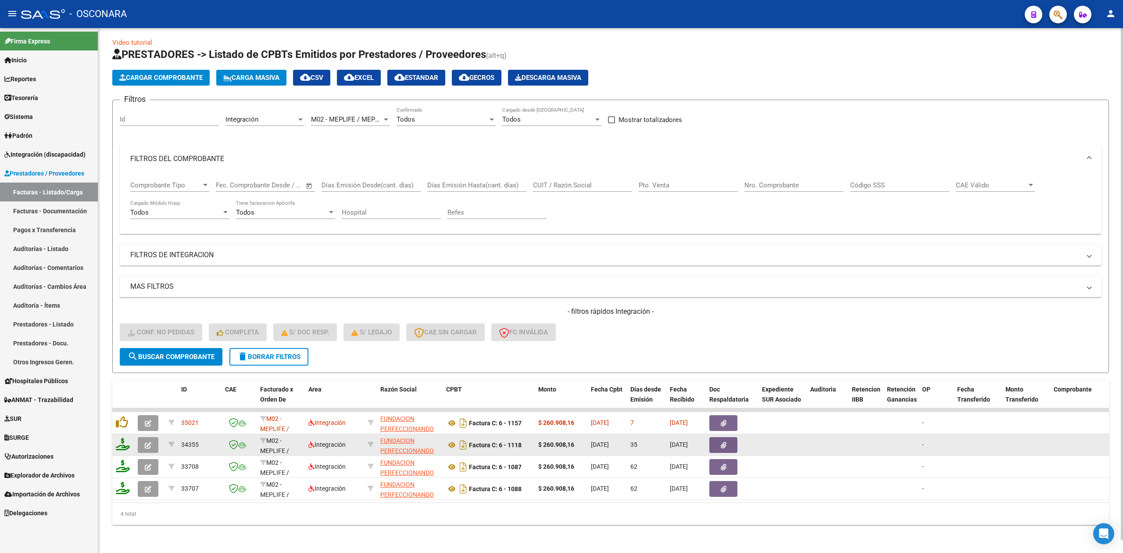
click at [155, 437] on button "button" at bounding box center [148, 445] width 21 height 16
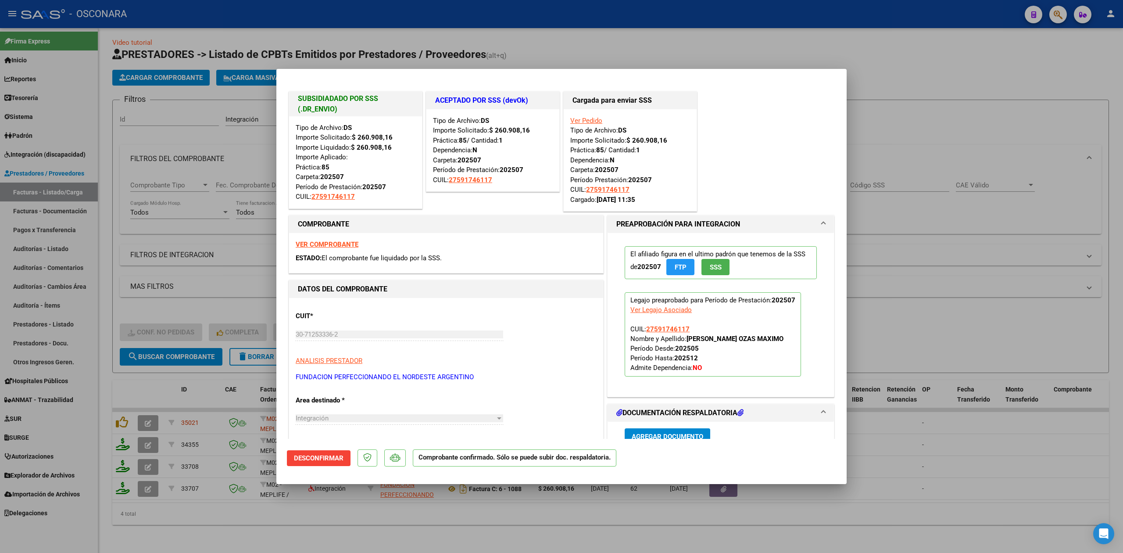
click at [324, 529] on div at bounding box center [561, 276] width 1123 height 553
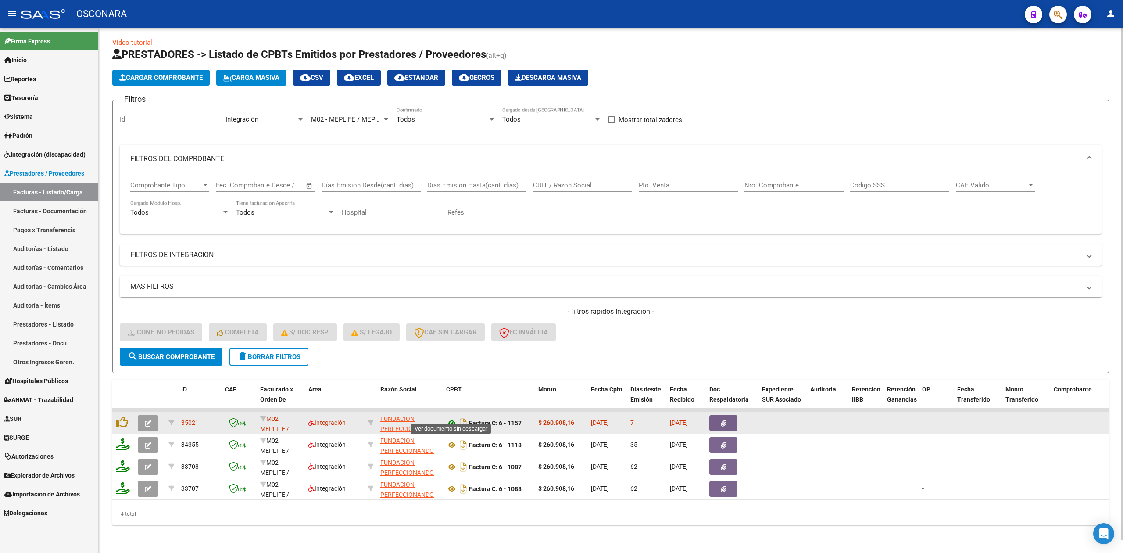
click at [455, 418] on icon at bounding box center [451, 423] width 11 height 11
click at [715, 415] on button "button" at bounding box center [723, 423] width 28 height 16
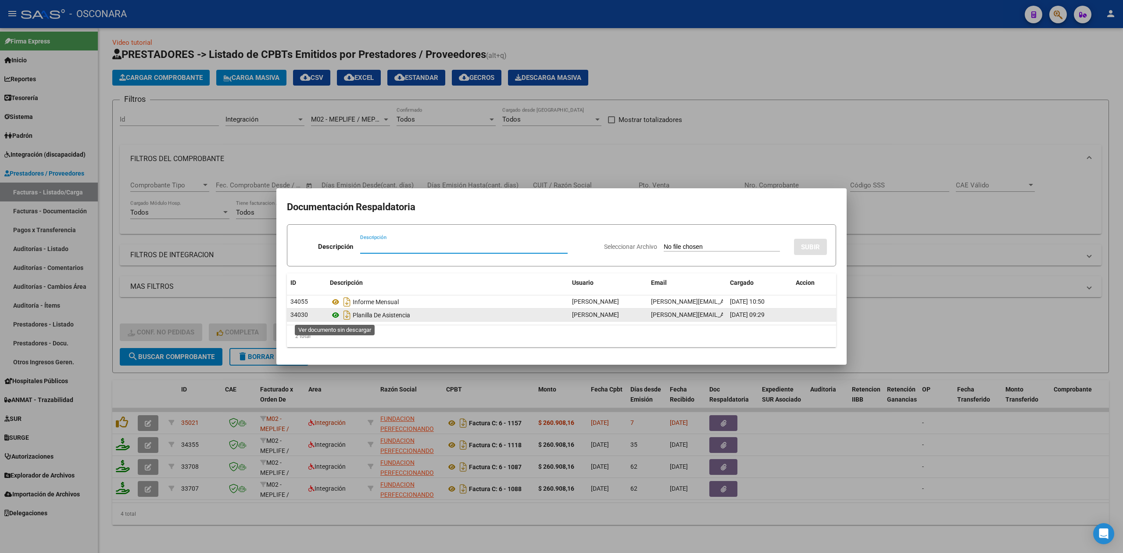
click at [336, 312] on icon at bounding box center [335, 315] width 11 height 11
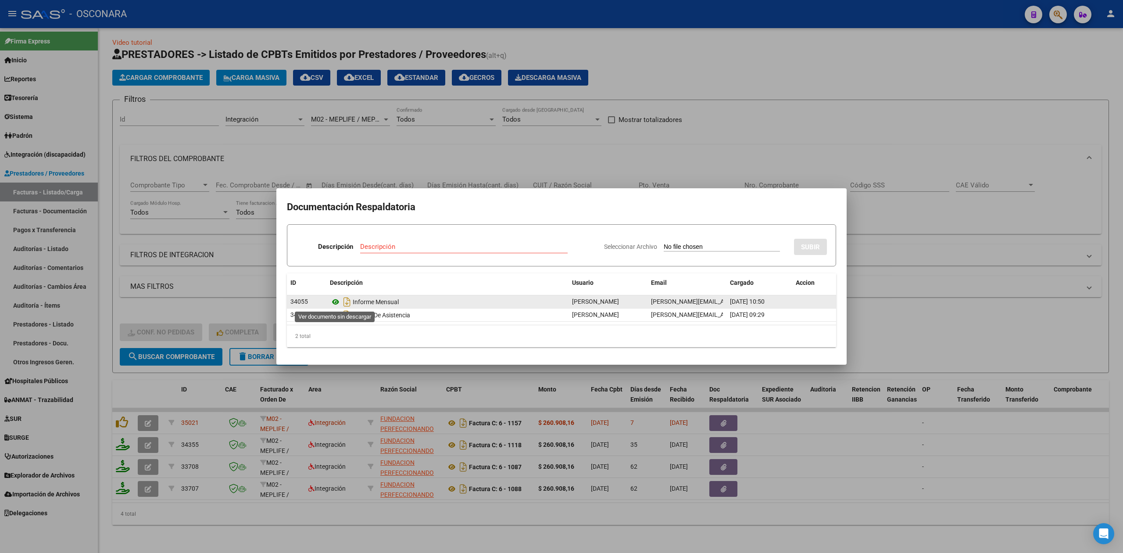
click at [334, 297] on icon at bounding box center [335, 302] width 11 height 11
click at [594, 146] on div at bounding box center [561, 276] width 1123 height 553
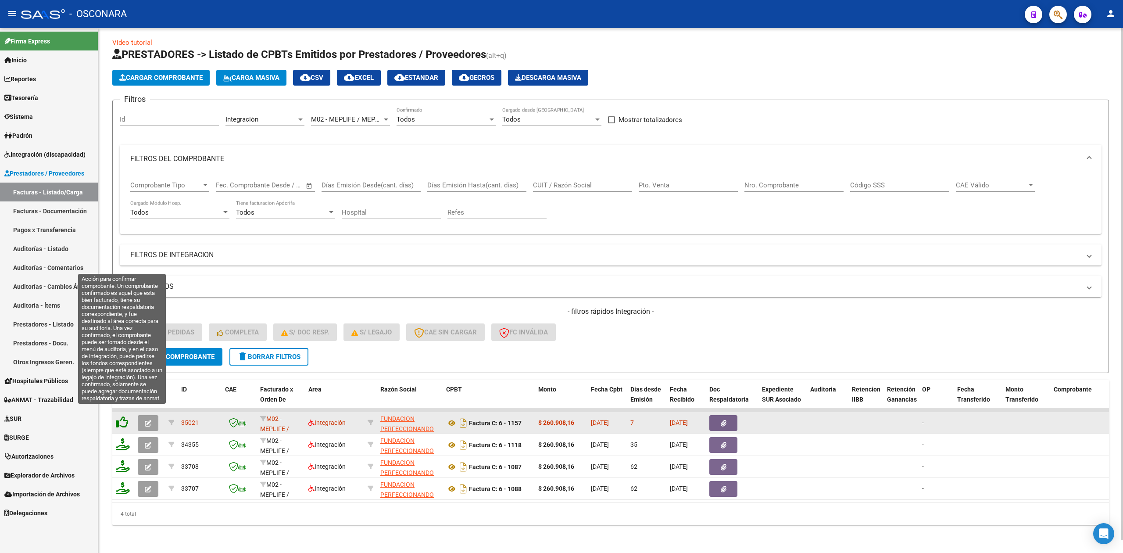
click at [123, 416] on icon at bounding box center [122, 422] width 12 height 12
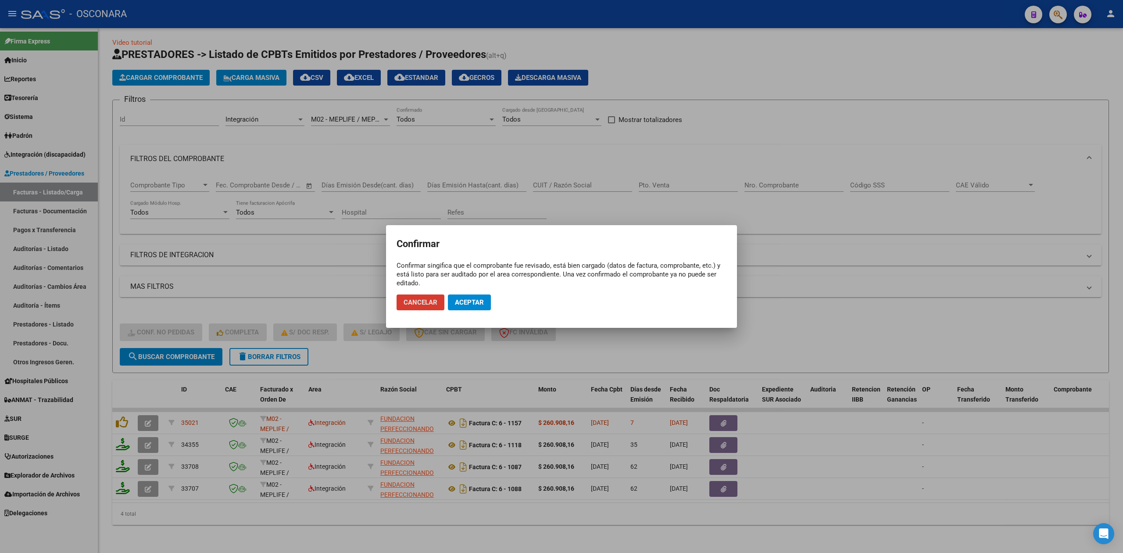
click at [462, 297] on button "Aceptar" at bounding box center [469, 302] width 43 height 16
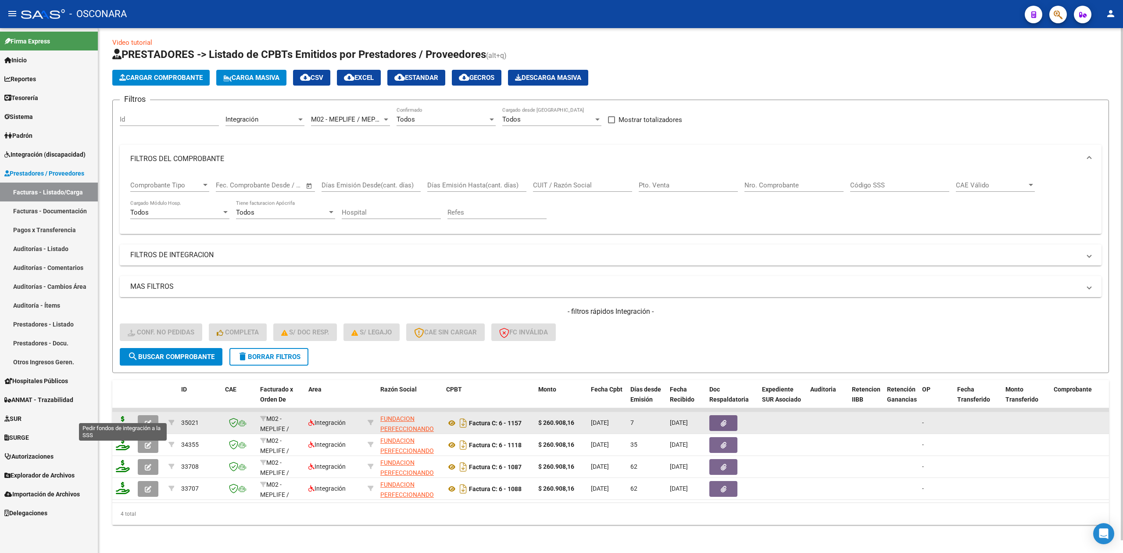
click at [122, 416] on icon at bounding box center [123, 422] width 14 height 12
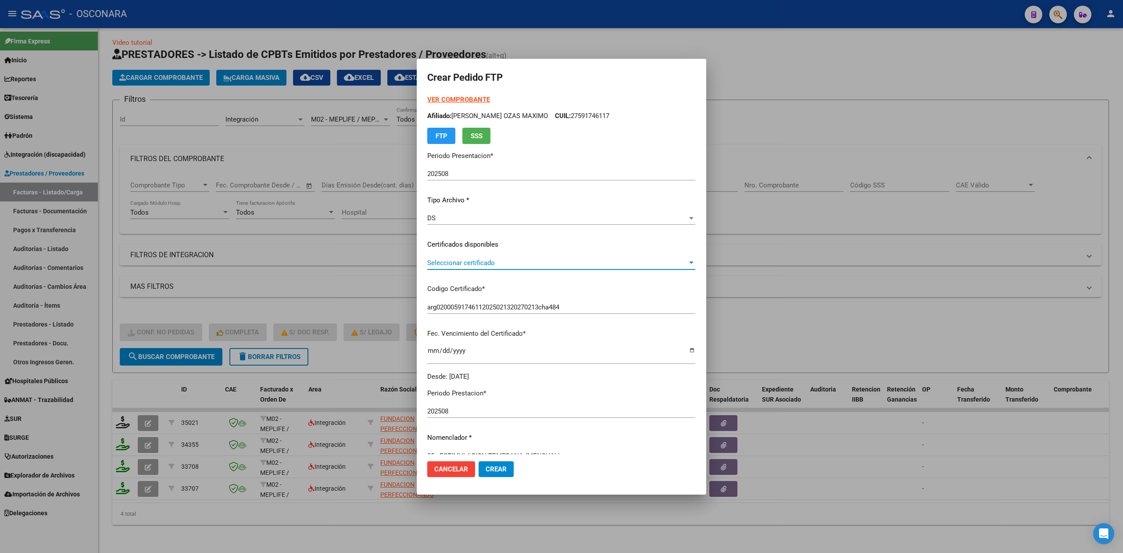
click at [467, 262] on span "Seleccionar certificado" at bounding box center [557, 263] width 260 height 8
click at [467, 278] on span "arg02000591746112025021320270213cha484 - [DATE]" at bounding box center [494, 282] width 157 height 8
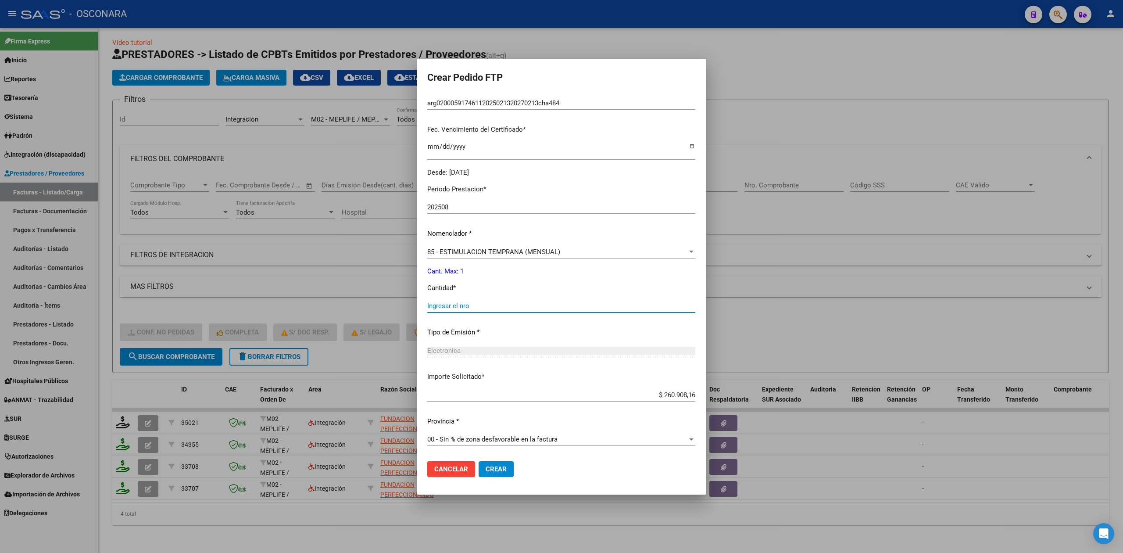
click at [453, 306] on input "Ingresar el nro" at bounding box center [561, 306] width 268 height 8
click at [479, 461] on button "Crear" at bounding box center [496, 469] width 35 height 16
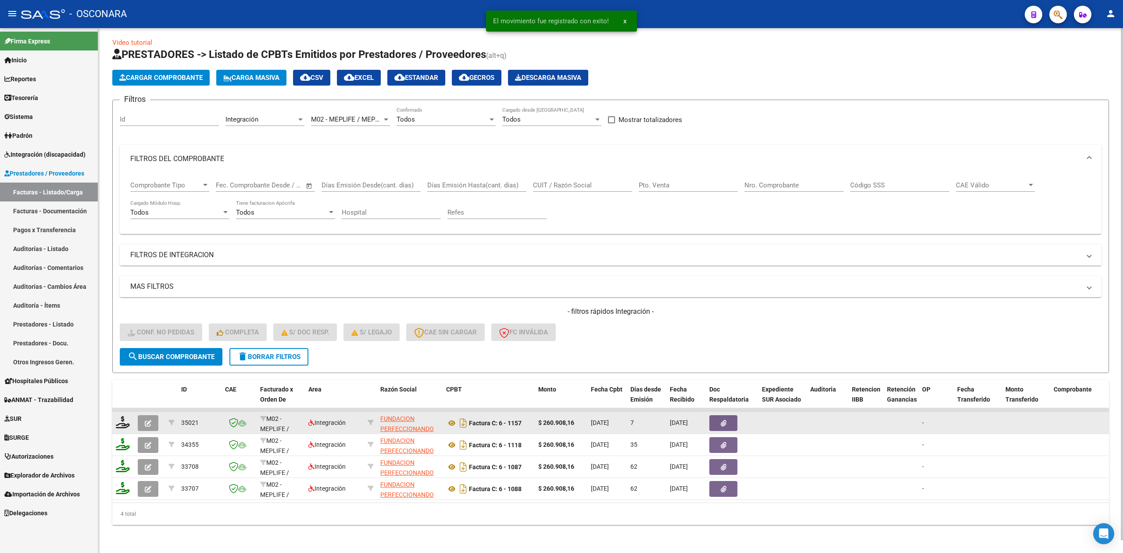
click at [156, 415] on button "button" at bounding box center [148, 423] width 21 height 16
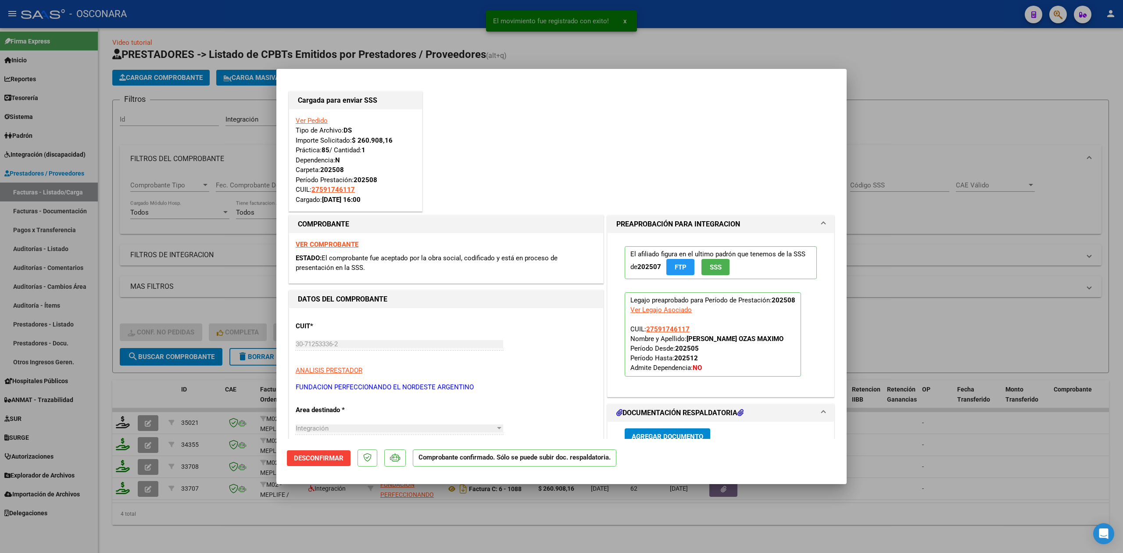
click at [305, 532] on div at bounding box center [561, 276] width 1123 height 553
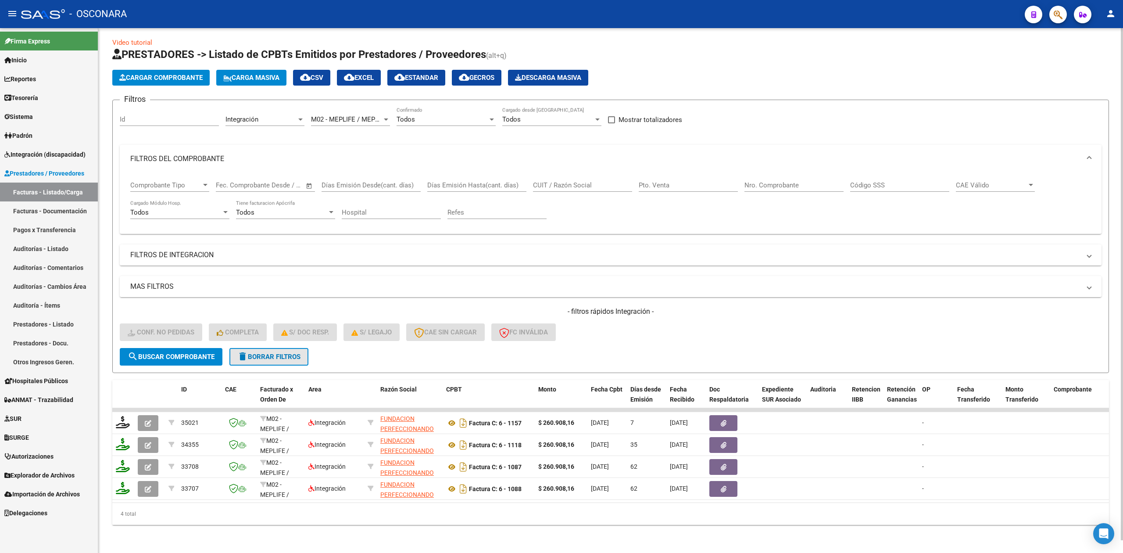
click at [272, 353] on span "delete Borrar Filtros" at bounding box center [268, 357] width 63 height 8
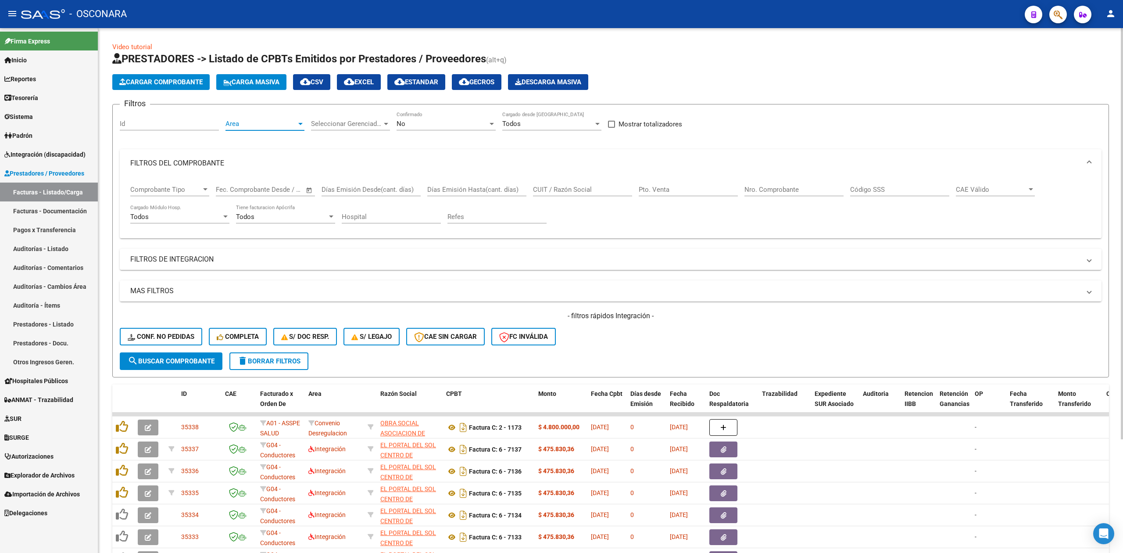
click at [267, 125] on span "Area" at bounding box center [261, 124] width 71 height 8
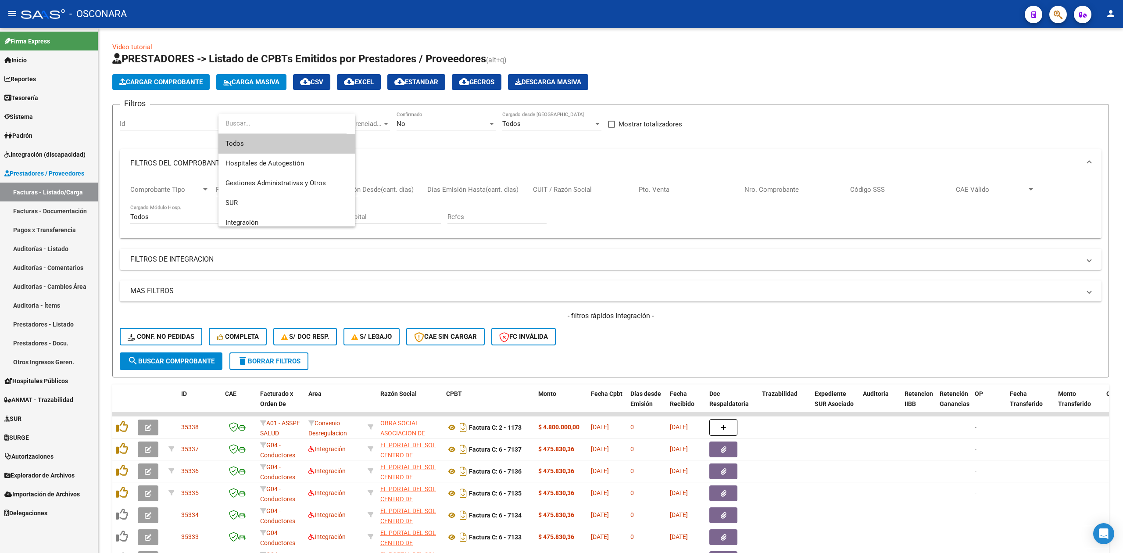
click at [368, 125] on div at bounding box center [561, 276] width 1123 height 553
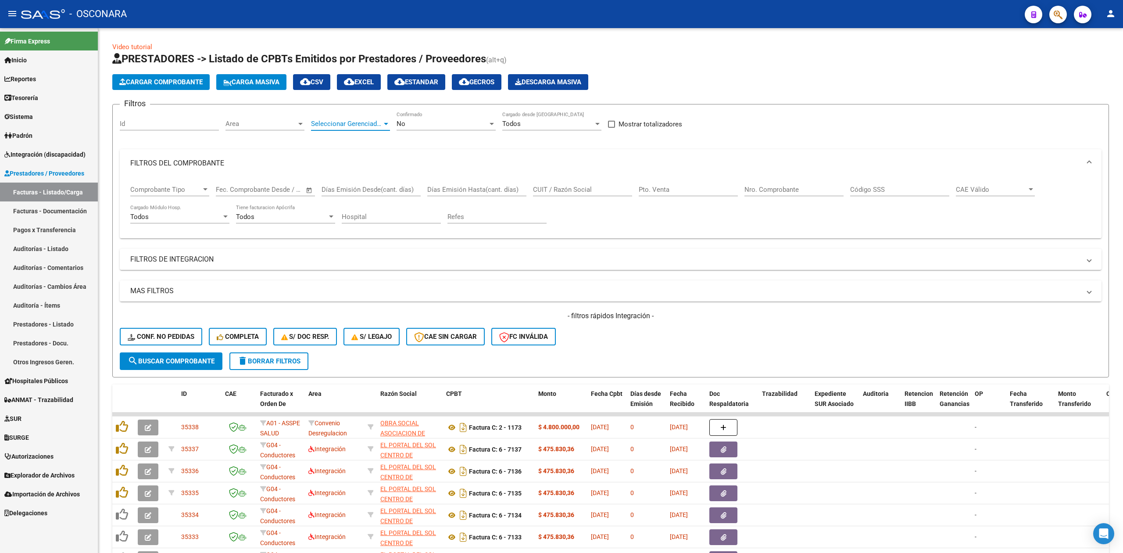
click at [368, 125] on span "Seleccionar Gerenciador" at bounding box center [346, 124] width 71 height 8
click at [366, 199] on span "M02 - MEPLIFE / MEPTEC" at bounding box center [372, 207] width 123 height 20
click at [211, 357] on span "search Buscar Comprobante" at bounding box center [171, 361] width 87 height 8
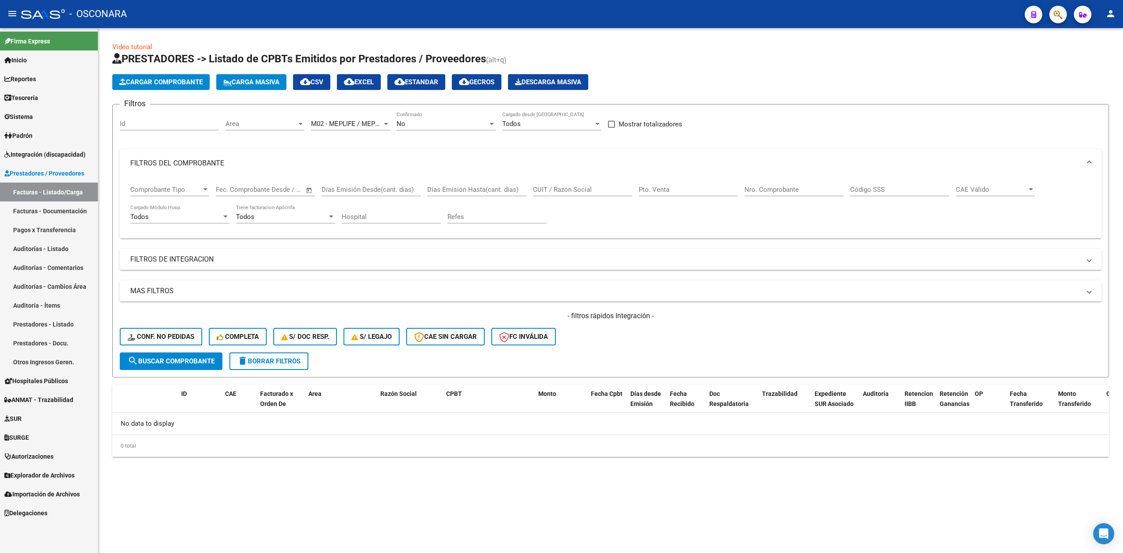
click at [621, 55] on h1 "PRESTADORES -> Listado de CPBTs Emitidos por Prestadores / Proveedores (alt+q)" at bounding box center [610, 59] width 997 height 15
click at [654, 66] on h1 "PRESTADORES -> Listado de CPBTs Emitidos por Prestadores / Proveedores (alt+q)" at bounding box center [610, 59] width 997 height 15
click at [604, 337] on div "- filtros rápidos Integración - Conf. no pedidas Completa S/ Doc Resp. S/ legaj…" at bounding box center [611, 331] width 982 height 41
click at [406, 120] on div "No" at bounding box center [442, 124] width 91 height 8
click at [410, 84] on span "Todos" at bounding box center [446, 85] width 99 height 20
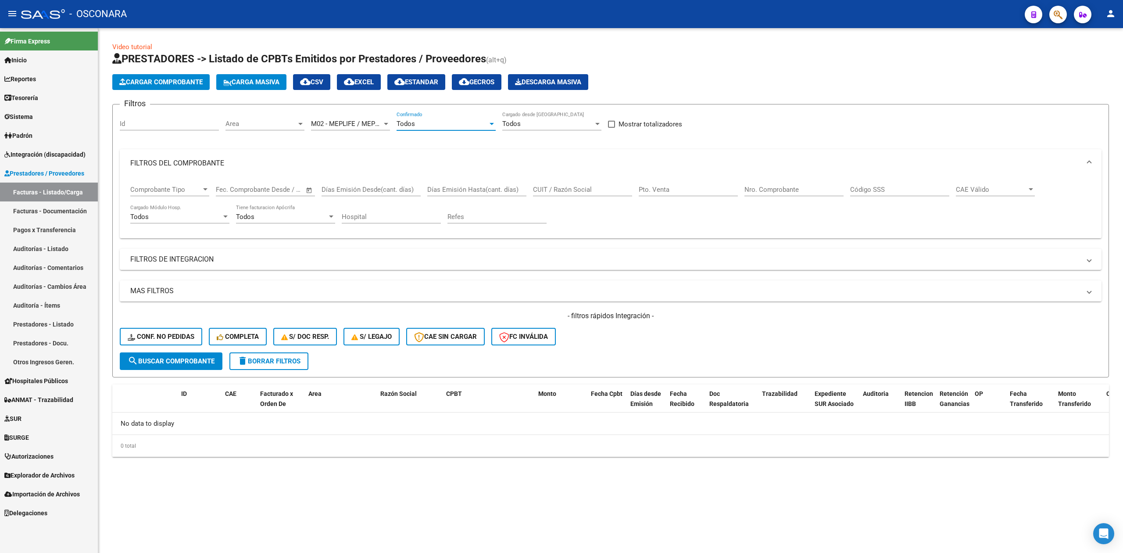
click at [194, 161] on mat-panel-title "FILTROS DEL COMPROBANTE" at bounding box center [605, 163] width 950 height 10
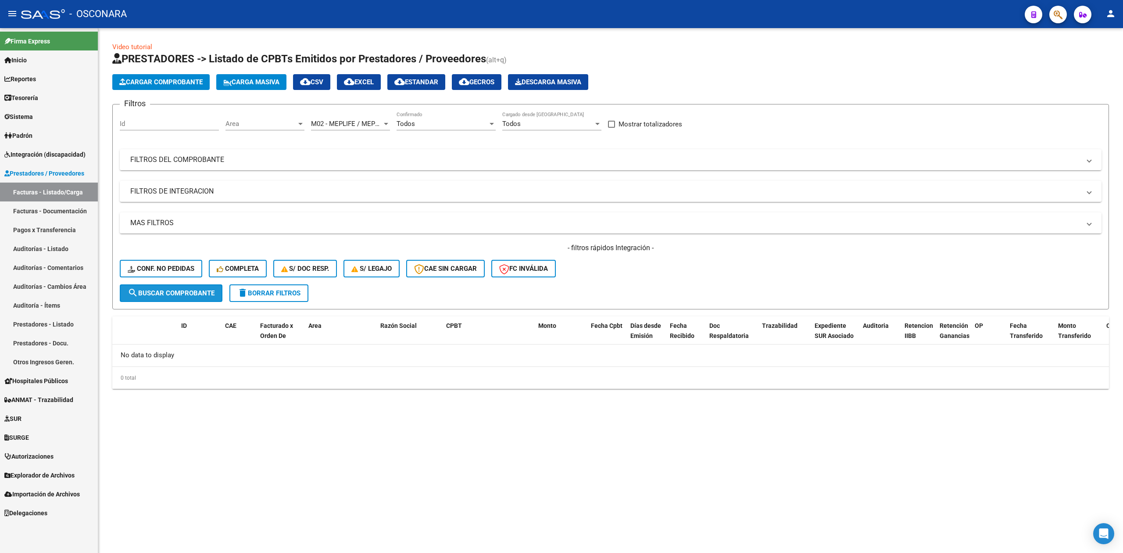
click at [190, 294] on span "search Buscar Comprobante" at bounding box center [171, 293] width 87 height 8
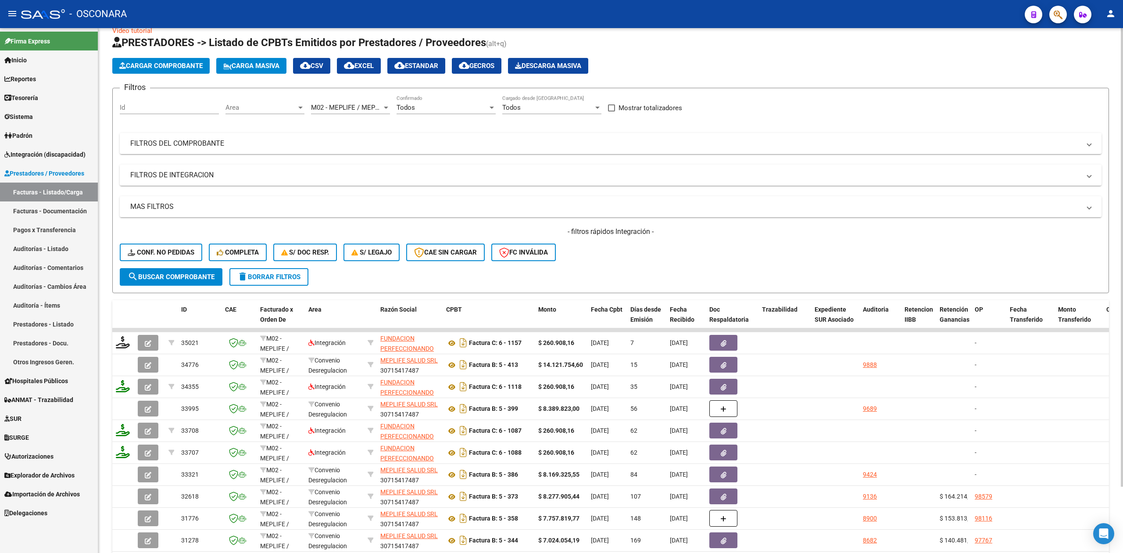
scroll to position [0, 0]
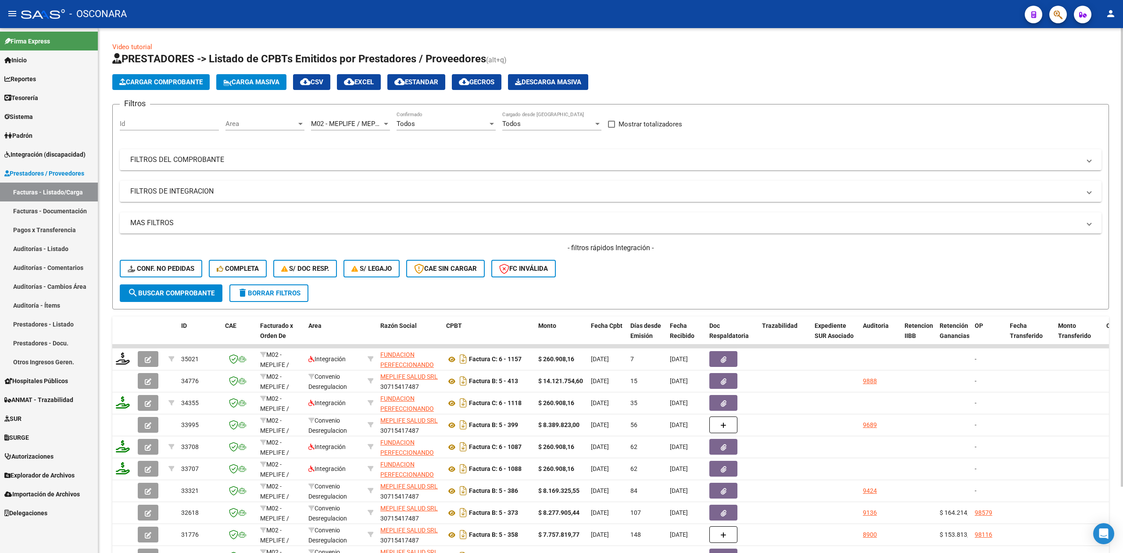
click at [260, 125] on span "Area" at bounding box center [261, 124] width 71 height 8
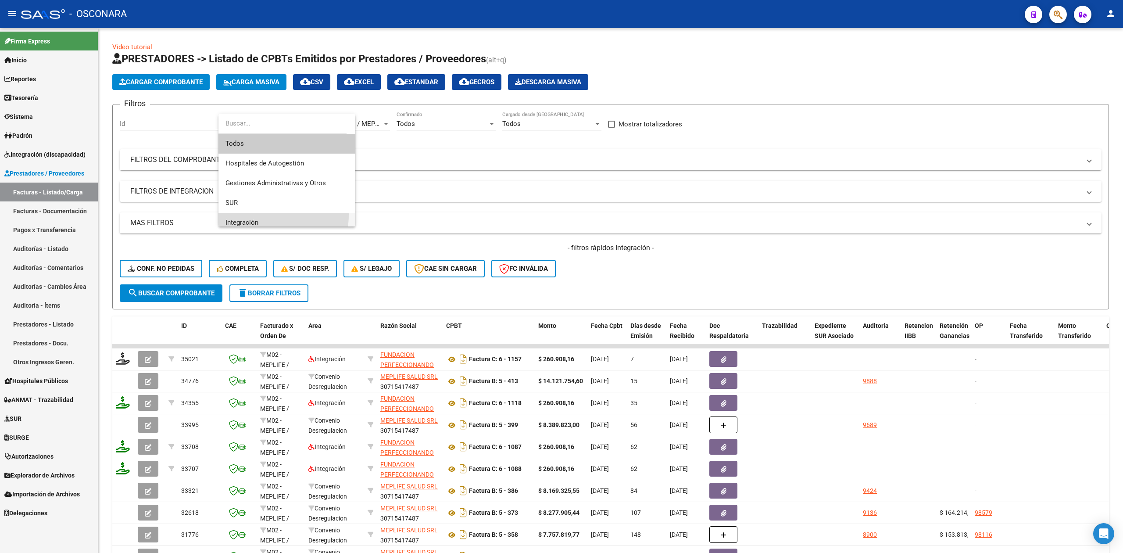
click at [258, 215] on span "Integración" at bounding box center [287, 223] width 123 height 20
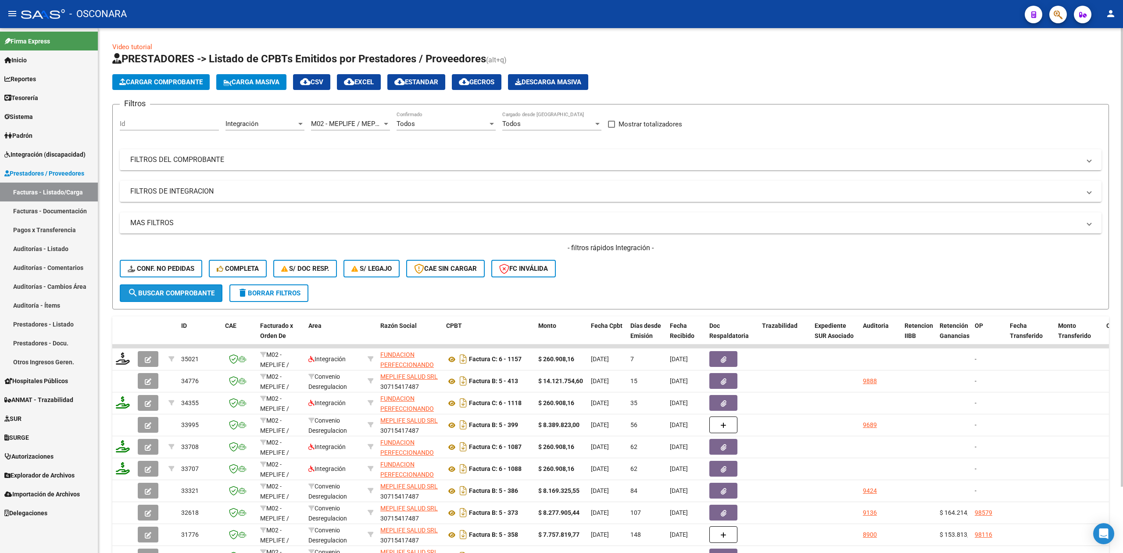
click at [207, 289] on span "search Buscar Comprobante" at bounding box center [171, 293] width 87 height 8
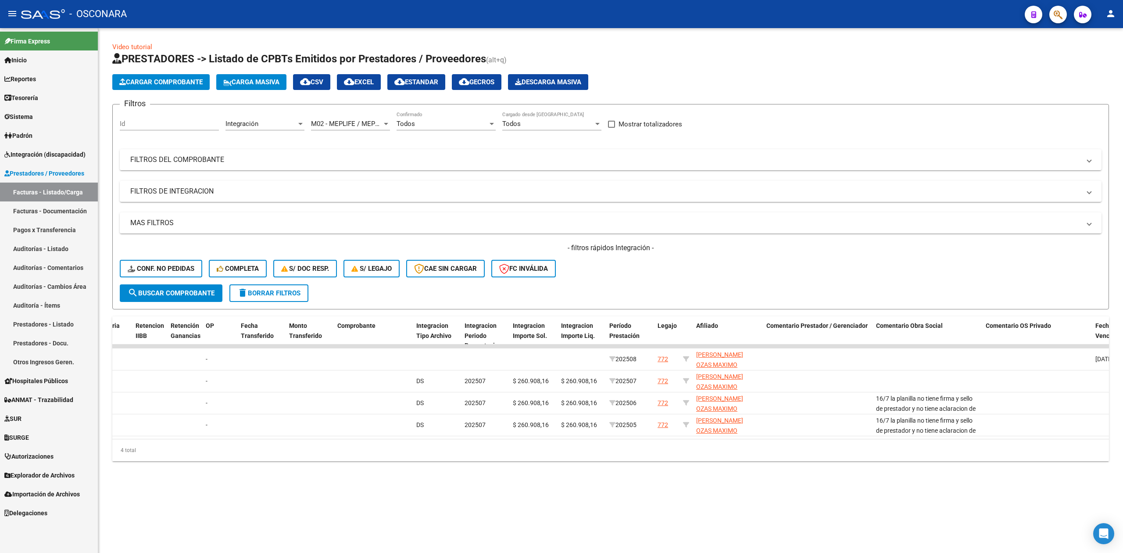
scroll to position [0, 0]
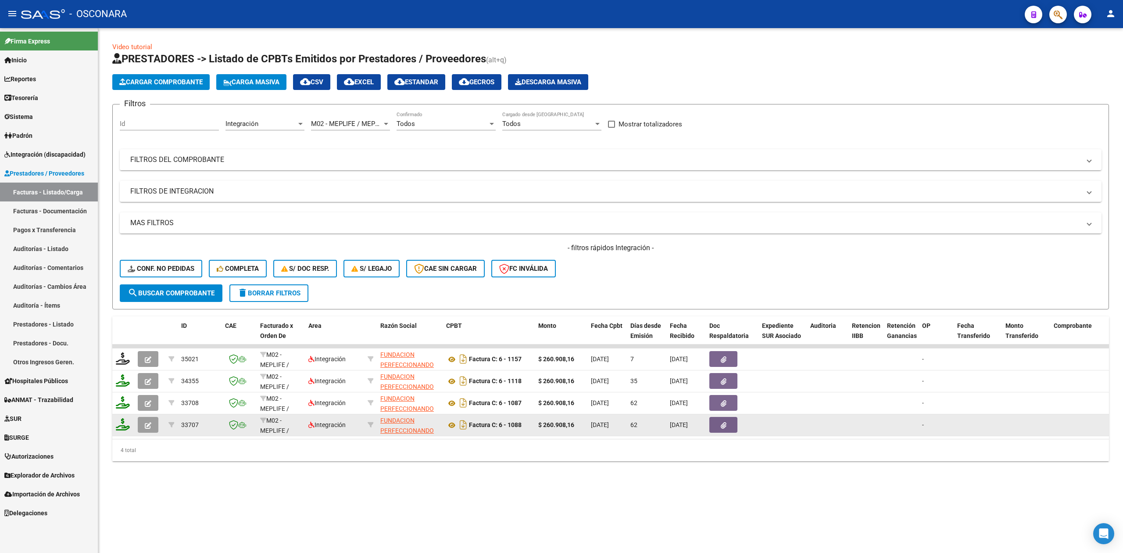
click at [153, 428] on button "button" at bounding box center [148, 425] width 21 height 16
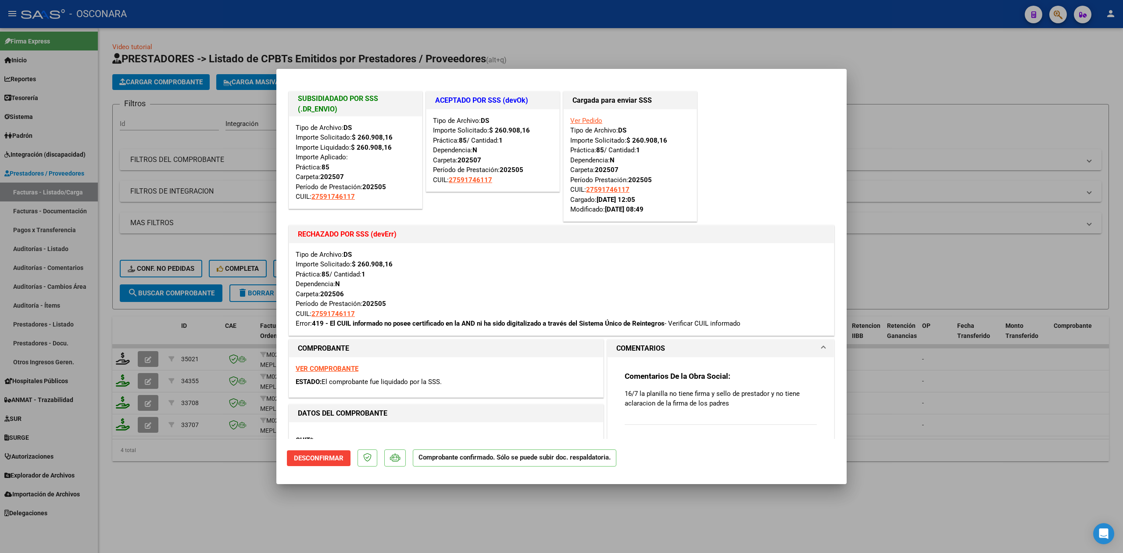
click at [162, 499] on div at bounding box center [561, 276] width 1123 height 553
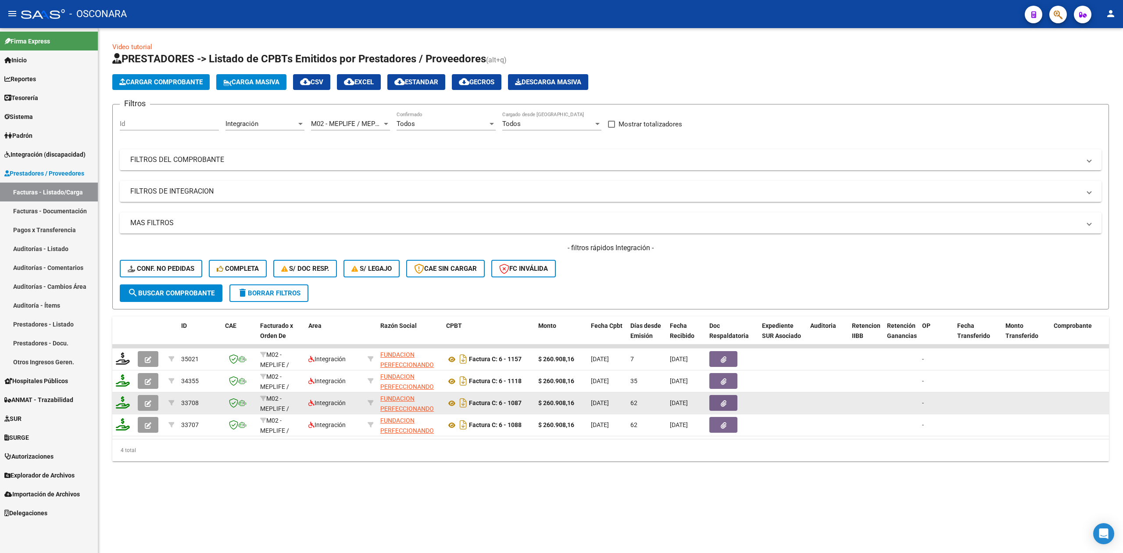
click at [149, 400] on icon "button" at bounding box center [148, 403] width 7 height 7
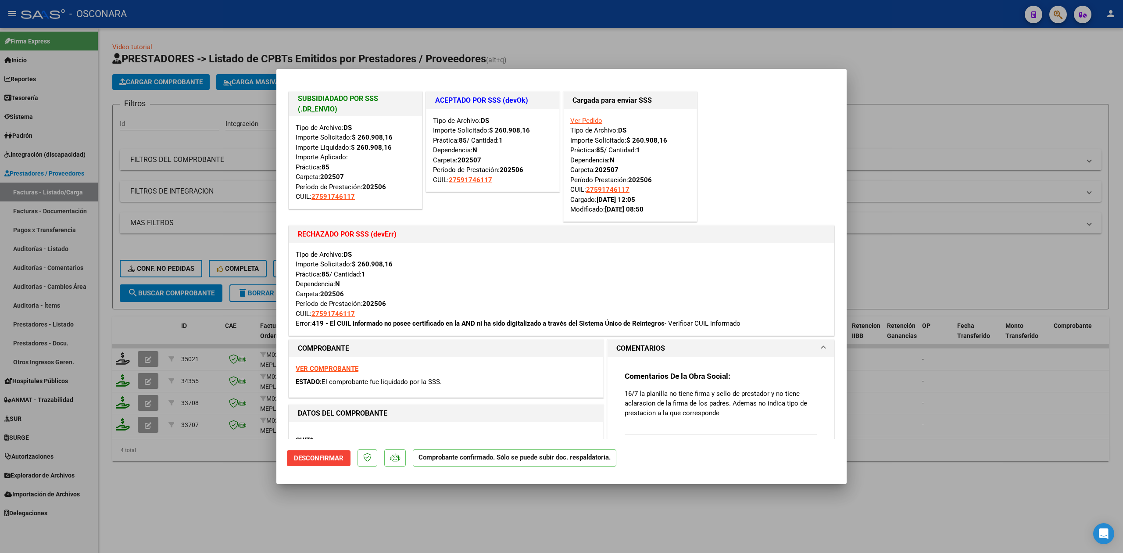
click at [168, 490] on div at bounding box center [561, 276] width 1123 height 553
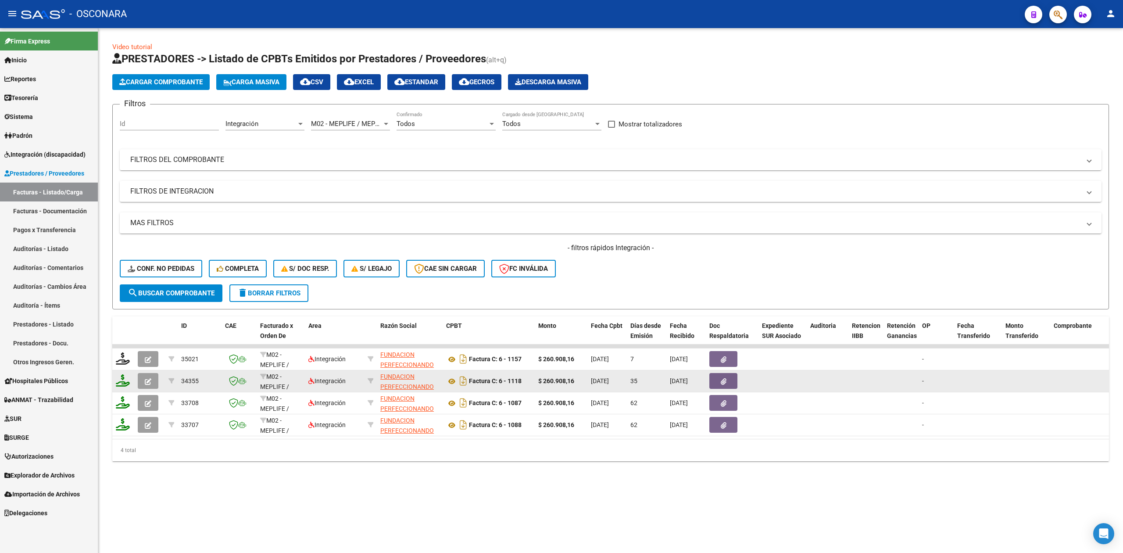
click at [145, 380] on icon "button" at bounding box center [148, 381] width 7 height 7
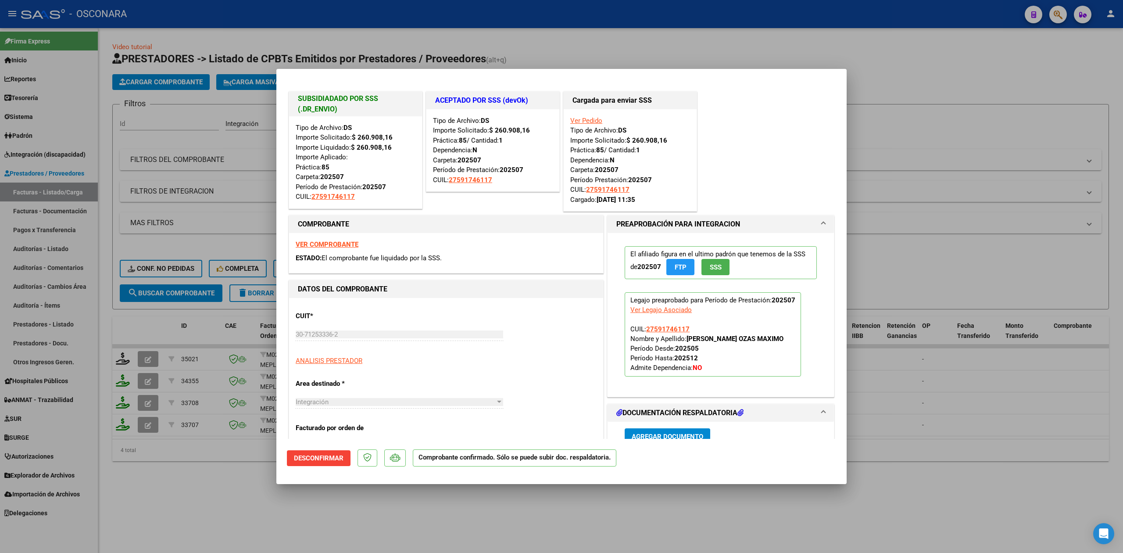
click at [189, 497] on div at bounding box center [561, 276] width 1123 height 553
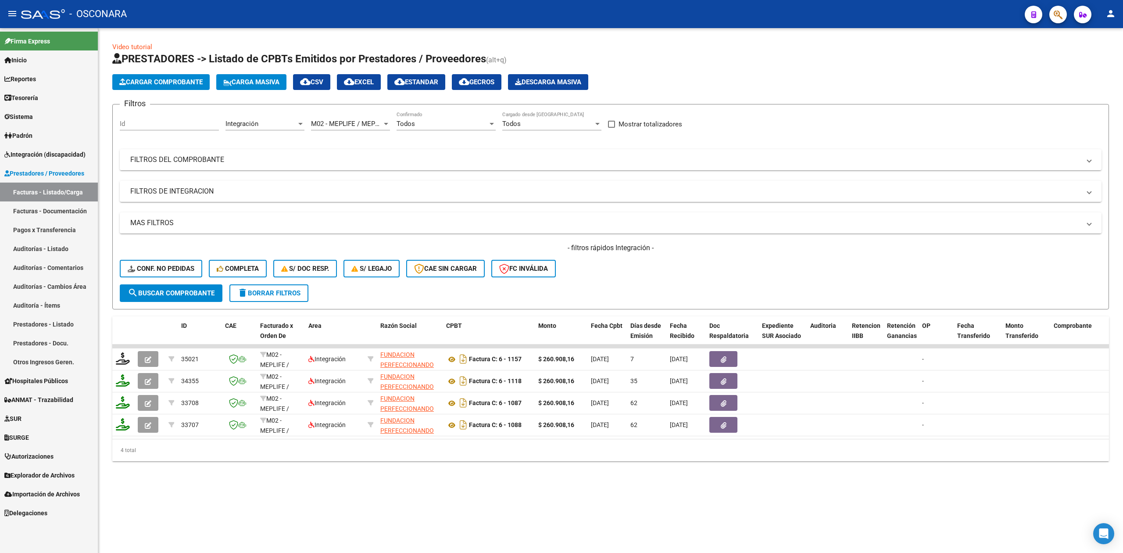
click at [594, 47] on div "Video tutorial PRESTADORES -> Listado de CPBTs Emitidos por Prestadores / Prove…" at bounding box center [610, 251] width 997 height 419
click at [53, 151] on span "Integración (discapacidad)" at bounding box center [44, 155] width 81 height 10
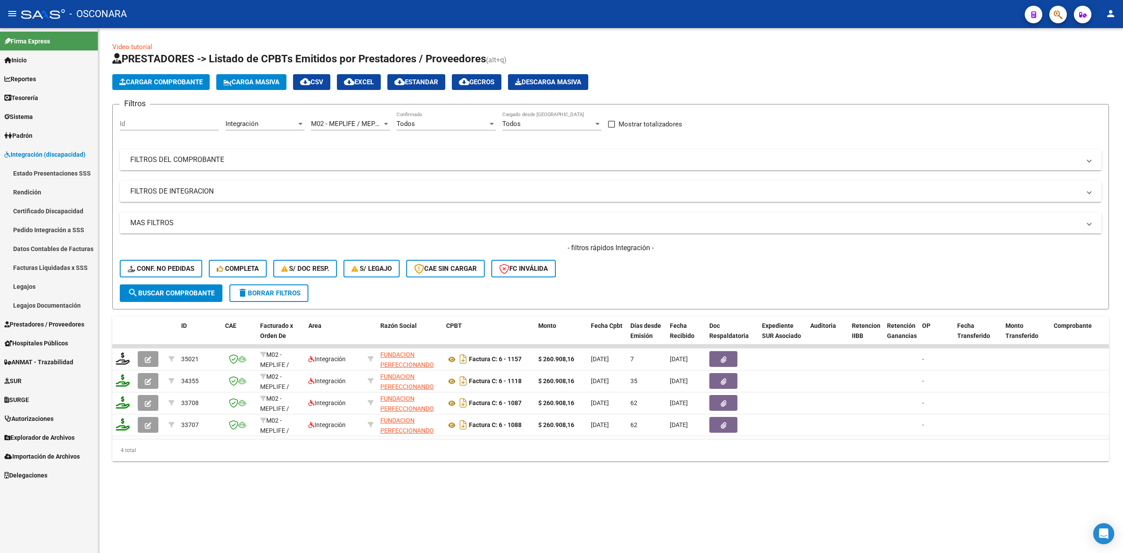
click at [57, 263] on link "Facturas Liquidadas x SSS" at bounding box center [49, 267] width 98 height 19
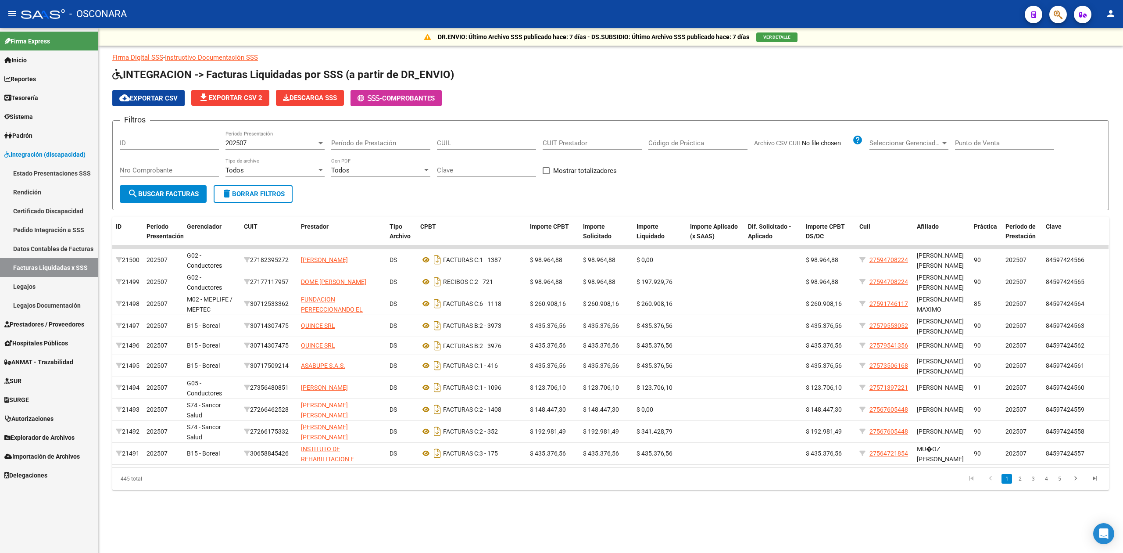
click at [258, 146] on div "202507" at bounding box center [271, 143] width 91 height 8
click at [255, 183] on span "202505" at bounding box center [275, 183] width 99 height 20
click at [186, 198] on button "search Buscar Facturas" at bounding box center [163, 194] width 87 height 18
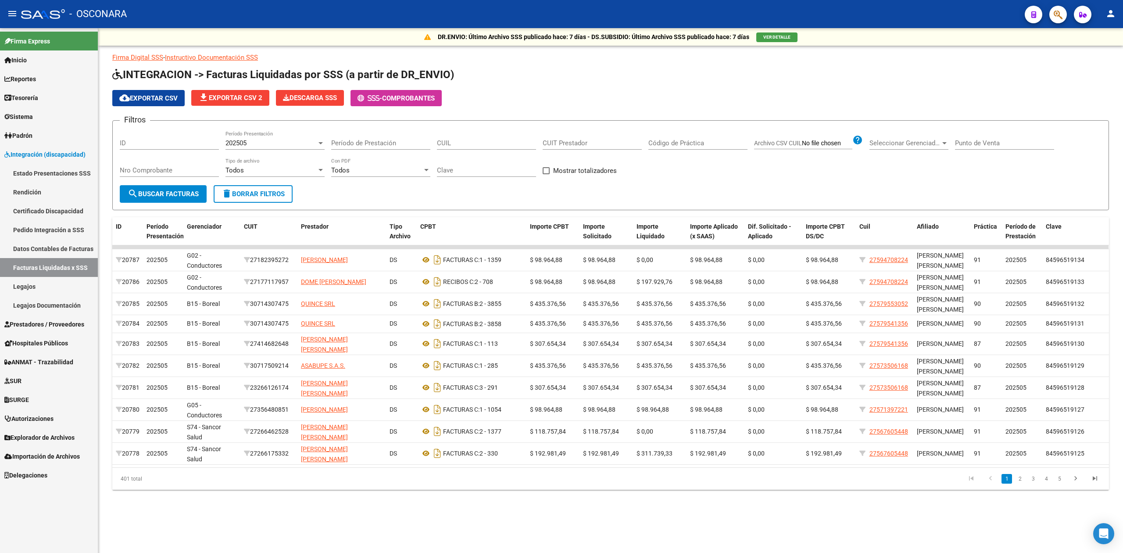
click at [174, 97] on span "cloud_download Exportar CSV" at bounding box center [148, 98] width 58 height 8
click at [241, 141] on span "202505" at bounding box center [236, 143] width 21 height 8
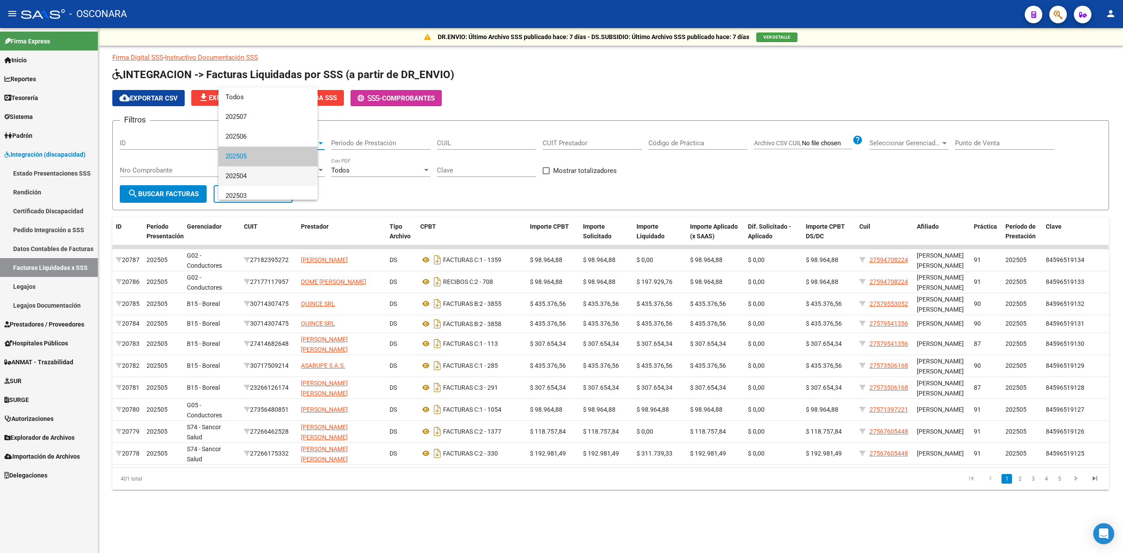
scroll to position [13, 0]
click at [245, 125] on span "202506" at bounding box center [275, 124] width 99 height 20
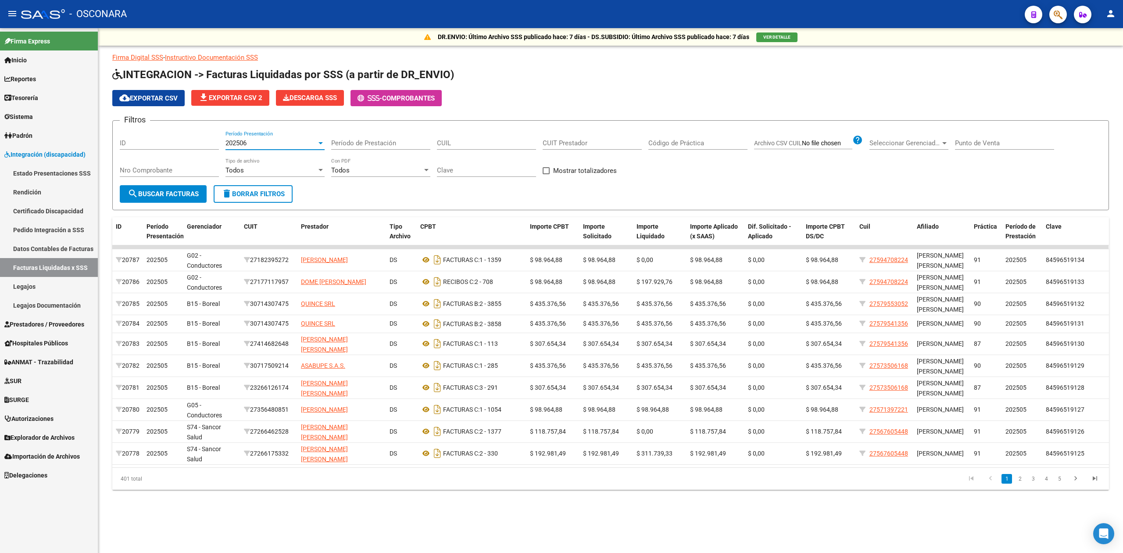
click at [192, 191] on span "search Buscar Facturas" at bounding box center [163, 194] width 71 height 8
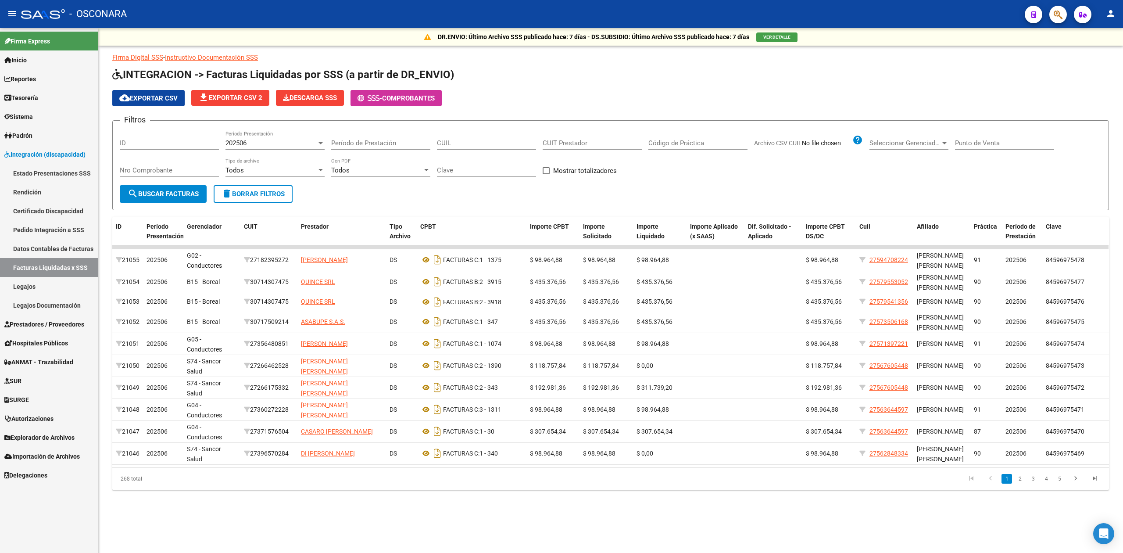
click at [172, 101] on span "cloud_download Exportar CSV" at bounding box center [148, 98] width 58 height 8
click at [29, 151] on span "Integración (discapacidad)" at bounding box center [44, 155] width 81 height 10
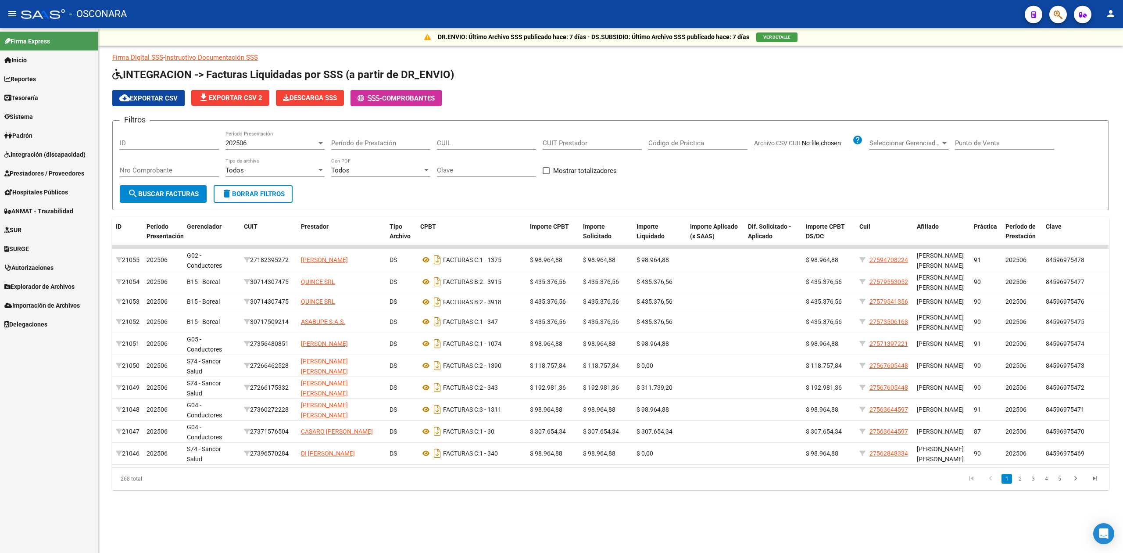
click at [42, 175] on span "Prestadores / Proveedores" at bounding box center [44, 173] width 80 height 10
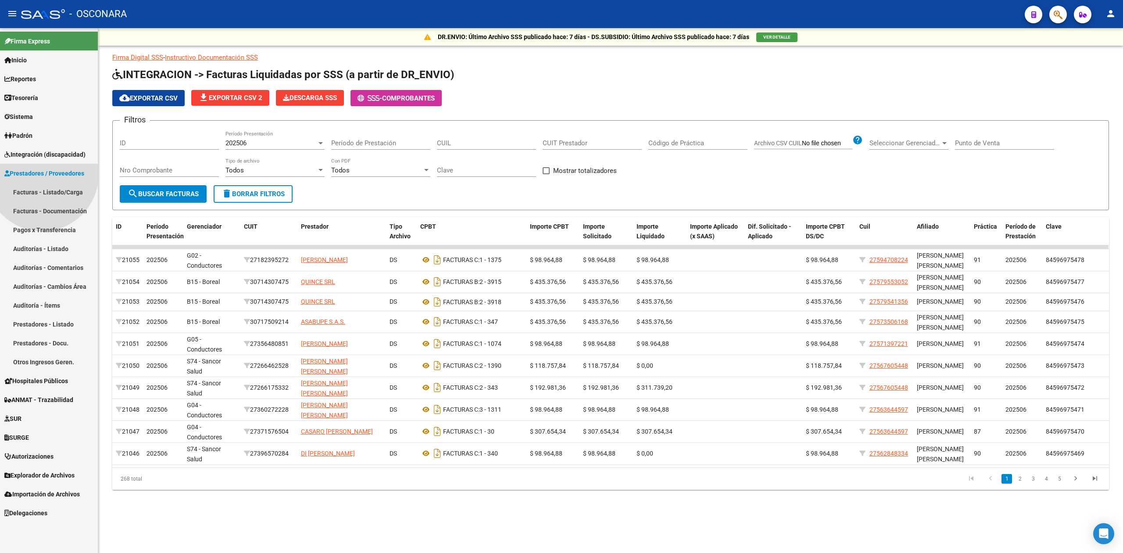
click at [43, 189] on link "Facturas - Listado/Carga" at bounding box center [49, 192] width 98 height 19
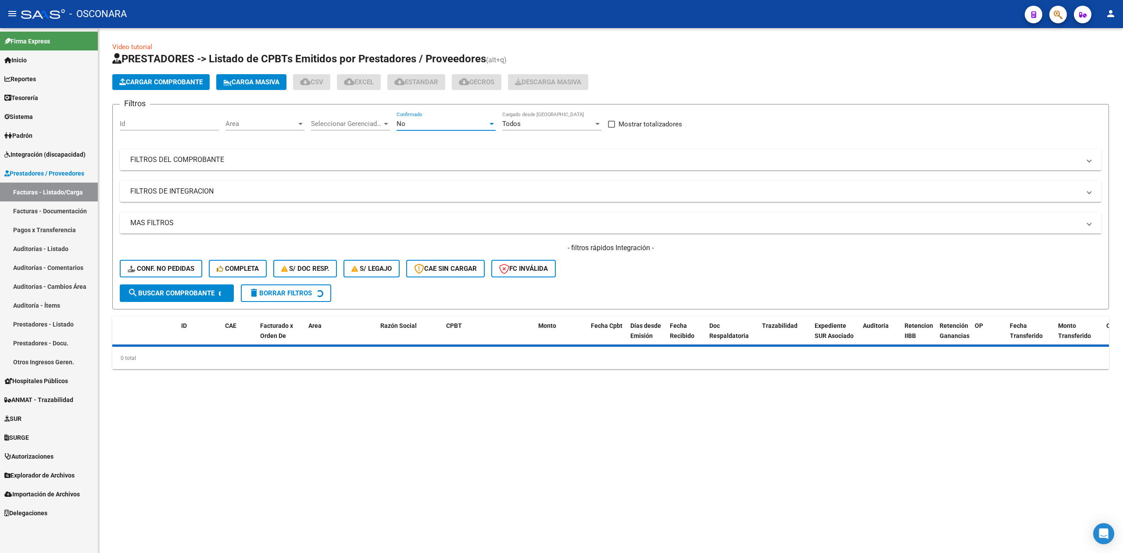
click at [420, 121] on div "No" at bounding box center [442, 124] width 91 height 8
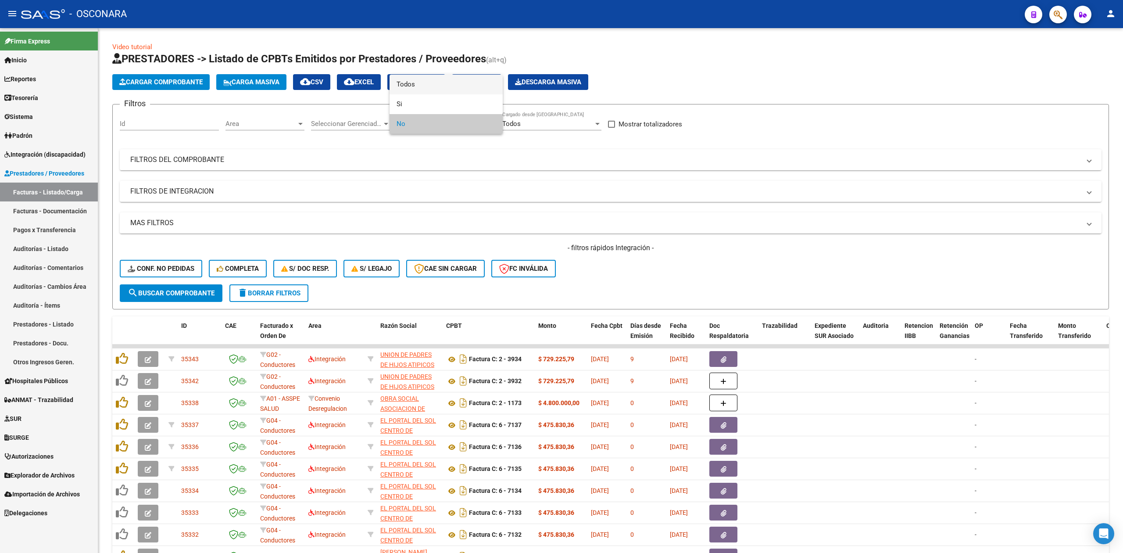
click at [412, 90] on span "Todos" at bounding box center [446, 85] width 99 height 20
drag, startPoint x: 385, startPoint y: 165, endPoint x: 568, endPoint y: 179, distance: 183.5
click at [385, 165] on mat-expansion-panel-header "FILTROS DEL COMPROBANTE" at bounding box center [611, 159] width 982 height 21
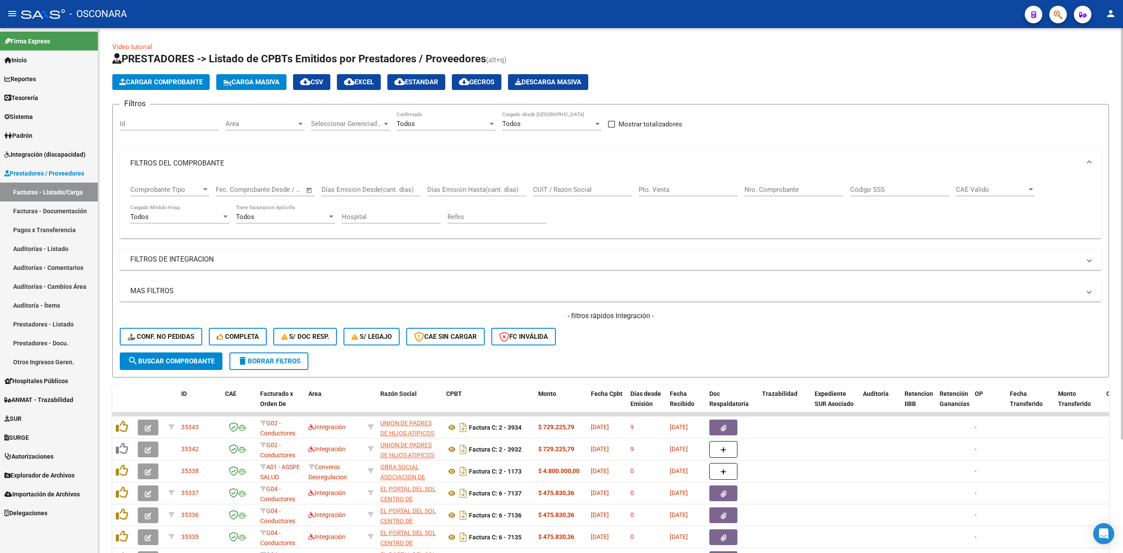
click at [577, 186] on input "CUIT / Razón Social" at bounding box center [582, 190] width 99 height 8
click at [611, 336] on div "- filtros rápidos Integración - Conf. no pedidas Completa S/ Doc Resp. S/ legaj…" at bounding box center [611, 331] width 982 height 41
click at [179, 361] on span "search Buscar Comprobante" at bounding box center [171, 361] width 87 height 8
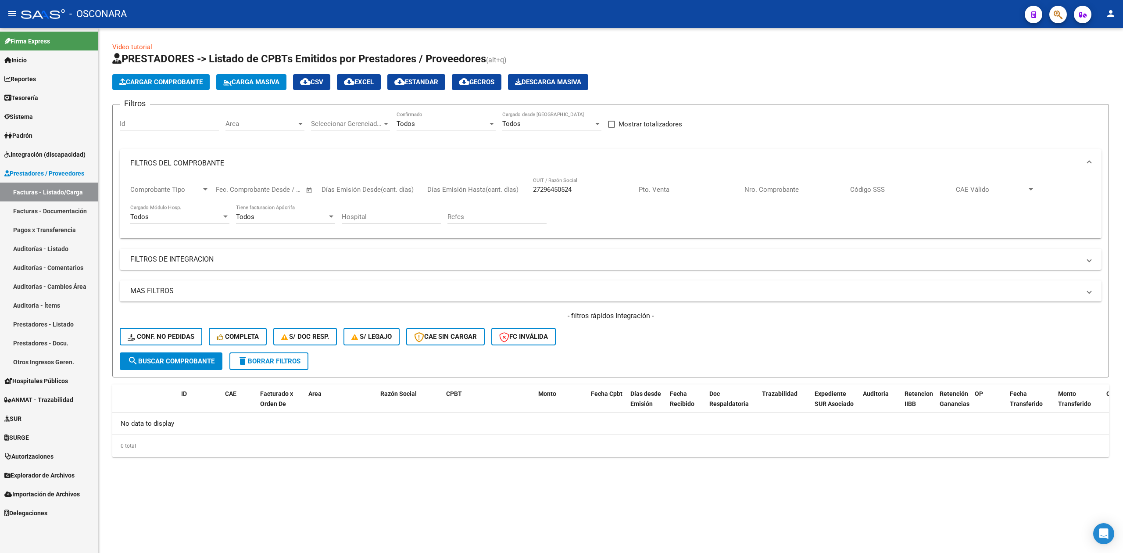
click at [450, 361] on form "Filtros Id Area Area Seleccionar Gerenciador Seleccionar Gerenciador Todos Conf…" at bounding box center [610, 240] width 997 height 273
click at [199, 358] on span "search Buscar Comprobante" at bounding box center [171, 361] width 87 height 8
click at [164, 361] on span "search Buscar Comprobante" at bounding box center [171, 361] width 87 height 8
click at [199, 257] on mat-panel-title "FILTROS DE INTEGRACION" at bounding box center [605, 259] width 950 height 10
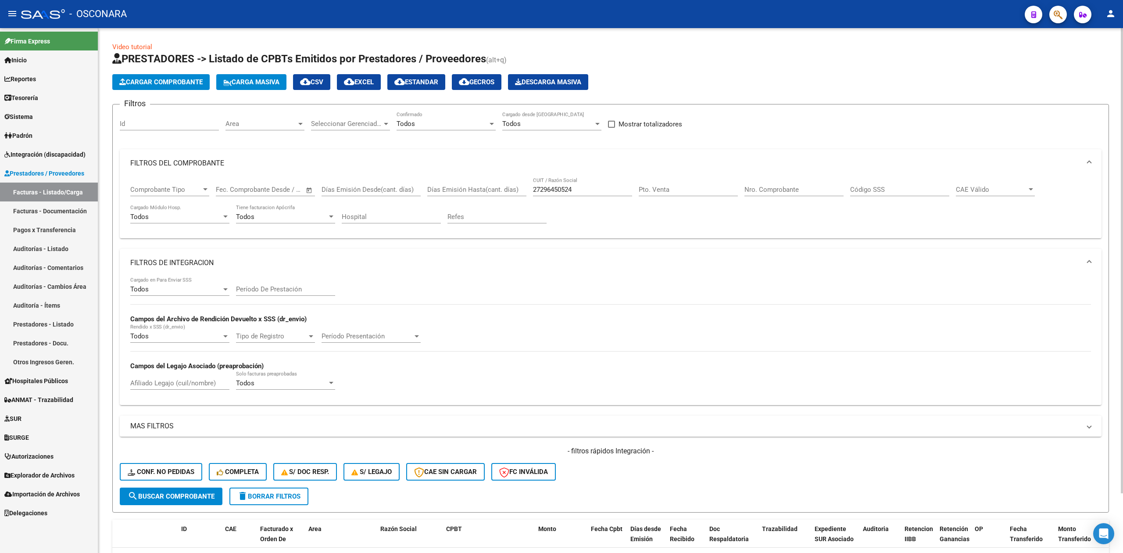
click at [199, 257] on mat-expansion-panel-header "FILTROS DE INTEGRACION" at bounding box center [611, 263] width 982 height 28
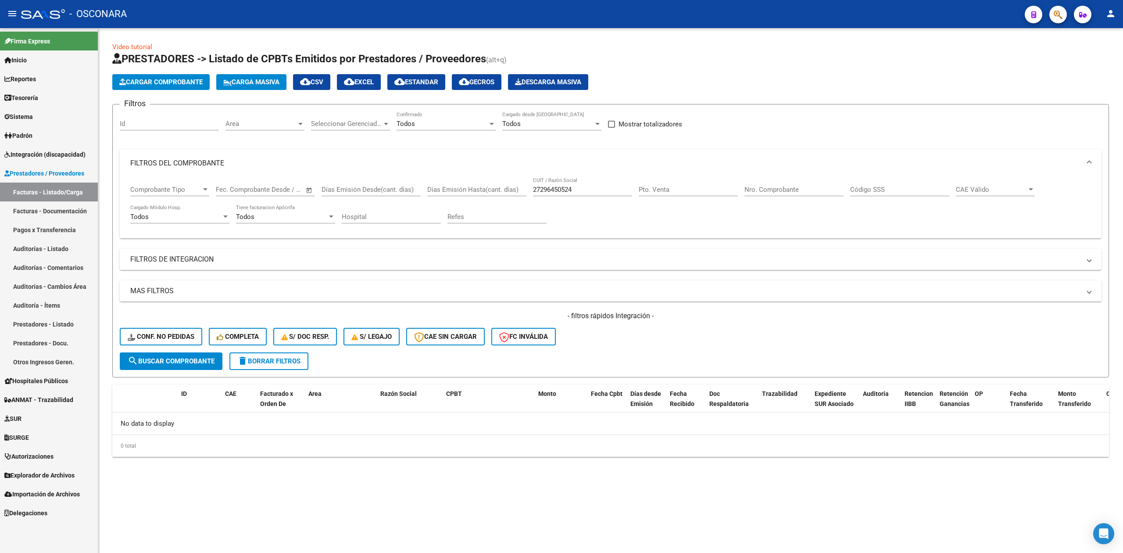
click at [206, 165] on mat-panel-title "FILTROS DEL COMPROBANTE" at bounding box center [605, 163] width 950 height 10
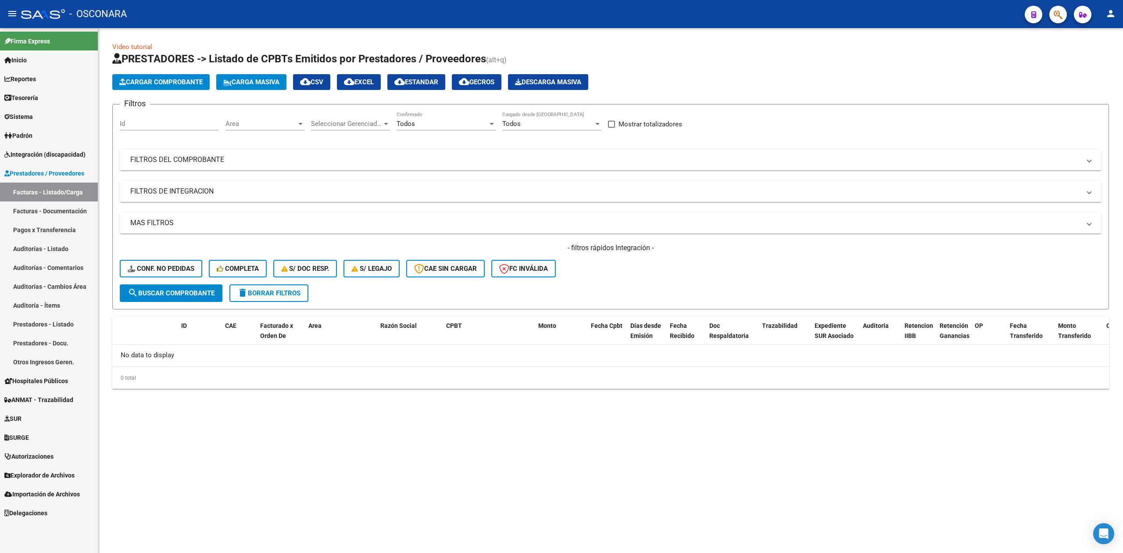
click at [645, 262] on div "- filtros rápidos Integración - Conf. no pedidas Completa S/ Doc Resp. S/ legaj…" at bounding box center [611, 263] width 982 height 41
click at [613, 262] on div "- filtros rápidos Integración - Conf. no pedidas Completa S/ Doc Resp. S/ legaj…" at bounding box center [611, 263] width 982 height 41
click at [283, 290] on span "delete Borrar Filtros" at bounding box center [268, 293] width 63 height 8
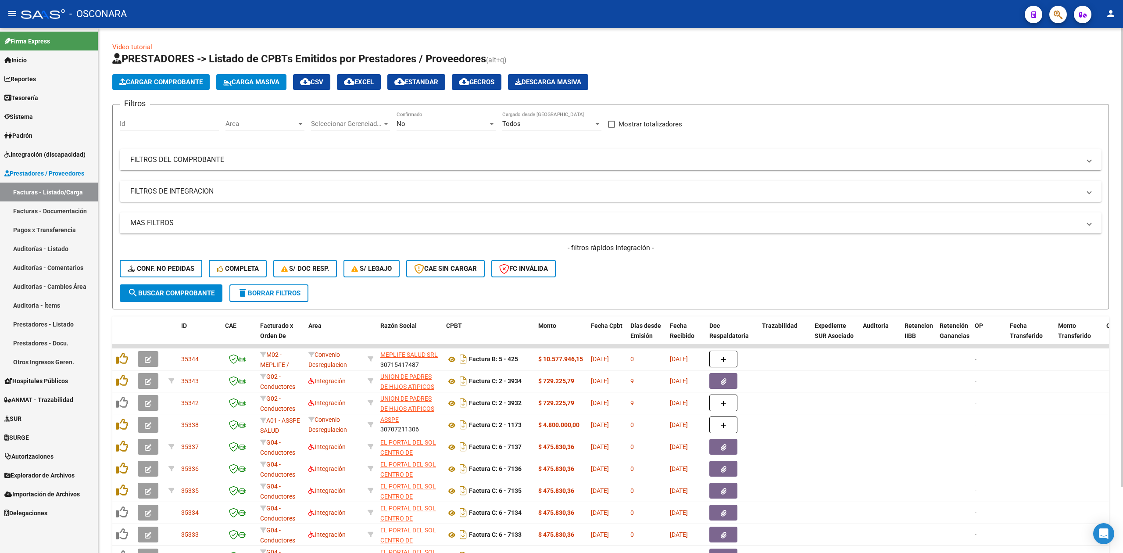
click at [797, 280] on div "- filtros rápidos Integración - Conf. no pedidas Completa S/ Doc Resp. S/ legaj…" at bounding box center [611, 263] width 982 height 41
click at [632, 291] on form "Filtros Id Area Area Seleccionar Gerenciador Seleccionar Gerenciador No Confirm…" at bounding box center [610, 206] width 997 height 205
drag, startPoint x: 564, startPoint y: 247, endPoint x: 655, endPoint y: 260, distance: 92.2
click at [655, 260] on div "- filtros rápidos Integración - Conf. no pedidas Completa S/ Doc Resp. S/ legaj…" at bounding box center [611, 263] width 982 height 41
click at [629, 274] on div "- filtros rápidos Integración - Conf. no pedidas Completa S/ Doc Resp. S/ legaj…" at bounding box center [611, 263] width 982 height 41
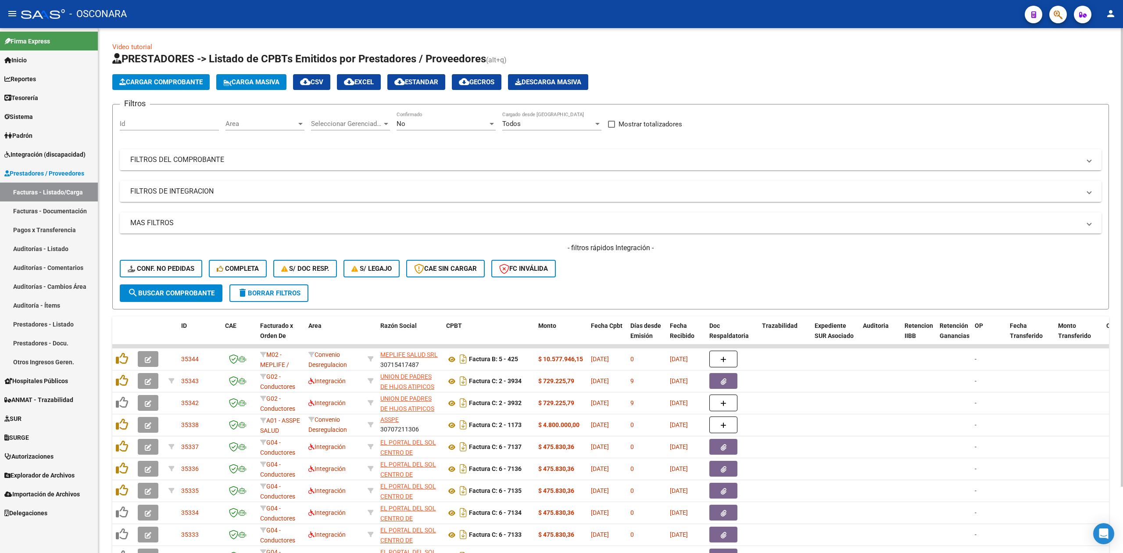
click at [614, 274] on div "- filtros rápidos Integración - Conf. no pedidas Completa S/ Doc Resp. S/ legaj…" at bounding box center [611, 263] width 982 height 41
drag, startPoint x: 563, startPoint y: 248, endPoint x: 671, endPoint y: 256, distance: 107.8
click at [671, 256] on div "- filtros rápidos Integración - Conf. no pedidas Completa S/ Doc Resp. S/ legaj…" at bounding box center [611, 263] width 982 height 41
click at [620, 272] on div "- filtros rápidos Integración - Conf. no pedidas Completa S/ Doc Resp. S/ legaj…" at bounding box center [611, 263] width 982 height 41
click at [578, 289] on form "Filtros Id Area Area Seleccionar Gerenciador Seleccionar Gerenciador No Confirm…" at bounding box center [610, 206] width 997 height 205
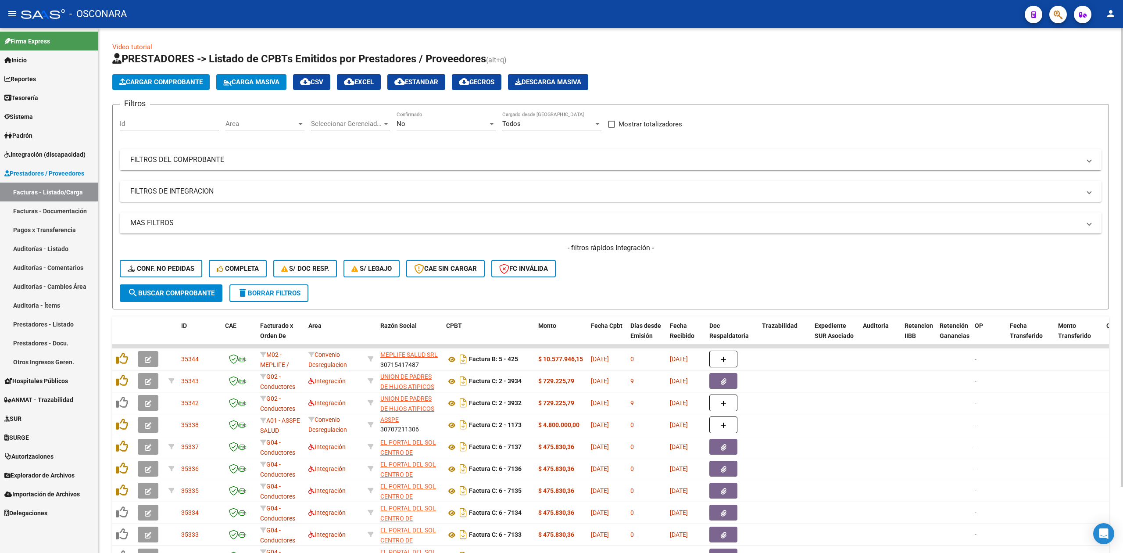
drag, startPoint x: 563, startPoint y: 243, endPoint x: 670, endPoint y: 247, distance: 106.3
click at [670, 247] on h4 "- filtros rápidos Integración -" at bounding box center [611, 248] width 982 height 10
click at [605, 283] on form "Filtros Id Area Area Seleccionar Gerenciador Seleccionar Gerenciador No Confirm…" at bounding box center [610, 206] width 997 height 205
click at [615, 273] on div "- filtros rápidos Integración - Conf. no pedidas Completa S/ Doc Resp. S/ legaj…" at bounding box center [611, 263] width 982 height 41
click at [605, 250] on h4 "- filtros rápidos Integración -" at bounding box center [611, 248] width 982 height 10
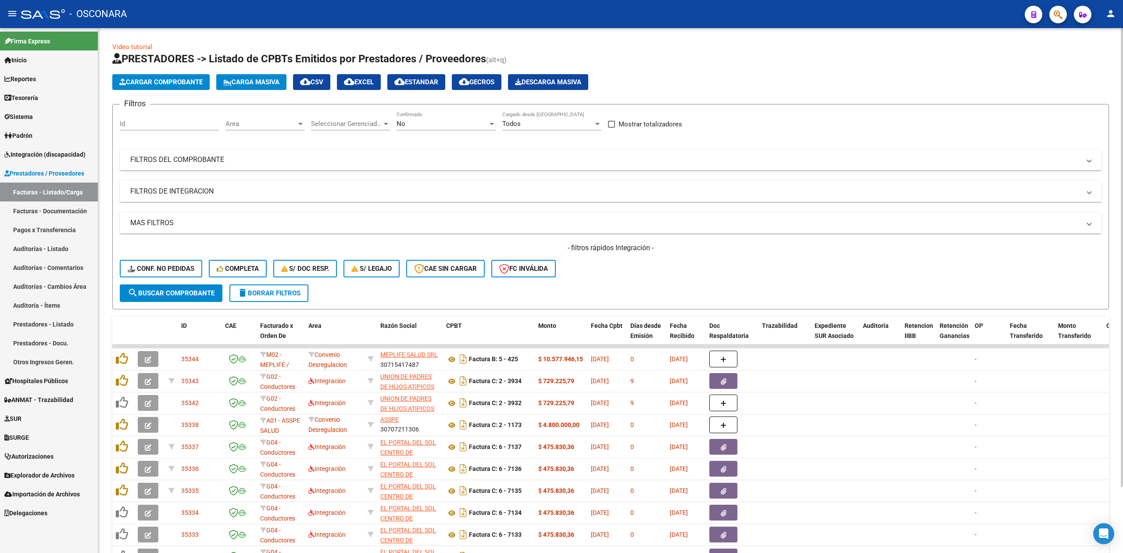
drag, startPoint x: 564, startPoint y: 248, endPoint x: 670, endPoint y: 261, distance: 107.4
click at [670, 261] on div "- filtros rápidos Integración - Conf. no pedidas Completa S/ Doc Resp. S/ legaj…" at bounding box center [611, 263] width 982 height 41
click at [641, 271] on div "- filtros rápidos Integración - Conf. no pedidas Completa S/ Doc Resp. S/ legaj…" at bounding box center [611, 263] width 982 height 41
drag, startPoint x: 564, startPoint y: 248, endPoint x: 681, endPoint y: 252, distance: 116.8
click at [681, 252] on h4 "- filtros rápidos Integración -" at bounding box center [611, 248] width 982 height 10
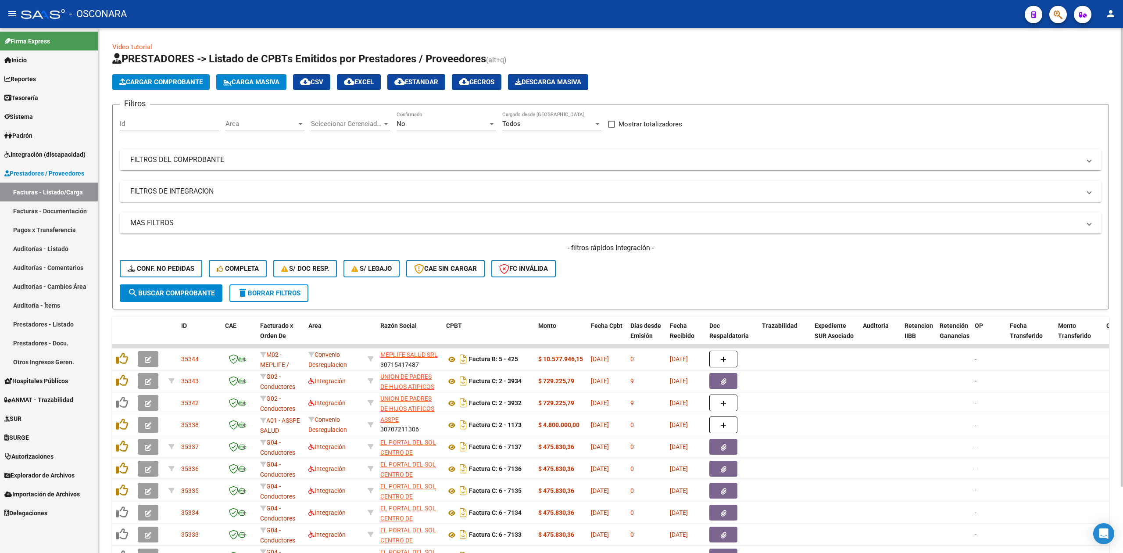
click at [627, 274] on div "- filtros rápidos Integración - Conf. no pedidas Completa S/ Doc Resp. S/ legaj…" at bounding box center [611, 263] width 982 height 41
